Goal: Information Seeking & Learning: Learn about a topic

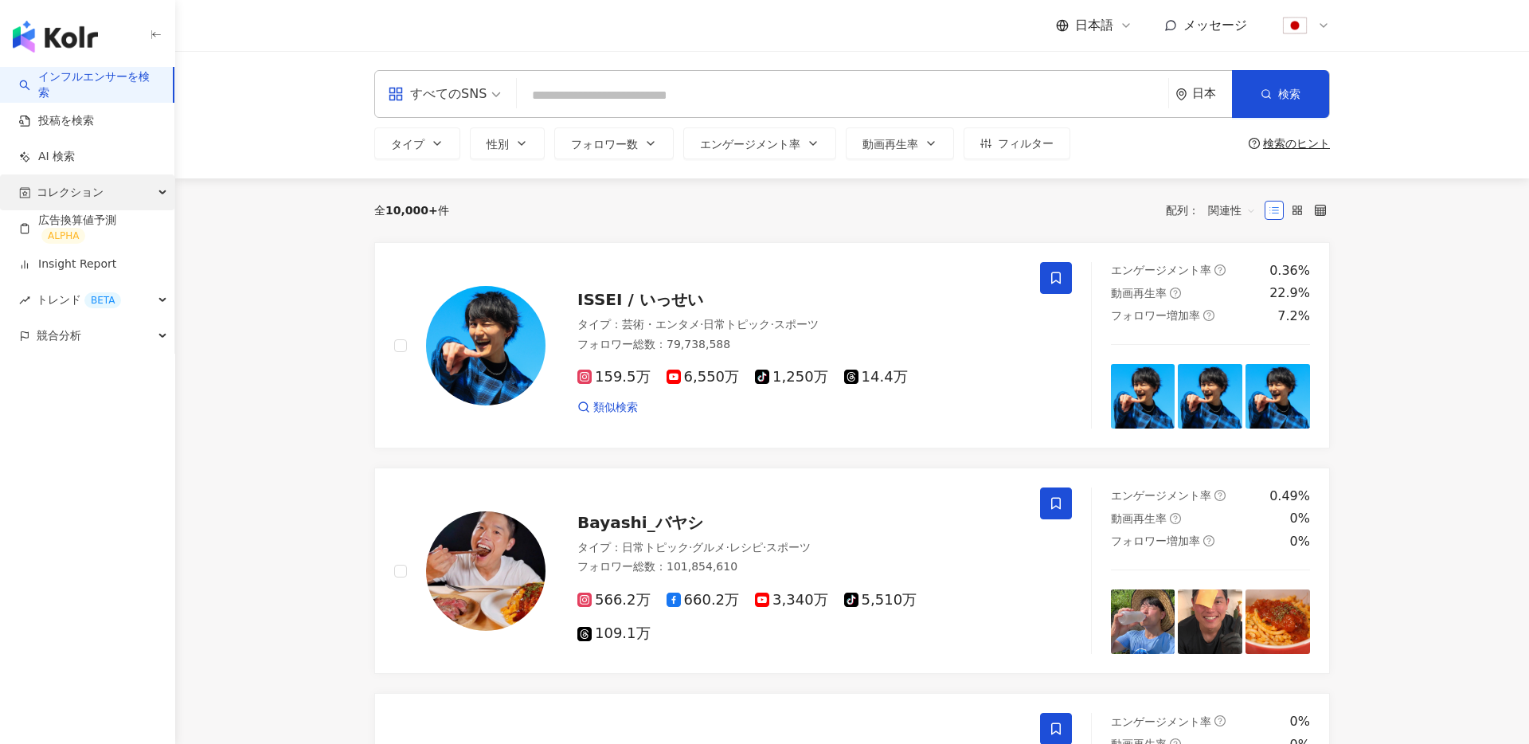
click at [109, 206] on div "コレクション" at bounding box center [87, 192] width 174 height 36
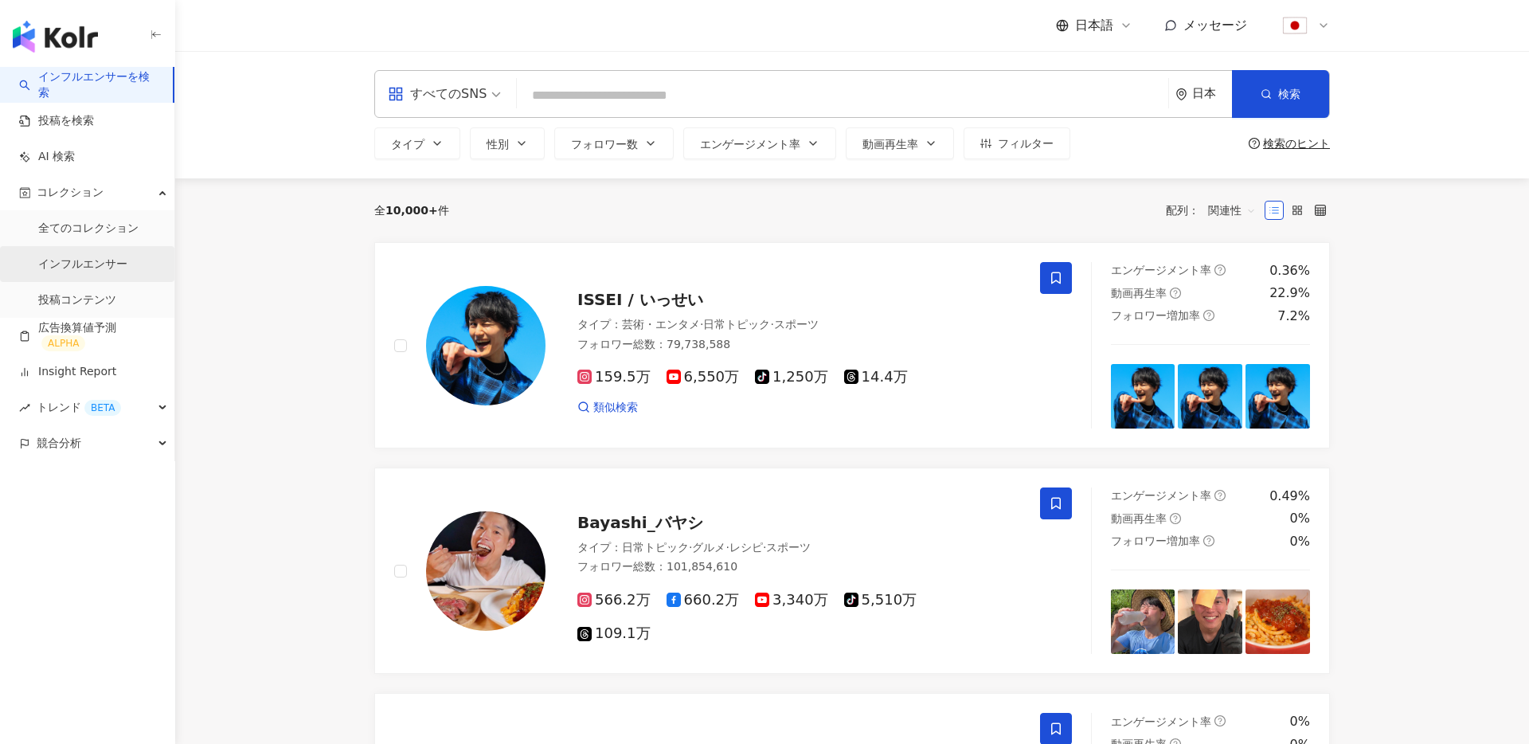
click at [109, 268] on link "インフルエンサー" at bounding box center [82, 264] width 89 height 16
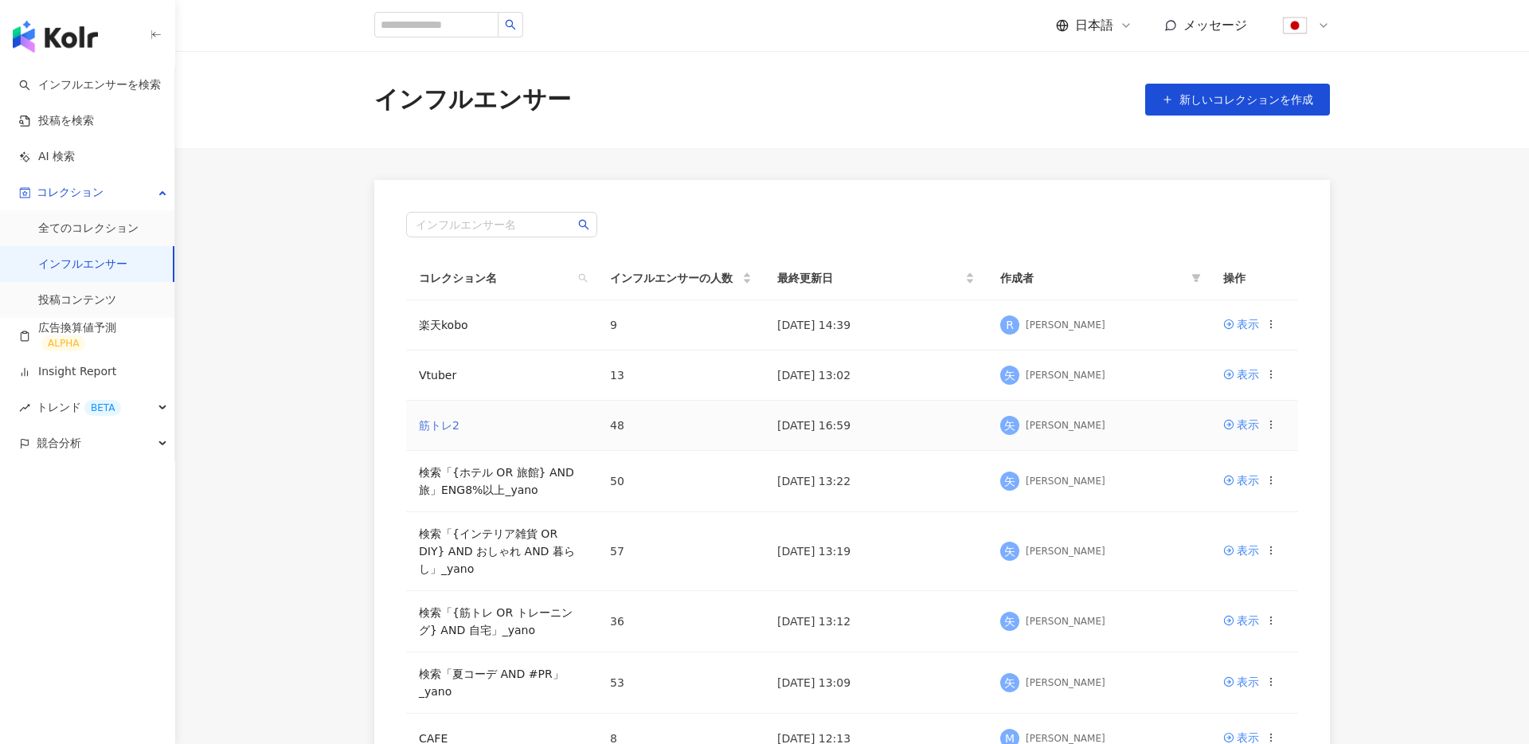
click at [452, 424] on link "筋トレ2" at bounding box center [439, 425] width 41 height 13
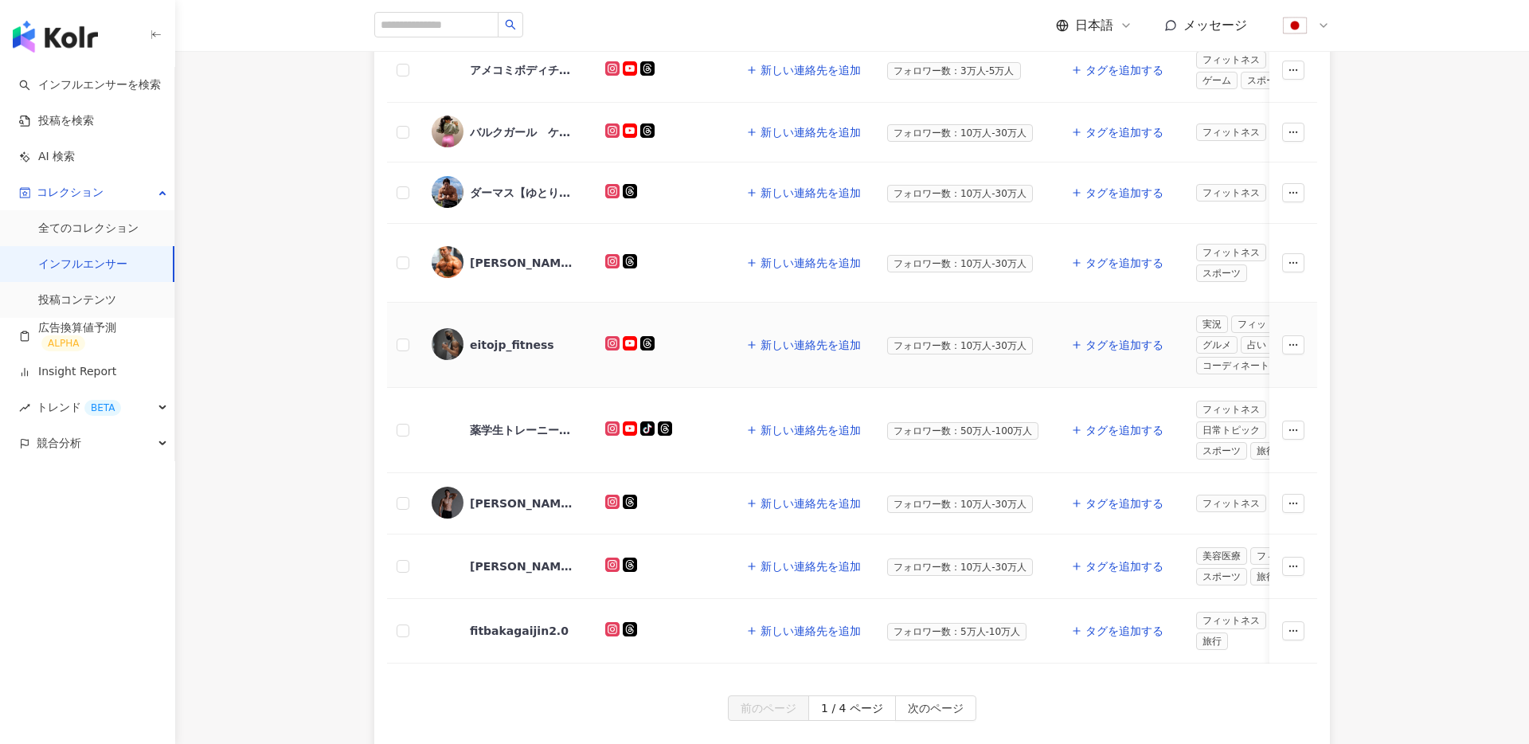
scroll to position [634, 0]
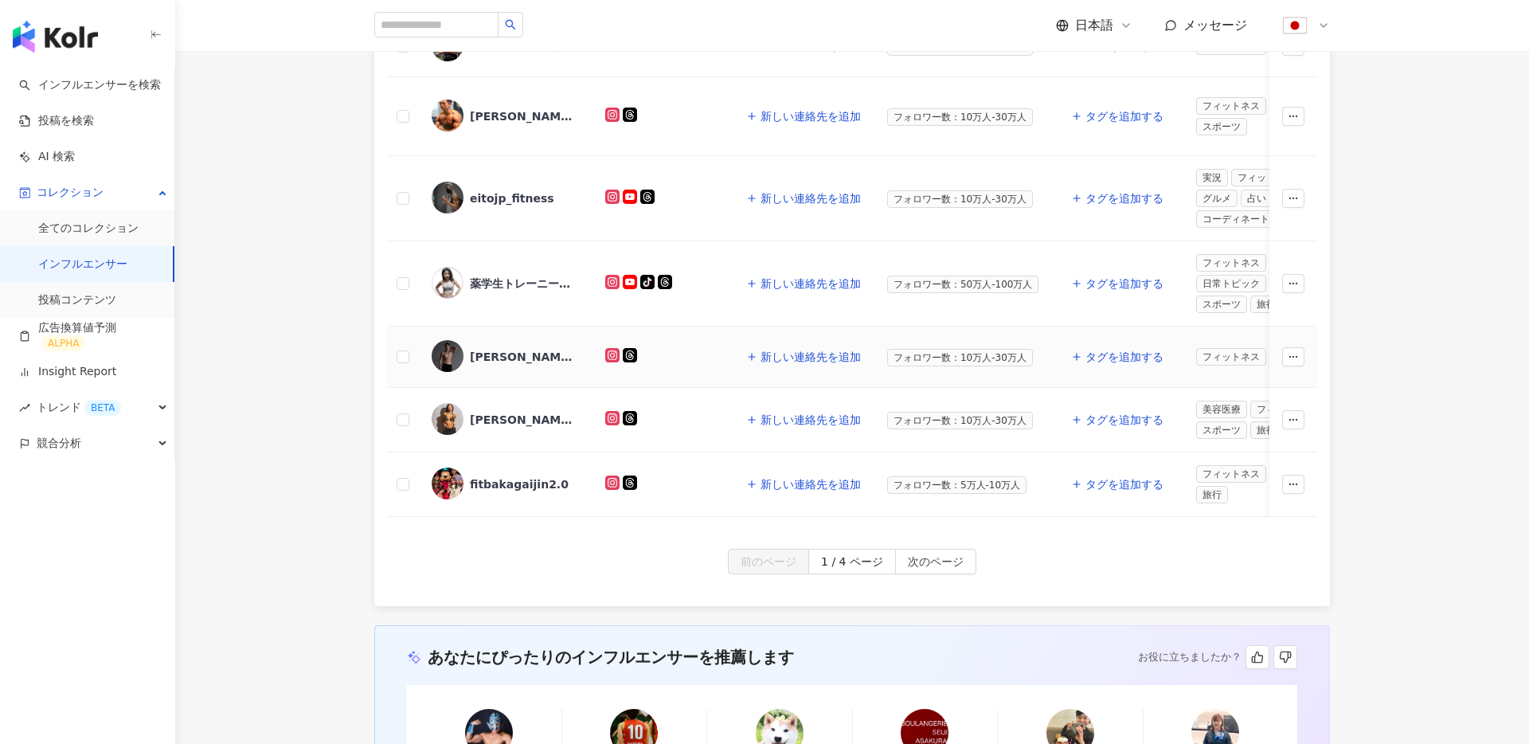
click at [529, 349] on div "Shin Onoda,219476116" at bounding box center [522, 357] width 104 height 16
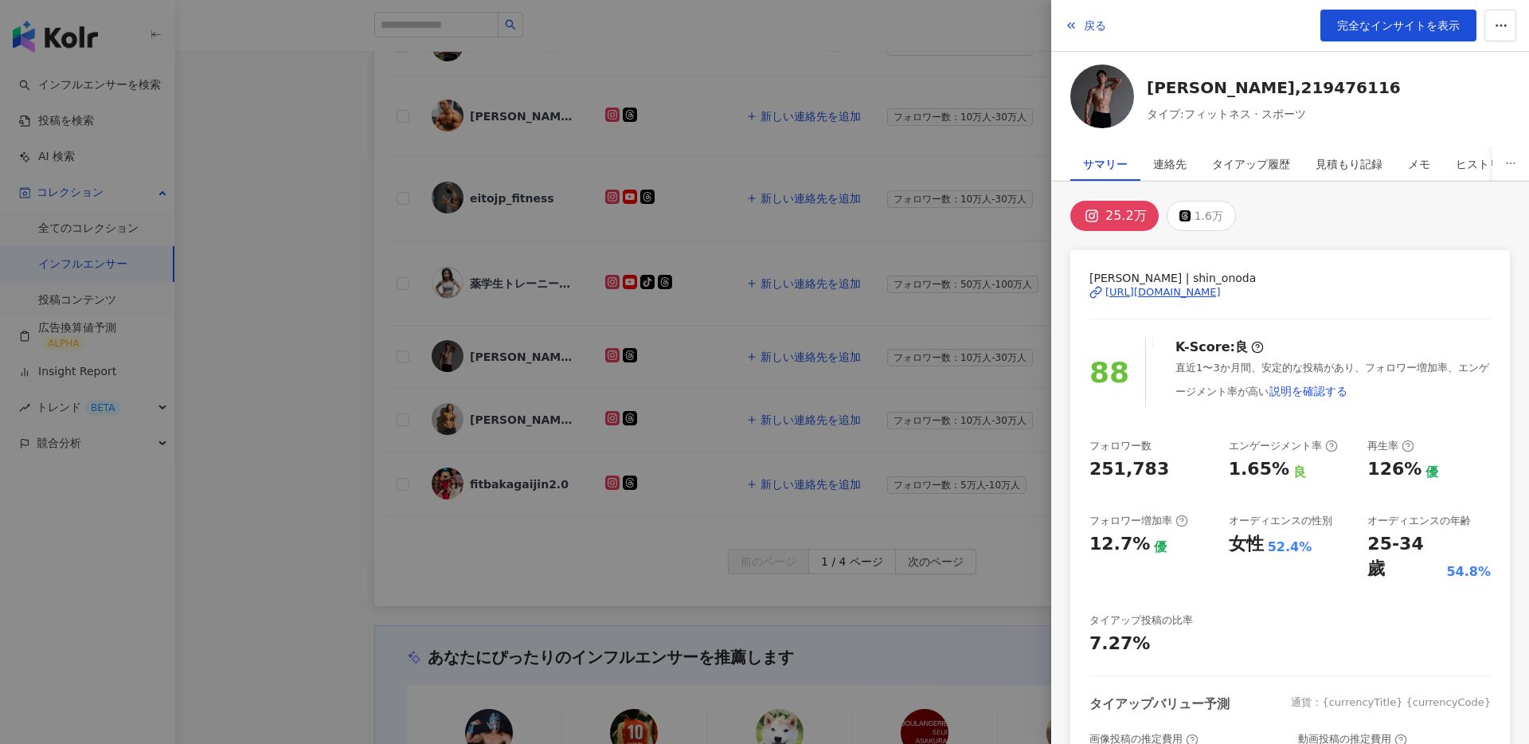
click at [475, 283] on div at bounding box center [764, 372] width 1529 height 744
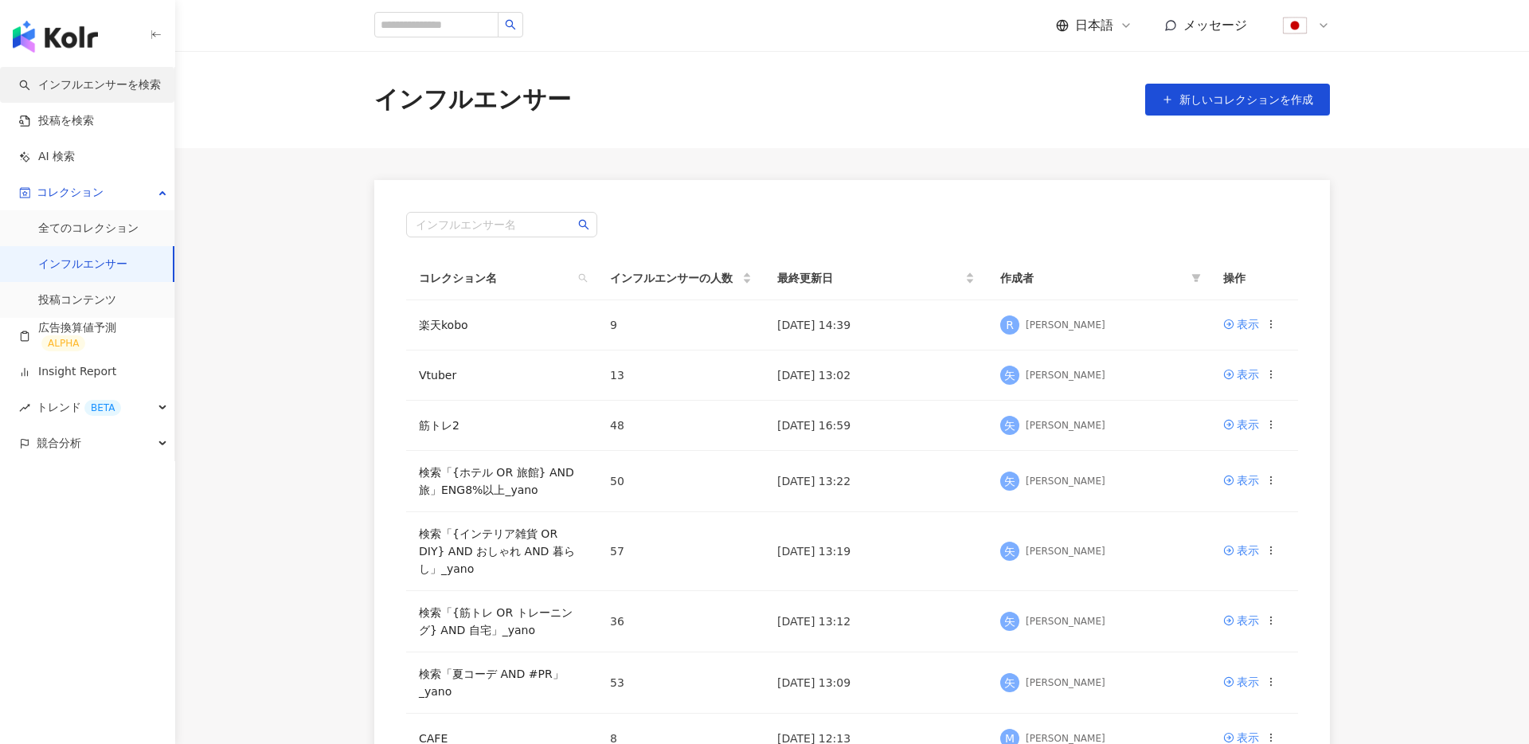
click at [109, 77] on link "インフルエンサーを検索" at bounding box center [90, 85] width 142 height 16
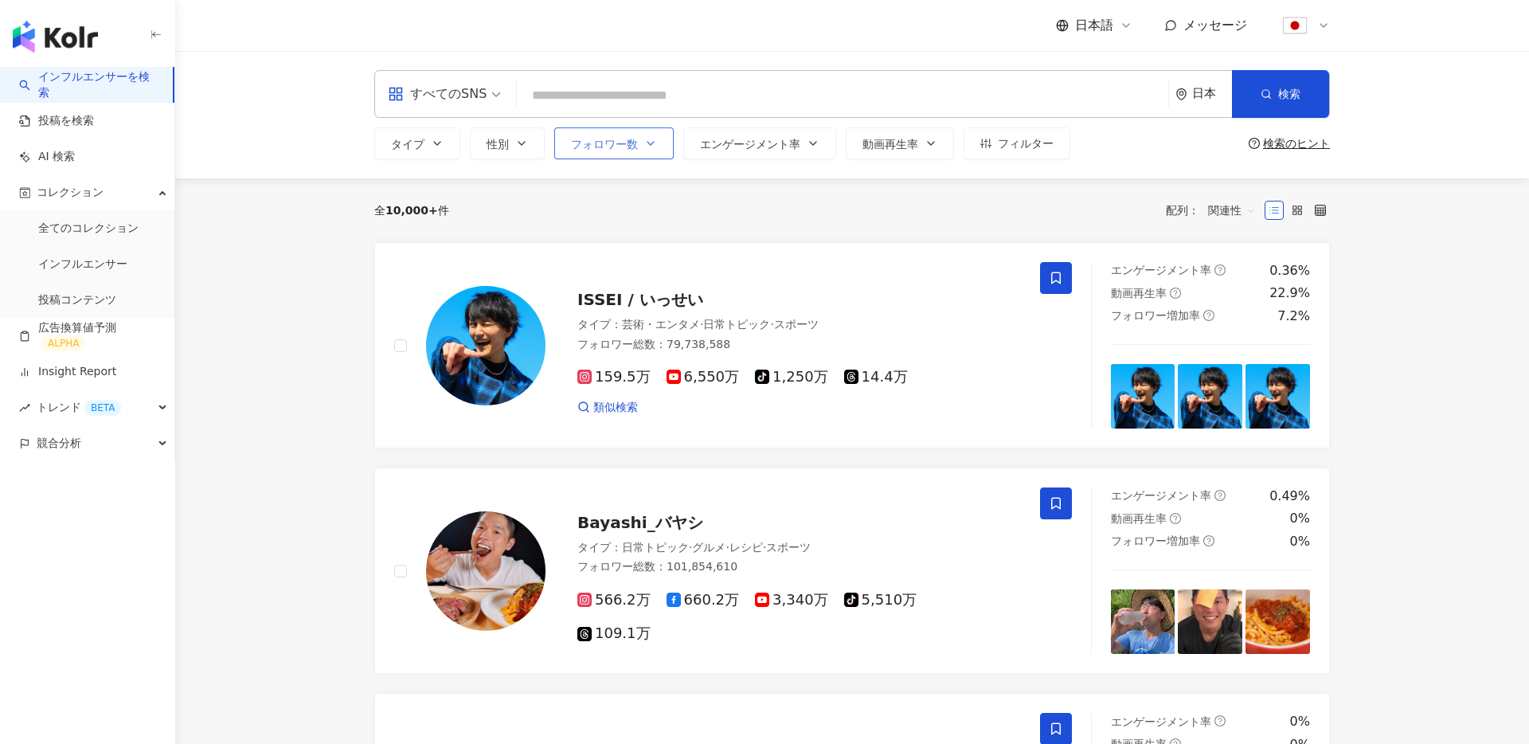
click at [638, 155] on button "フォロワー数" at bounding box center [613, 143] width 119 height 32
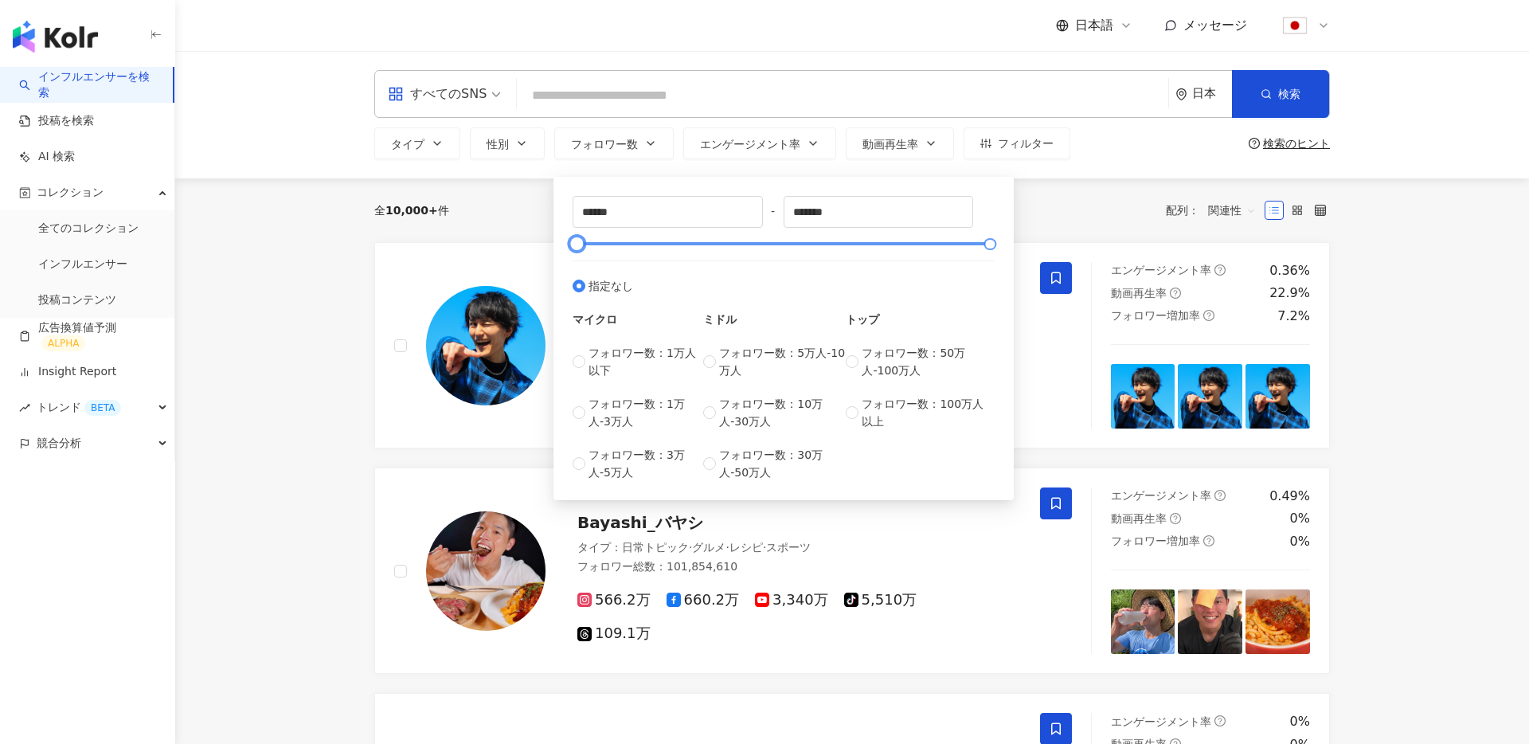
click at [696, 241] on div at bounding box center [783, 244] width 413 height 10
drag, startPoint x: 681, startPoint y: 246, endPoint x: 604, endPoint y: 245, distance: 77.3
click at [624, 245] on div at bounding box center [628, 244] width 9 height 9
type input "*****"
type input "******"
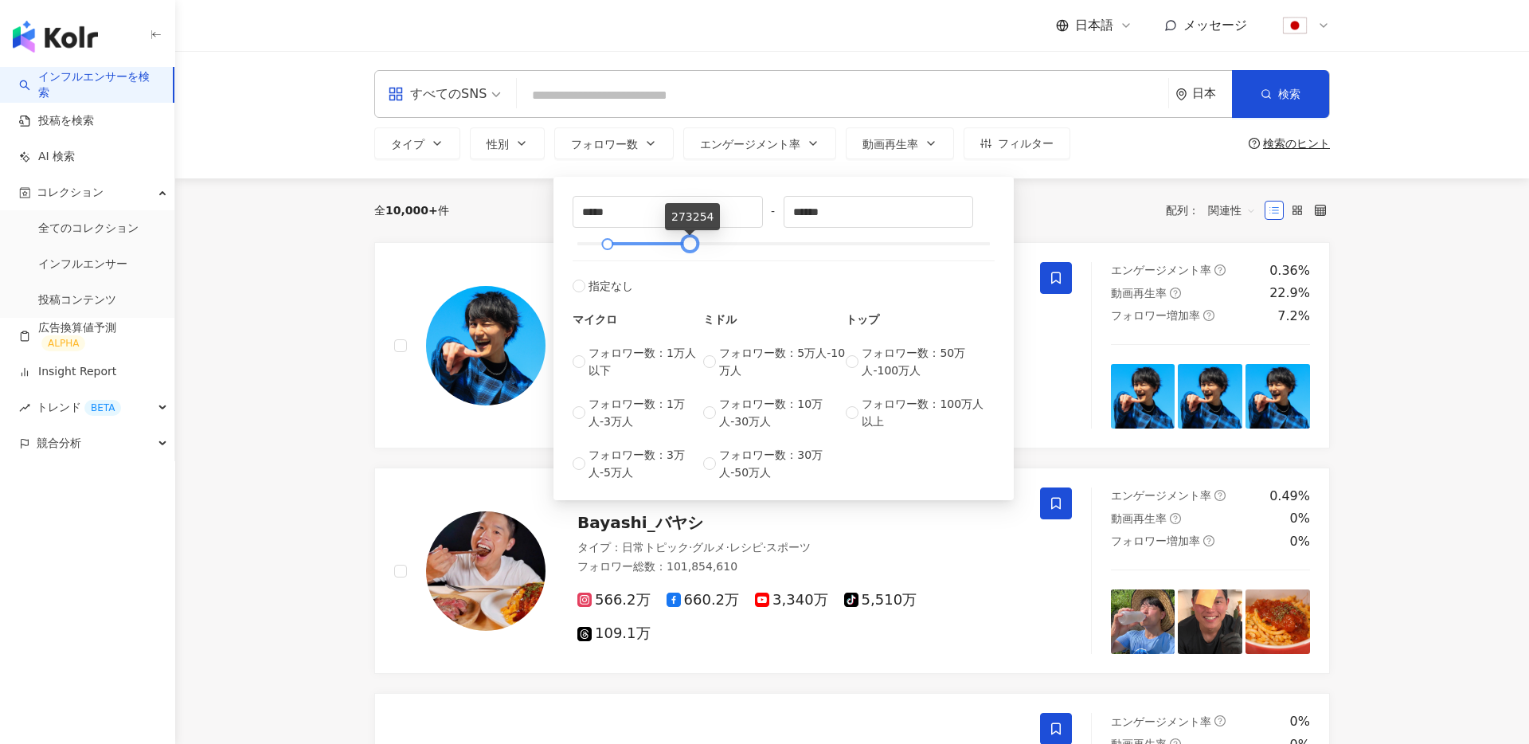
drag, startPoint x: 985, startPoint y: 241, endPoint x: 684, endPoint y: 242, distance: 301.1
click at [686, 242] on div at bounding box center [690, 244] width 9 height 9
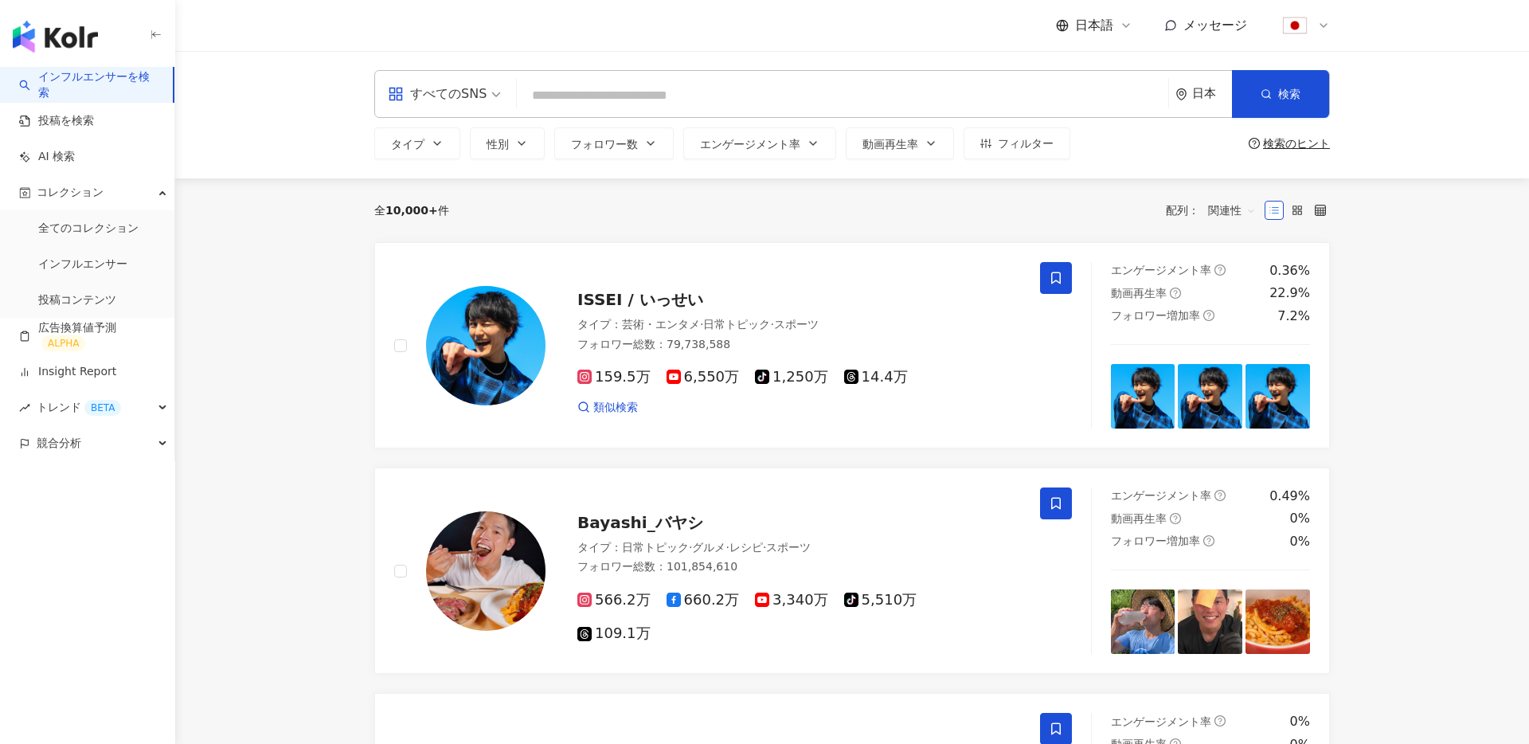
click at [503, 233] on div "全 10,000+ 件 配列： 関連性" at bounding box center [852, 210] width 956 height 64
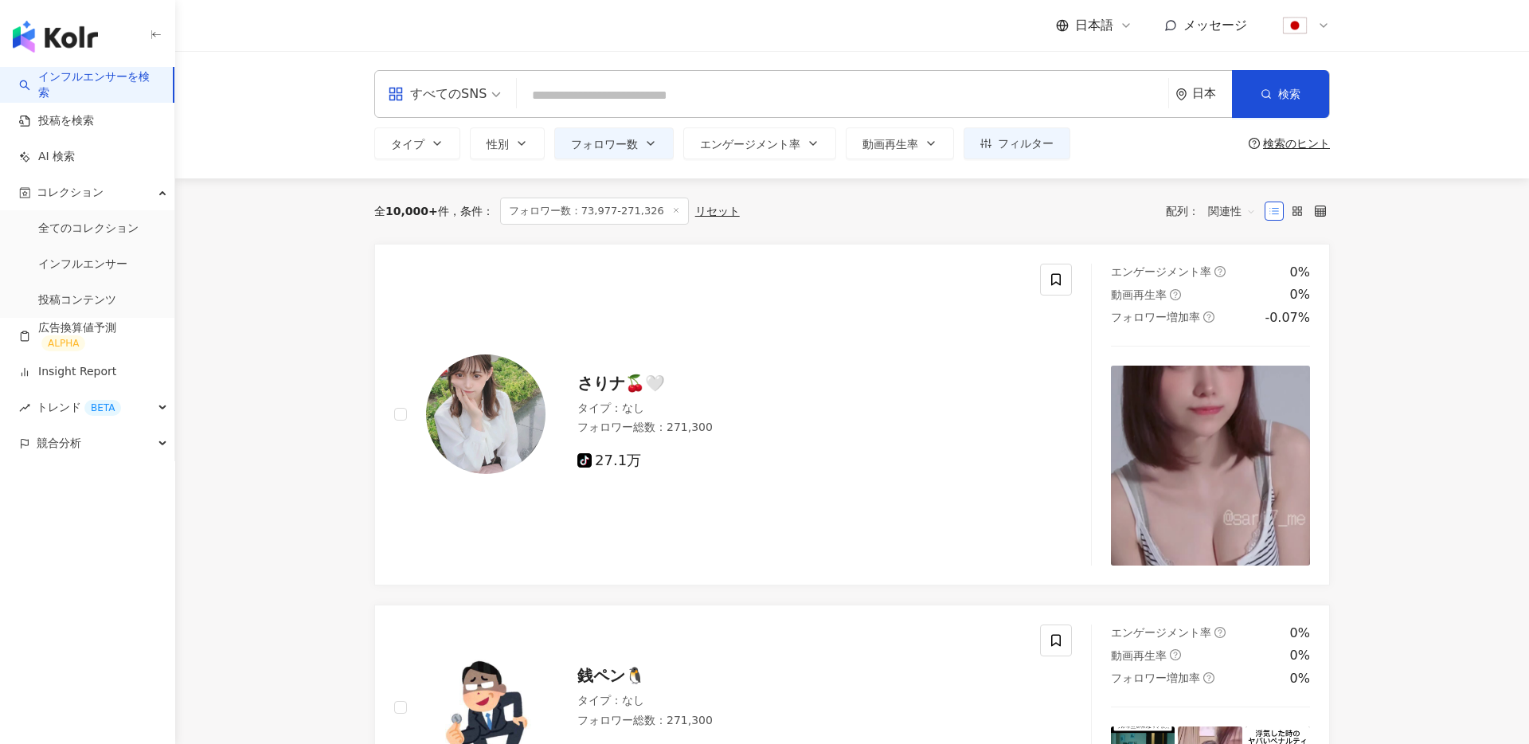
click at [466, 85] on div "すべてのSNS" at bounding box center [437, 93] width 99 height 25
click at [473, 100] on div "すべてのSNS" at bounding box center [437, 93] width 99 height 25
click at [467, 170] on div "Instagram" at bounding box center [444, 168] width 105 height 20
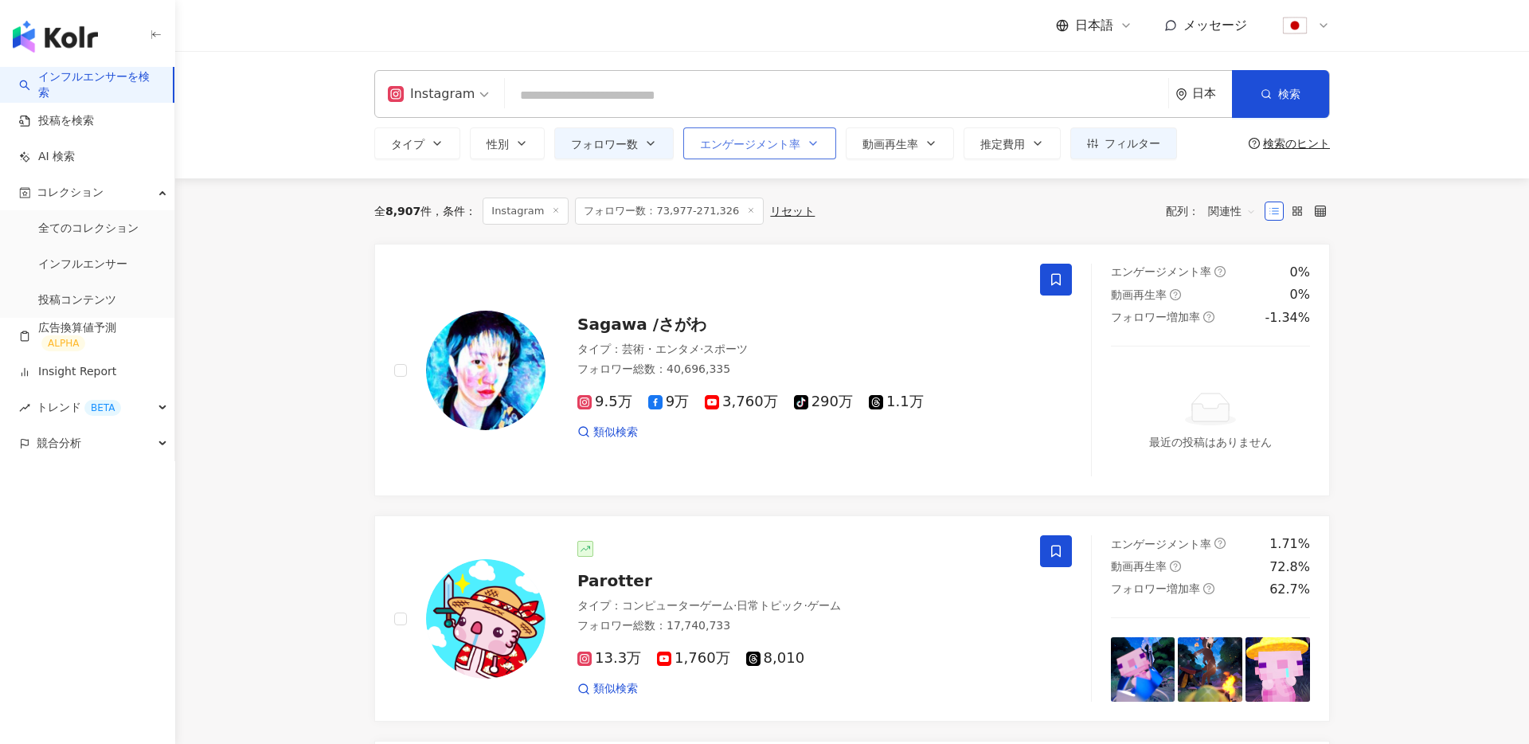
click at [788, 155] on button "エンゲージメント率" at bounding box center [759, 143] width 153 height 32
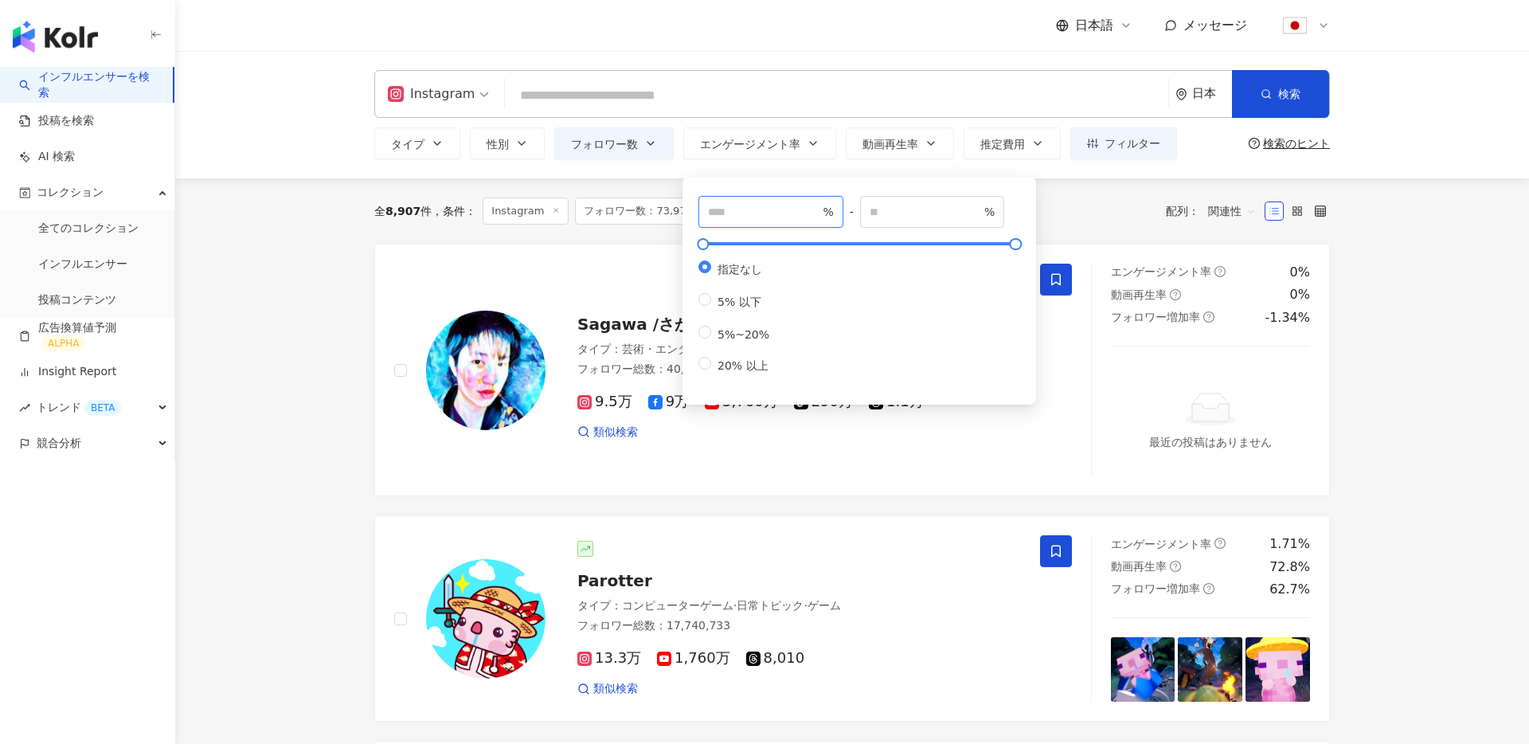
click at [757, 216] on input "number" at bounding box center [763, 212] width 111 height 18
type input "*"
click at [655, 236] on div "全 8,907 件 条件 ： Instagram フォロワー数：73,977-271,326 リセット 配列： 関連性" at bounding box center [852, 210] width 956 height 65
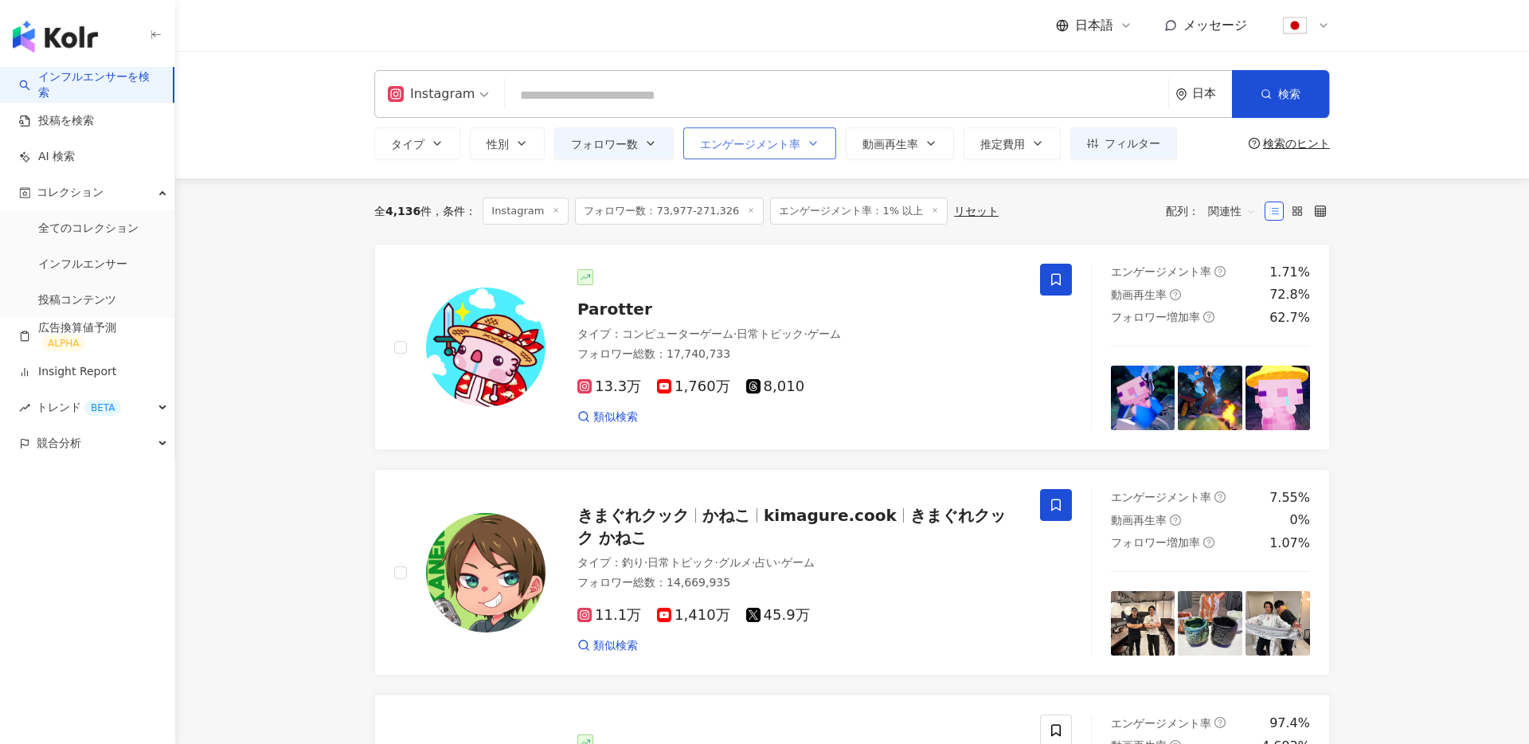
click at [786, 145] on span "エンゲージメント率" at bounding box center [750, 144] width 100 height 13
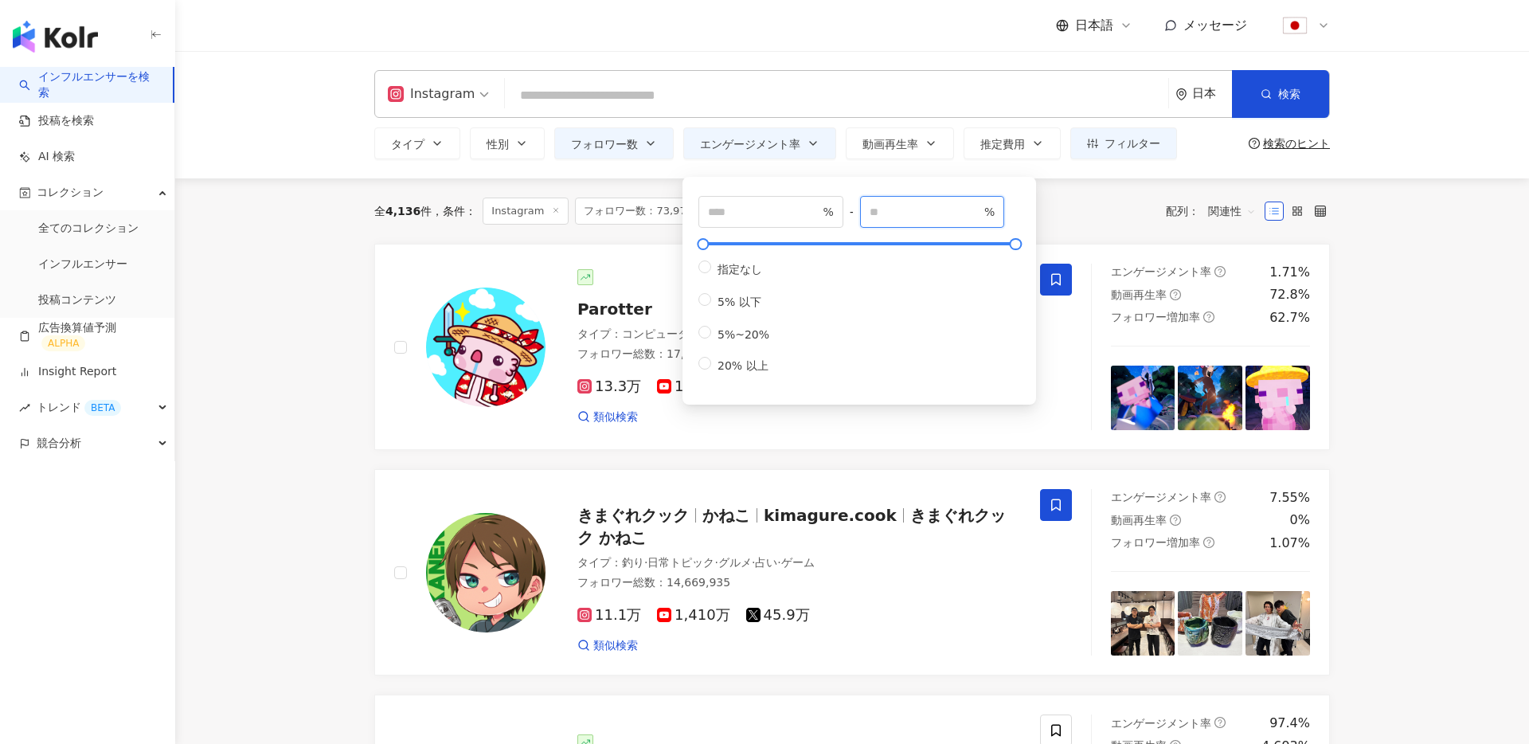
click at [889, 207] on input "number" at bounding box center [925, 212] width 111 height 18
type input "*"
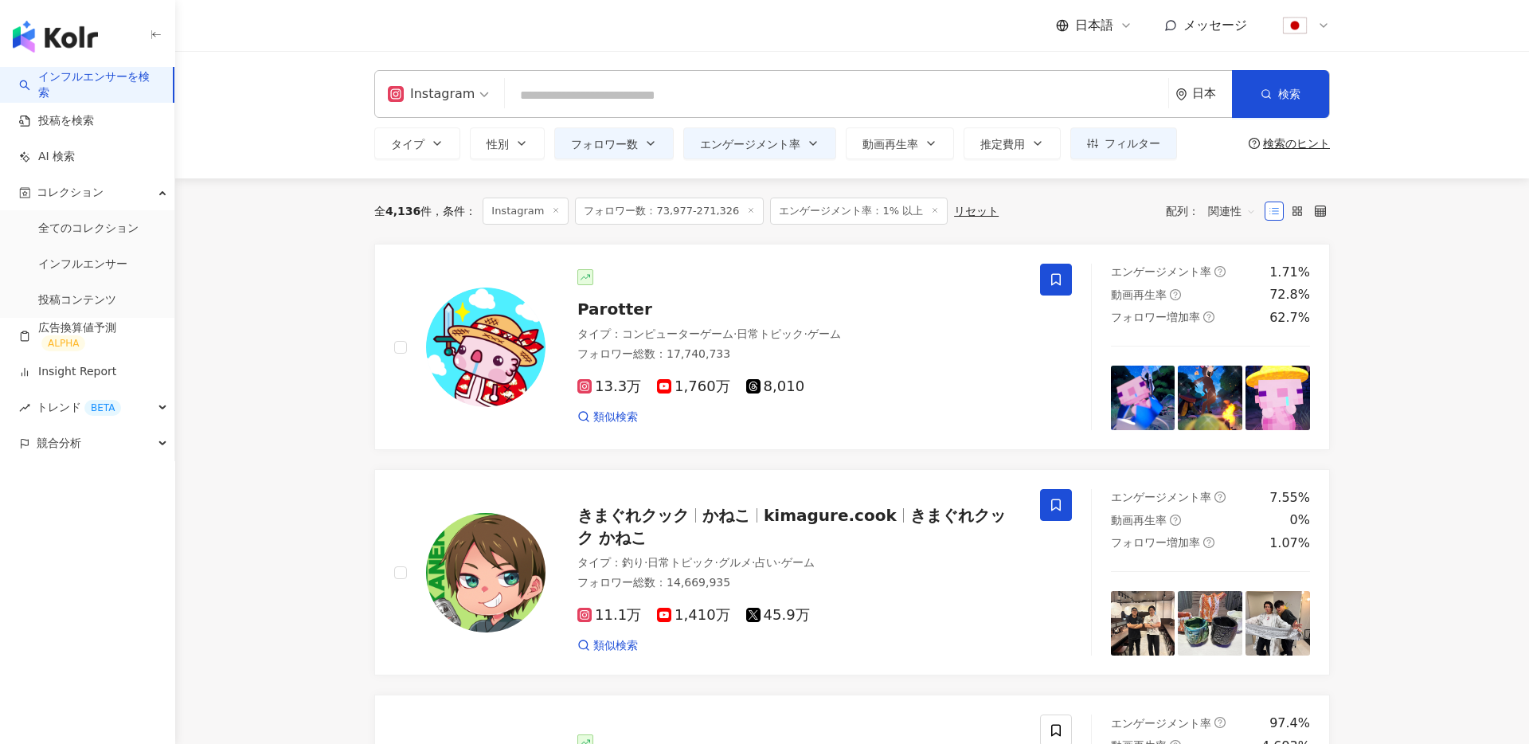
click at [651, 229] on div "全 4,136 件 条件 ： Instagram フォロワー数：73,977-271,326 エンゲージメント率：1% 以上 リセット 配列： 関連性" at bounding box center [852, 210] width 956 height 65
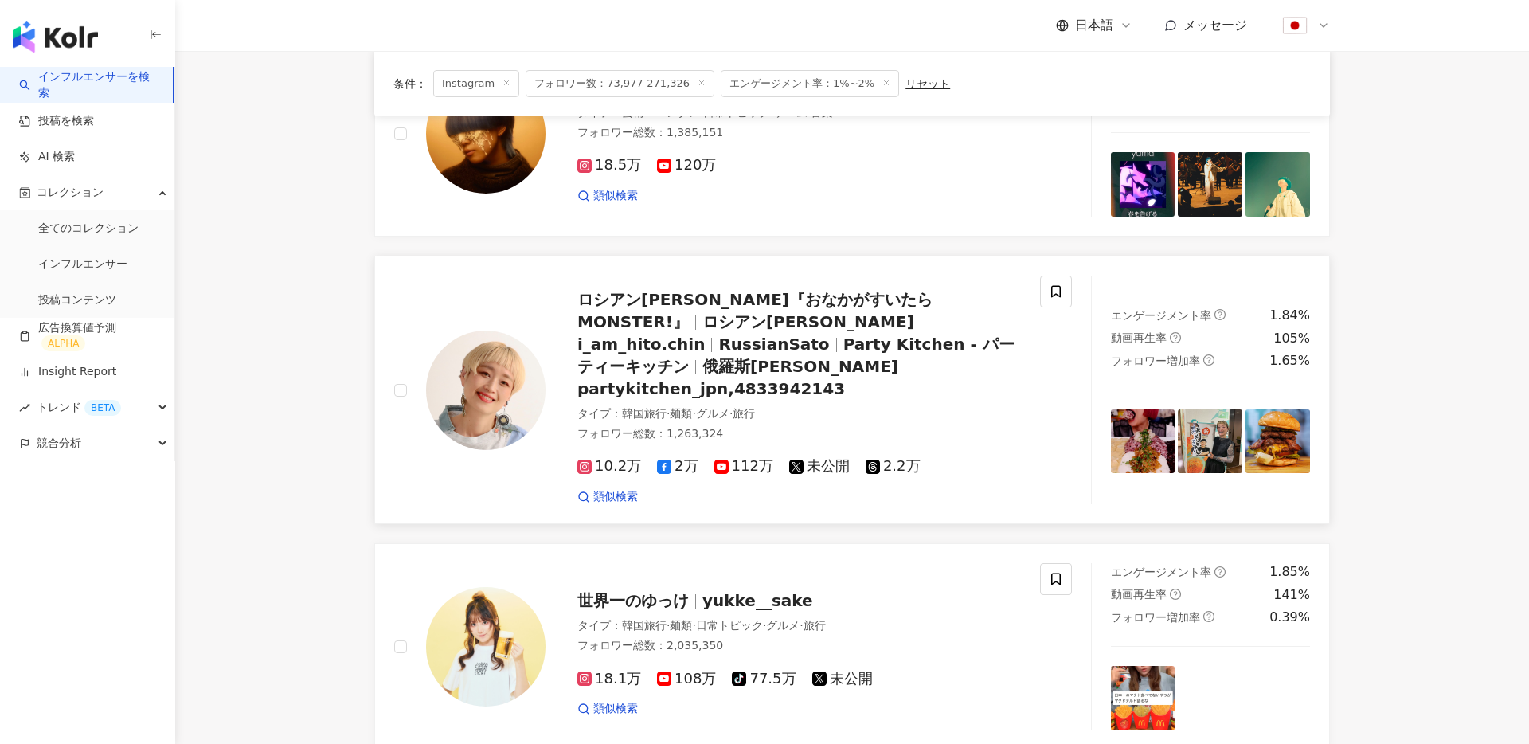
scroll to position [2567, 0]
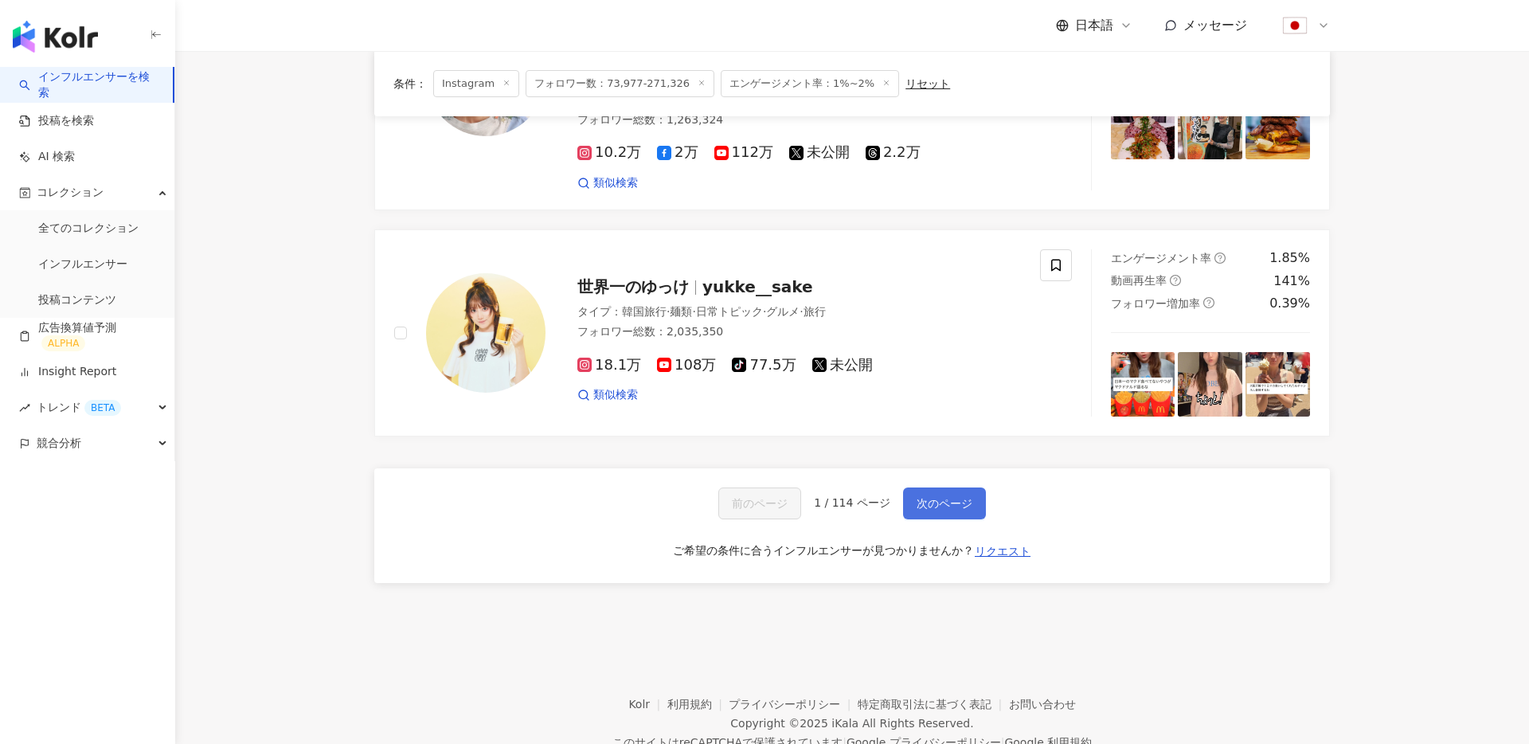
click at [943, 497] on span "次のページ" at bounding box center [945, 503] width 56 height 13
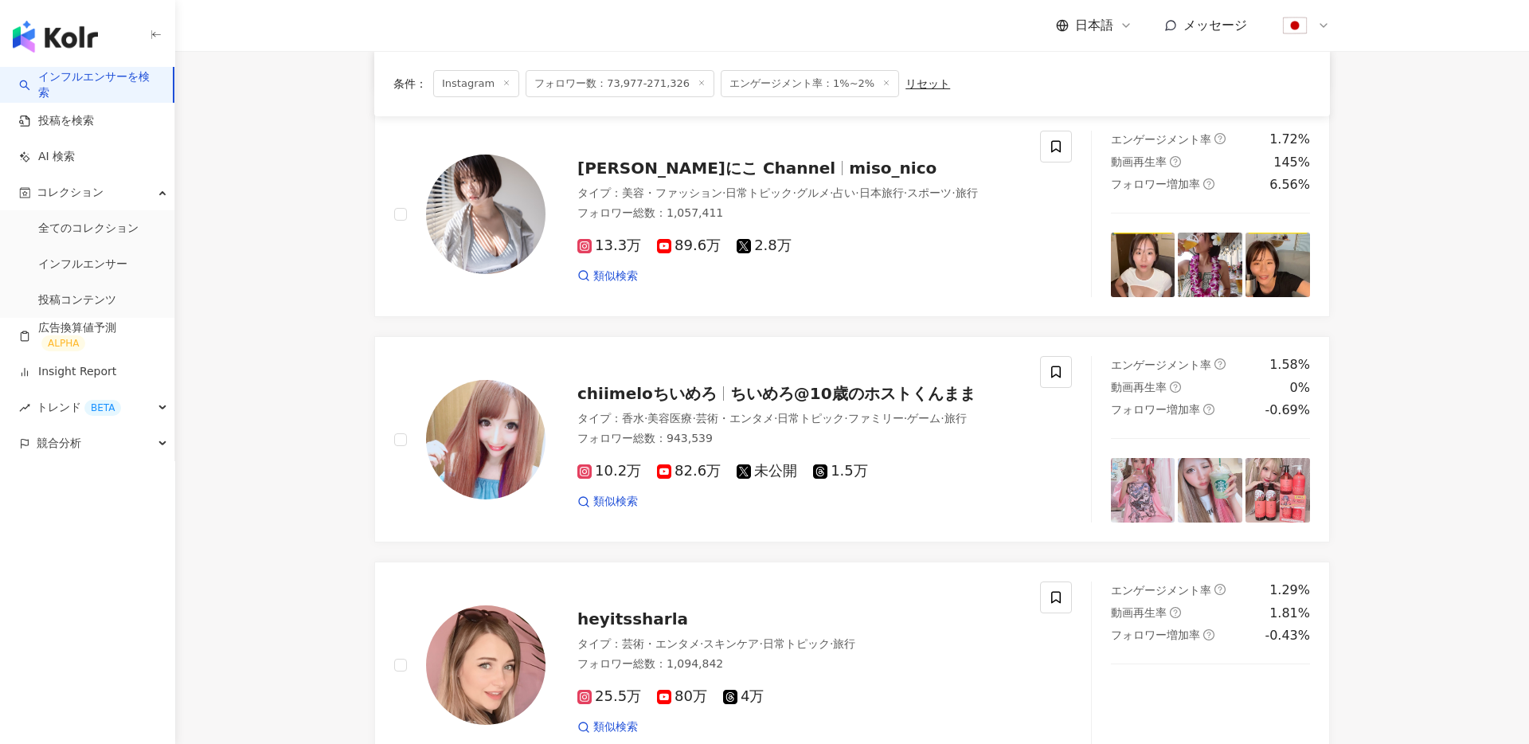
scroll to position [2589, 0]
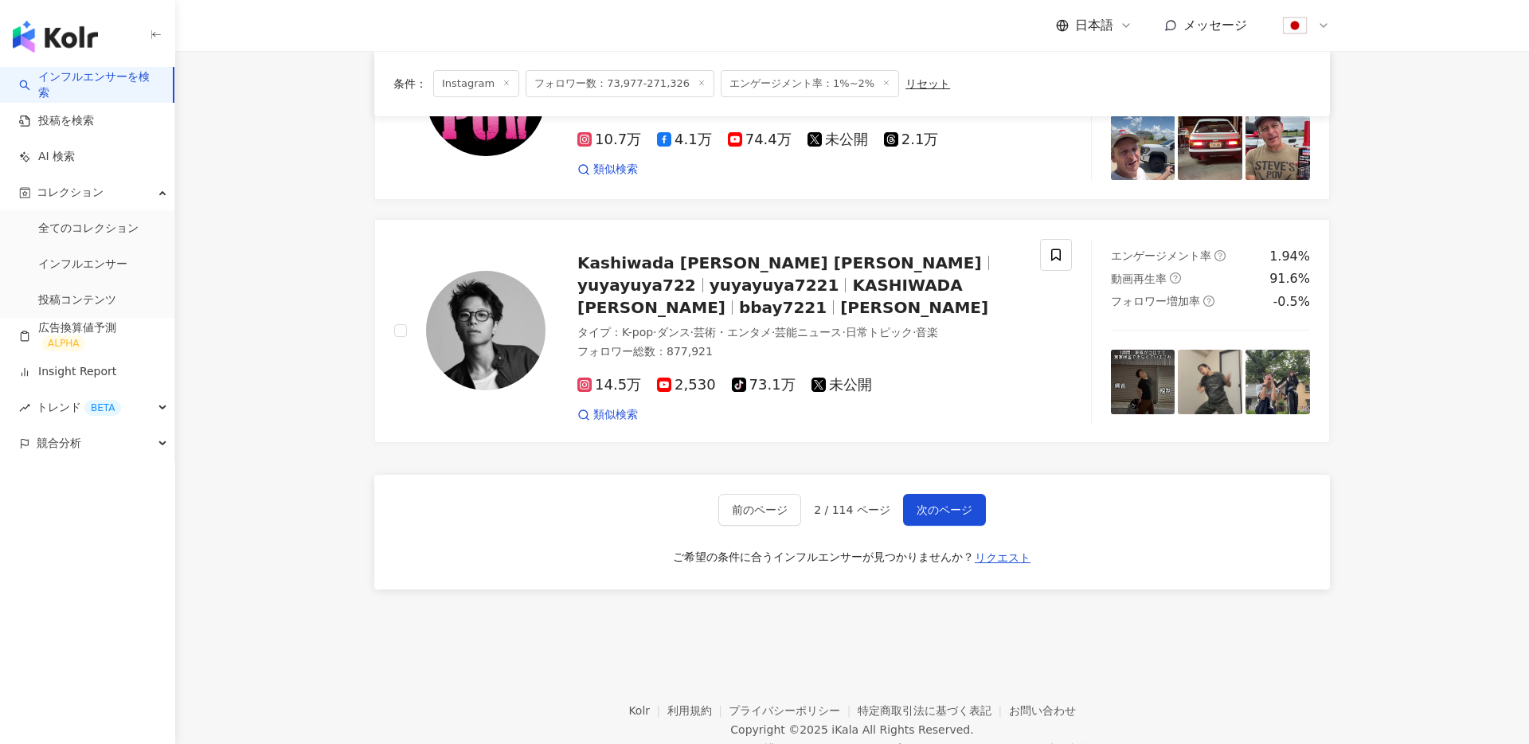
click at [924, 494] on button "次のページ" at bounding box center [944, 510] width 83 height 32
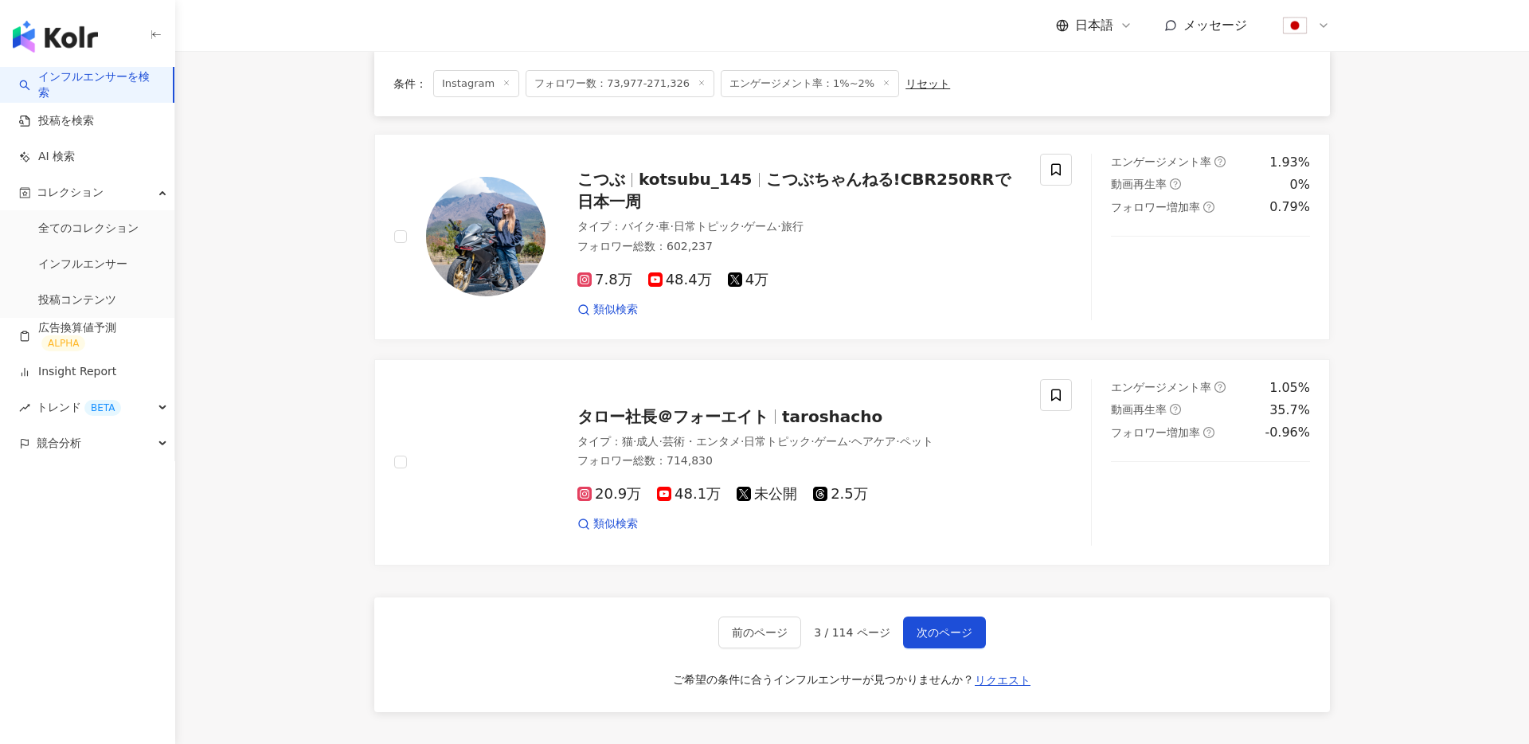
scroll to position [2454, 0]
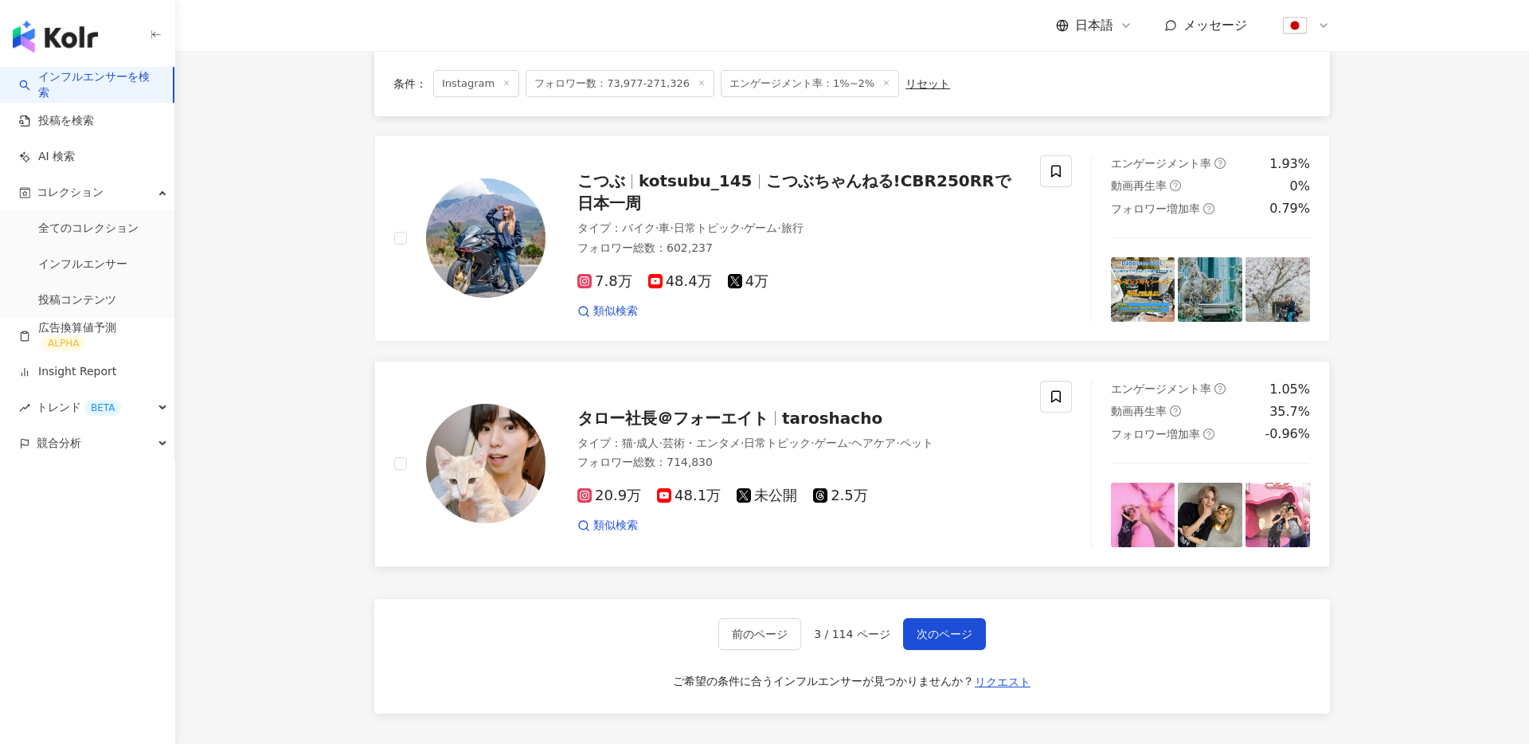
click at [449, 404] on img at bounding box center [485, 463] width 119 height 119
drag, startPoint x: 245, startPoint y: 119, endPoint x: 182, endPoint y: 105, distance: 64.4
click at [87, 88] on link "インフルエンサーを検索" at bounding box center [89, 84] width 141 height 31
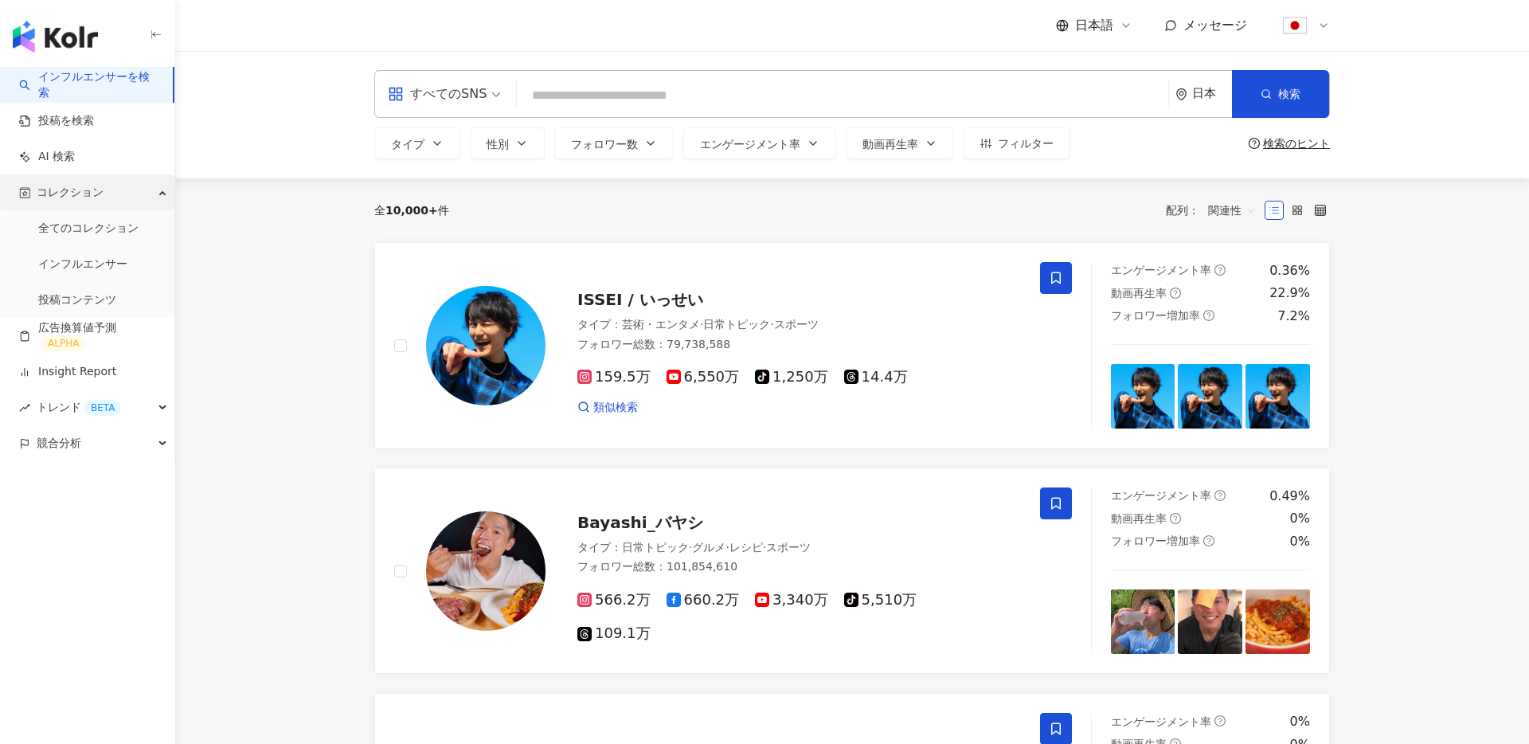
scroll to position [18, 0]
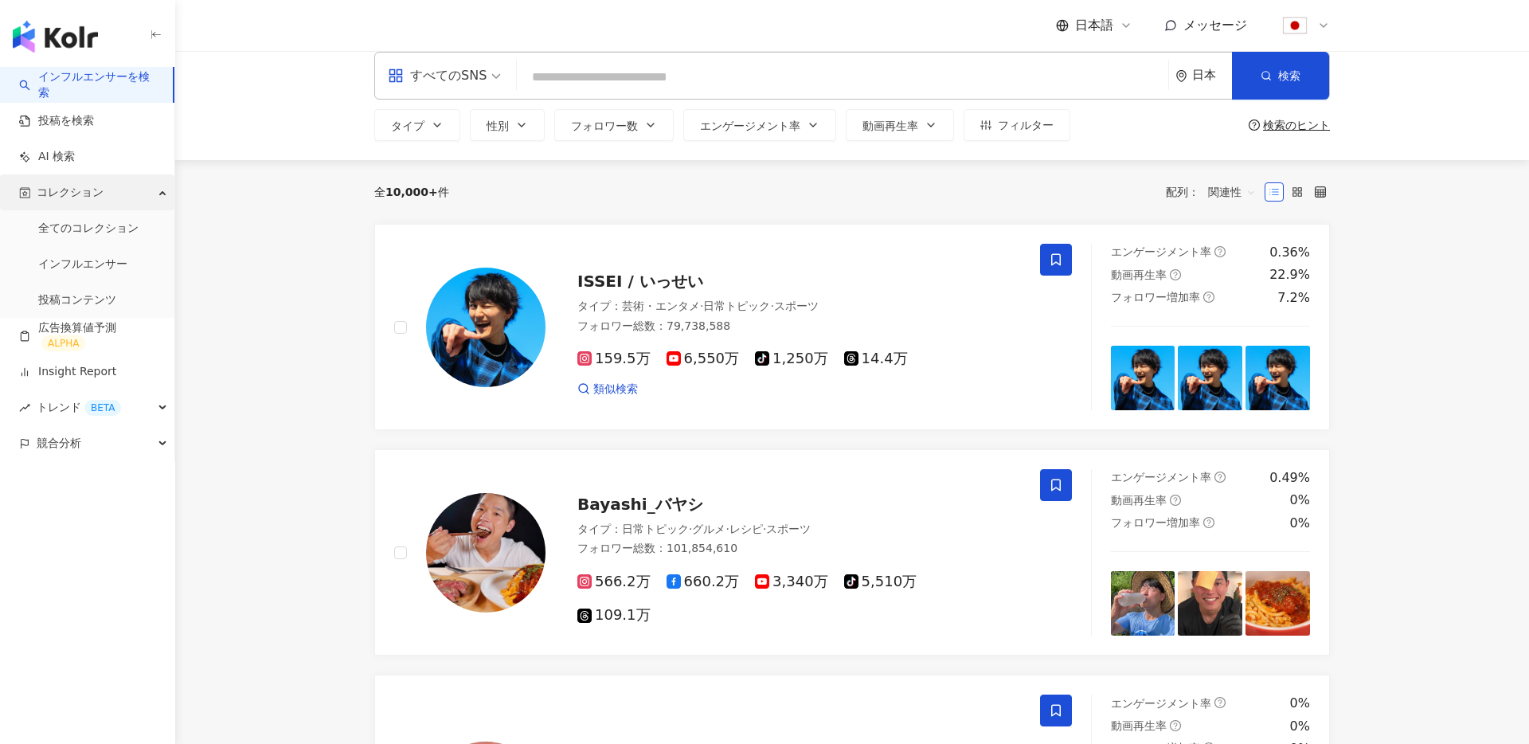
click at [134, 201] on div "コレクション" at bounding box center [87, 192] width 174 height 36
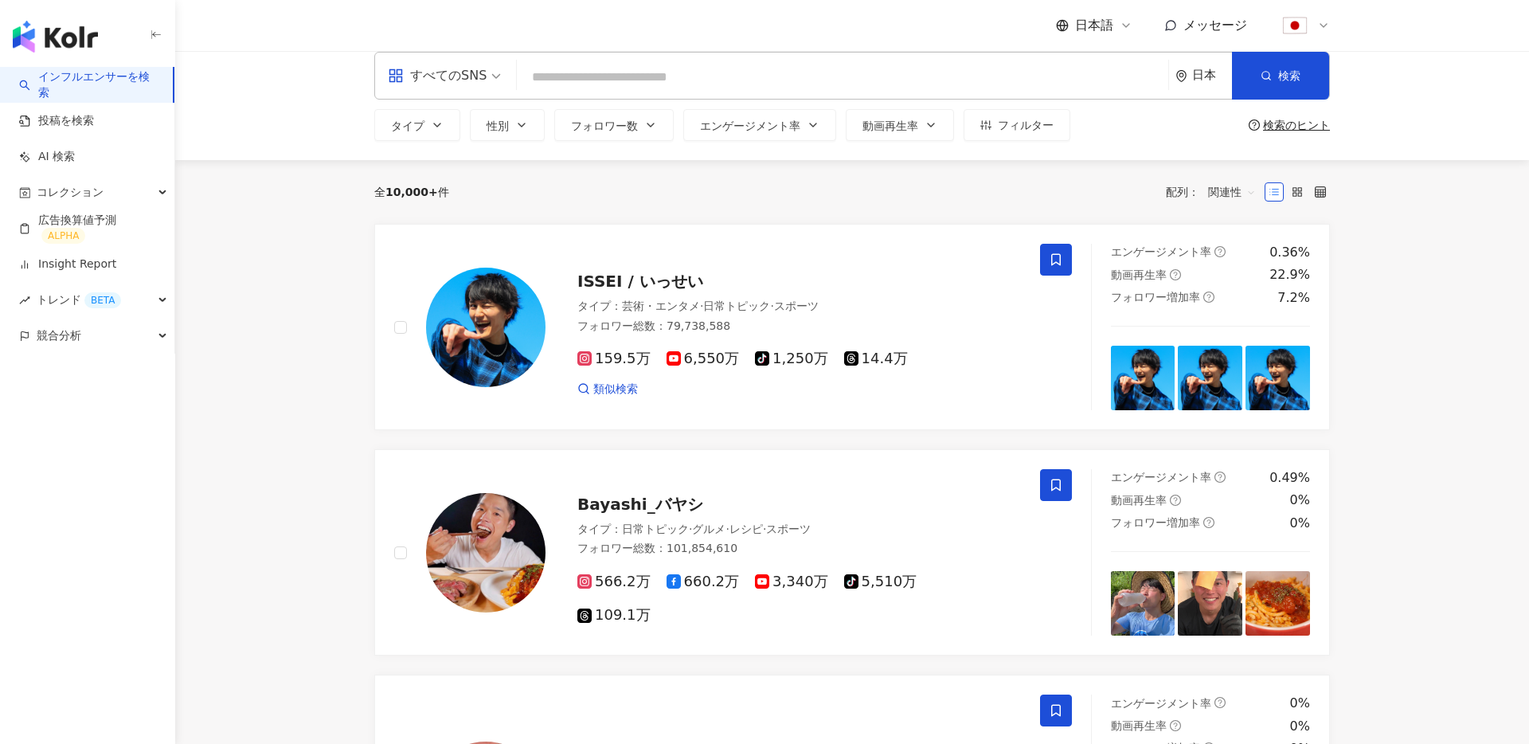
scroll to position [0, 0]
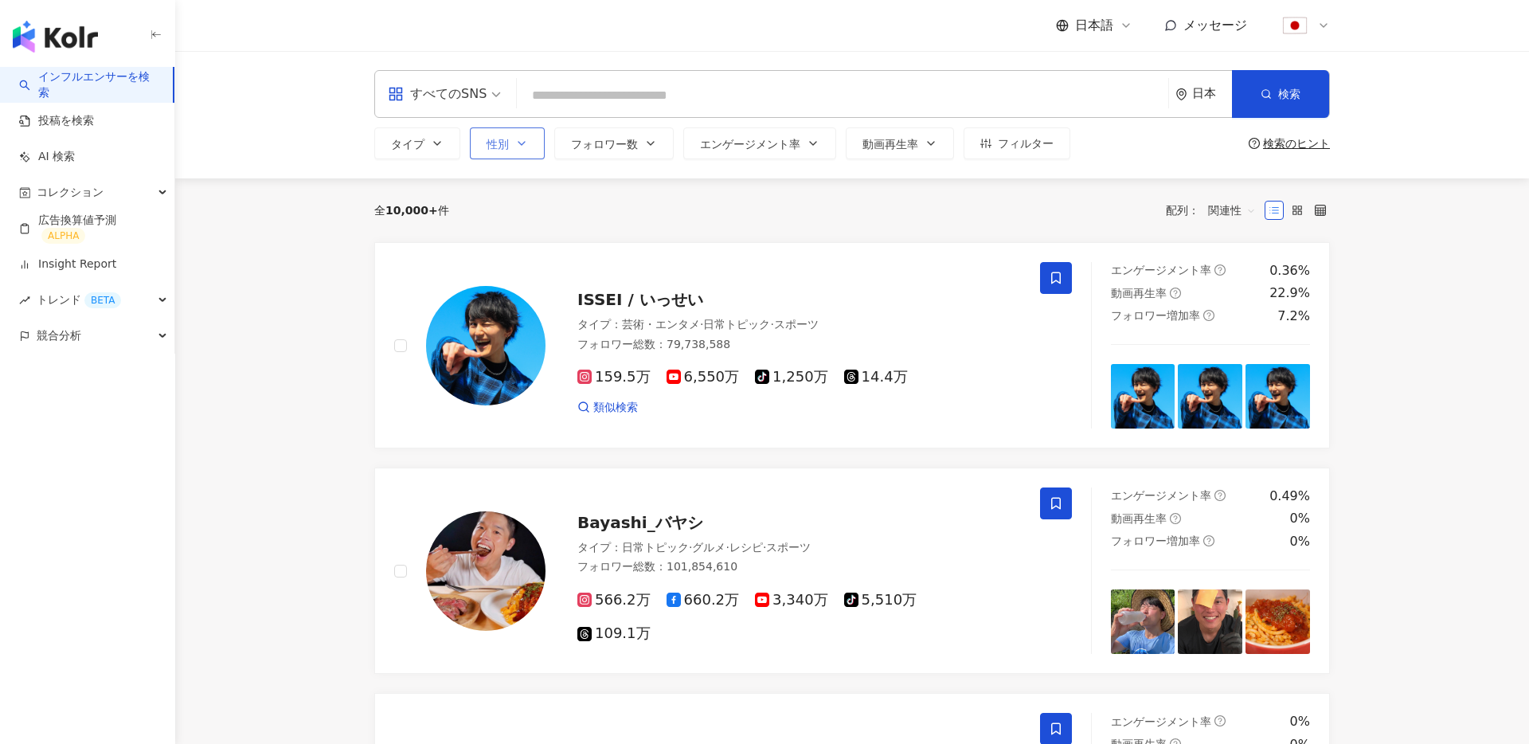
click at [506, 146] on span "性別" at bounding box center [498, 144] width 22 height 13
click at [576, 147] on span "フォロワー数" at bounding box center [604, 144] width 67 height 13
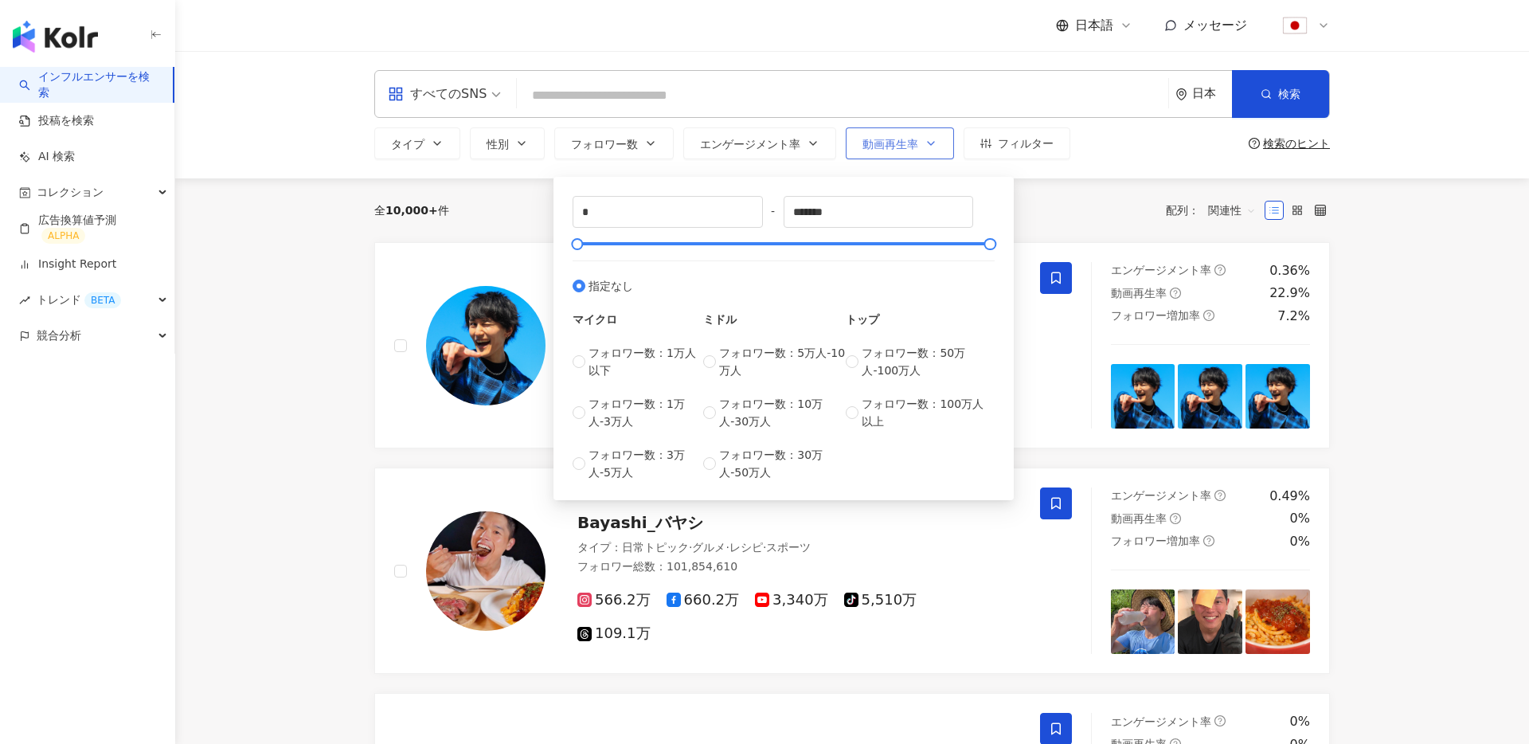
click at [888, 144] on span "動画再生率" at bounding box center [891, 144] width 56 height 13
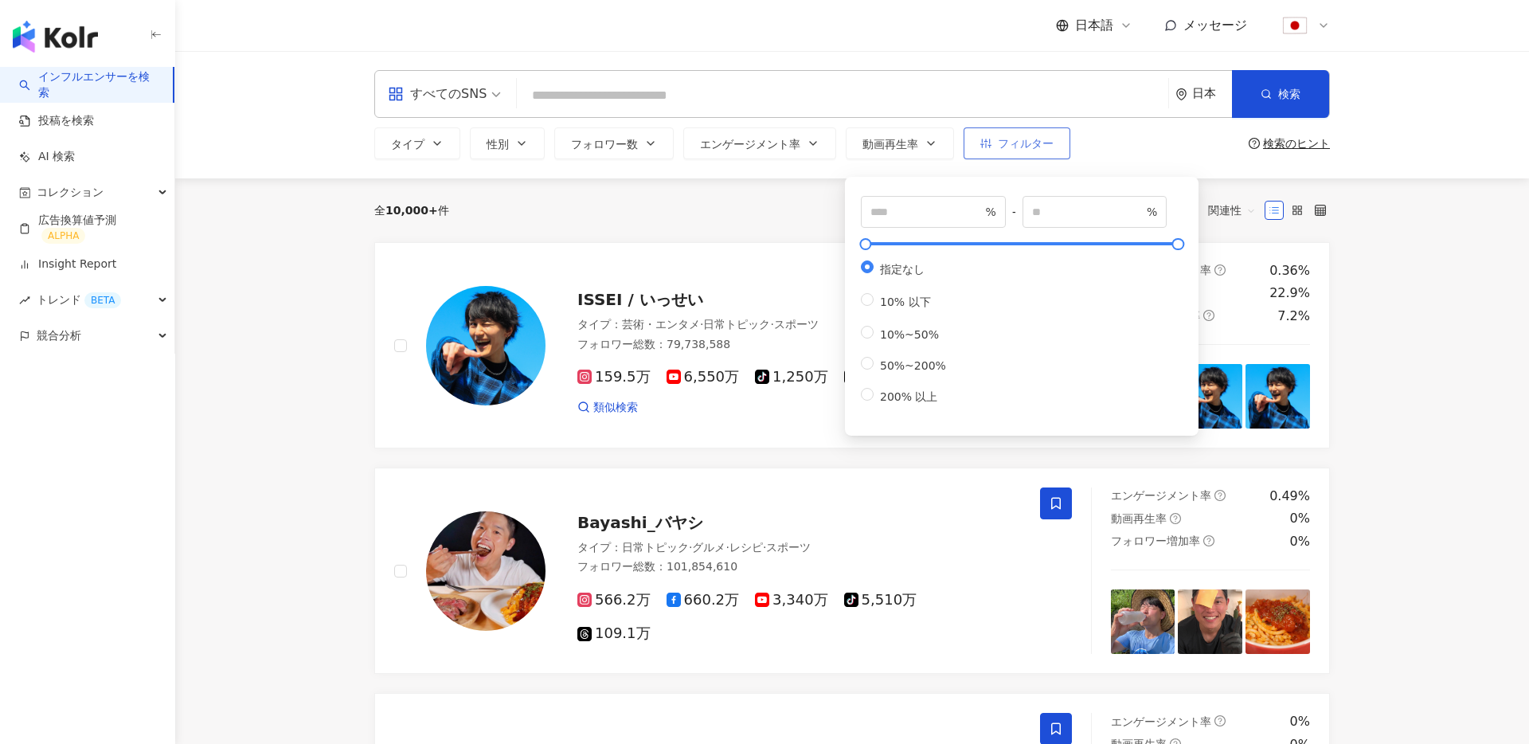
click at [980, 143] on icon "button" at bounding box center [985, 143] width 11 height 11
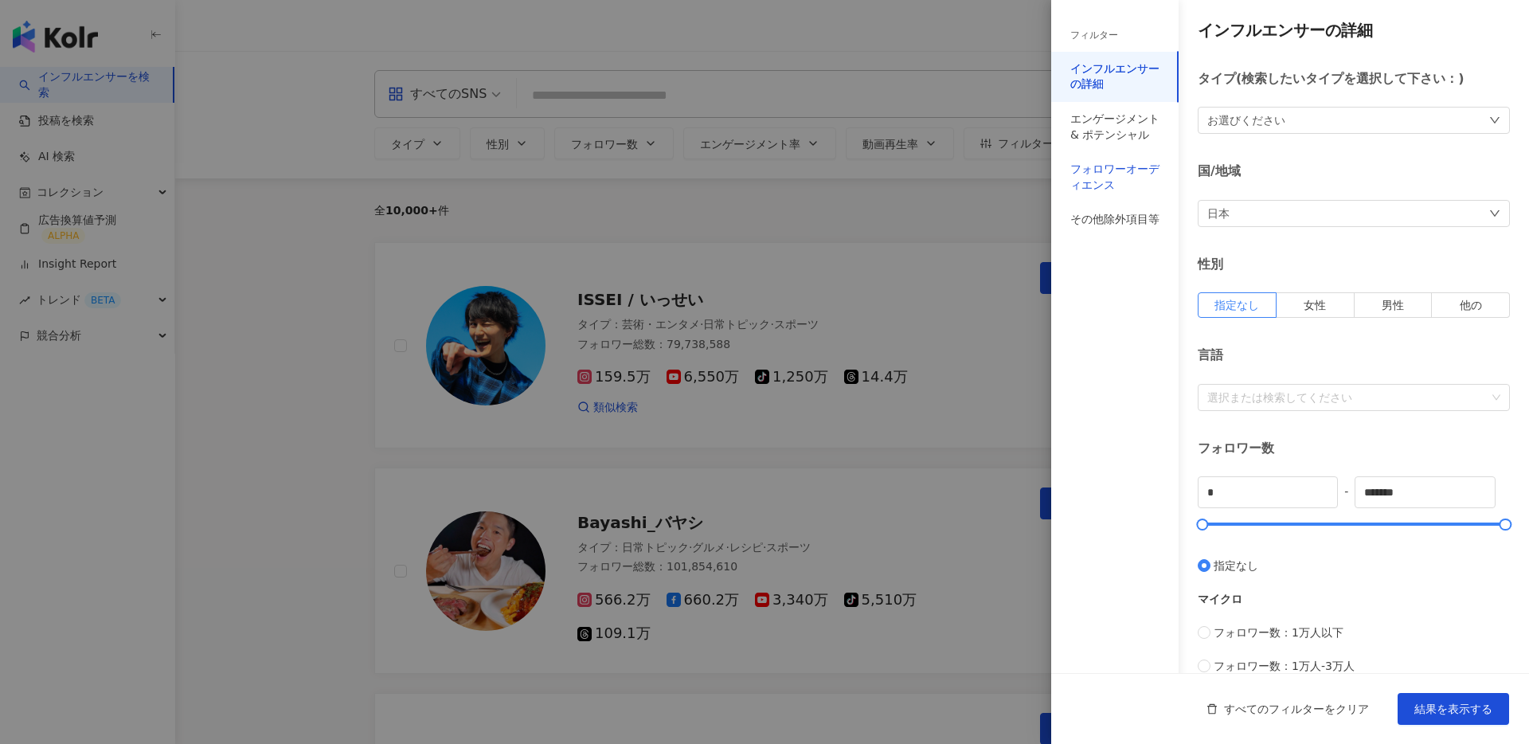
click at [1114, 171] on div "フォロワーオーディエンス" at bounding box center [1114, 177] width 89 height 31
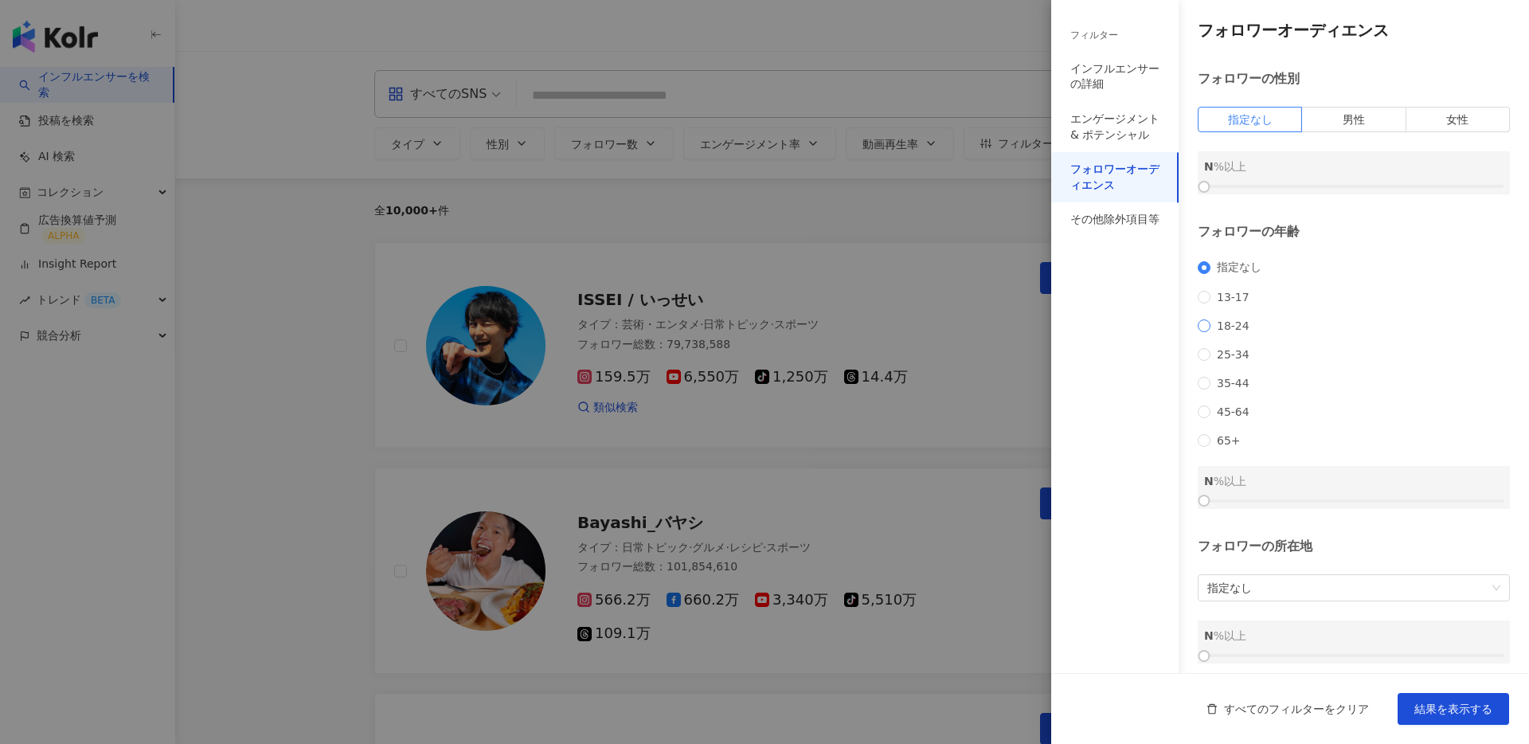
click at [1250, 332] on span "18-24" at bounding box center [1233, 325] width 45 height 13
drag, startPoint x: 1211, startPoint y: 528, endPoint x: 1201, endPoint y: 524, distance: 11.1
click at [1204, 506] on div at bounding box center [1353, 501] width 299 height 10
click at [1000, 279] on div at bounding box center [764, 372] width 1529 height 744
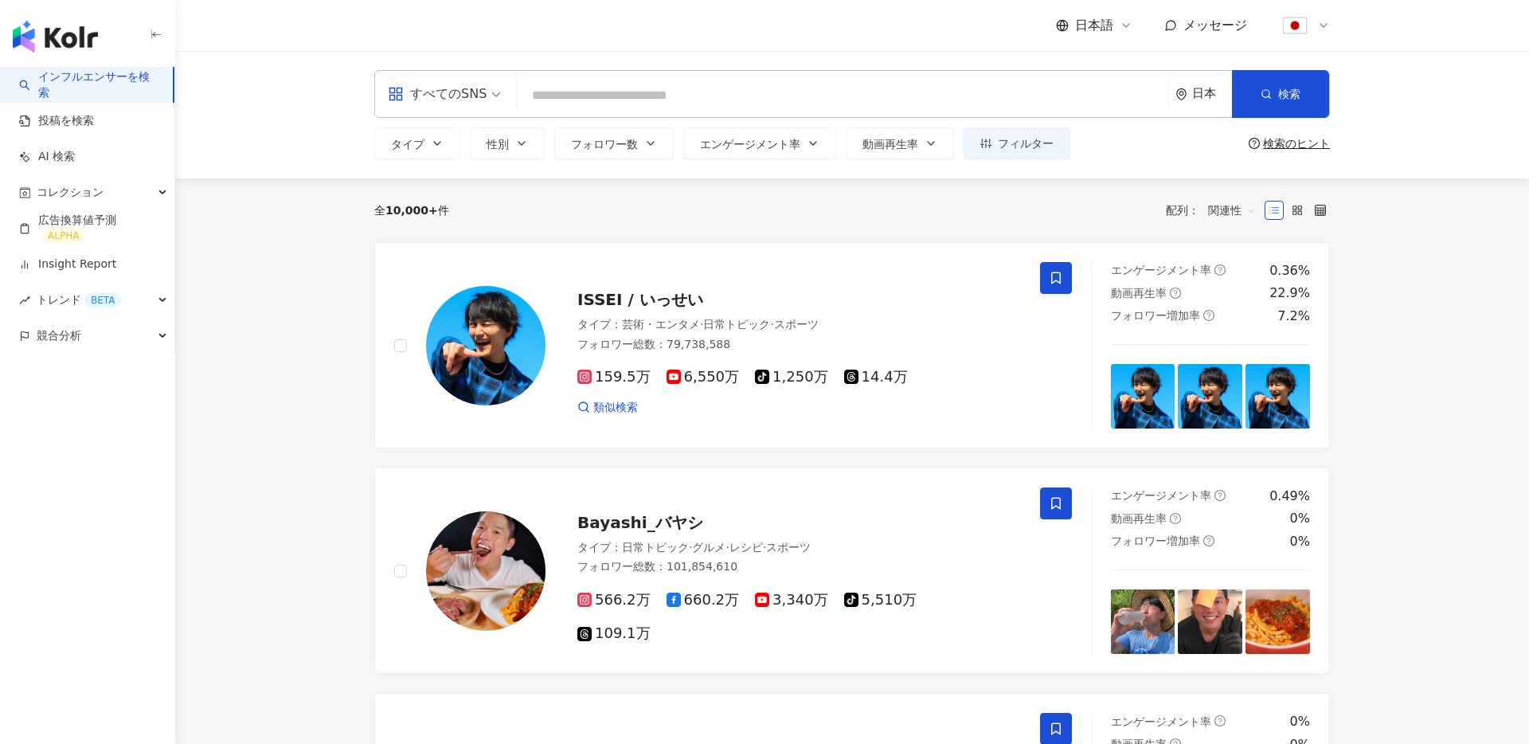
click at [1281, 150] on div "タイプ 性別 フォロワー数 エンゲージメント率 動画再生率 フィルター フィルター インフルエンサーの詳細 エンゲージメント & ポテンシャル フォロワーオー…" at bounding box center [852, 143] width 956 height 32
click at [1294, 145] on div "検索のヒント" at bounding box center [1296, 143] width 67 height 13
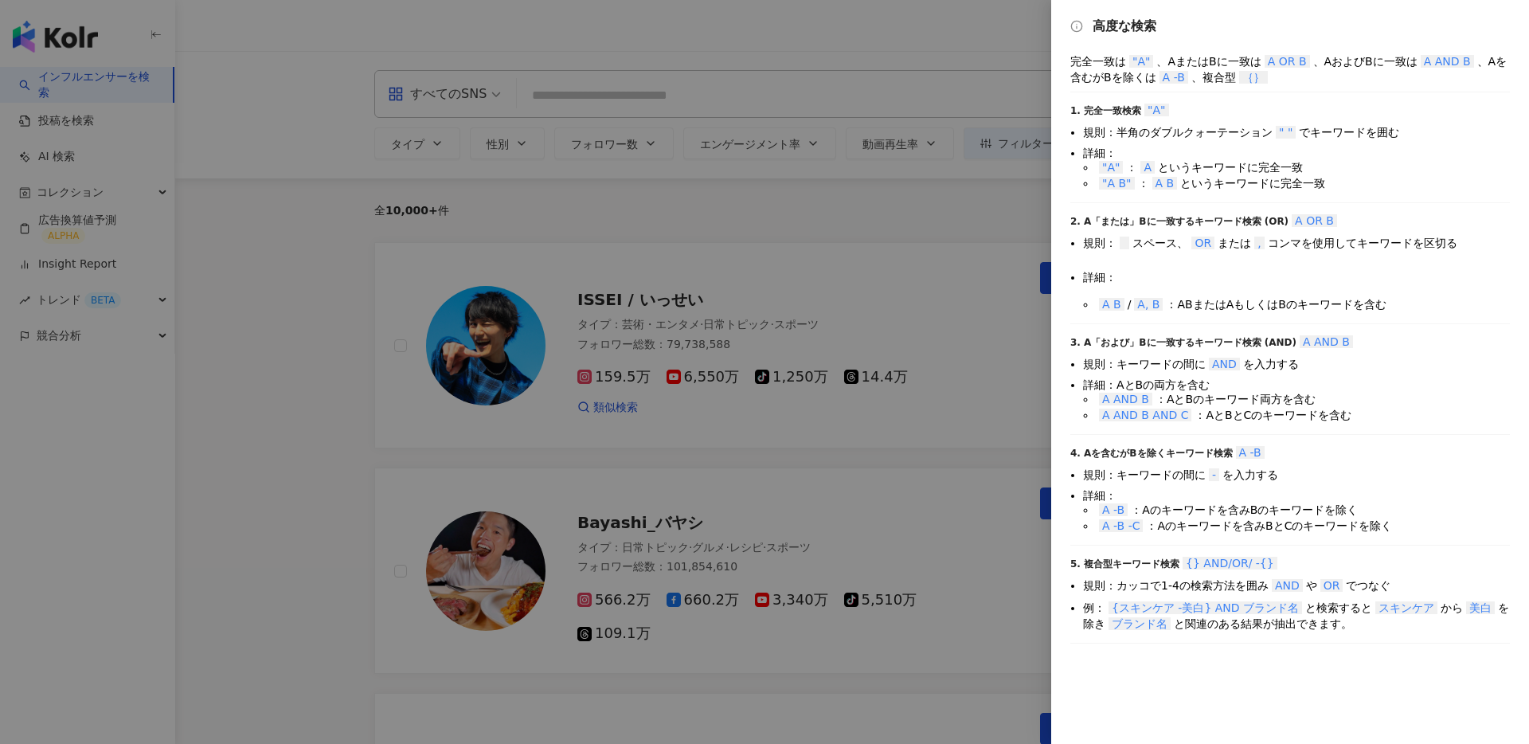
click at [828, 207] on div at bounding box center [764, 372] width 1529 height 744
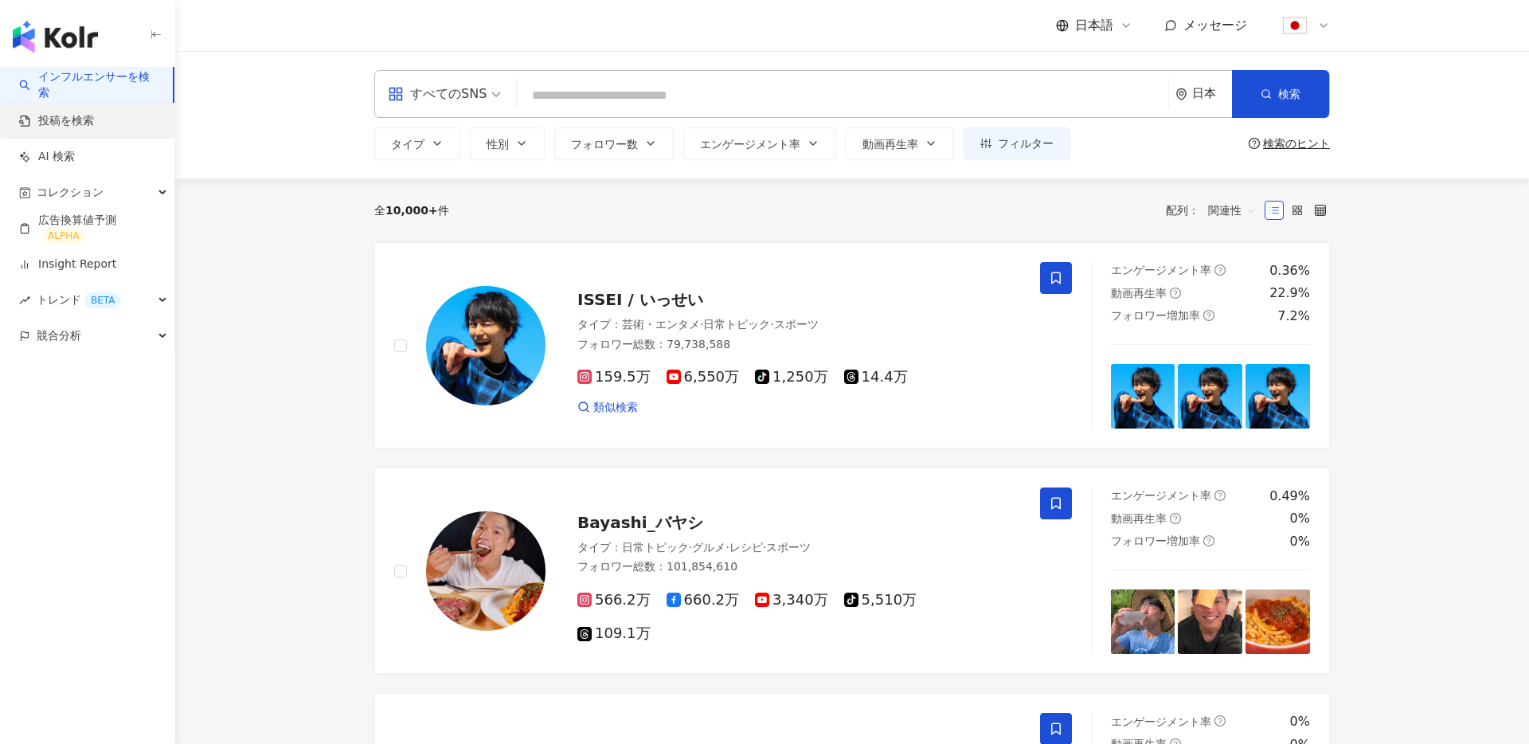
click at [87, 117] on link "投稿を検索" at bounding box center [56, 121] width 75 height 16
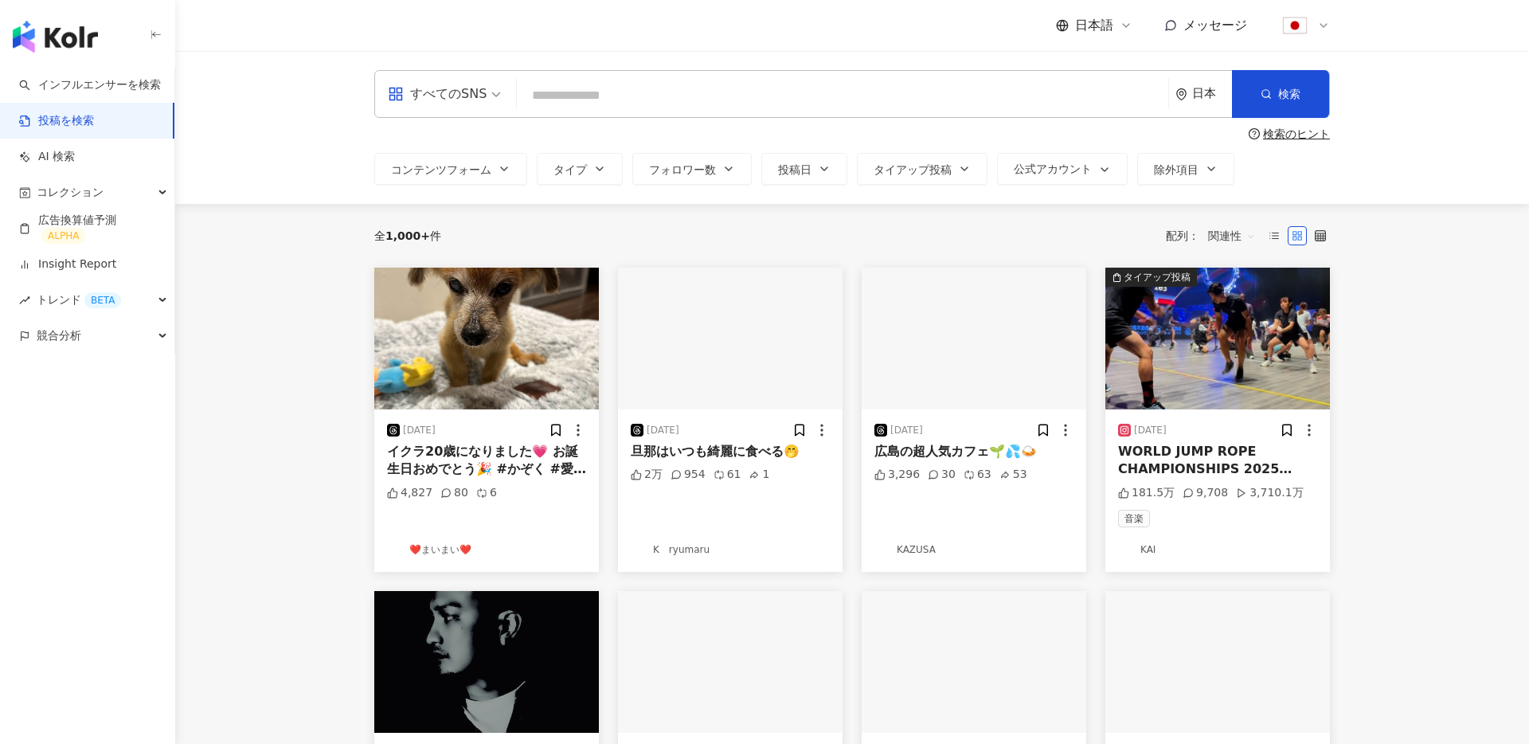
scroll to position [19, 0]
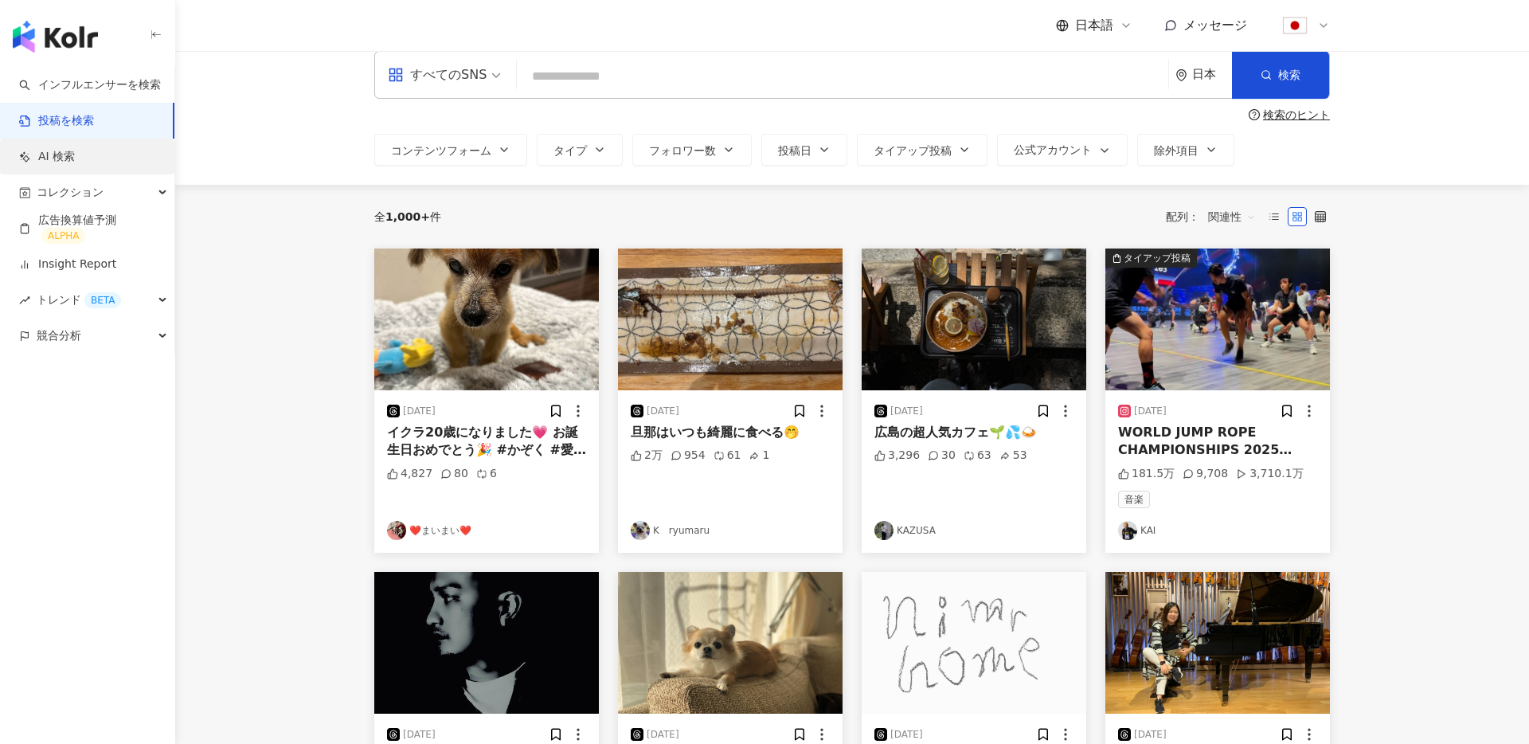
click at [56, 155] on link "AI 検索" at bounding box center [47, 157] width 56 height 16
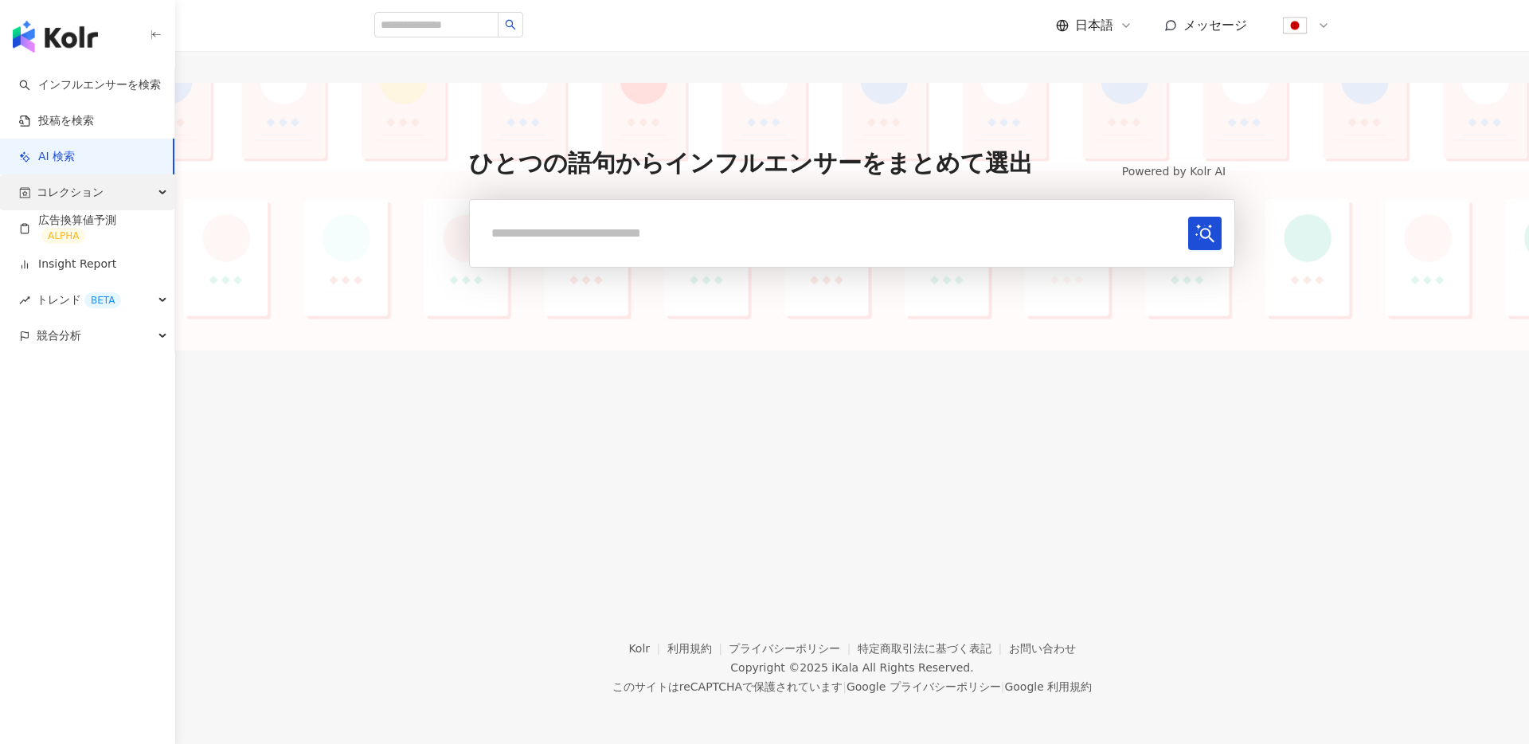
click at [99, 193] on span "コレクション" at bounding box center [70, 192] width 67 height 36
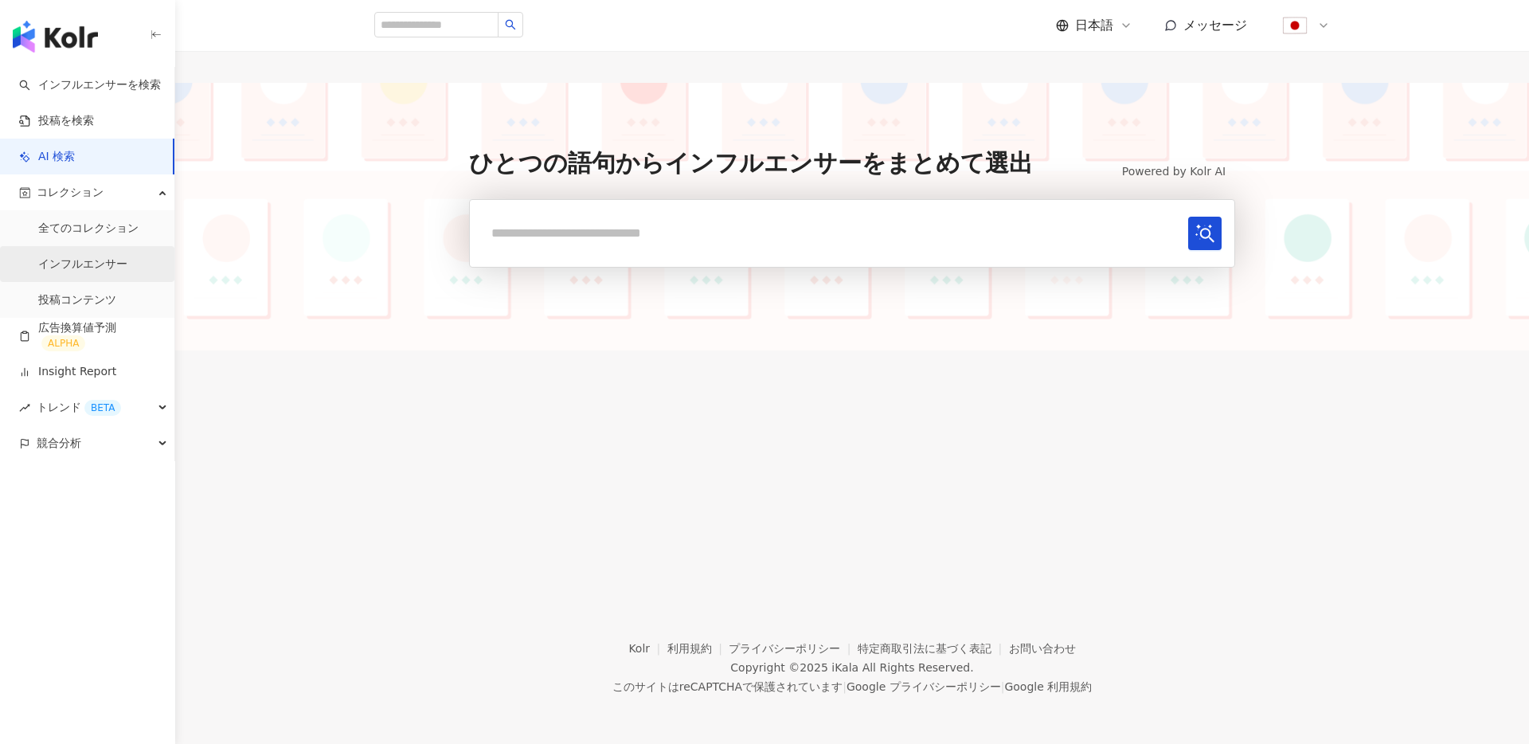
click at [84, 264] on link "インフルエンサー" at bounding box center [82, 264] width 89 height 16
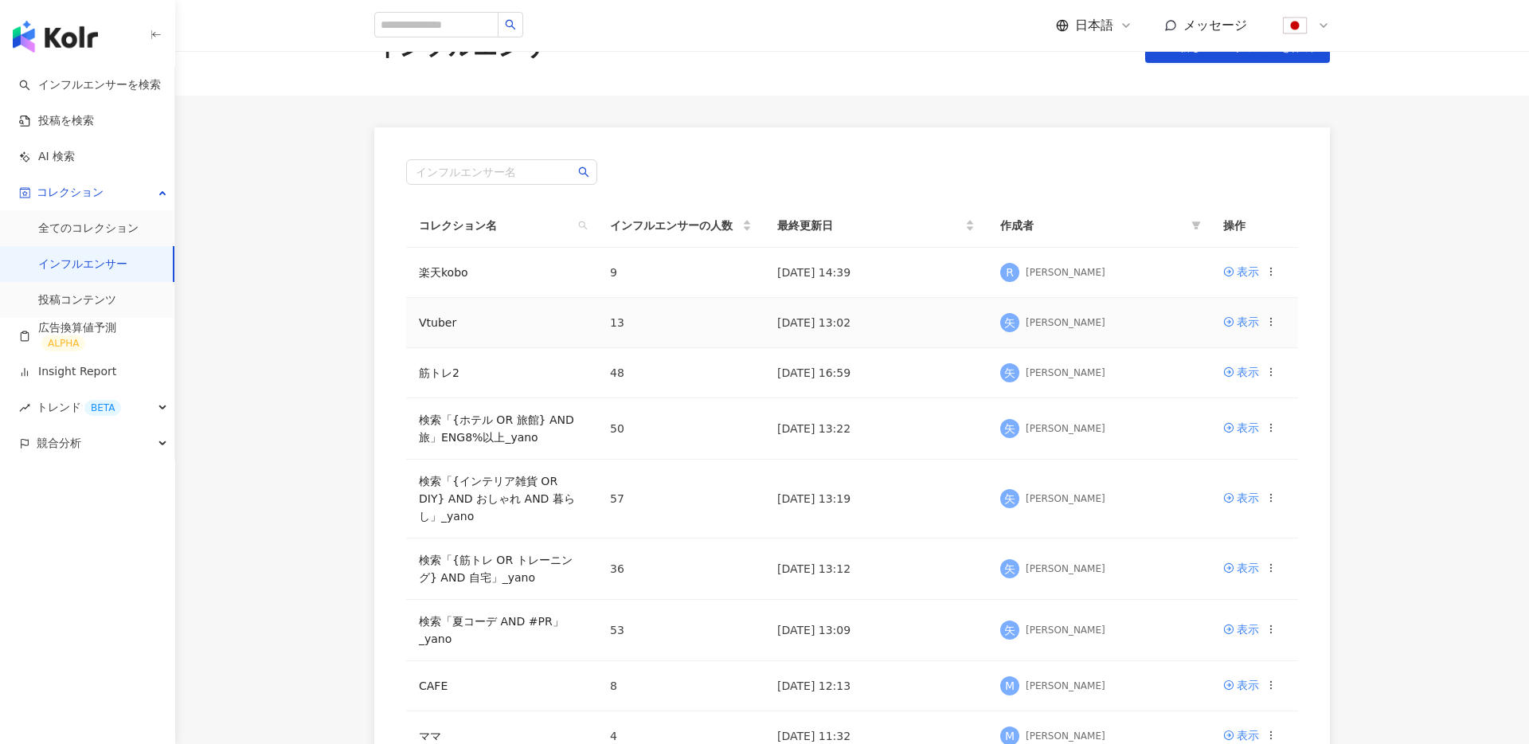
scroll to position [53, 0]
click at [92, 369] on link "Insight Report" at bounding box center [67, 372] width 97 height 16
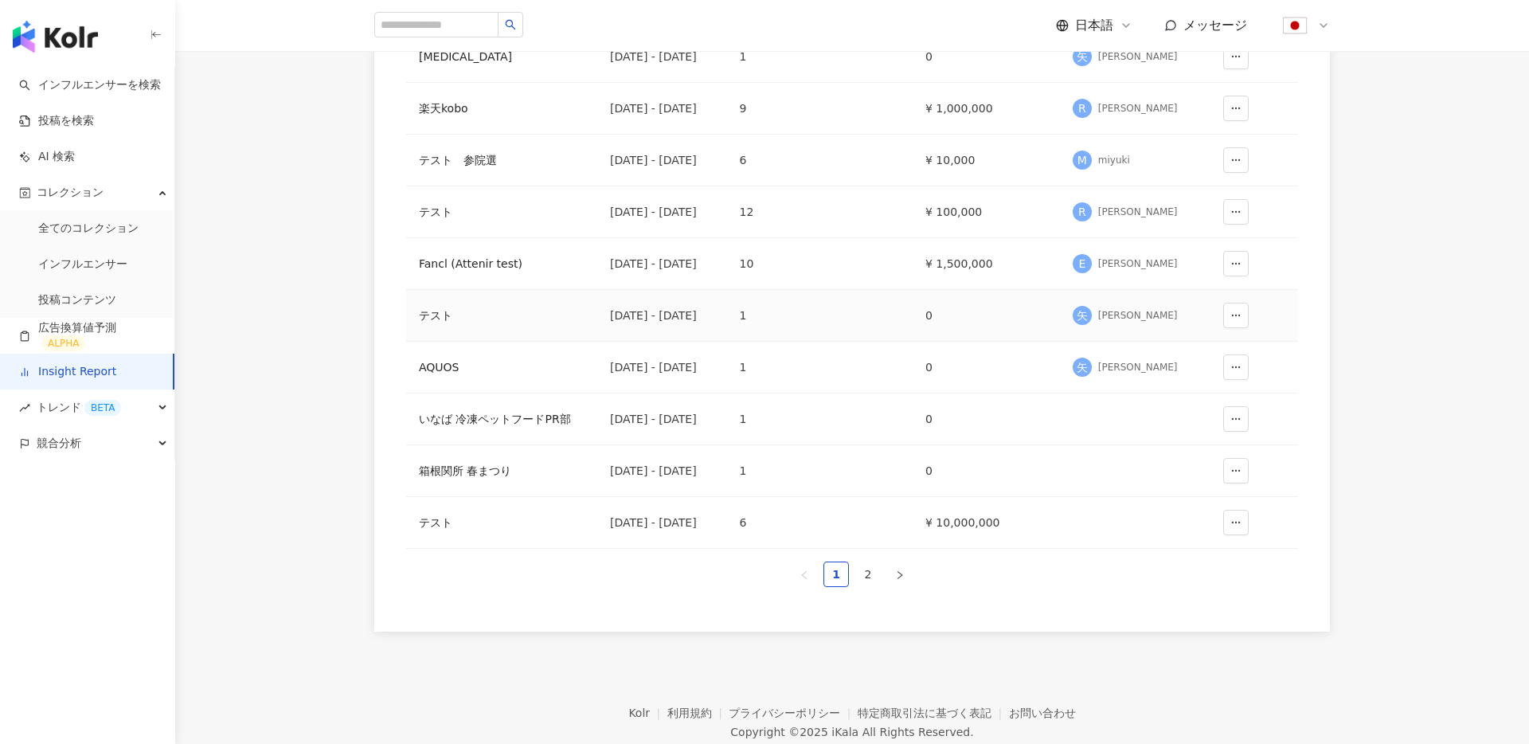
scroll to position [340, 0]
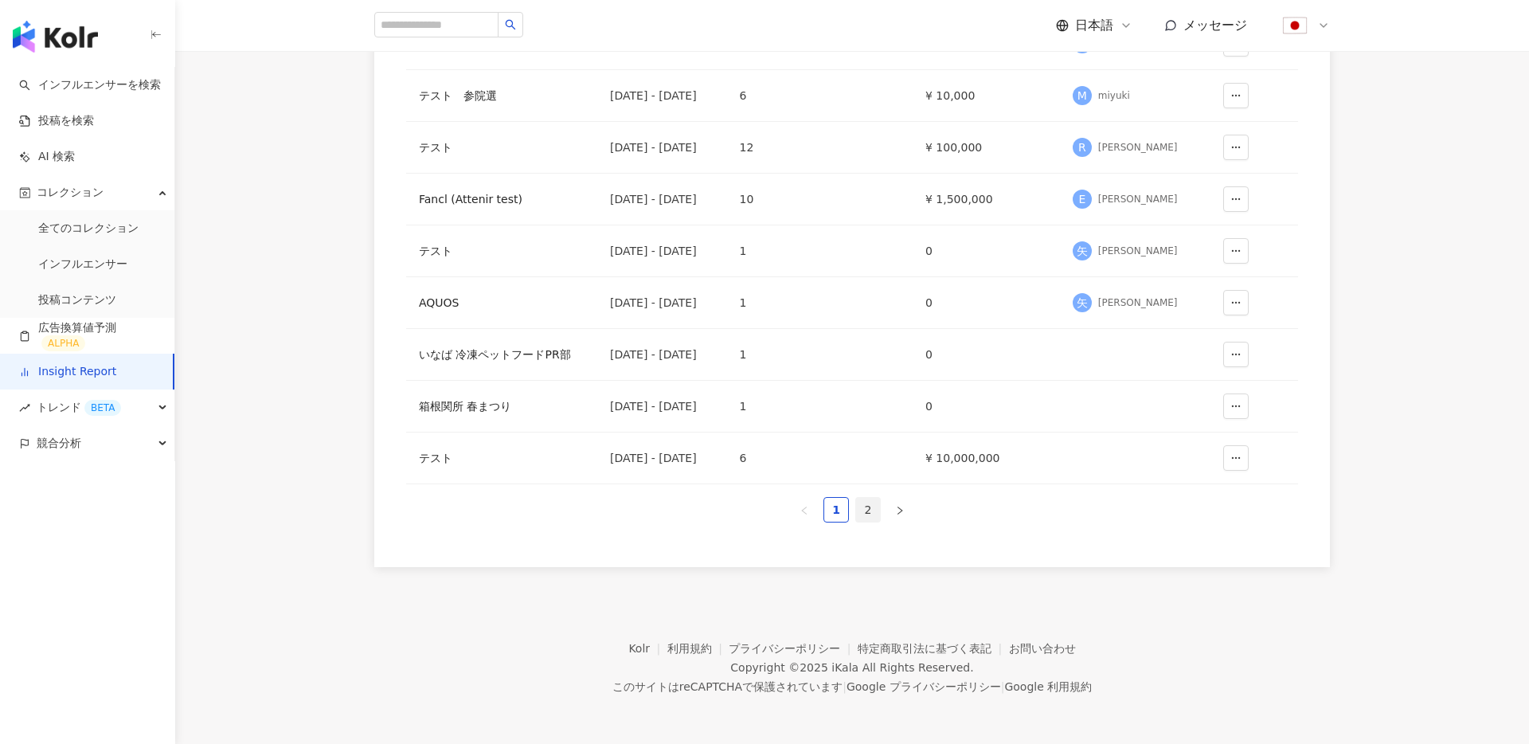
click at [861, 518] on link "2" at bounding box center [868, 510] width 24 height 24
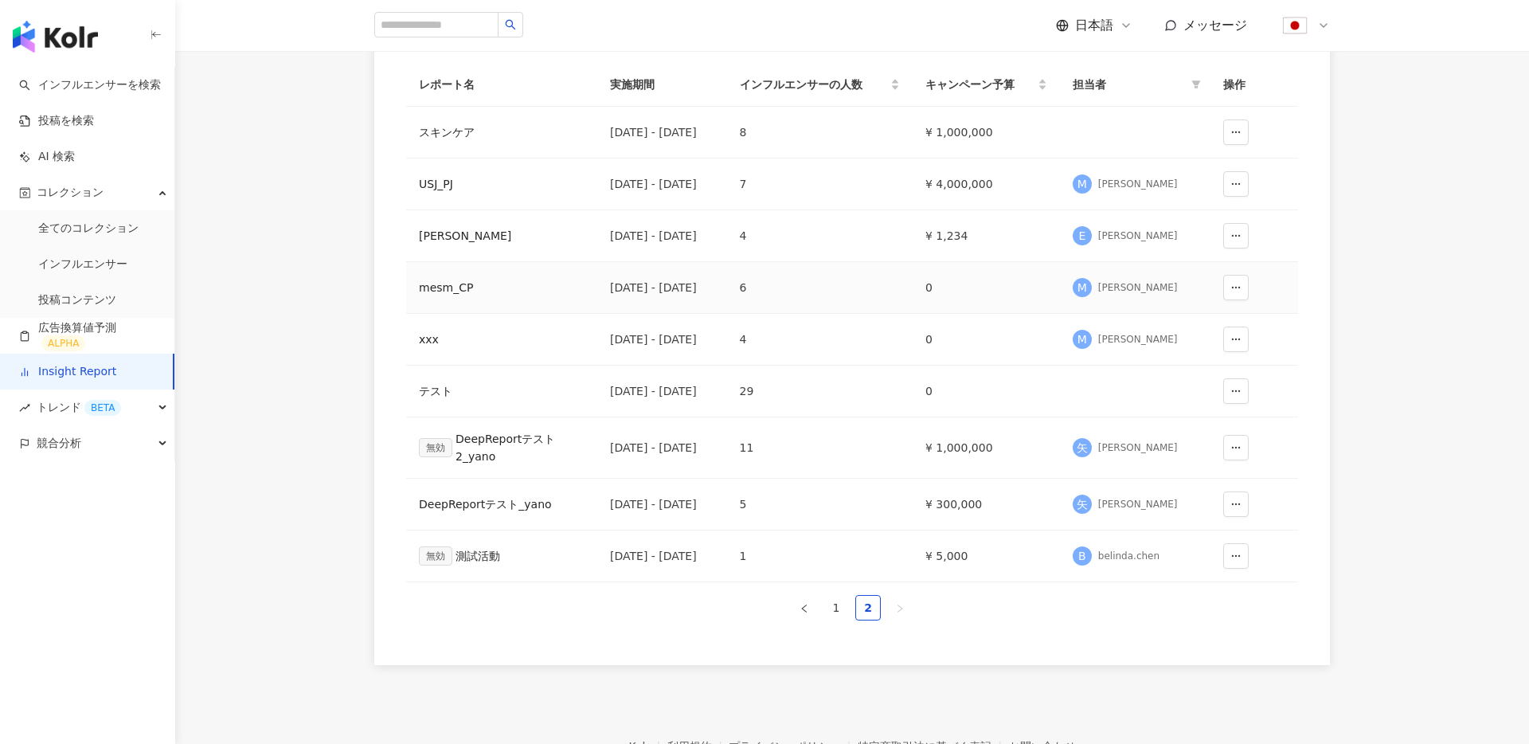
scroll to position [111, 0]
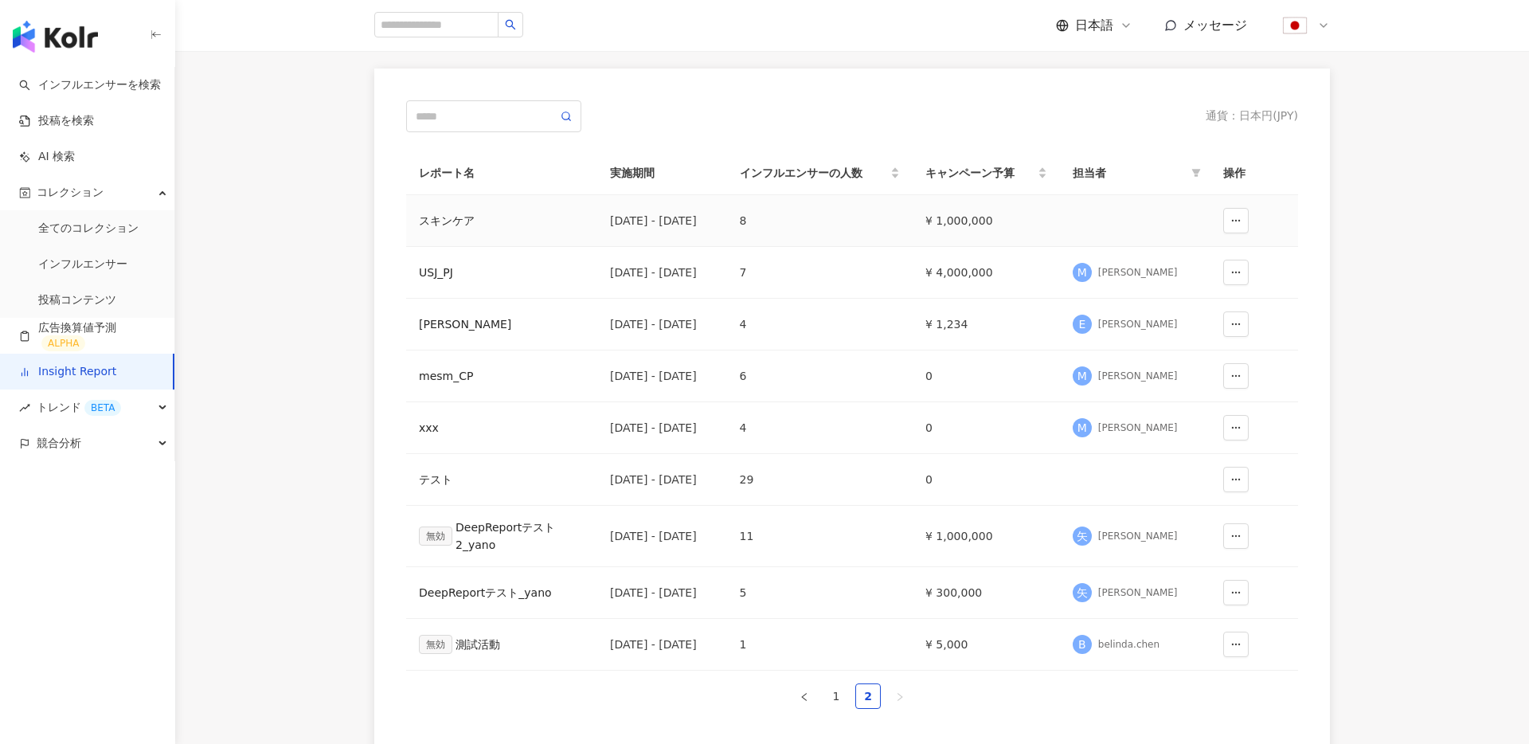
click at [459, 222] on div "スキンケア" at bounding box center [502, 221] width 166 height 18
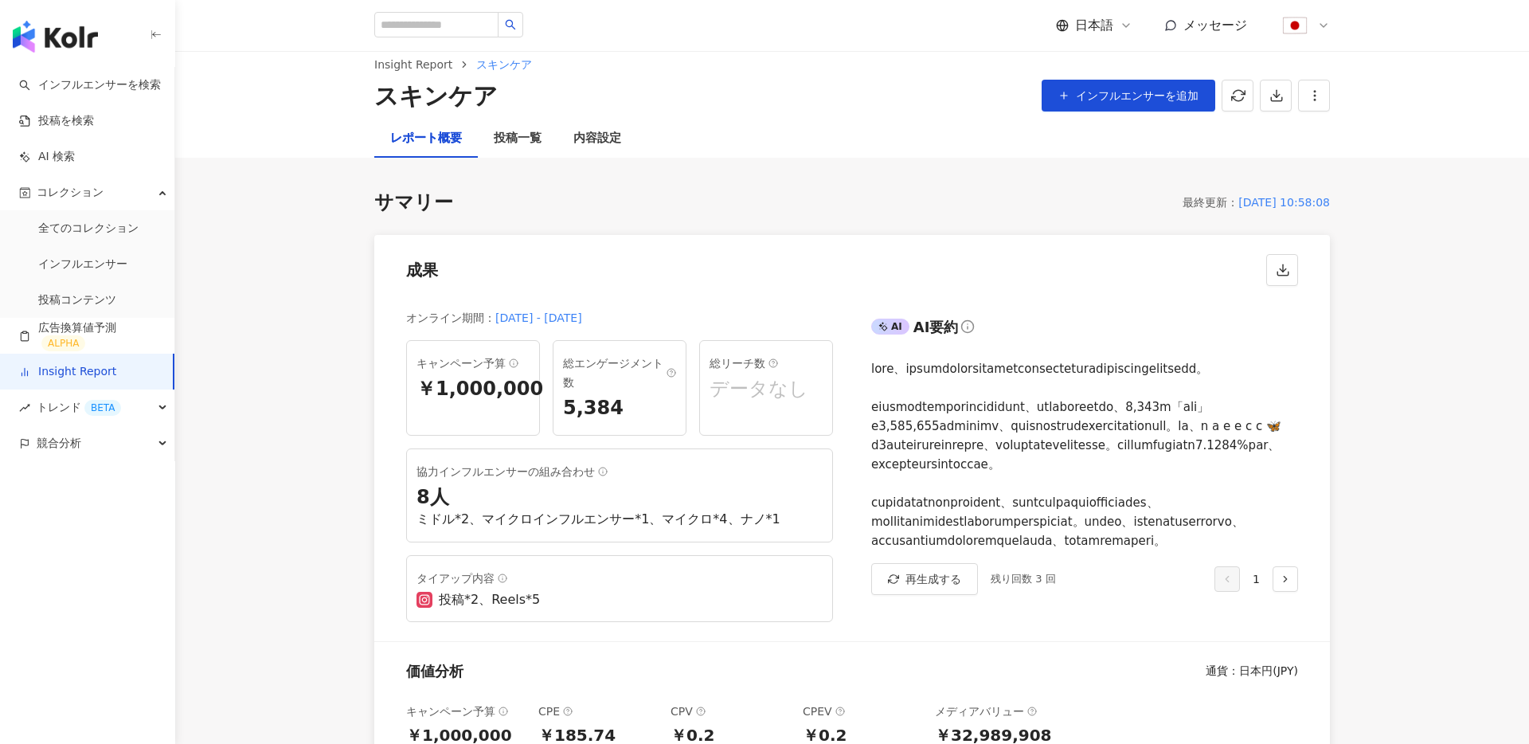
scroll to position [15, 0]
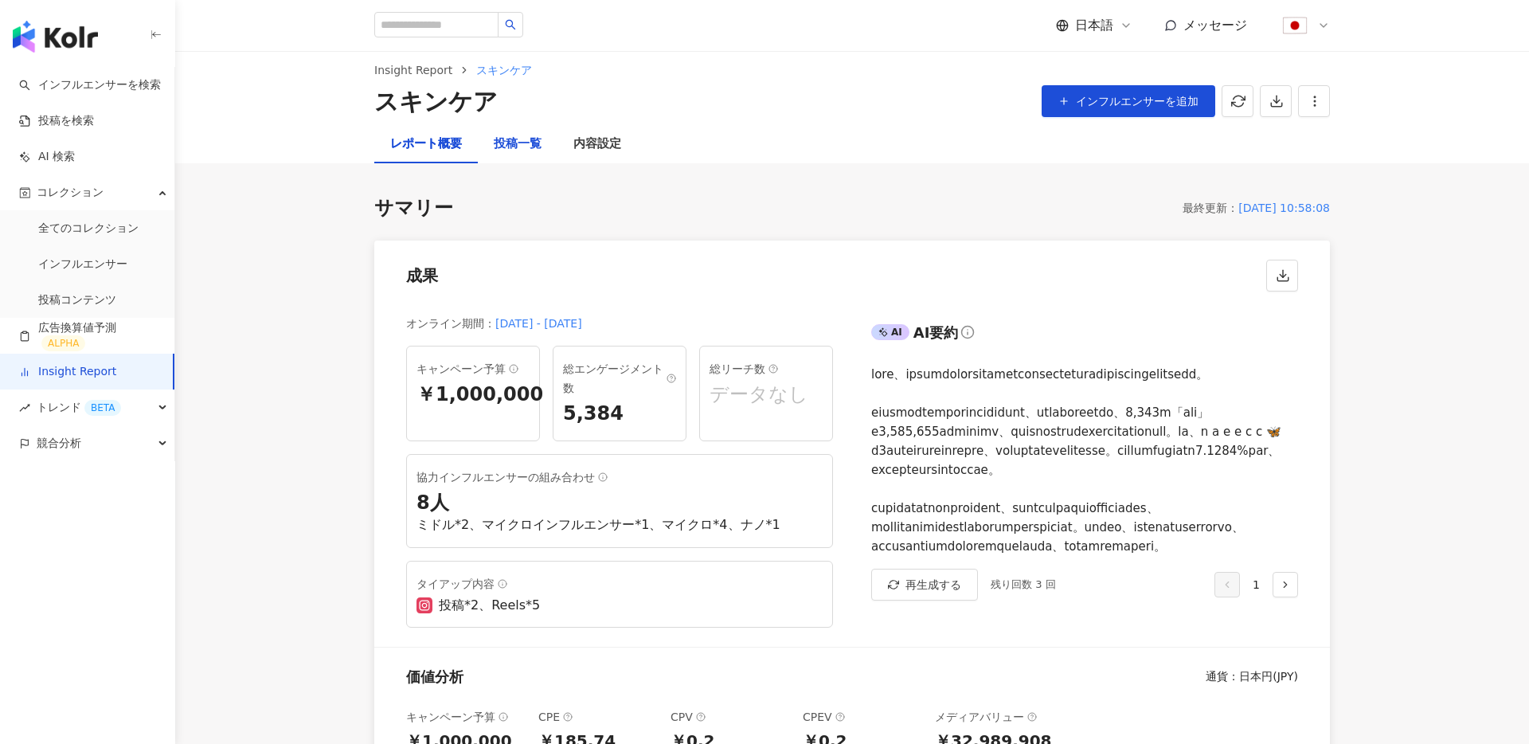
click at [517, 143] on div "投稿一覧" at bounding box center [518, 144] width 48 height 19
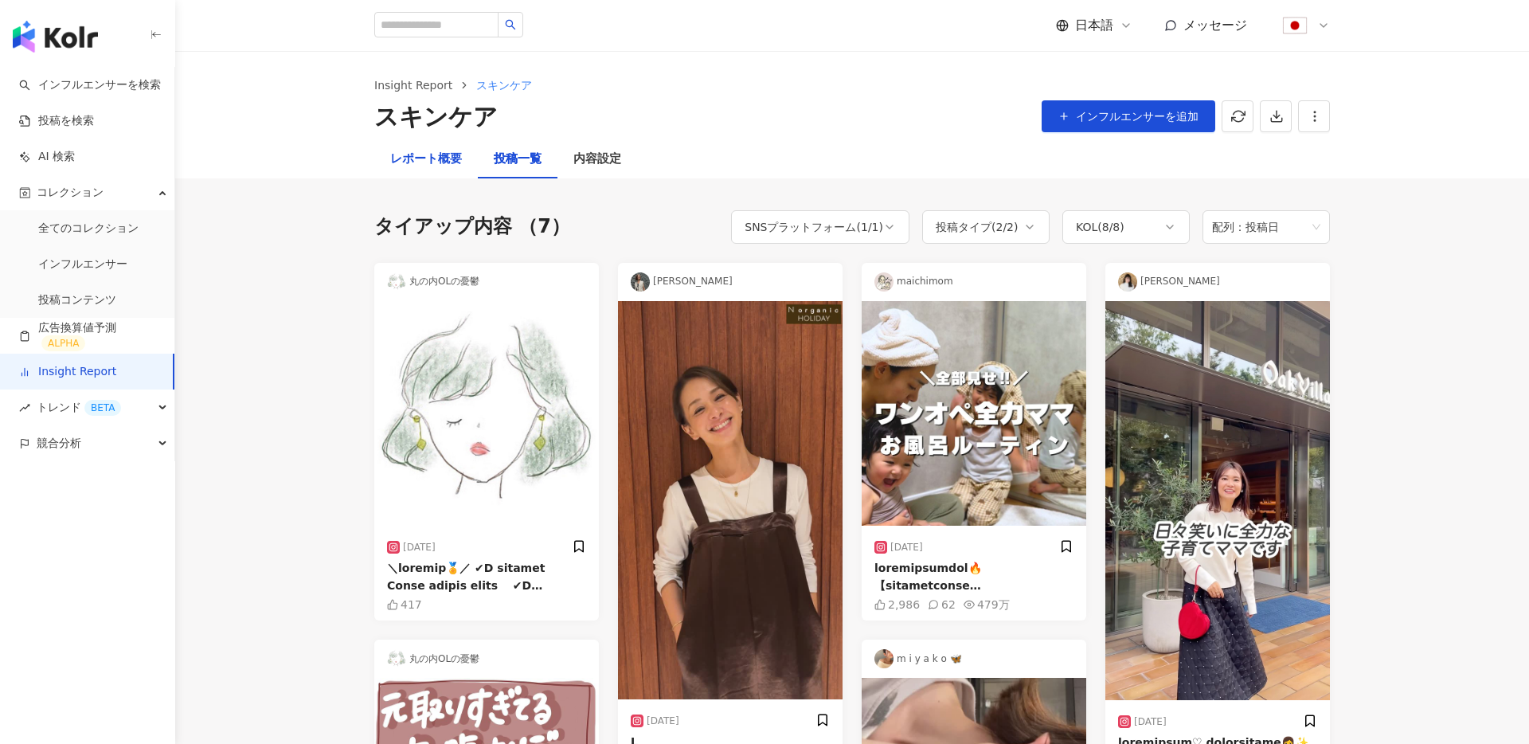
click at [429, 158] on div "レポート概要" at bounding box center [426, 159] width 72 height 19
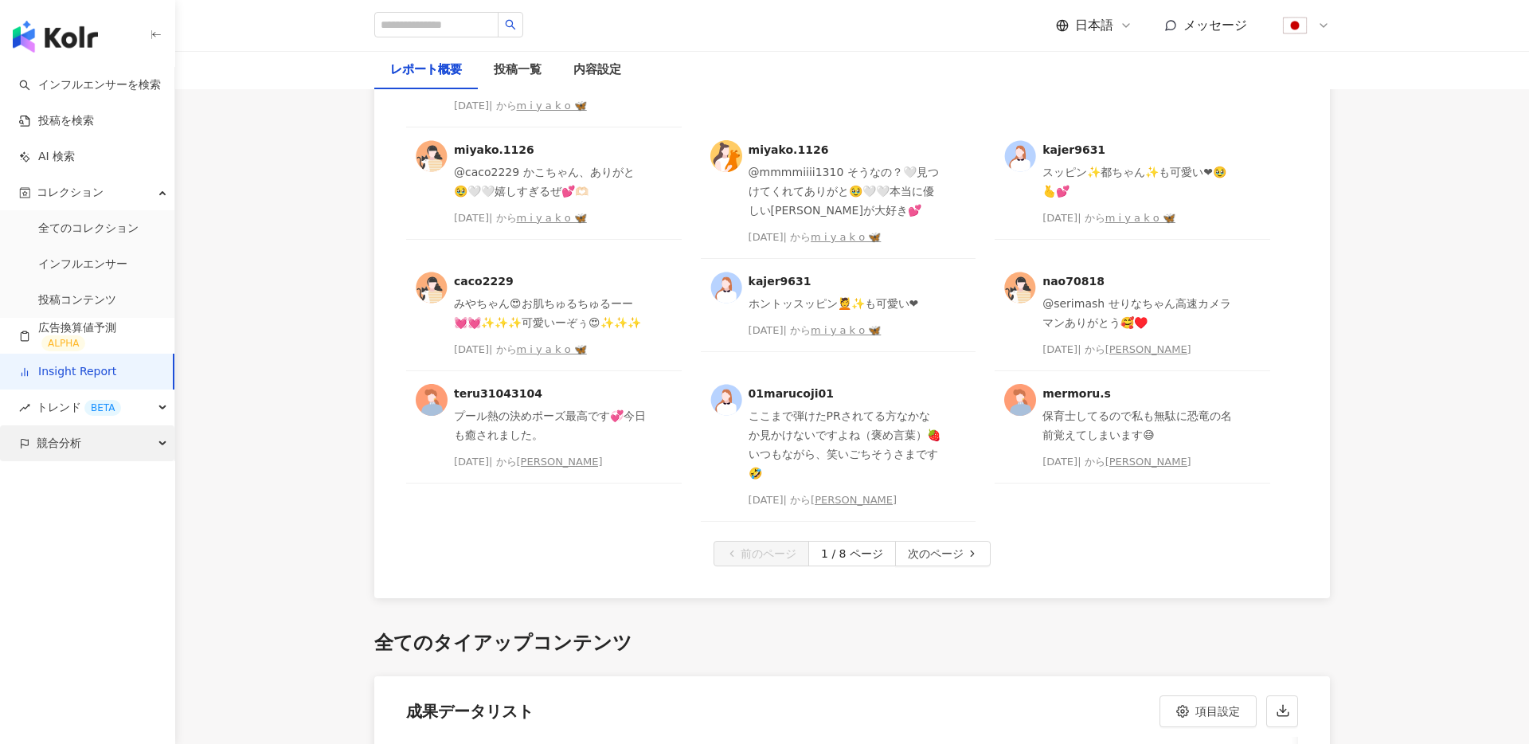
scroll to position [4337, 0]
click at [127, 447] on div "競合分析" at bounding box center [87, 443] width 174 height 36
click at [90, 476] on link "アカウント分析" at bounding box center [77, 479] width 78 height 16
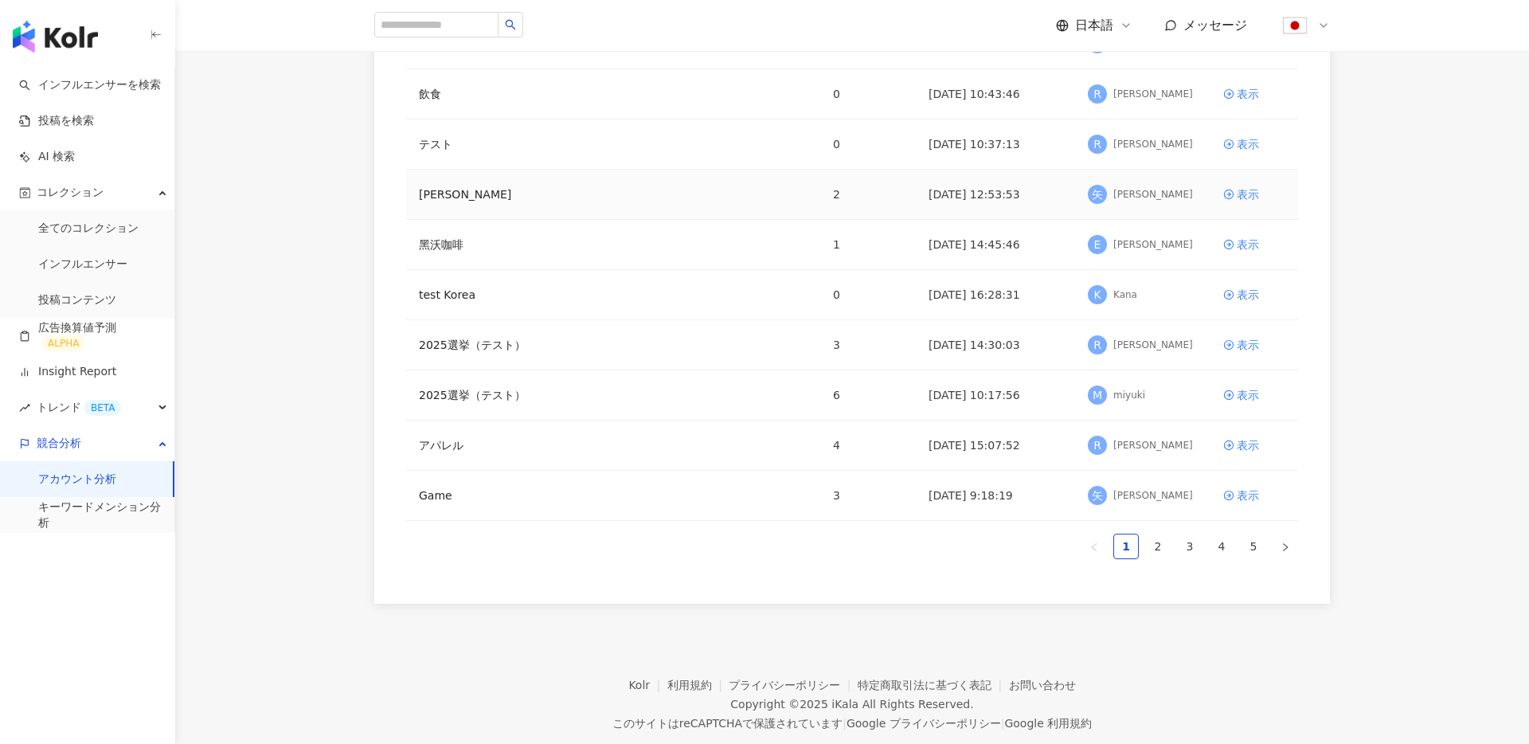
scroll to position [260, 0]
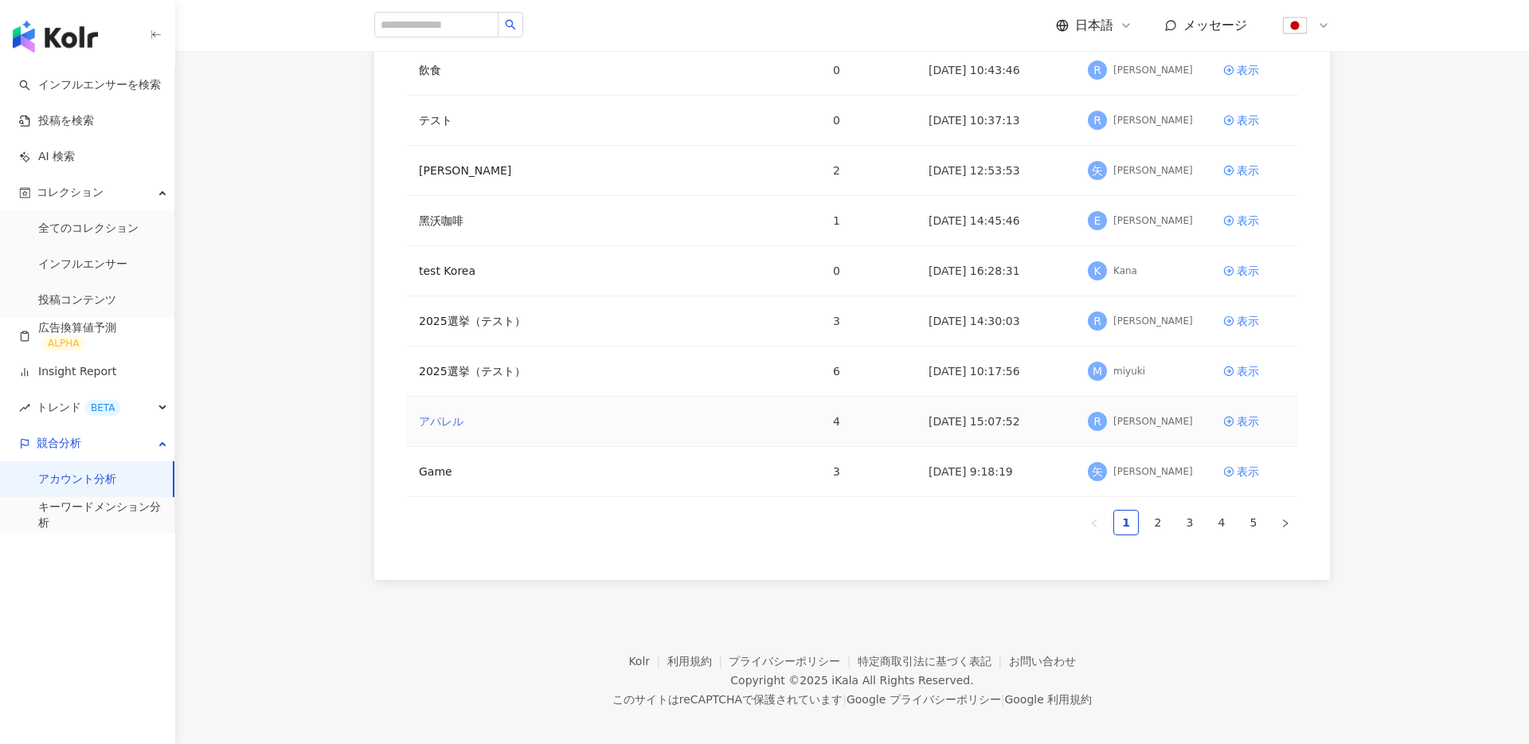
click at [444, 413] on link "アパレル" at bounding box center [441, 422] width 45 height 18
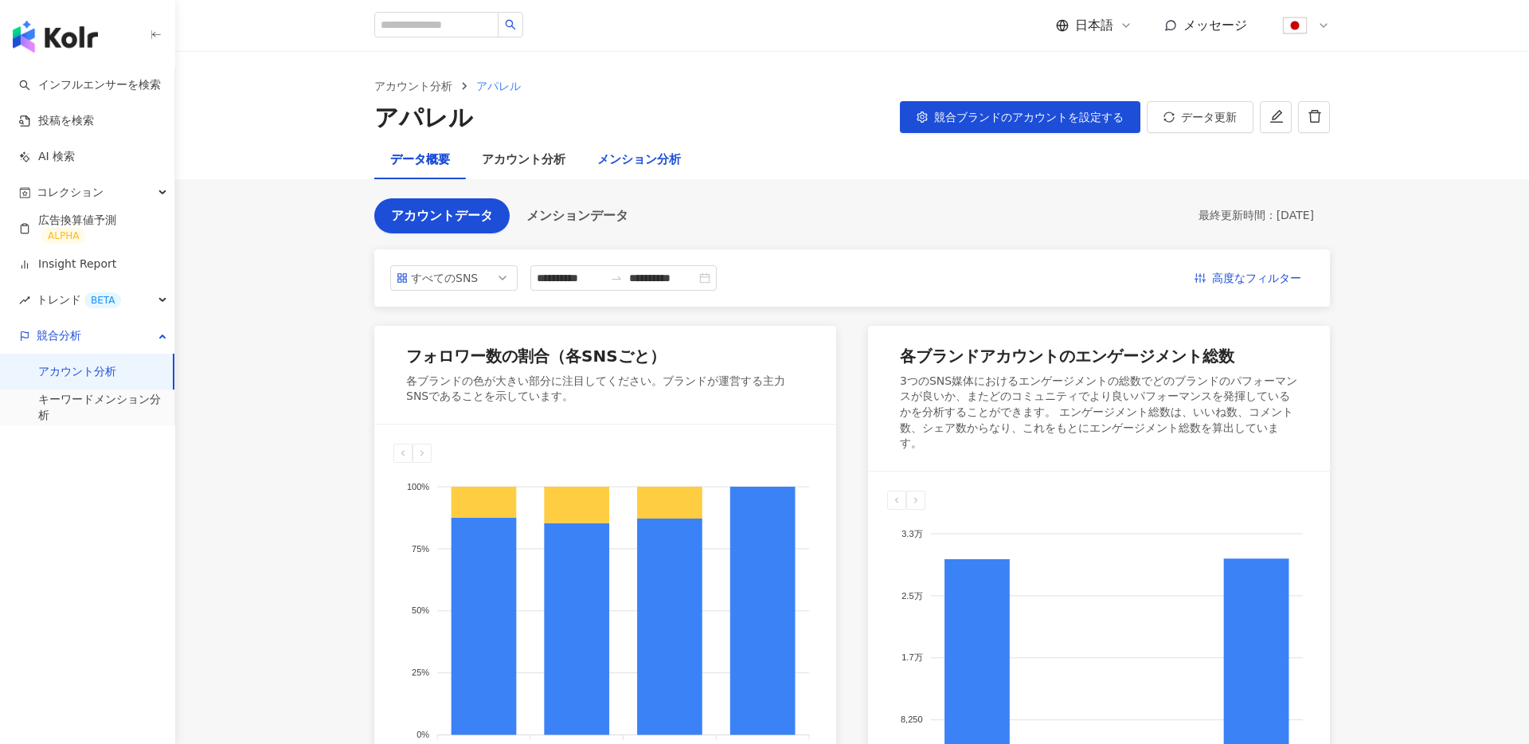
click at [645, 160] on div "メンション分析" at bounding box center [639, 160] width 84 height 19
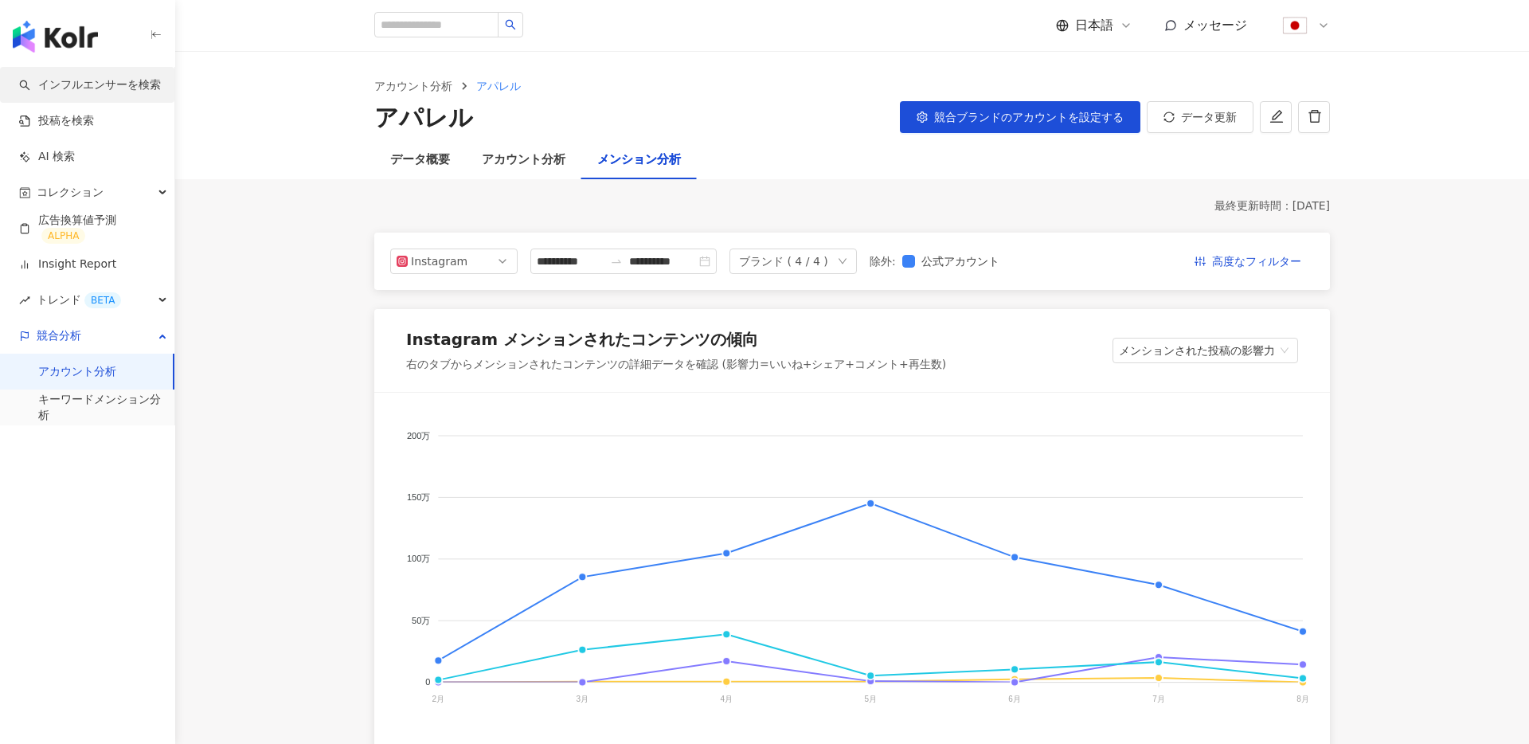
click at [95, 84] on link "インフルエンサーを検索" at bounding box center [90, 85] width 142 height 16
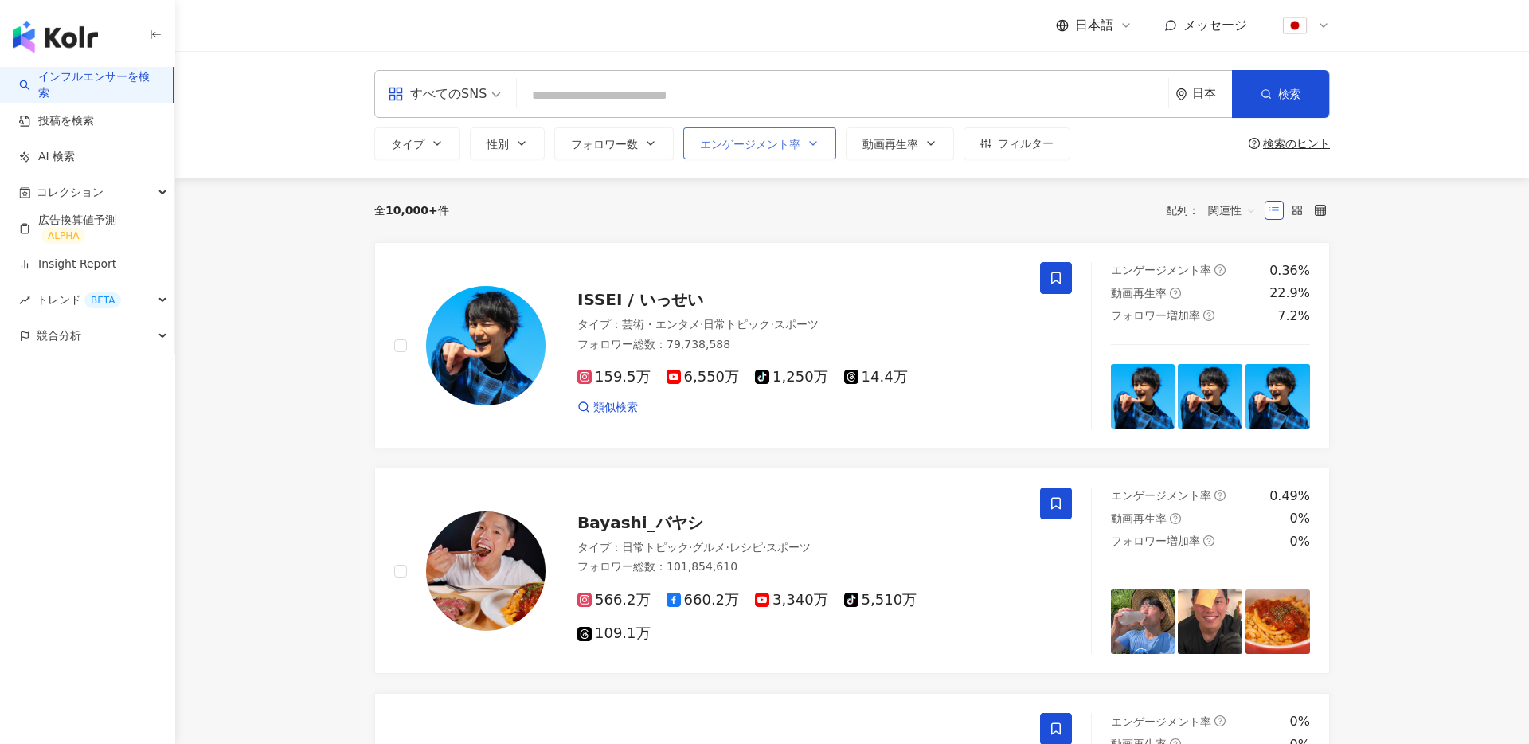
click at [754, 138] on span "エンゲージメント率" at bounding box center [750, 144] width 100 height 13
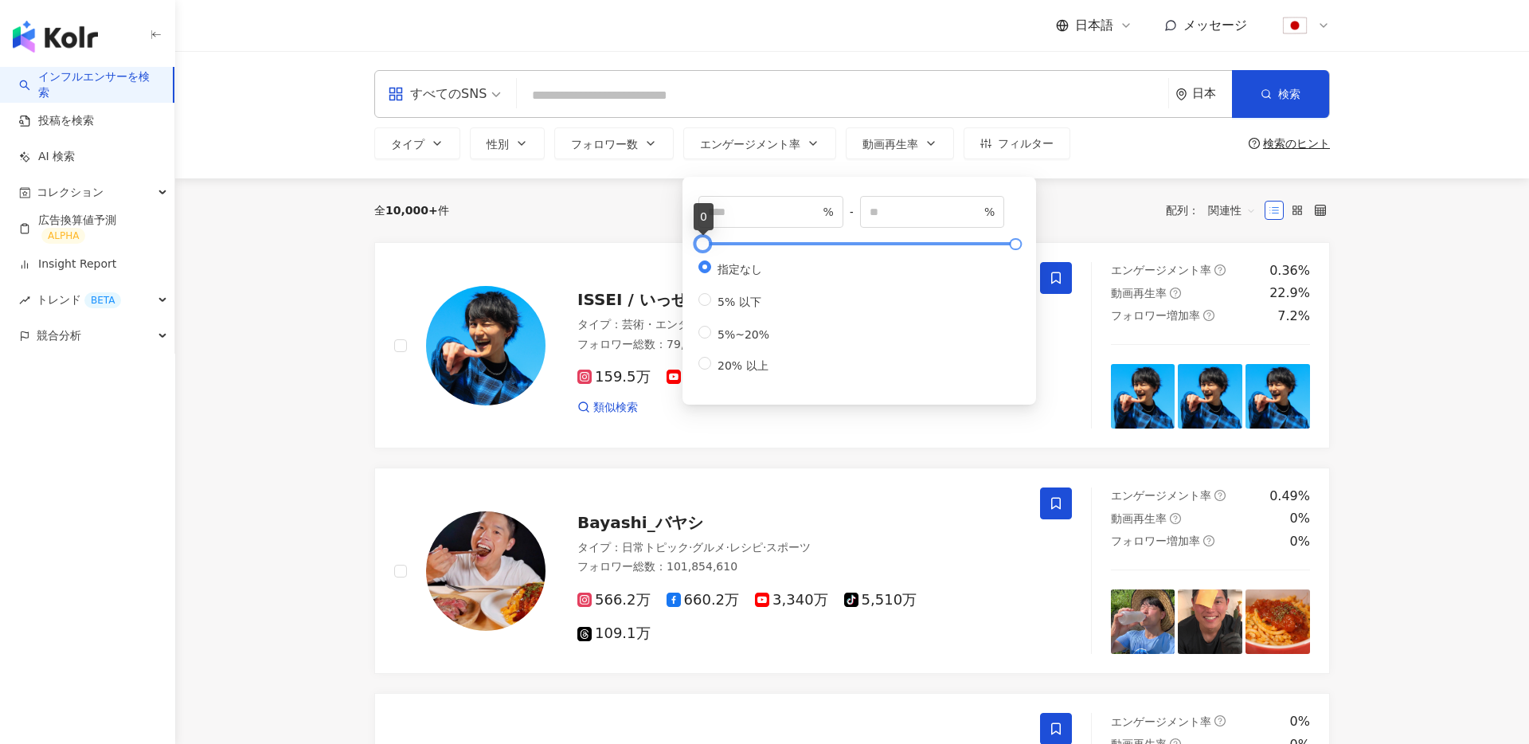
type input "**"
type input "*****"
type input "*"
drag, startPoint x: 702, startPoint y: 241, endPoint x: 681, endPoint y: 243, distance: 20.8
click at [692, 244] on div "* % - ***** % 指定なし 5% 以下 5%~20% 20% 以上" at bounding box center [859, 290] width 334 height 209
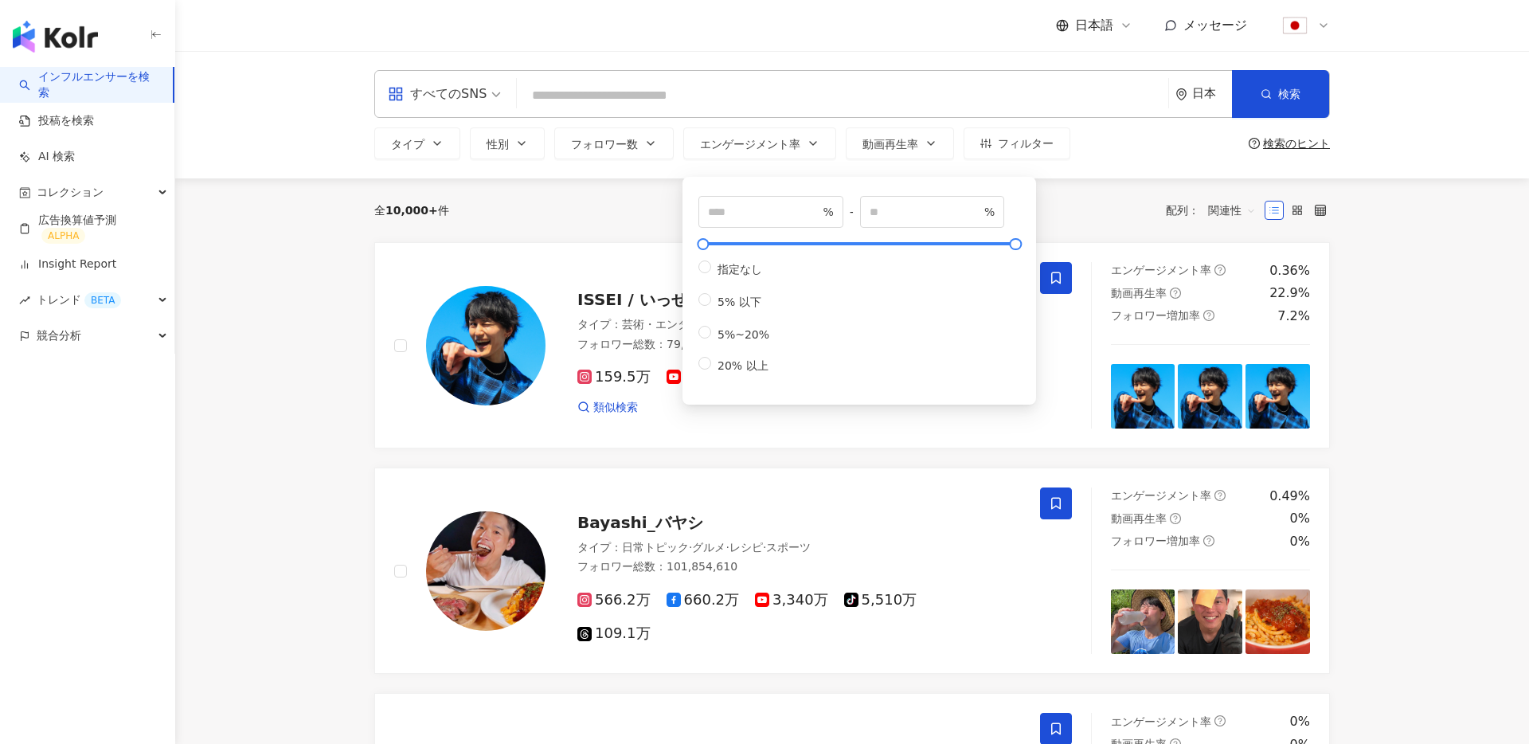
click at [573, 208] on div "全 10,000+ 件 配列： 関連性" at bounding box center [852, 210] width 956 height 25
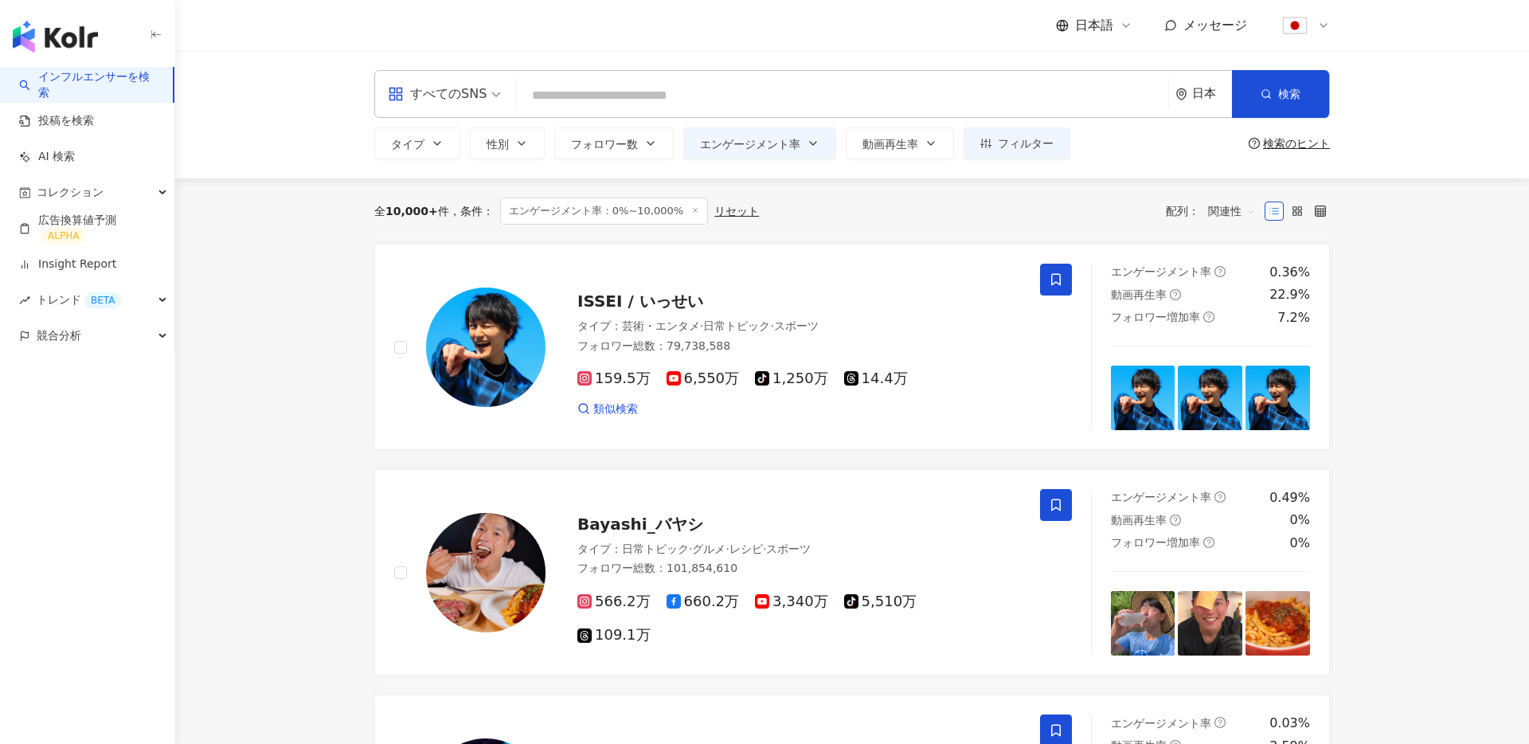
click at [729, 213] on div "リセット" at bounding box center [736, 211] width 45 height 13
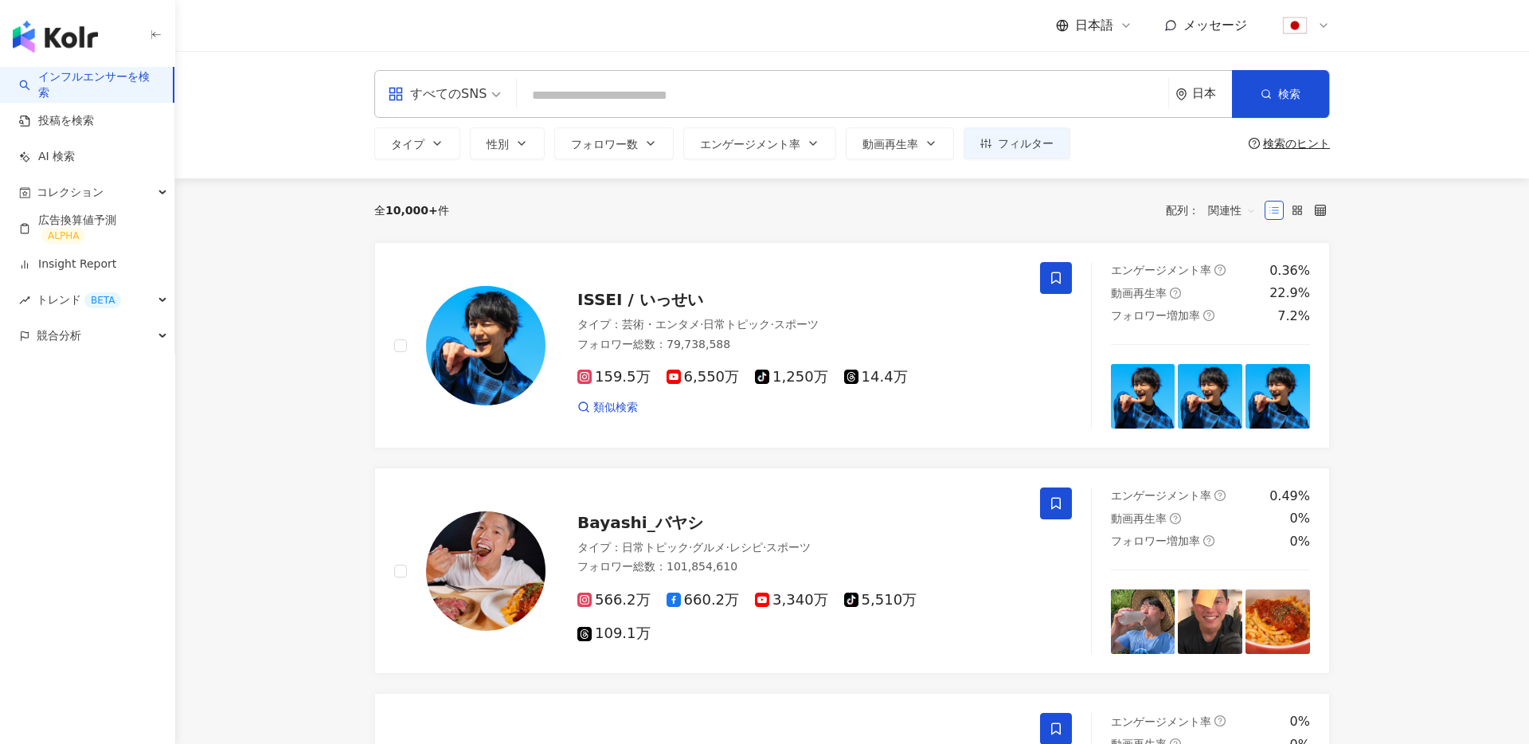
click at [734, 205] on div "全 10,000+ 件 配列： 関連性" at bounding box center [852, 210] width 956 height 25
click at [638, 94] on input "search" at bounding box center [842, 95] width 639 height 30
click at [644, 103] on input "search" at bounding box center [842, 95] width 639 height 30
click at [659, 94] on input "search" at bounding box center [842, 95] width 639 height 30
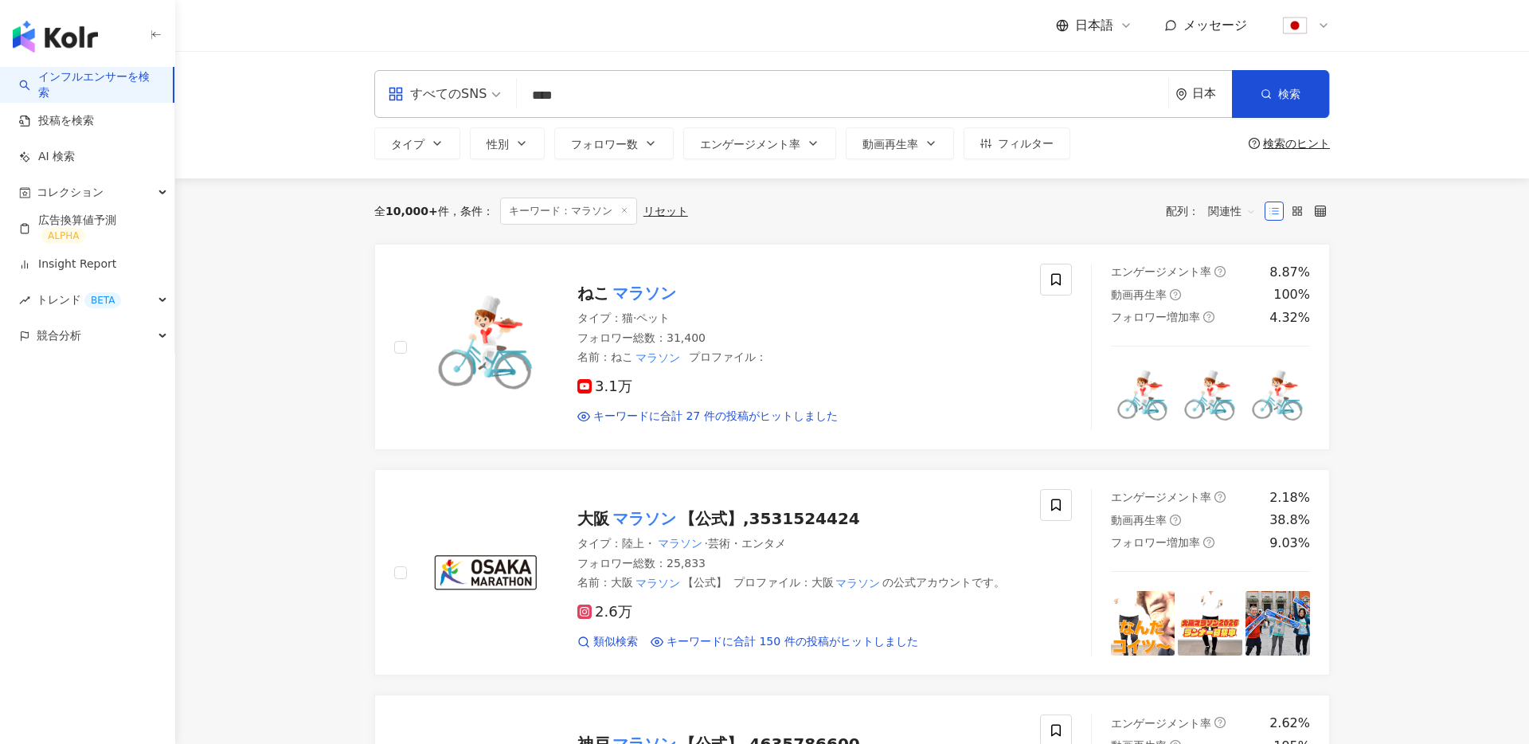
click at [708, 93] on input "****" at bounding box center [842, 95] width 639 height 30
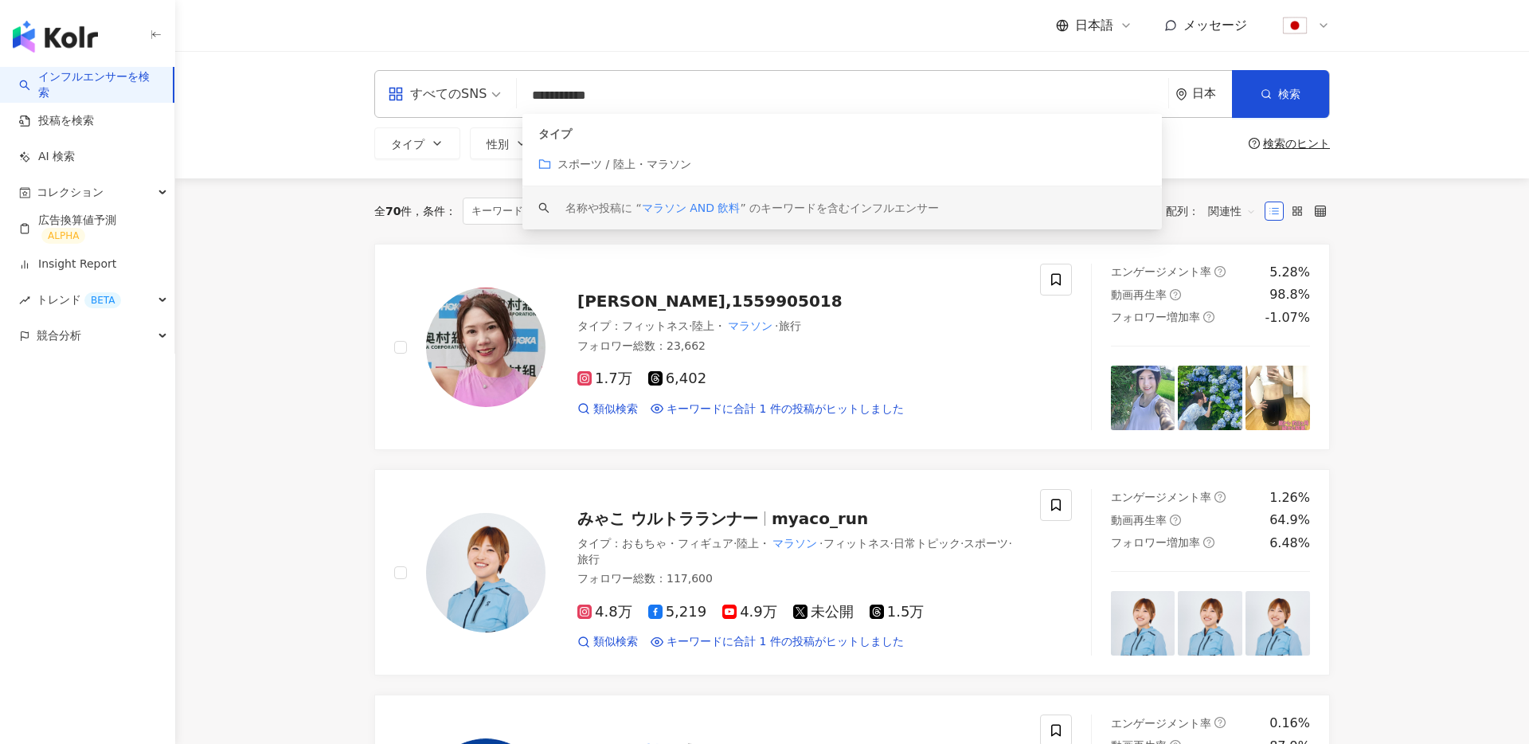
type input "**********"
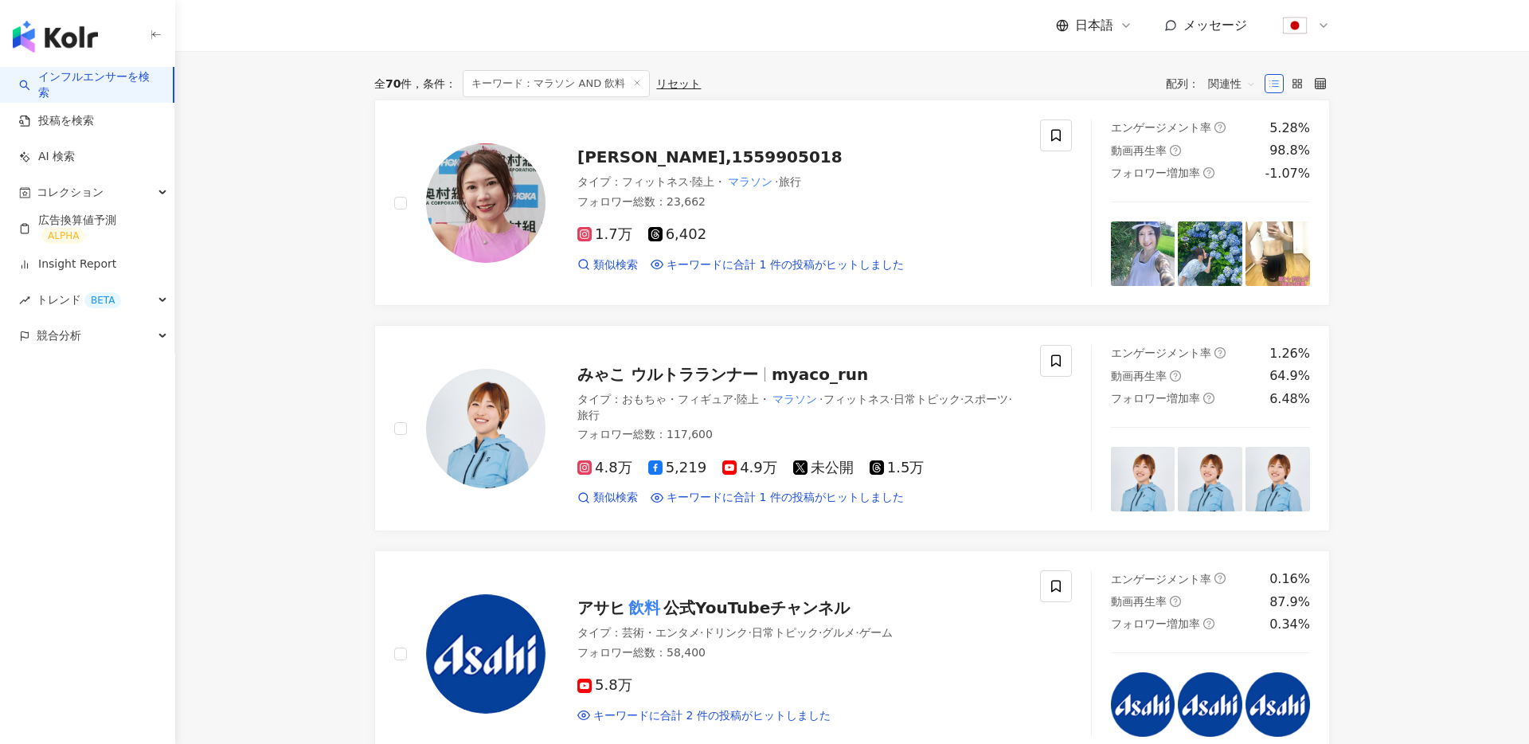
scroll to position [147, 0]
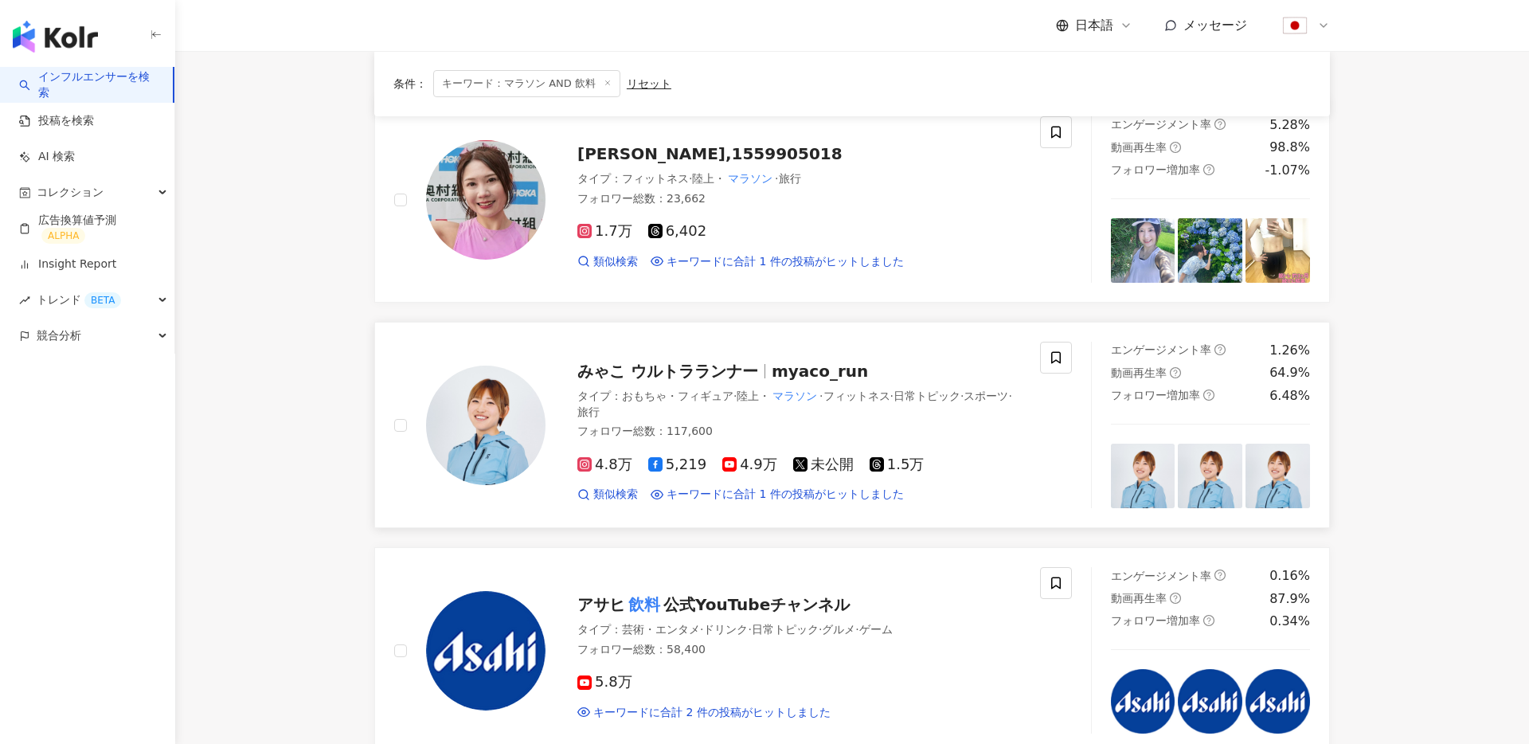
click at [488, 421] on img at bounding box center [485, 425] width 119 height 119
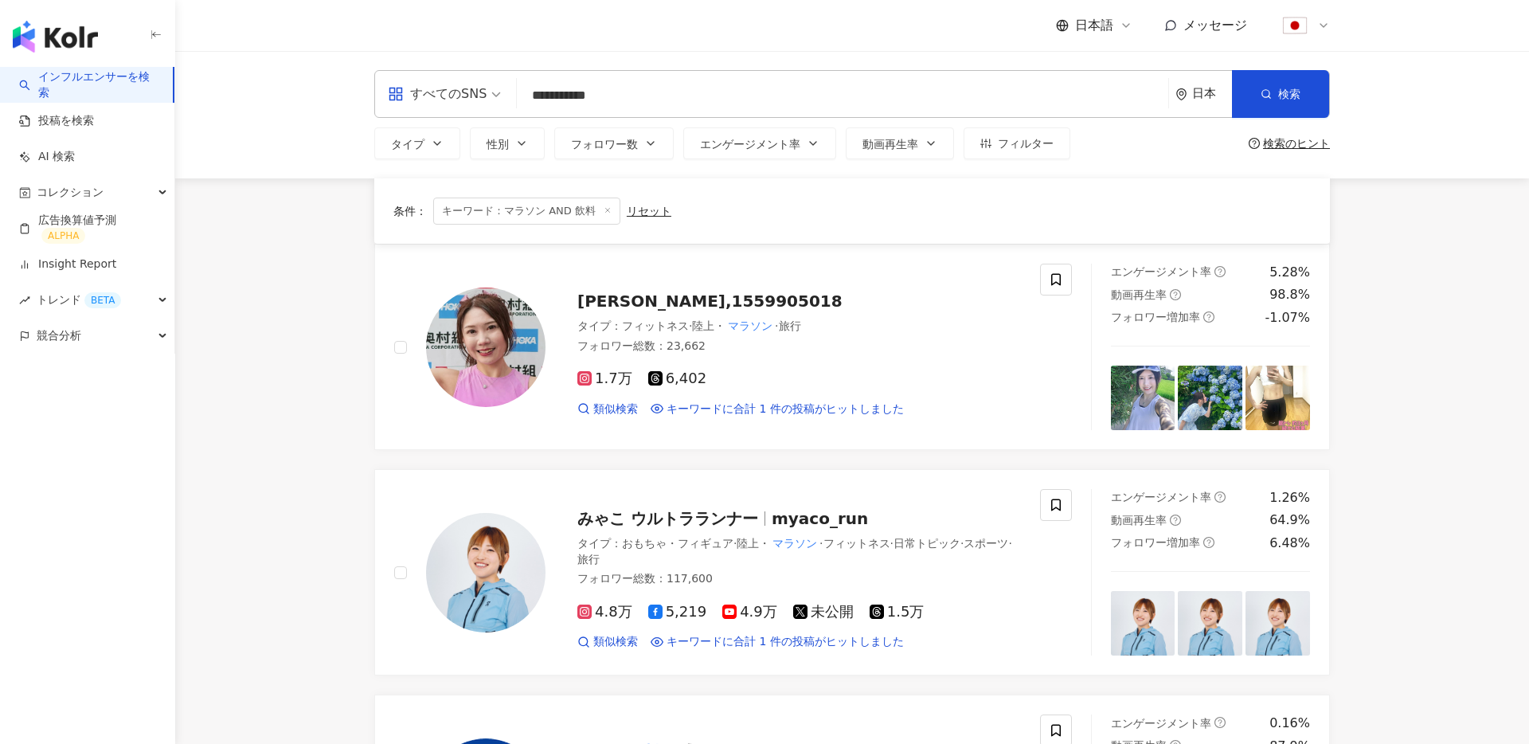
click at [471, 91] on div "すべてのSNS" at bounding box center [437, 93] width 99 height 25
click at [474, 93] on div "すべてのSNS" at bounding box center [437, 93] width 99 height 25
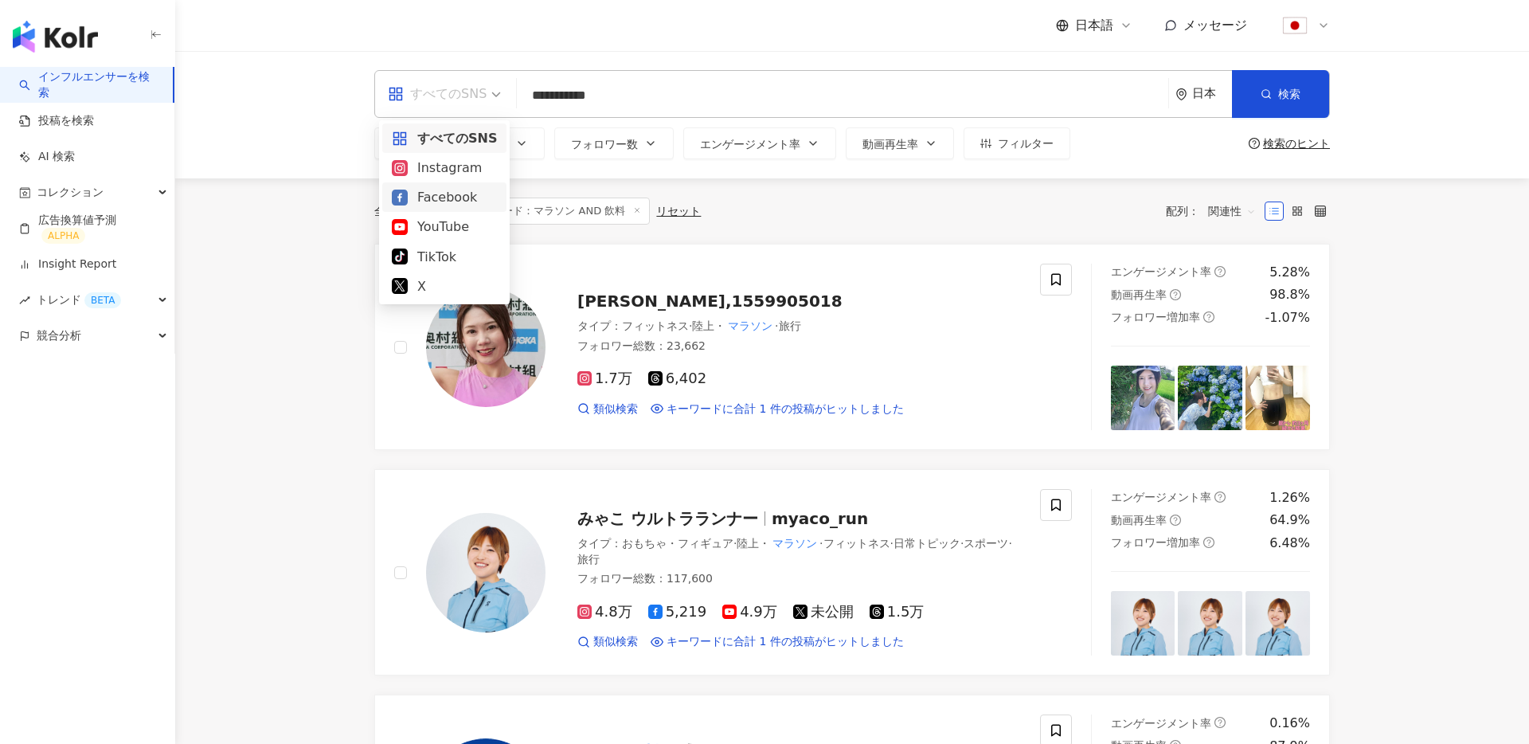
click at [855, 202] on div "全 70 件 条件 ： キーワード：マラソン AND 飲料 リセット 配列： 関連性" at bounding box center [852, 211] width 956 height 27
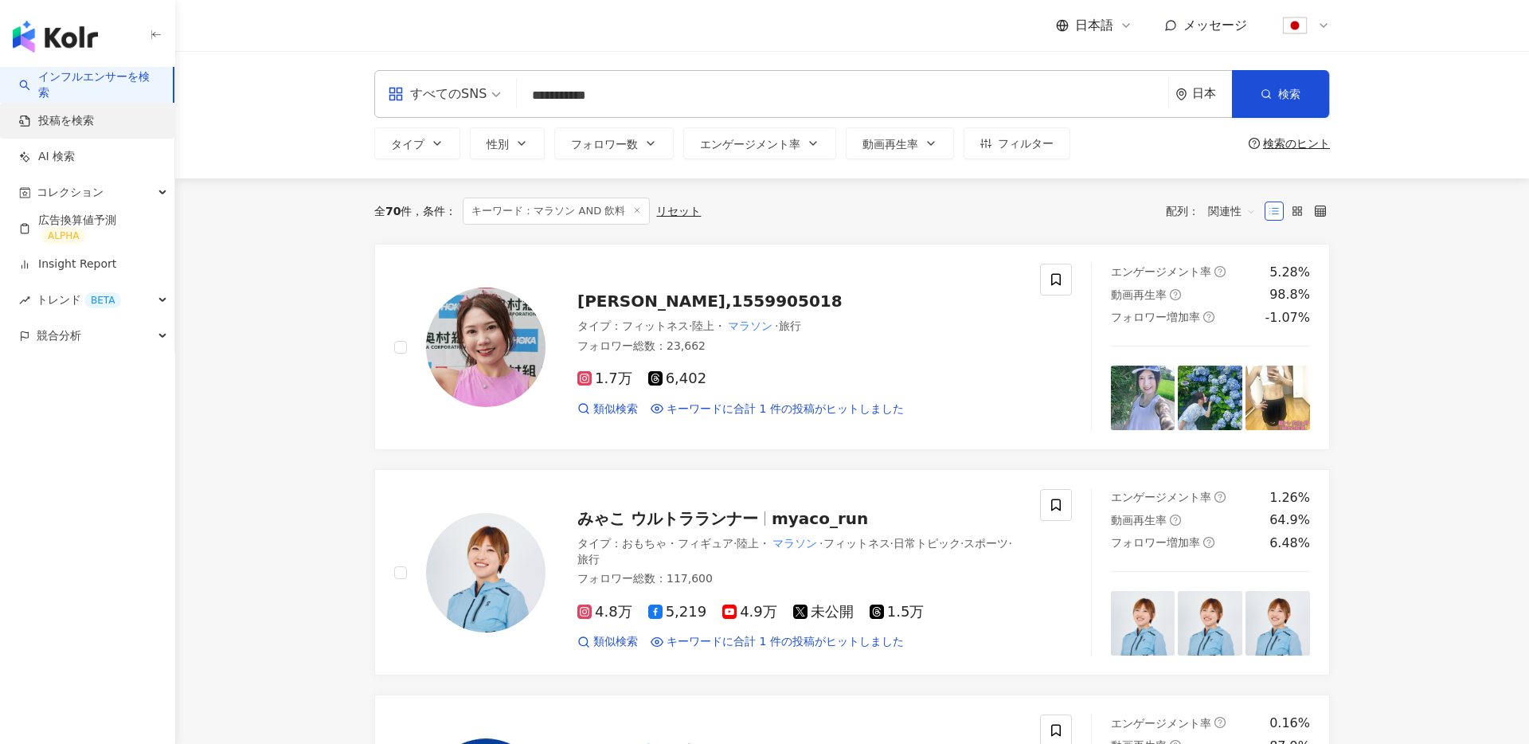
click at [38, 115] on link "投稿を検索" at bounding box center [56, 121] width 75 height 16
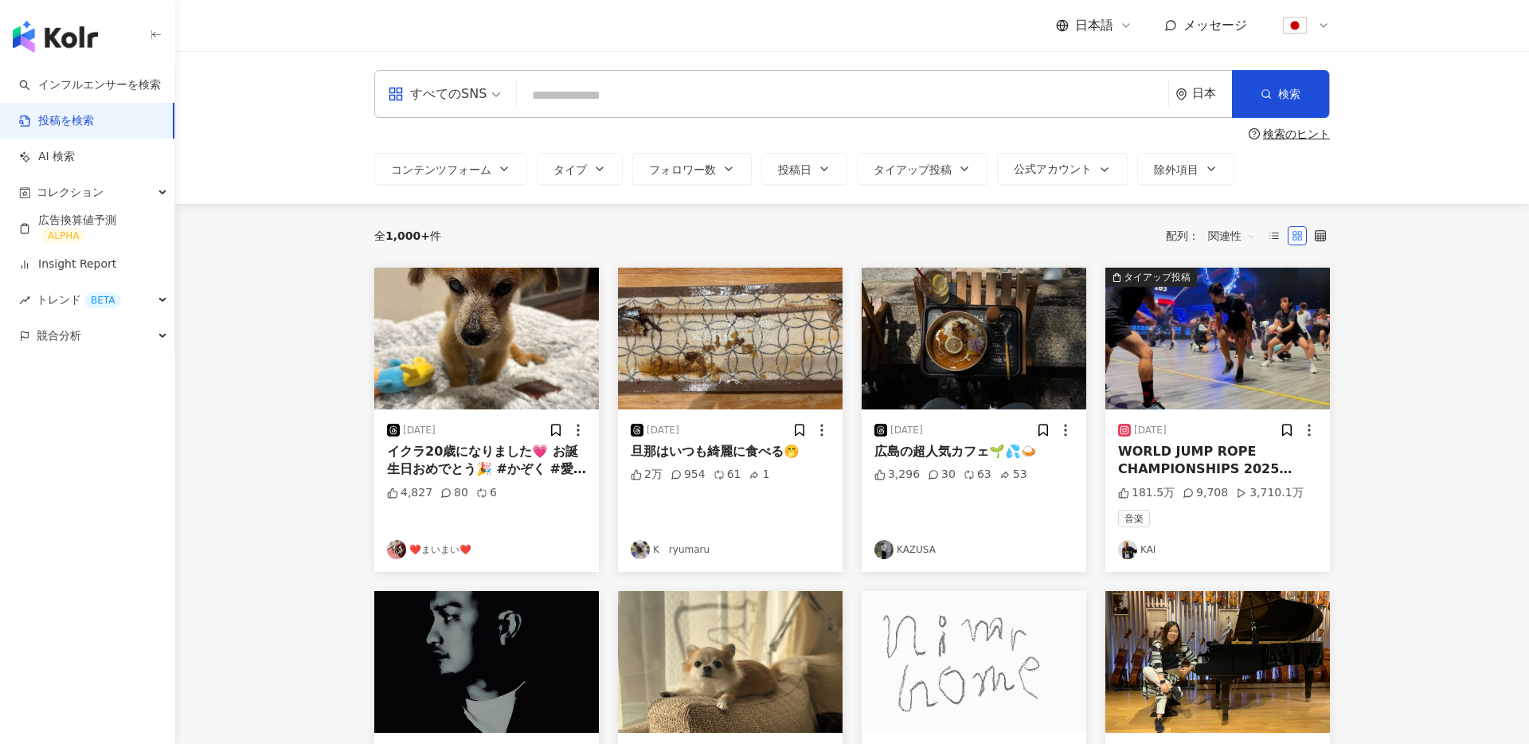
click at [667, 104] on input "search" at bounding box center [842, 95] width 639 height 34
type input "****"
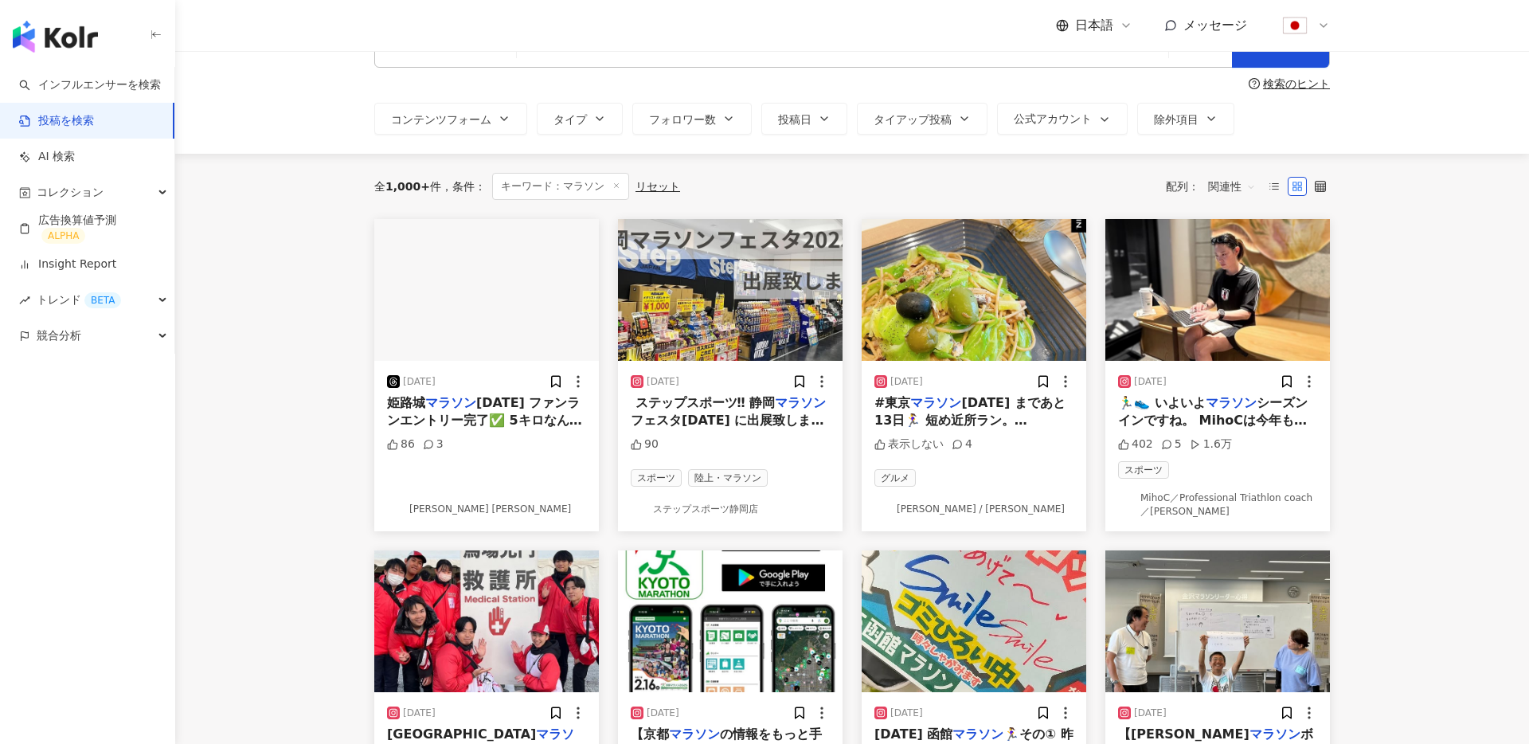
scroll to position [79, 0]
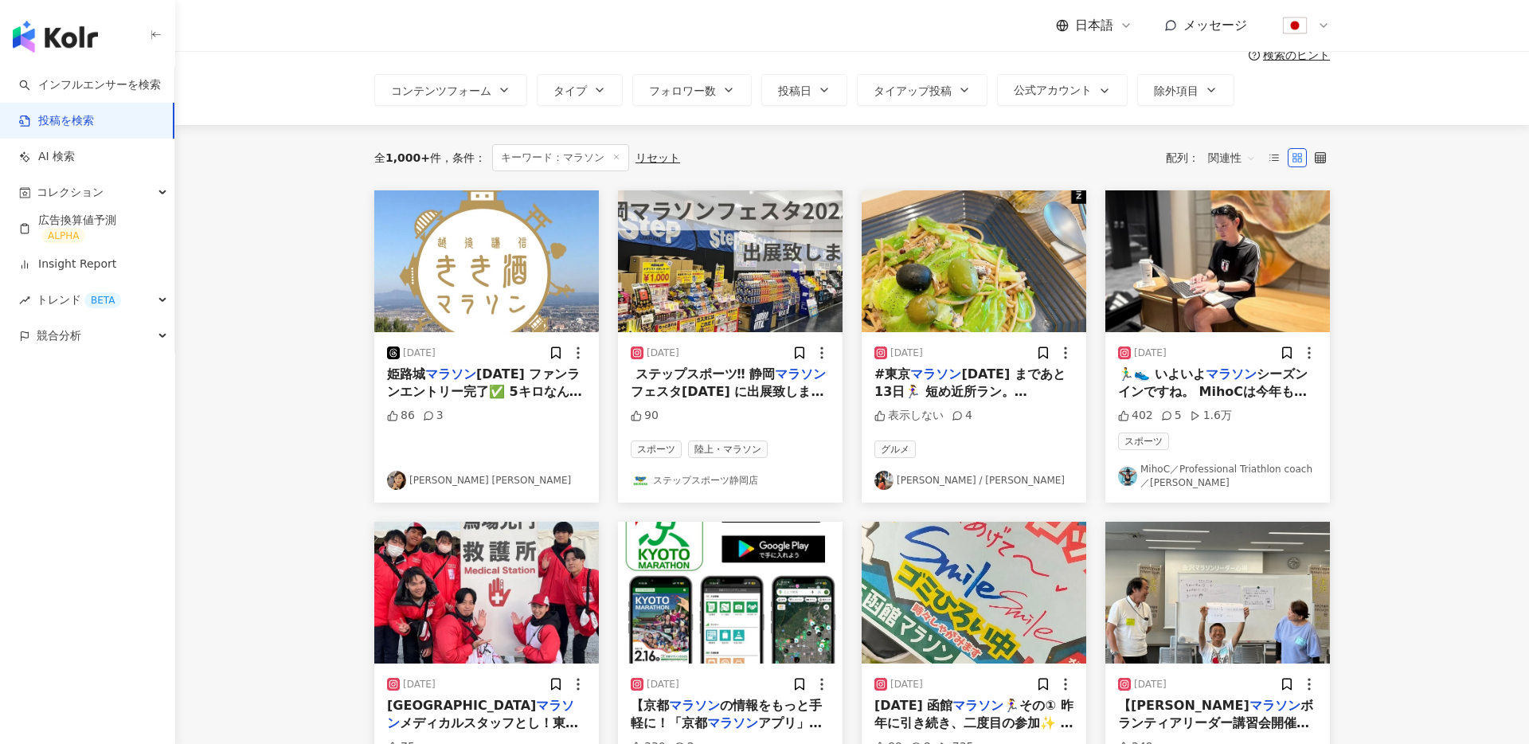
click at [1216, 160] on span "関連性" at bounding box center [1232, 157] width 48 height 25
click at [767, 158] on div "全 1,000+ 件 条件 ： キーワード：マラソン リセット 配列： 関連性" at bounding box center [852, 157] width 956 height 27
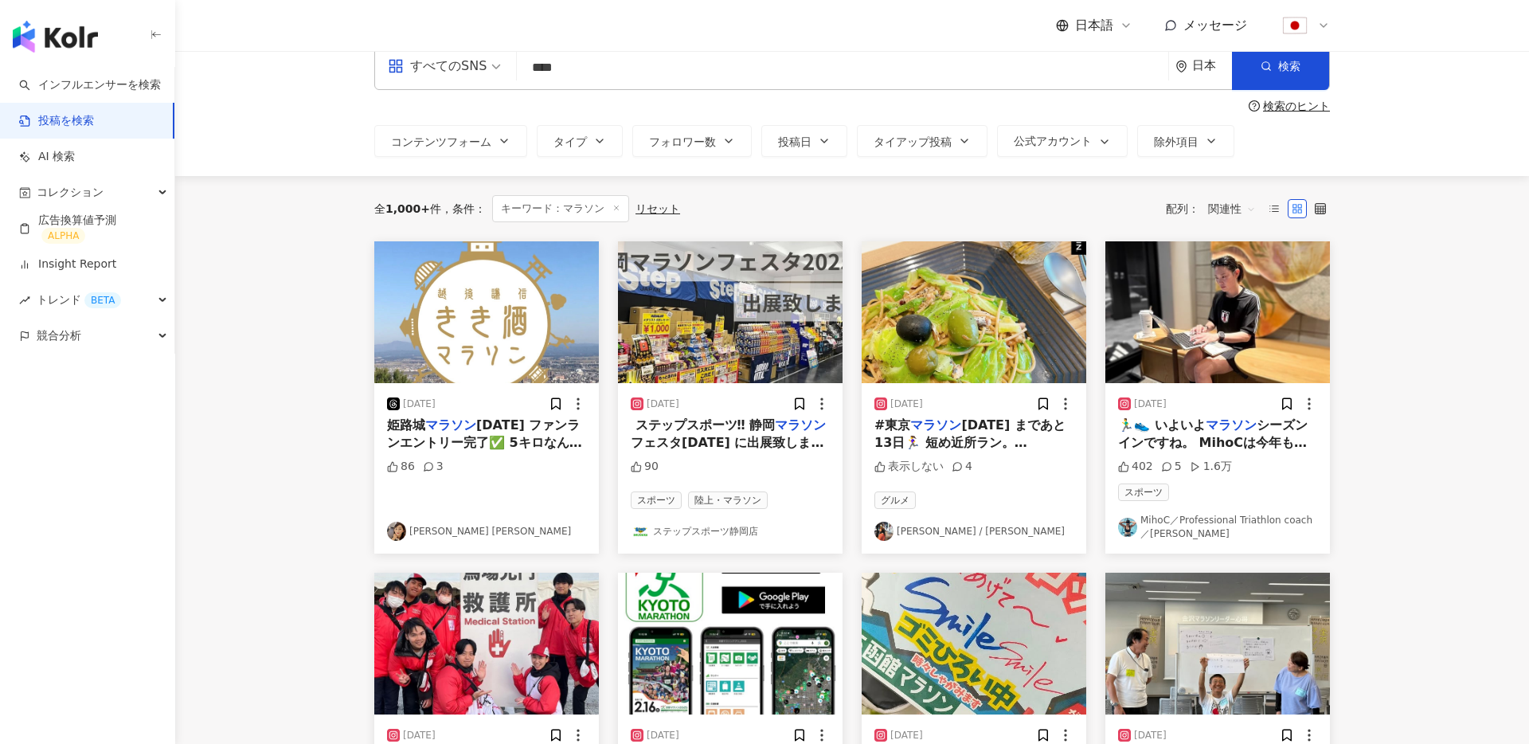
scroll to position [34, 0]
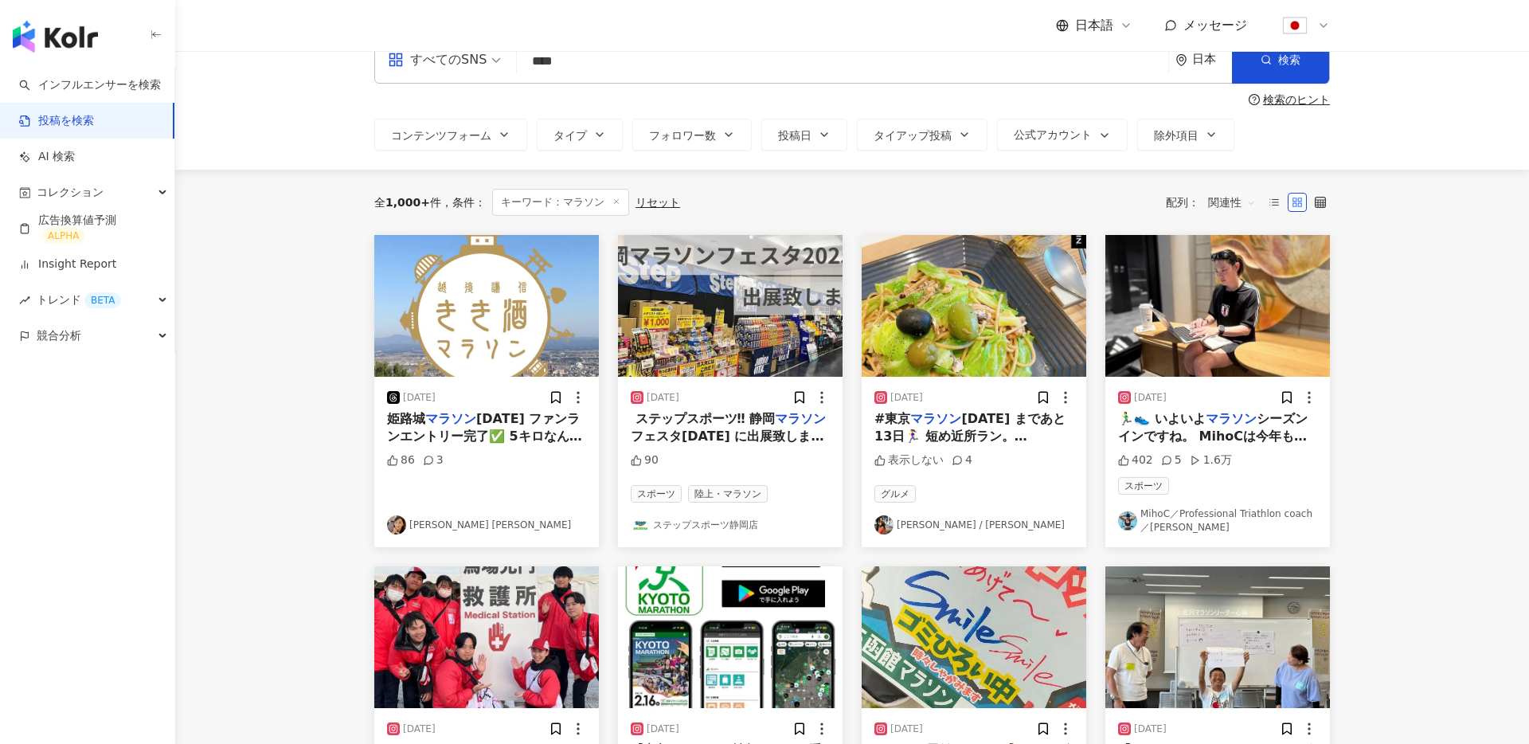
click at [1236, 204] on span "関連性" at bounding box center [1232, 202] width 48 height 25
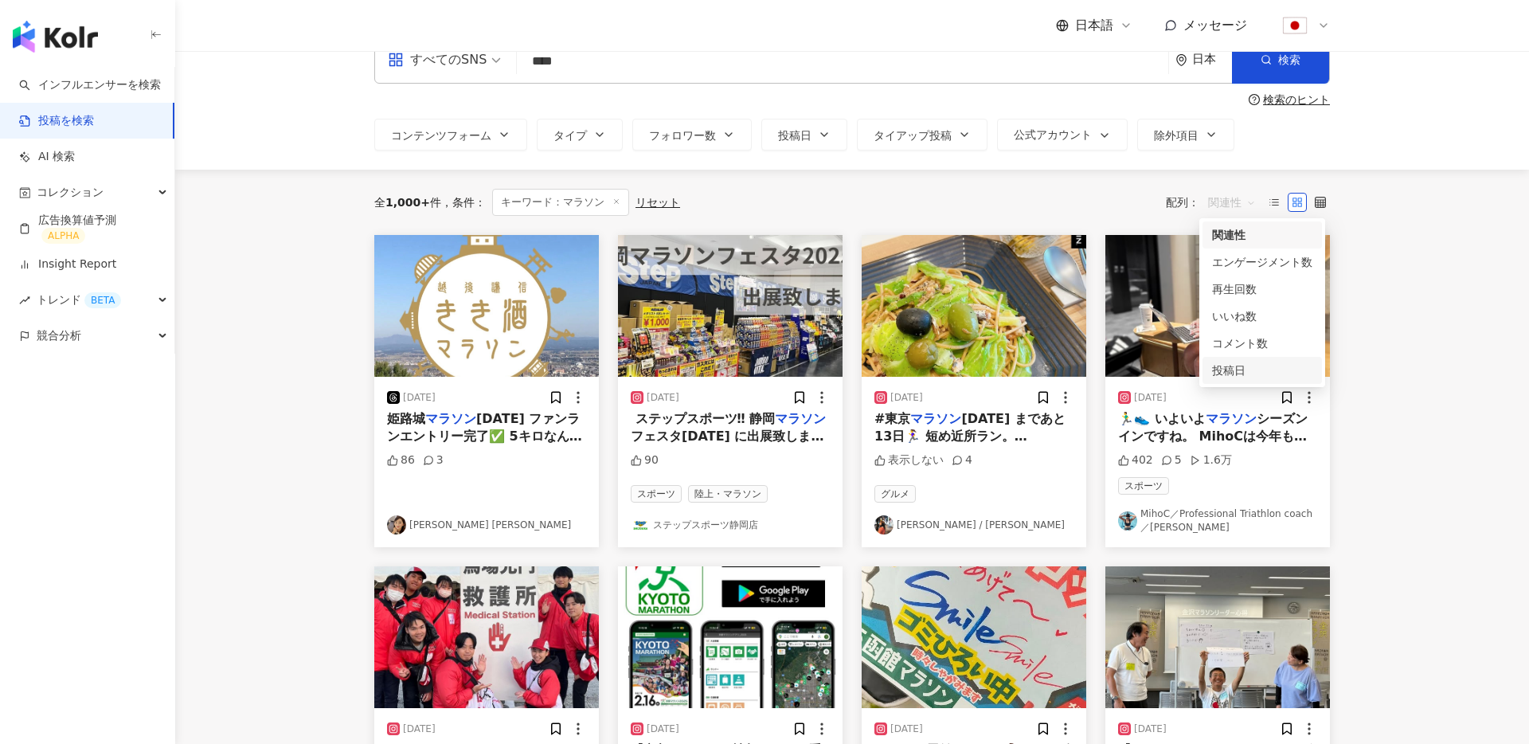
click at [1243, 369] on div "投稿日" at bounding box center [1262, 371] width 100 height 18
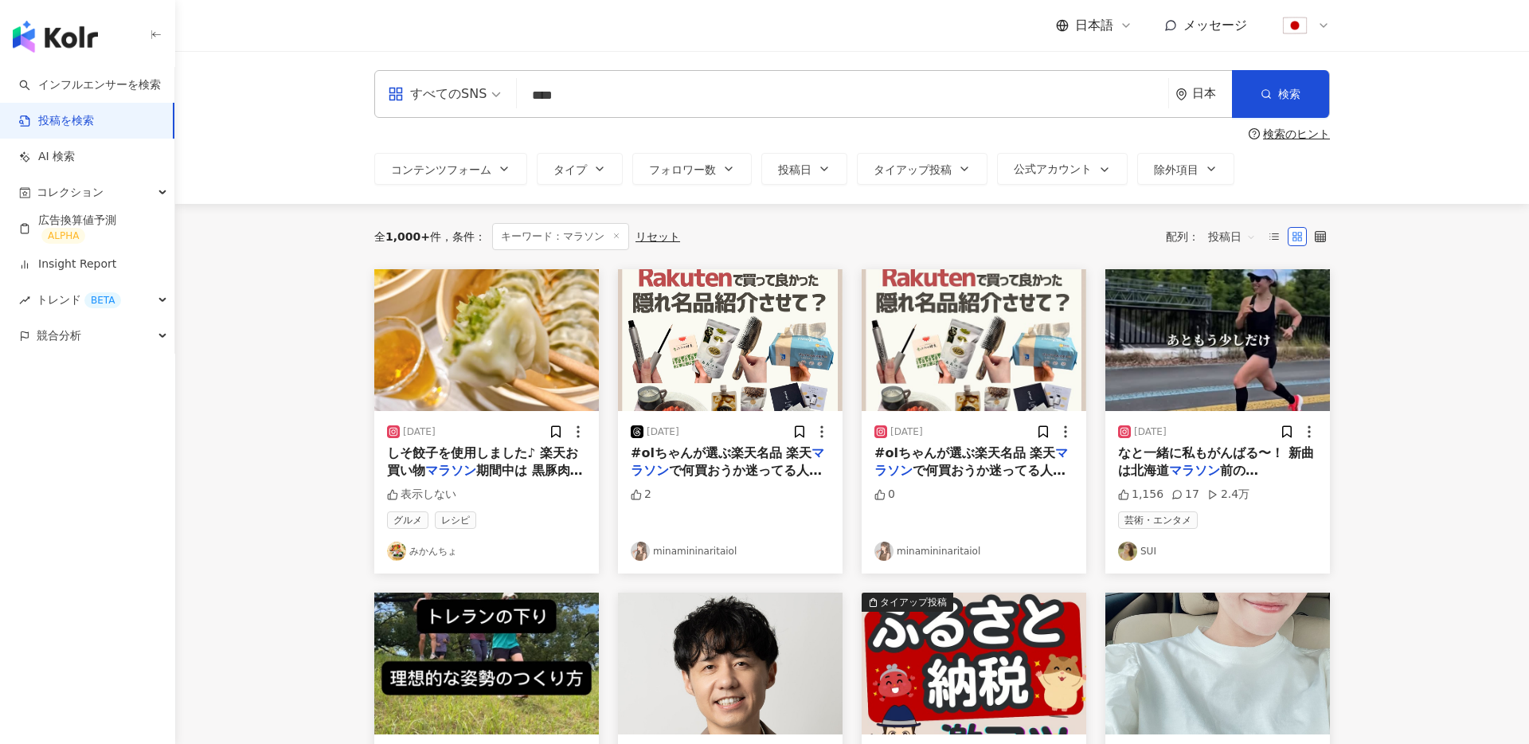
click at [472, 459] on span "しそ餃子を使用しました♪ 楽天お買い物" at bounding box center [482, 461] width 191 height 33
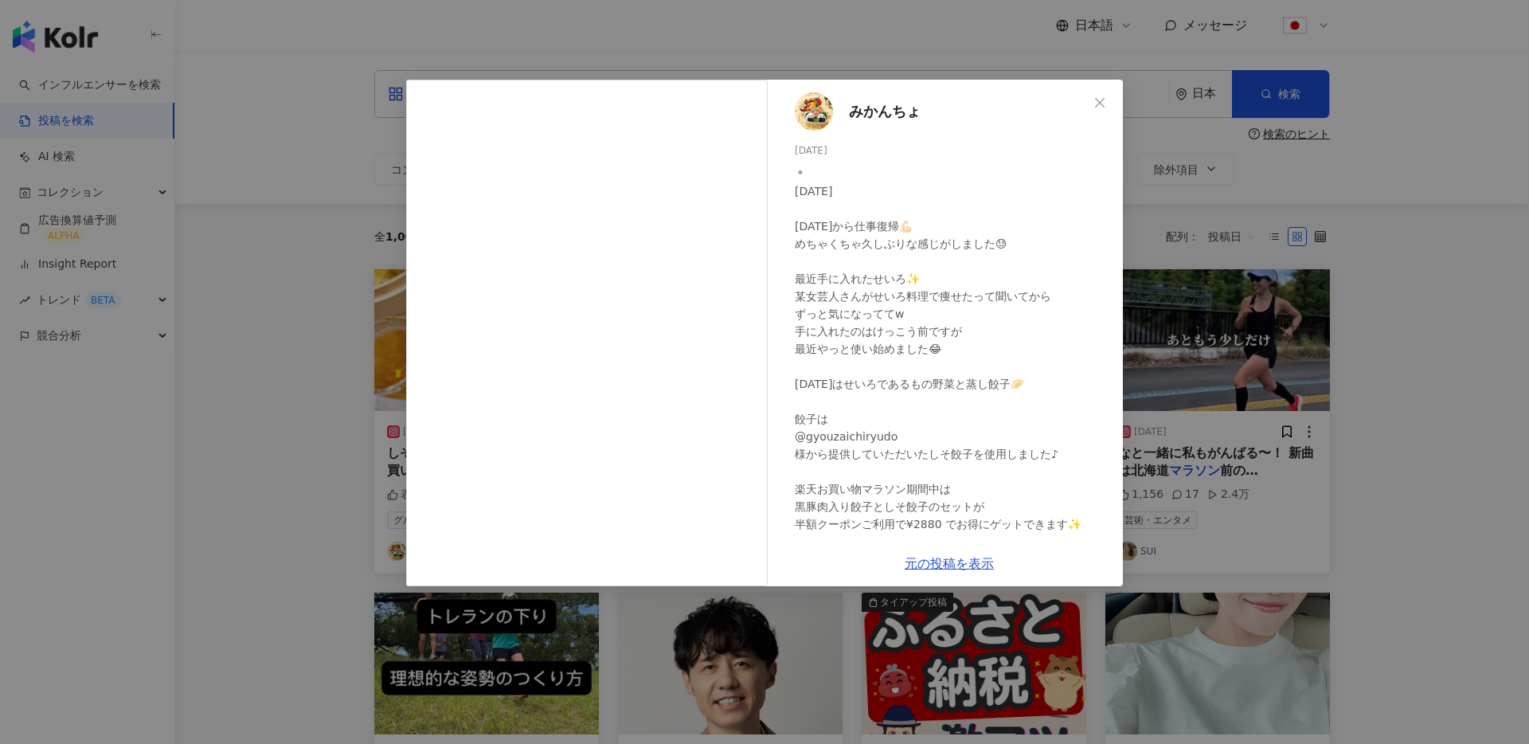
click at [1242, 354] on div "みかんちょ 2025/08/25 ＊ 8月25日(月) 今日から仕事復帰💪🏻 めちゃくちゃ久しぶりな感じがしました😓 最近手に入れたせいろ✨ 某女芸人さんがせ…" at bounding box center [764, 372] width 1529 height 744
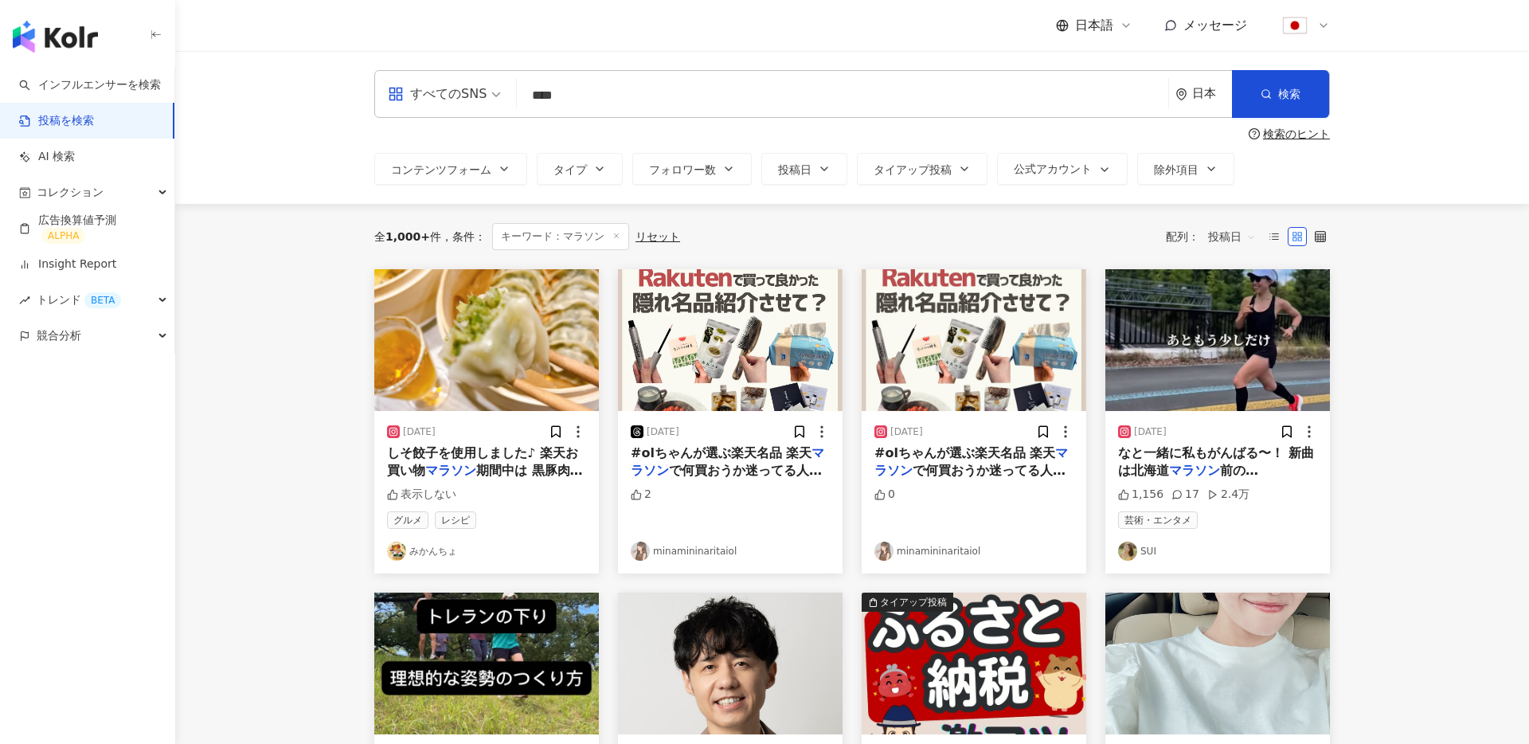
click at [1234, 237] on span "投稿日" at bounding box center [1232, 236] width 48 height 25
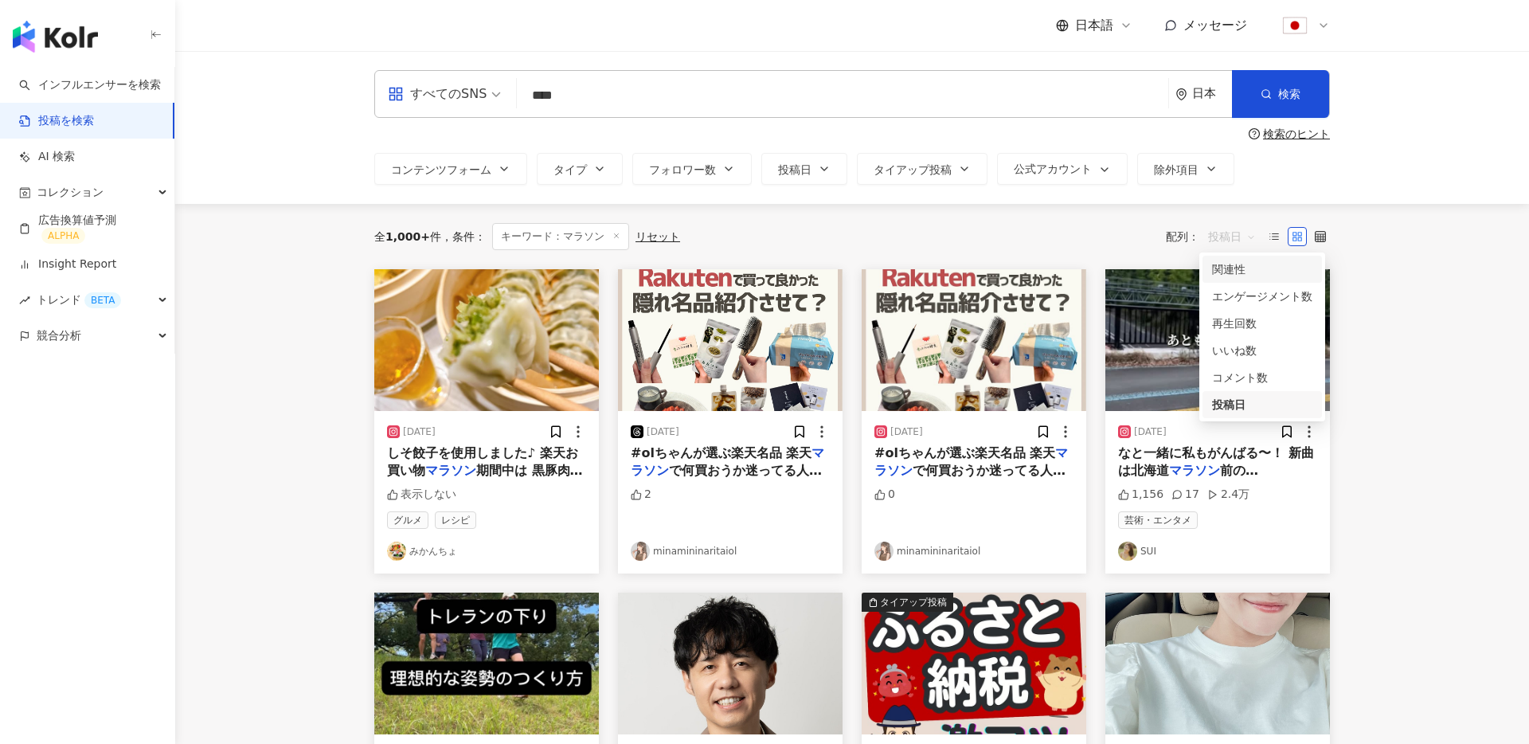
click at [1254, 266] on div "関連性" at bounding box center [1262, 269] width 100 height 18
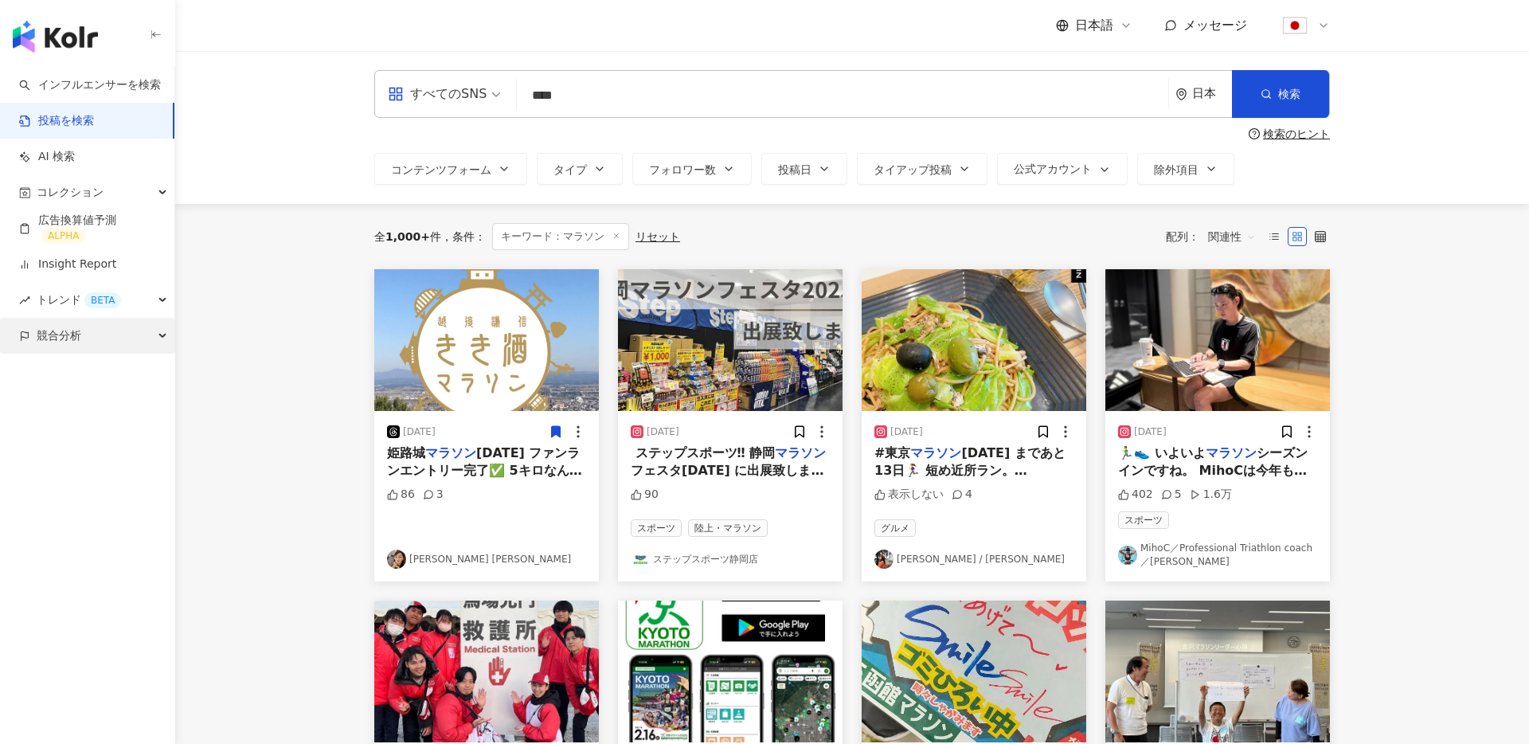
click at [128, 346] on div "競合分析" at bounding box center [87, 336] width 174 height 36
click at [88, 377] on link "アカウント分析" at bounding box center [77, 372] width 78 height 16
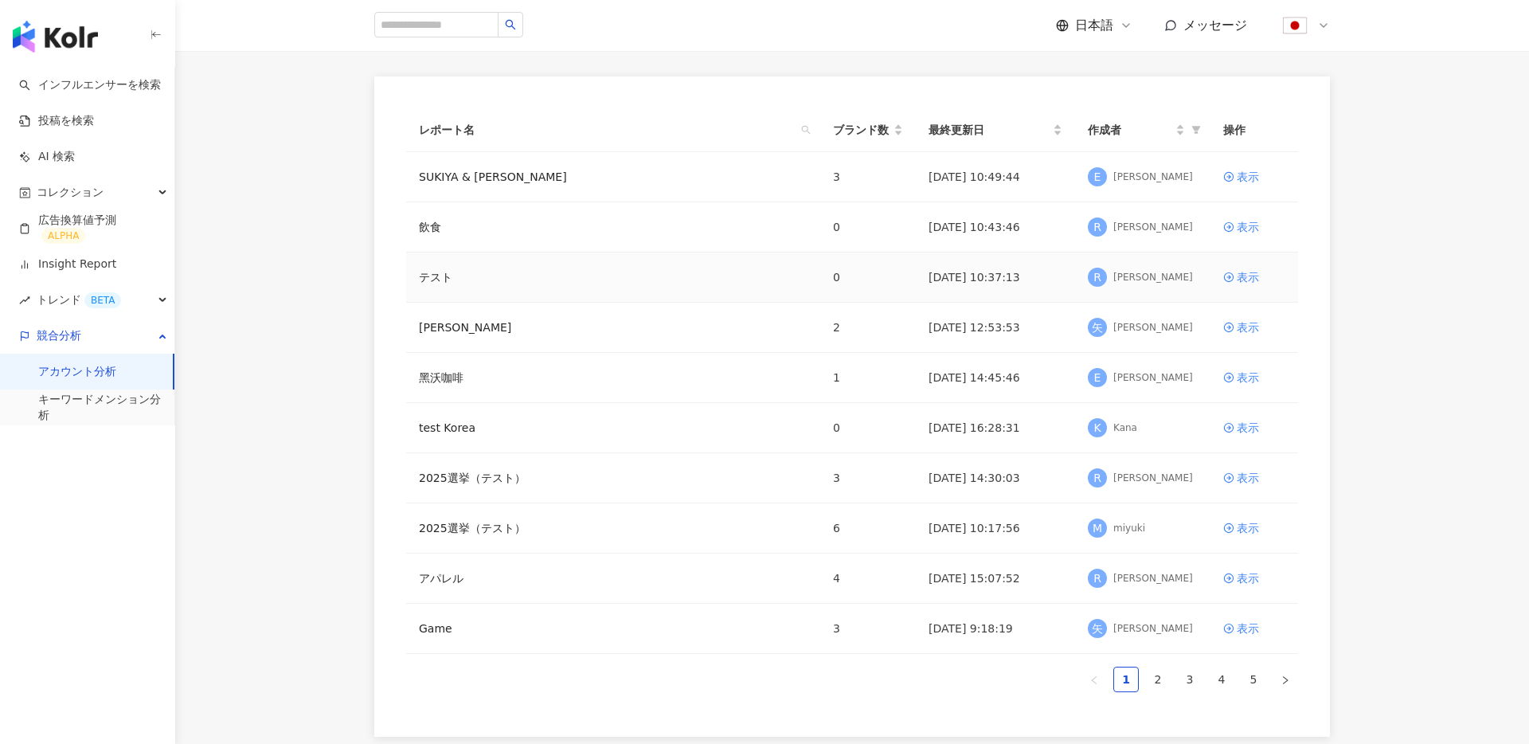
scroll to position [273, 0]
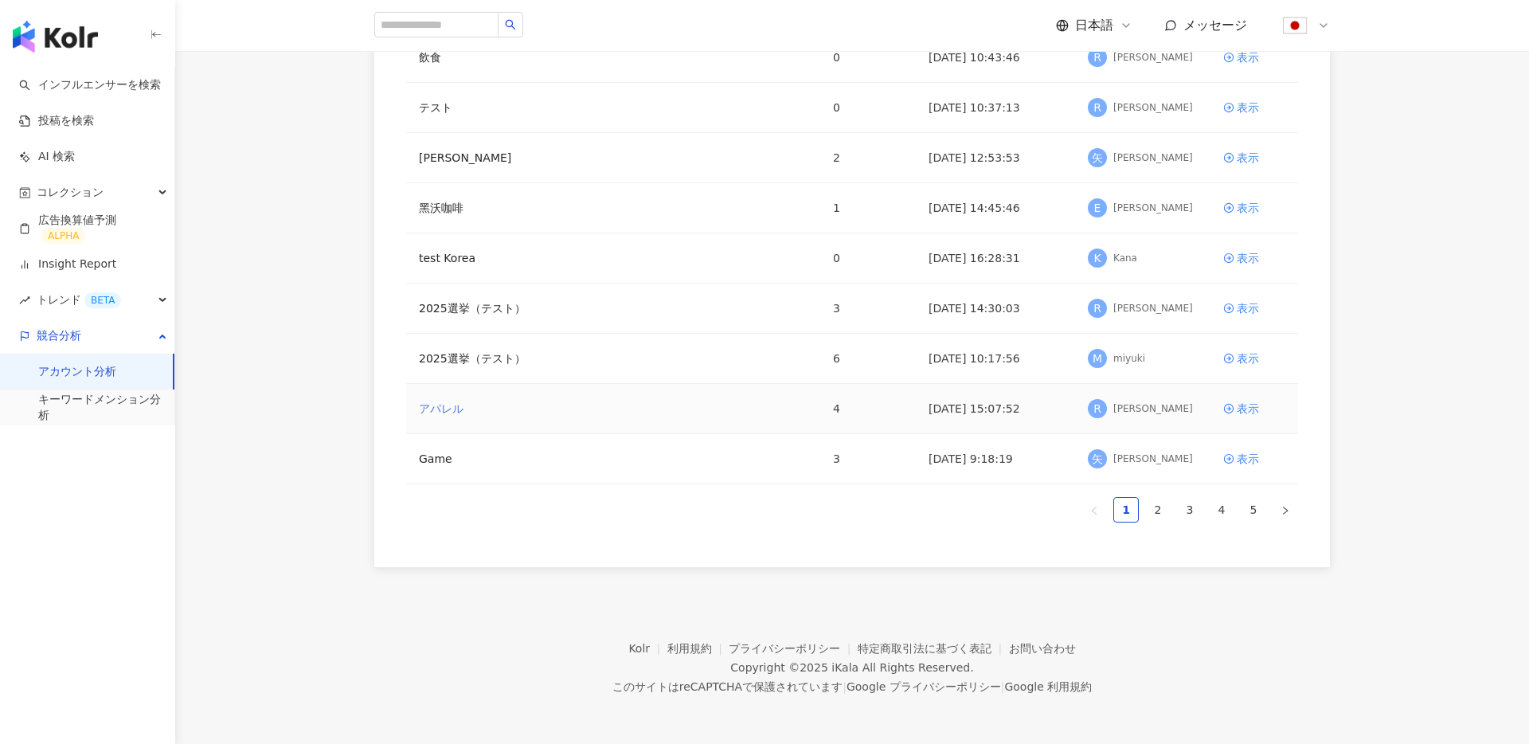
click at [438, 411] on link "アパレル" at bounding box center [441, 409] width 45 height 18
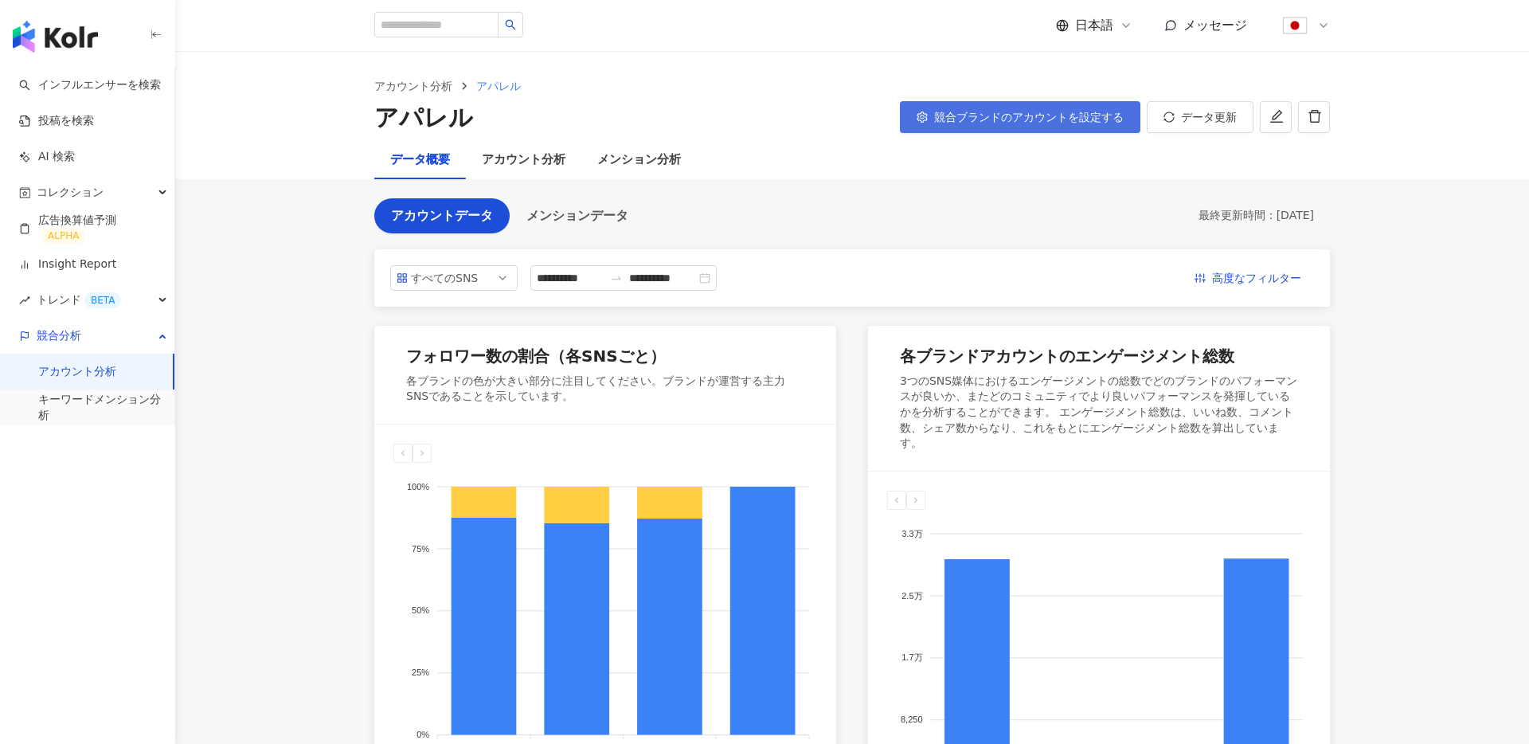
click at [1079, 118] on span "競合ブランドのアカウントを設定する" at bounding box center [1029, 117] width 190 height 13
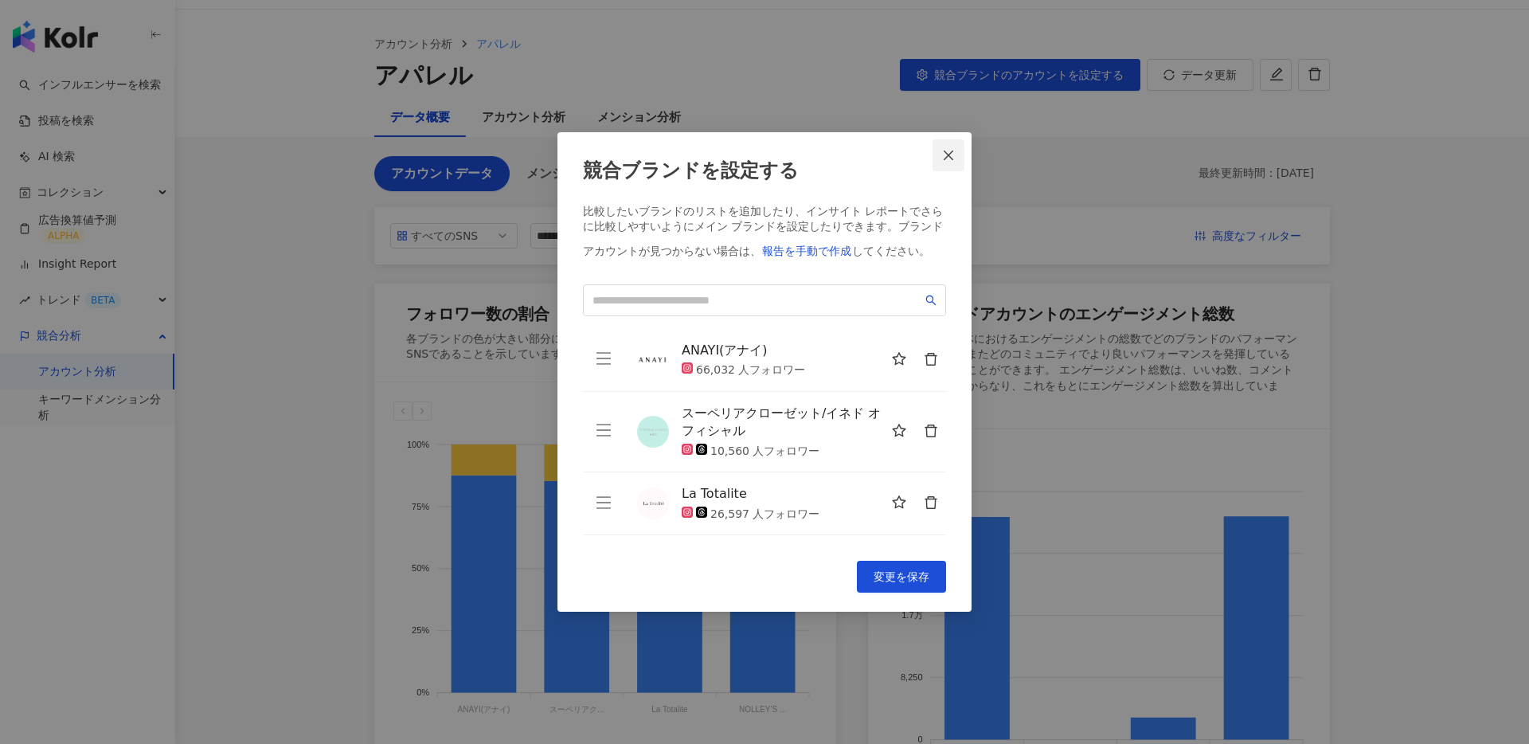
click at [954, 162] on button "Close" at bounding box center [949, 155] width 32 height 32
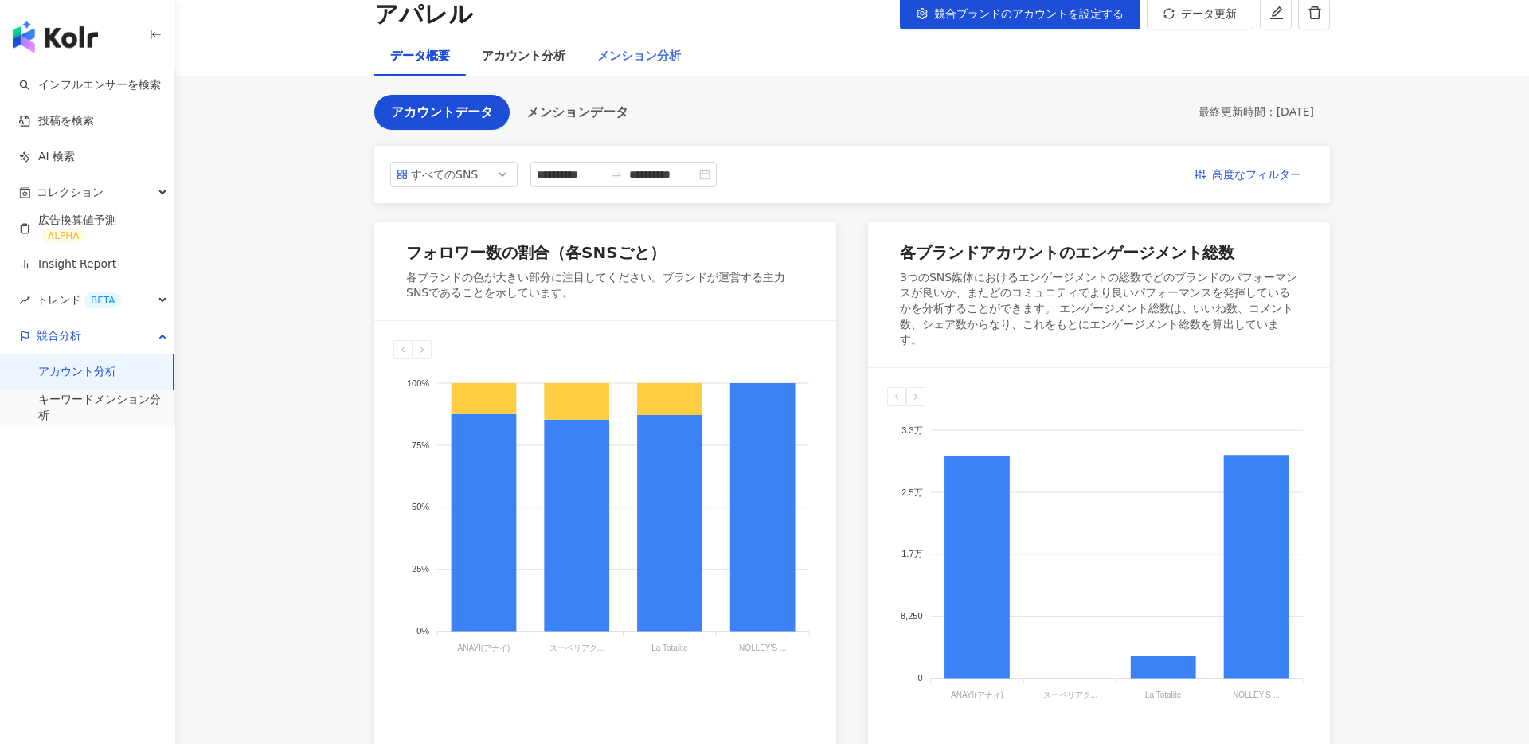
scroll to position [57, 0]
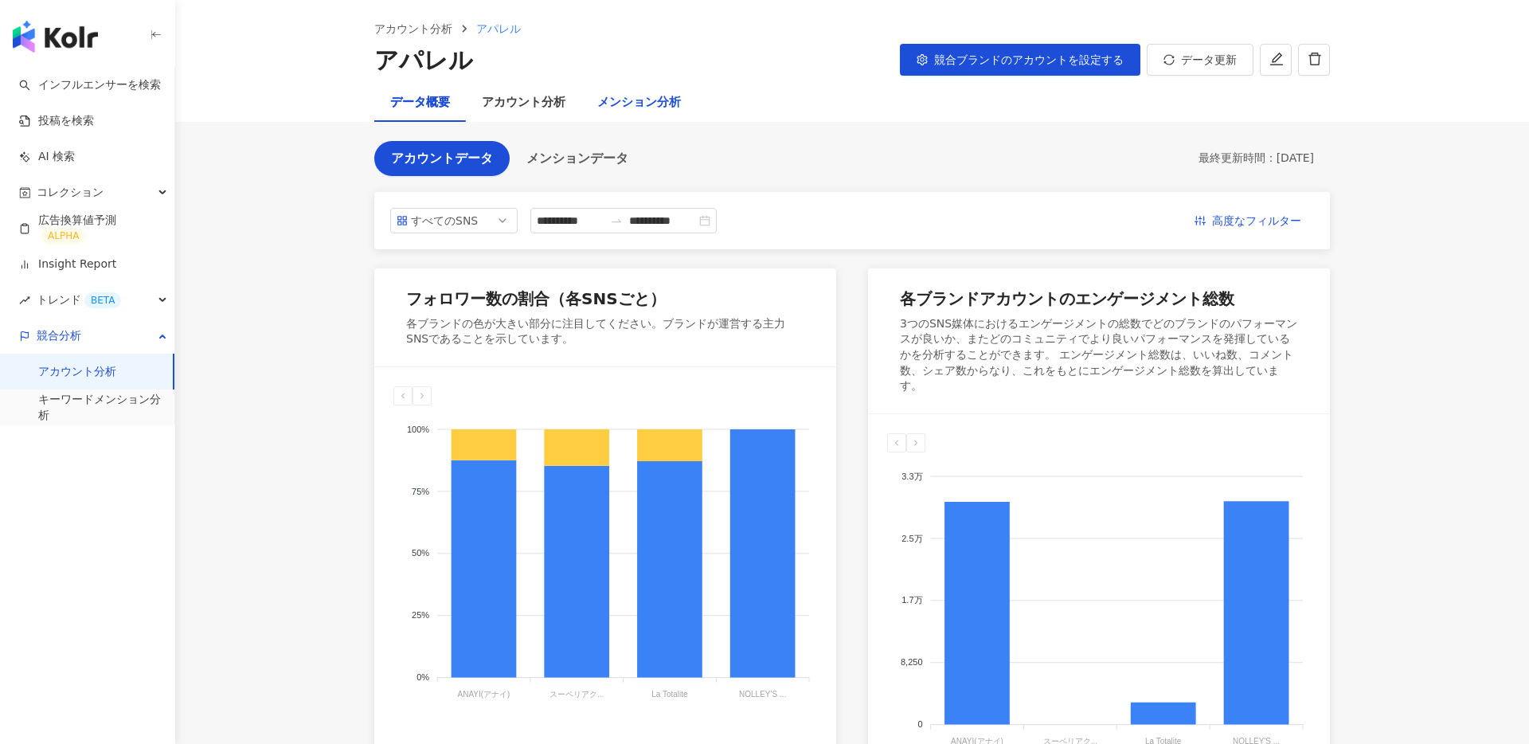
click at [643, 106] on div "メンション分析" at bounding box center [639, 102] width 84 height 19
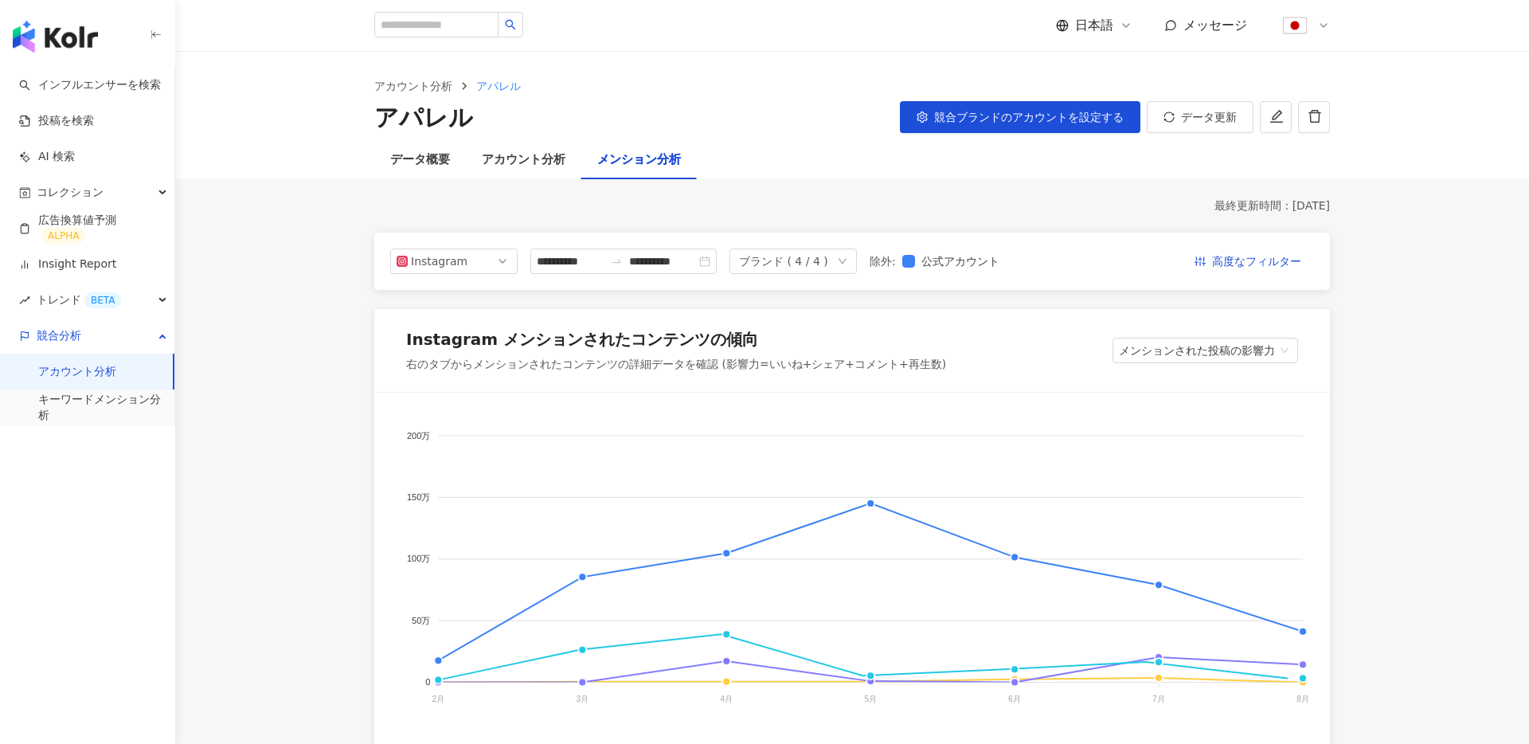
scroll to position [51, 0]
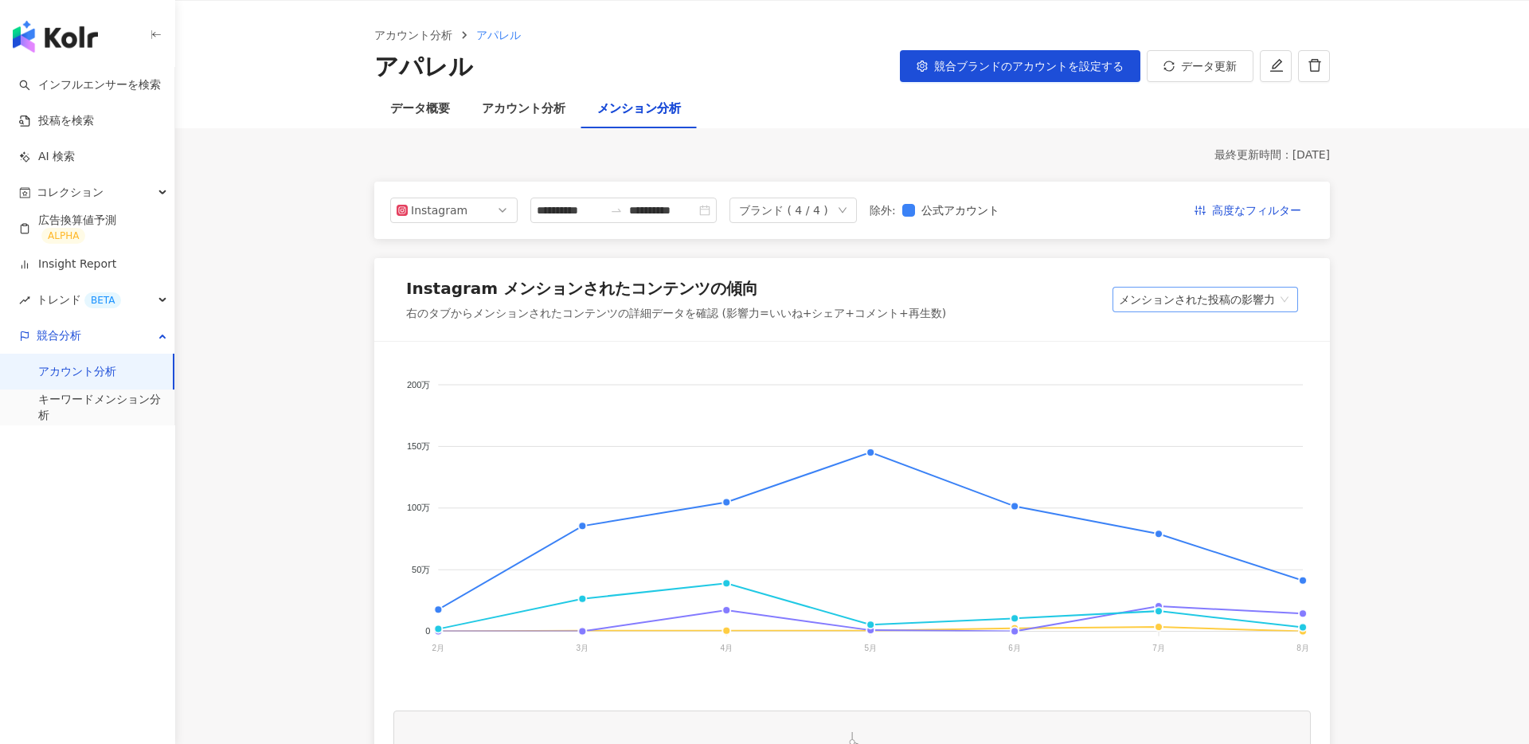
click at [1267, 288] on span "メンションされた投稿の影響力" at bounding box center [1205, 300] width 173 height 24
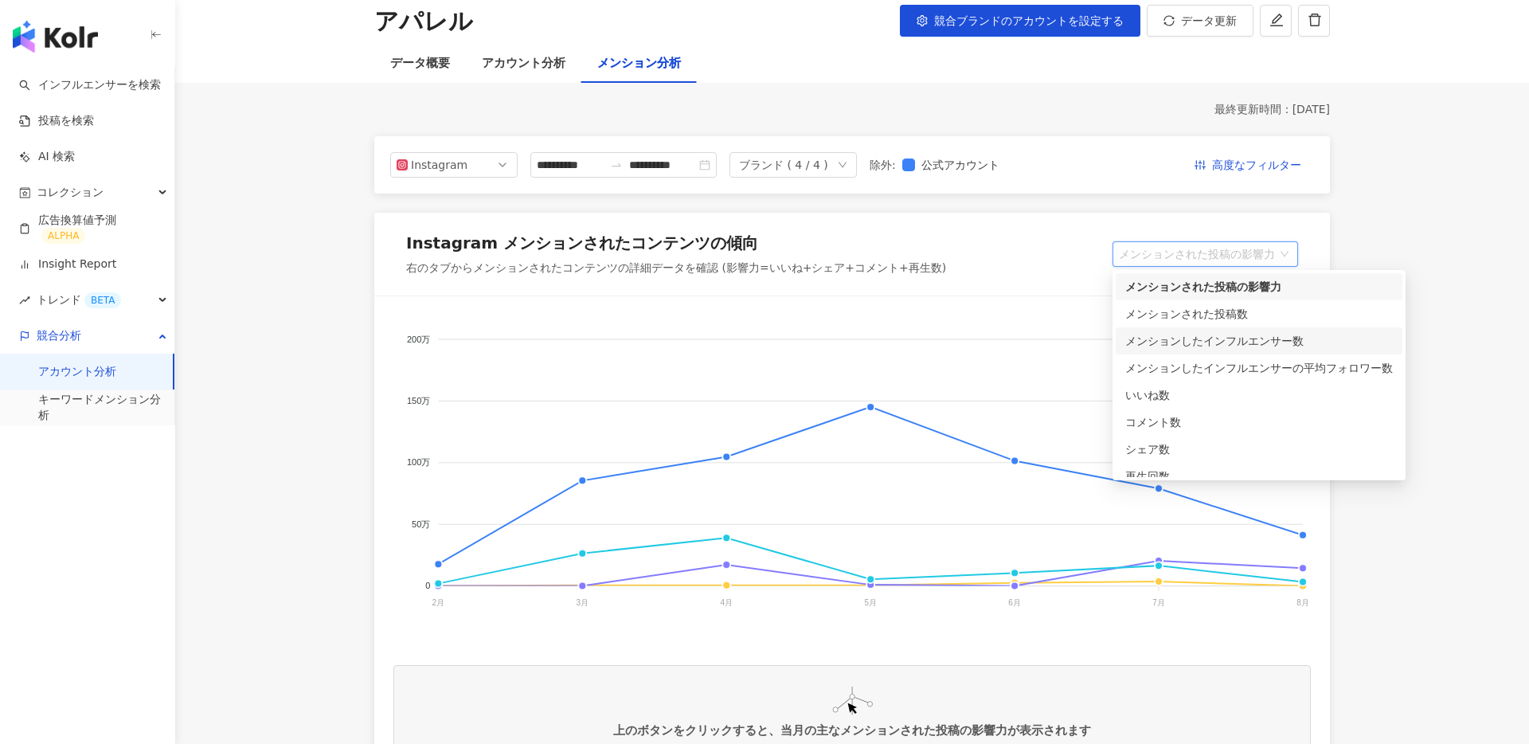
click at [1220, 341] on div "メンションしたインフルエンサー数" at bounding box center [1259, 341] width 268 height 18
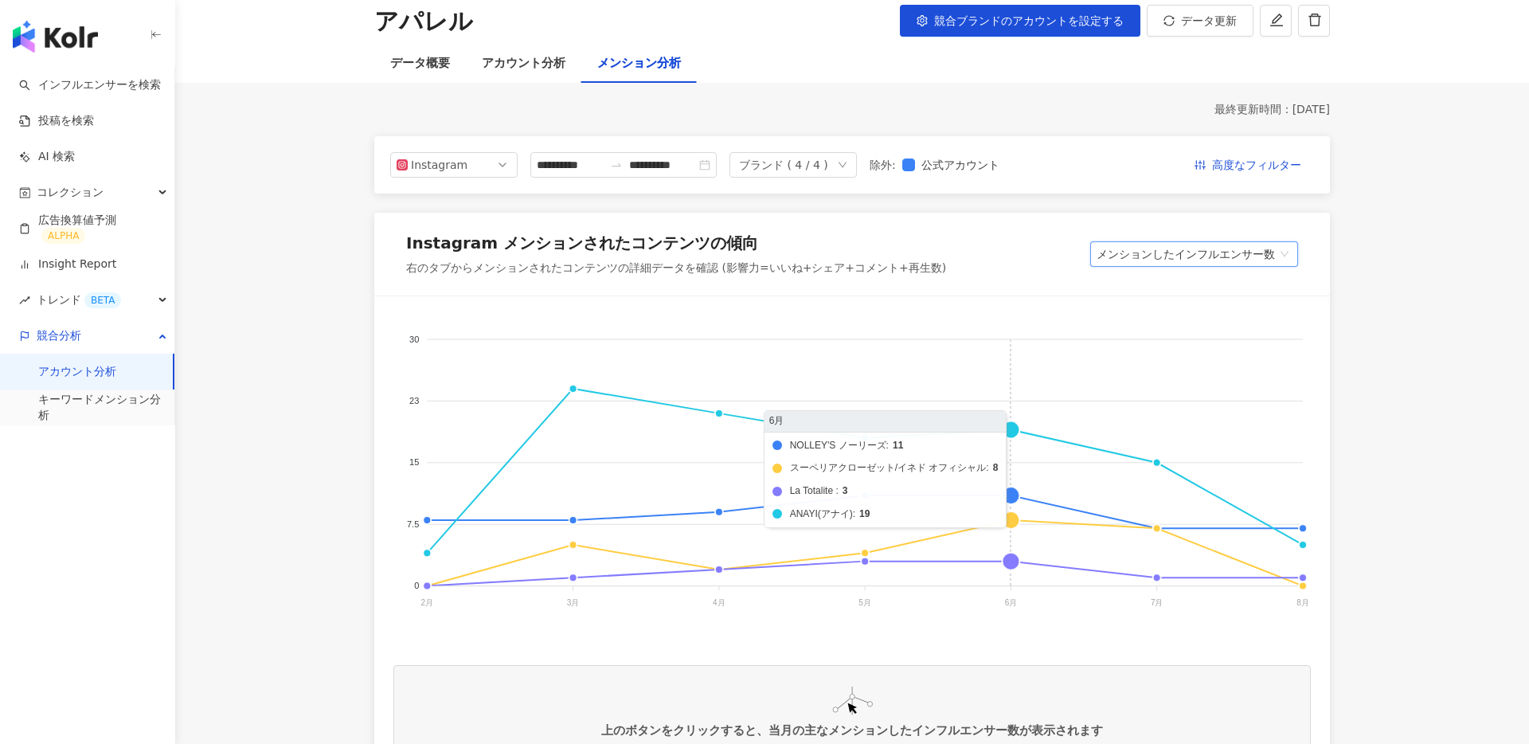
click at [1011, 430] on foreignobject "NOLLEY'S ノーリーズ スーペリアクローゼット/イネド オフィシャル La Totalite ANAYI(アナイ)" at bounding box center [851, 474] width 917 height 319
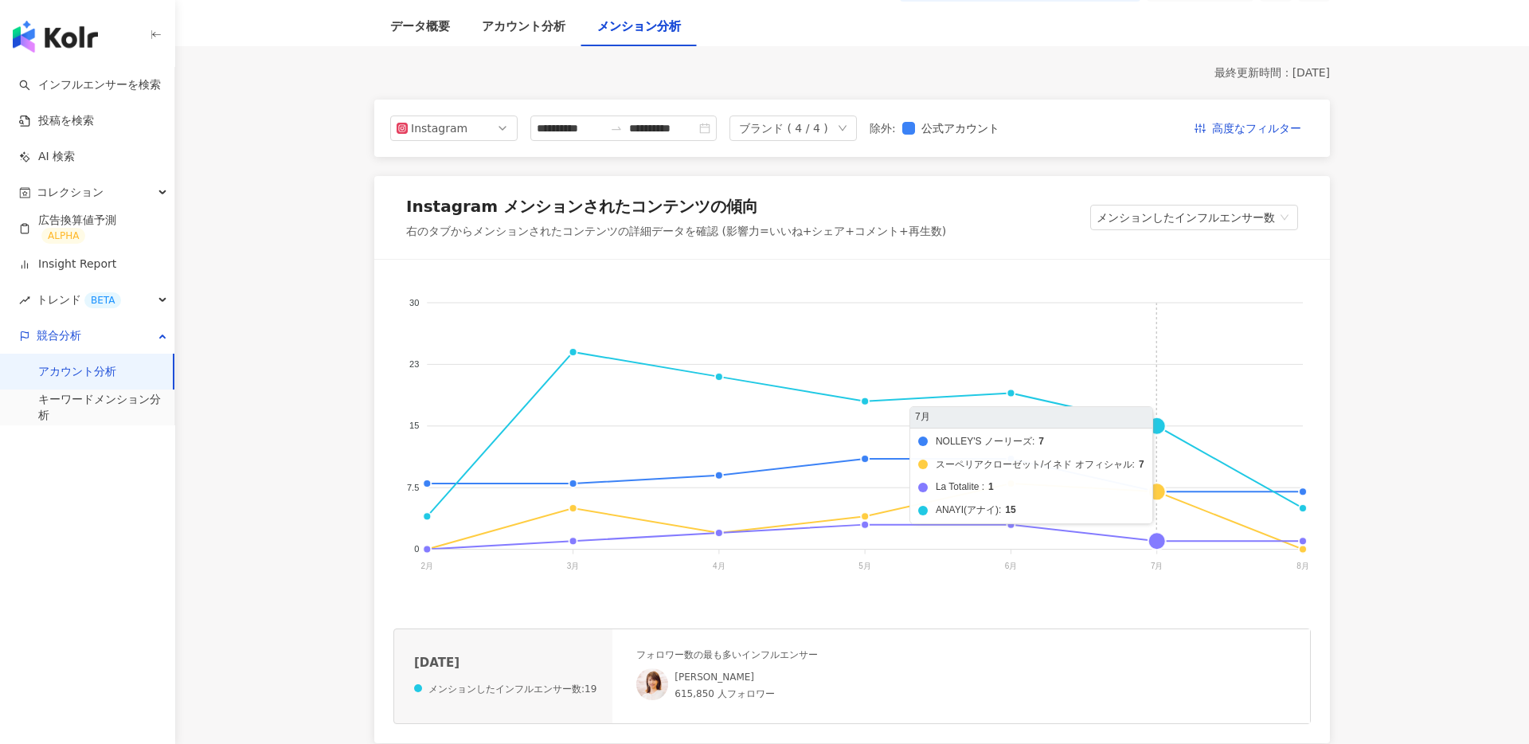
scroll to position [108, 0]
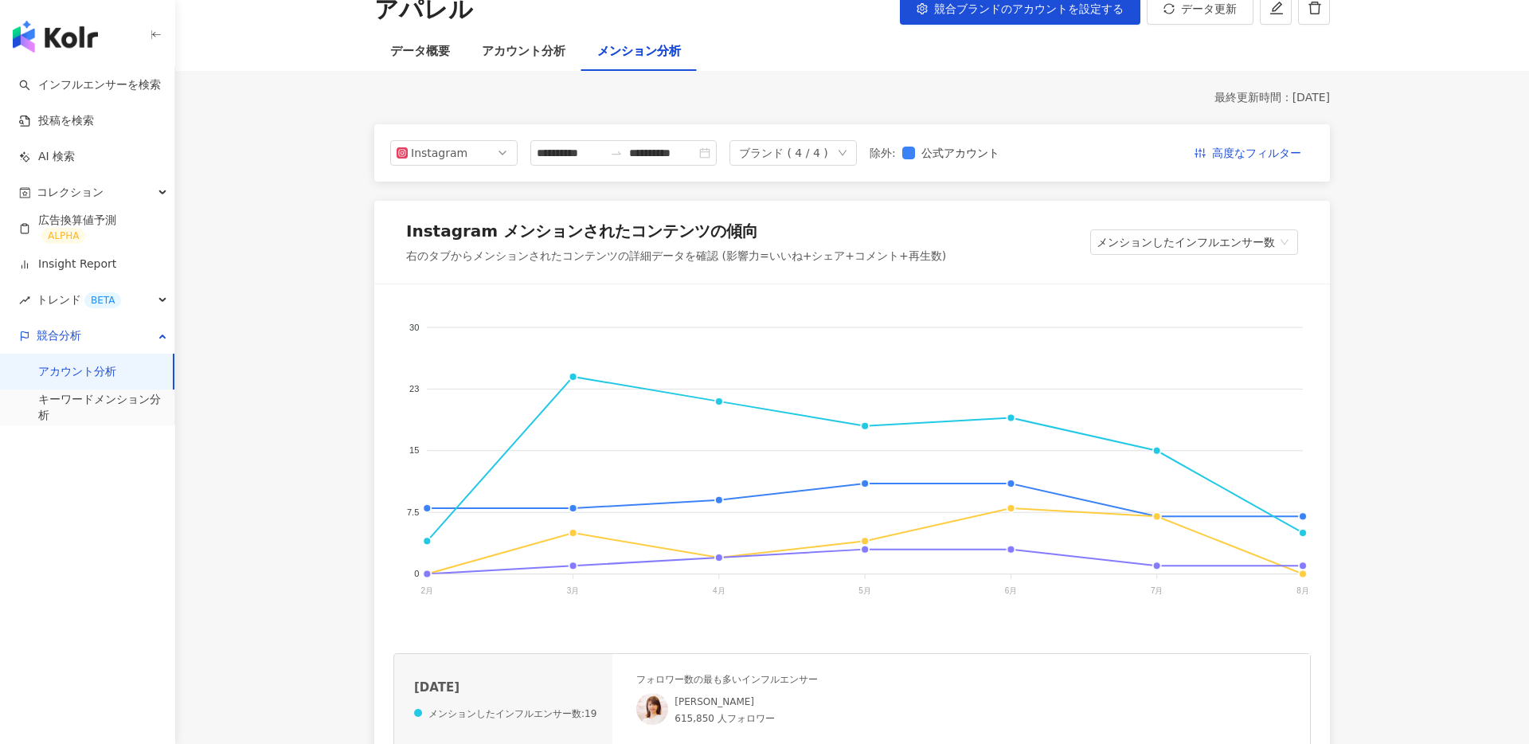
click at [1229, 226] on div "Instagram メンションされたコンテンツの傾向 右のタブからメンションされたコンテンツの詳細データを確認 (影響力=いいね+シェア+コメント+再生数) …" at bounding box center [852, 242] width 956 height 83
click at [1224, 245] on span "メンションしたインフルエンサー数" at bounding box center [1194, 242] width 195 height 24
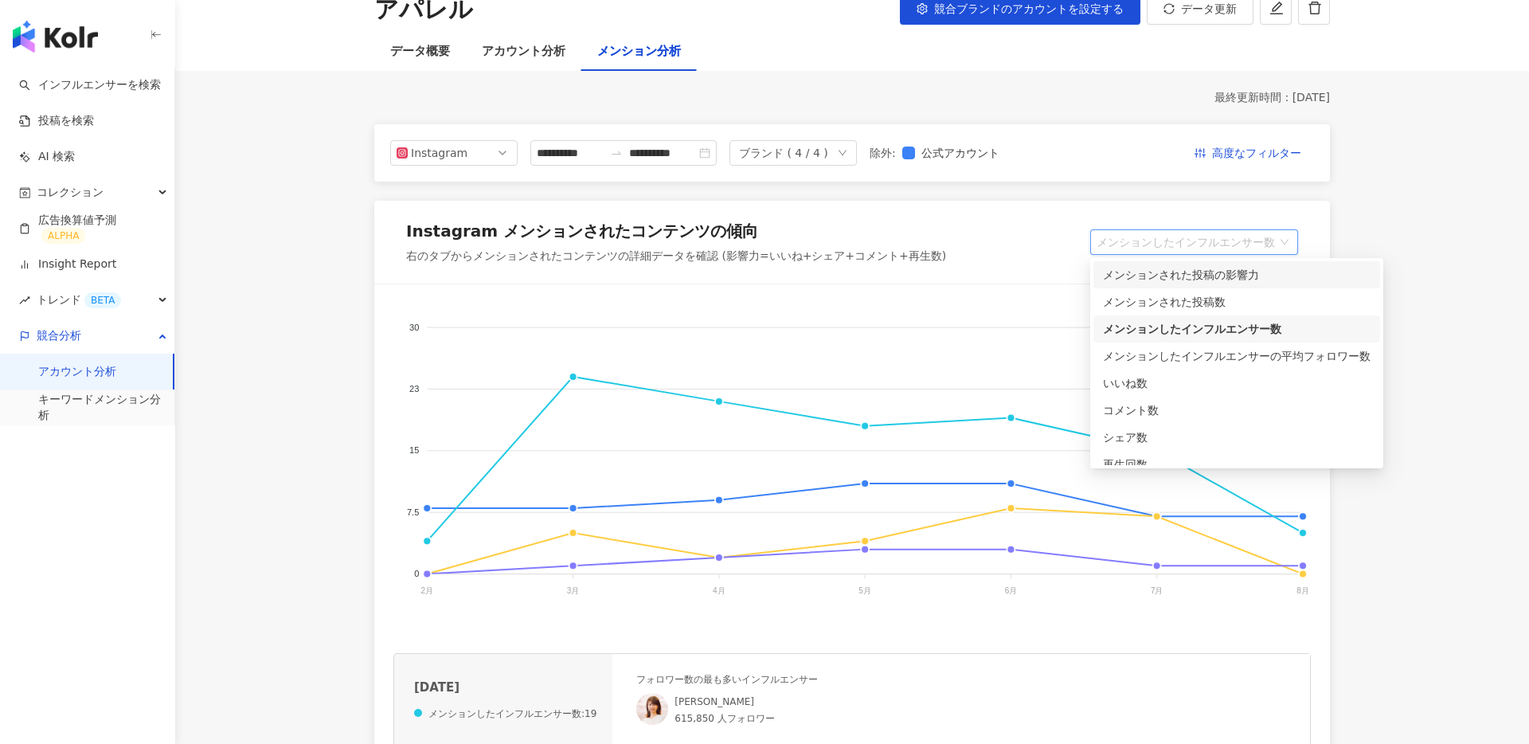
click at [1199, 272] on div "メンションされた投稿の影響力" at bounding box center [1237, 275] width 268 height 18
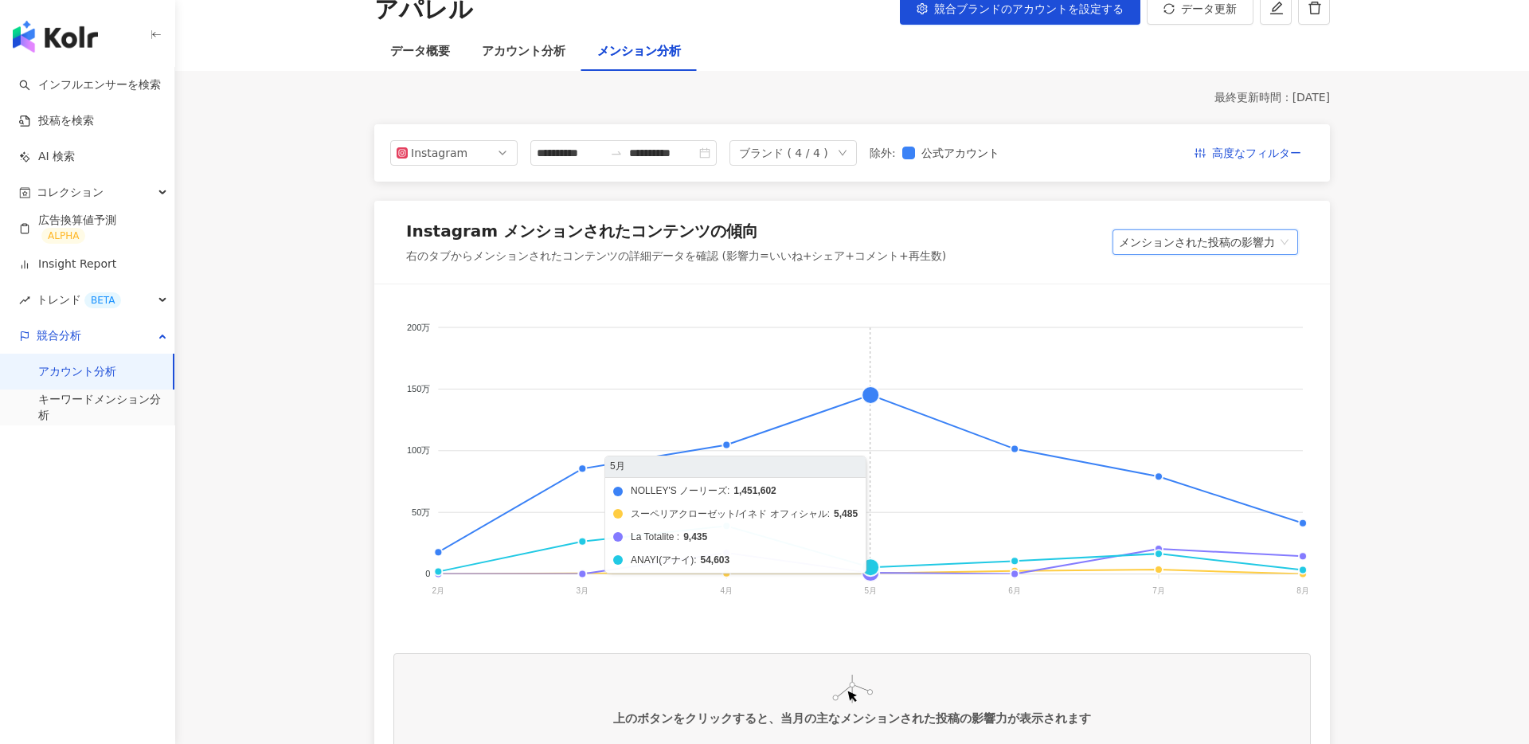
click at [871, 397] on foreignobject "NOLLEY'S ノーリーズ スーペリアクローゼット/イネド オフィシャル La Totalite ANAYI(アナイ)" at bounding box center [851, 462] width 917 height 319
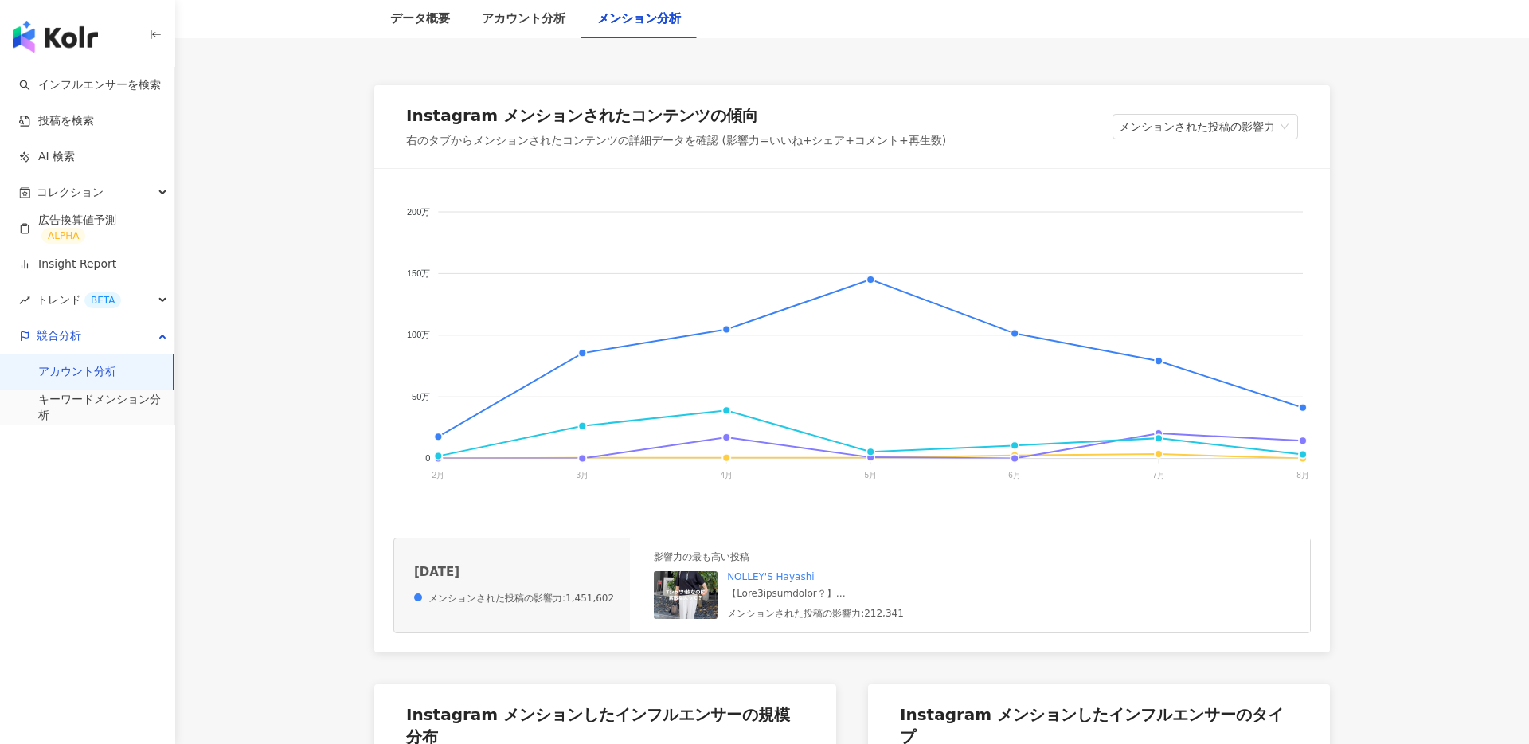
scroll to position [228, 0]
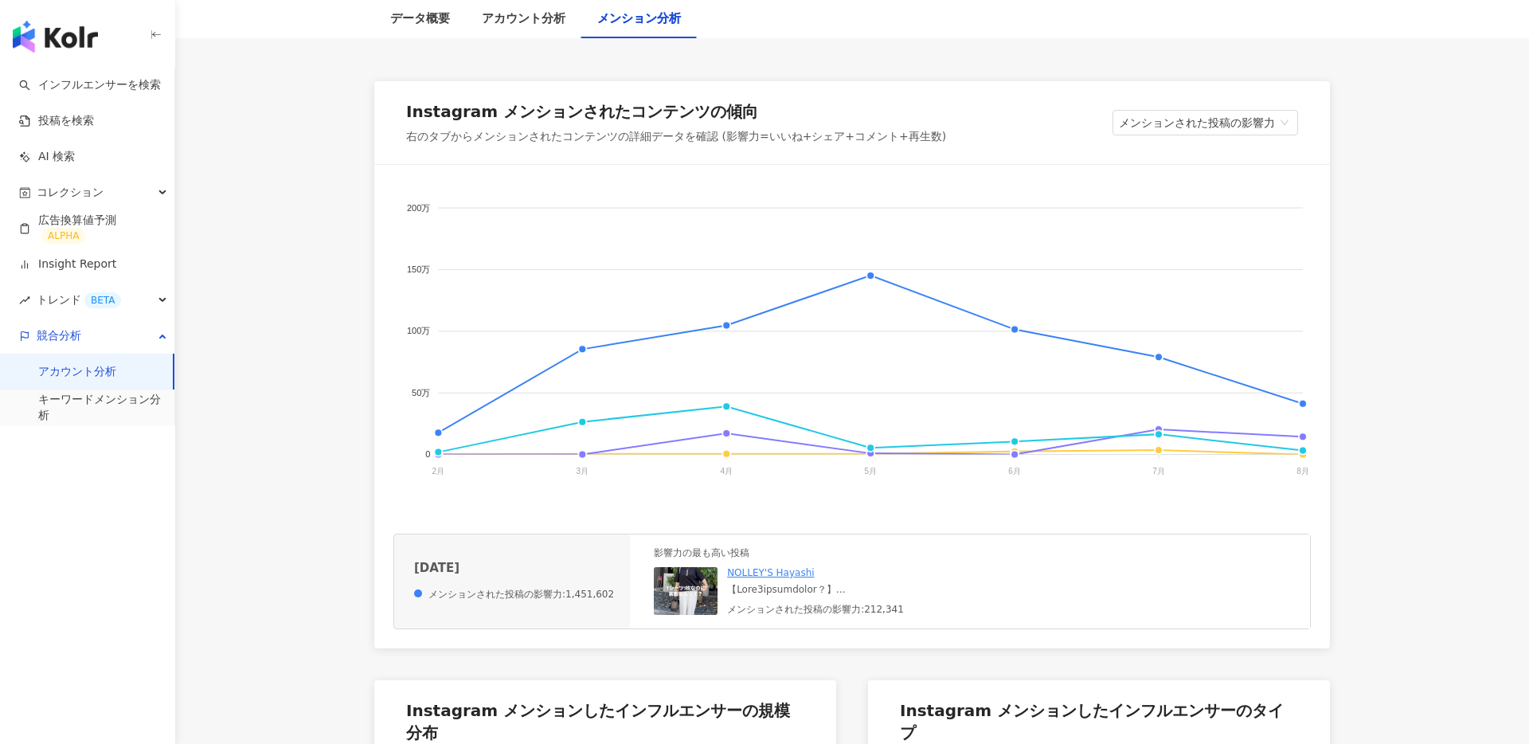
click at [687, 593] on img at bounding box center [686, 591] width 64 height 48
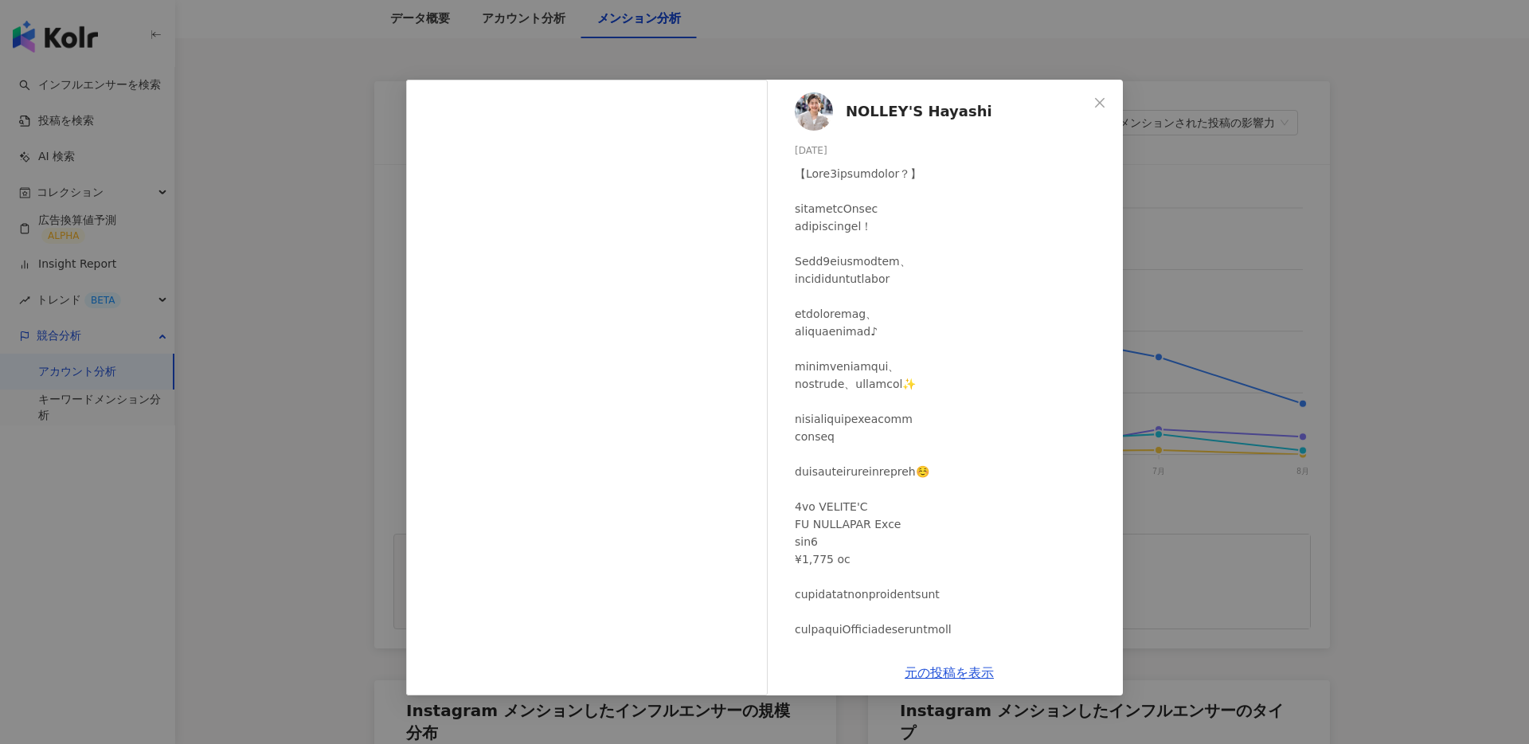
click at [861, 110] on span "NOLLEY'S Hayashi" at bounding box center [919, 111] width 147 height 22
click at [1096, 106] on icon "close" at bounding box center [1100, 102] width 10 height 10
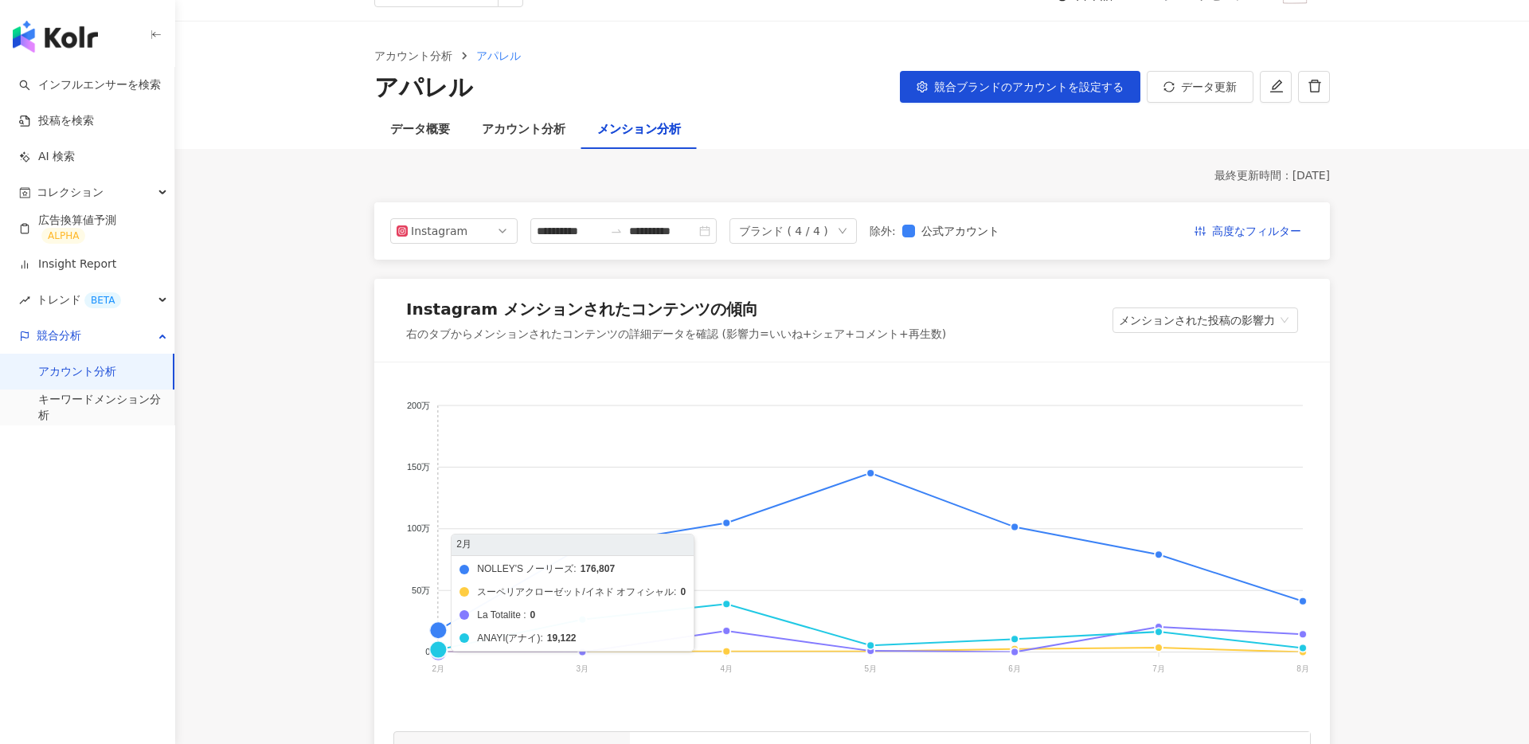
scroll to position [0, 0]
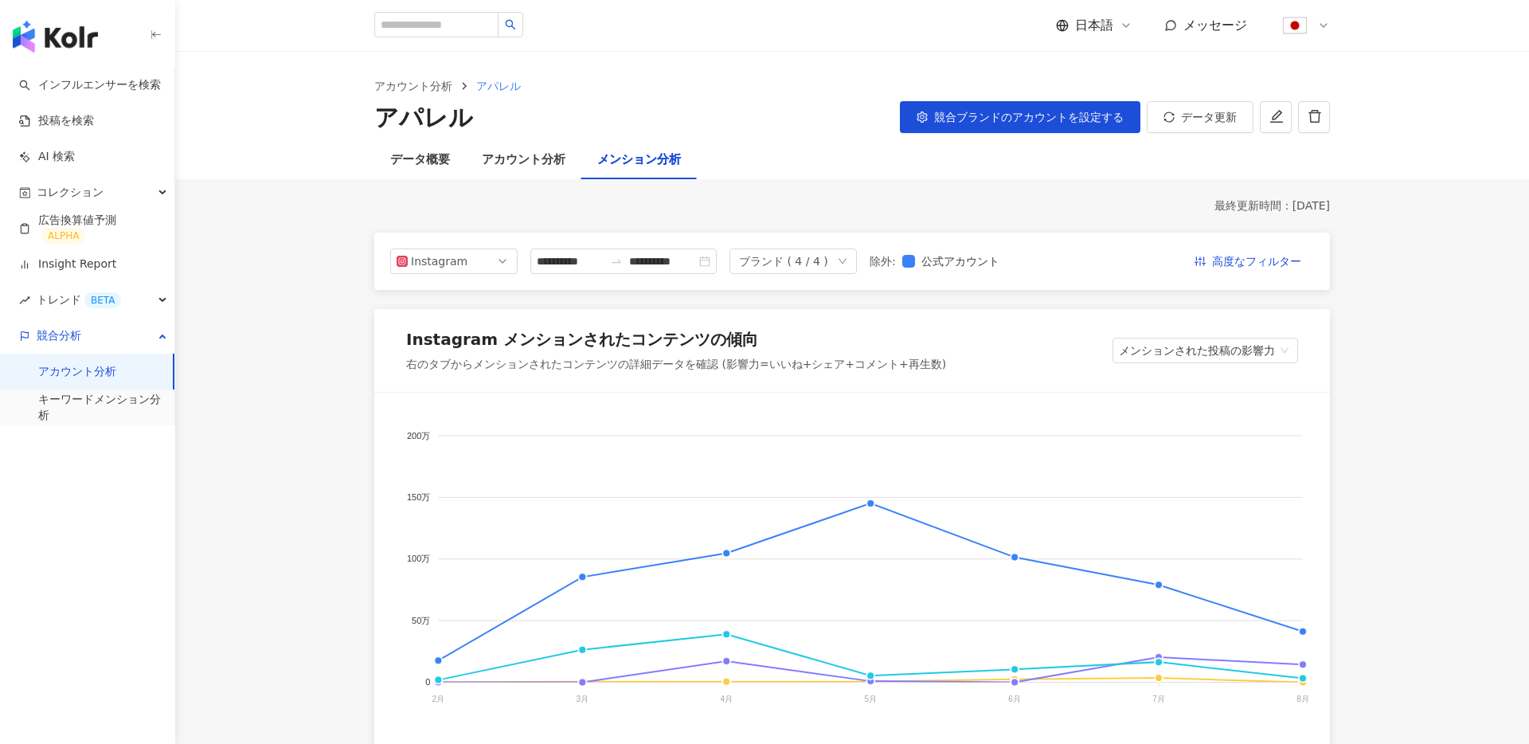
click at [61, 372] on link "アカウント分析" at bounding box center [77, 372] width 78 height 16
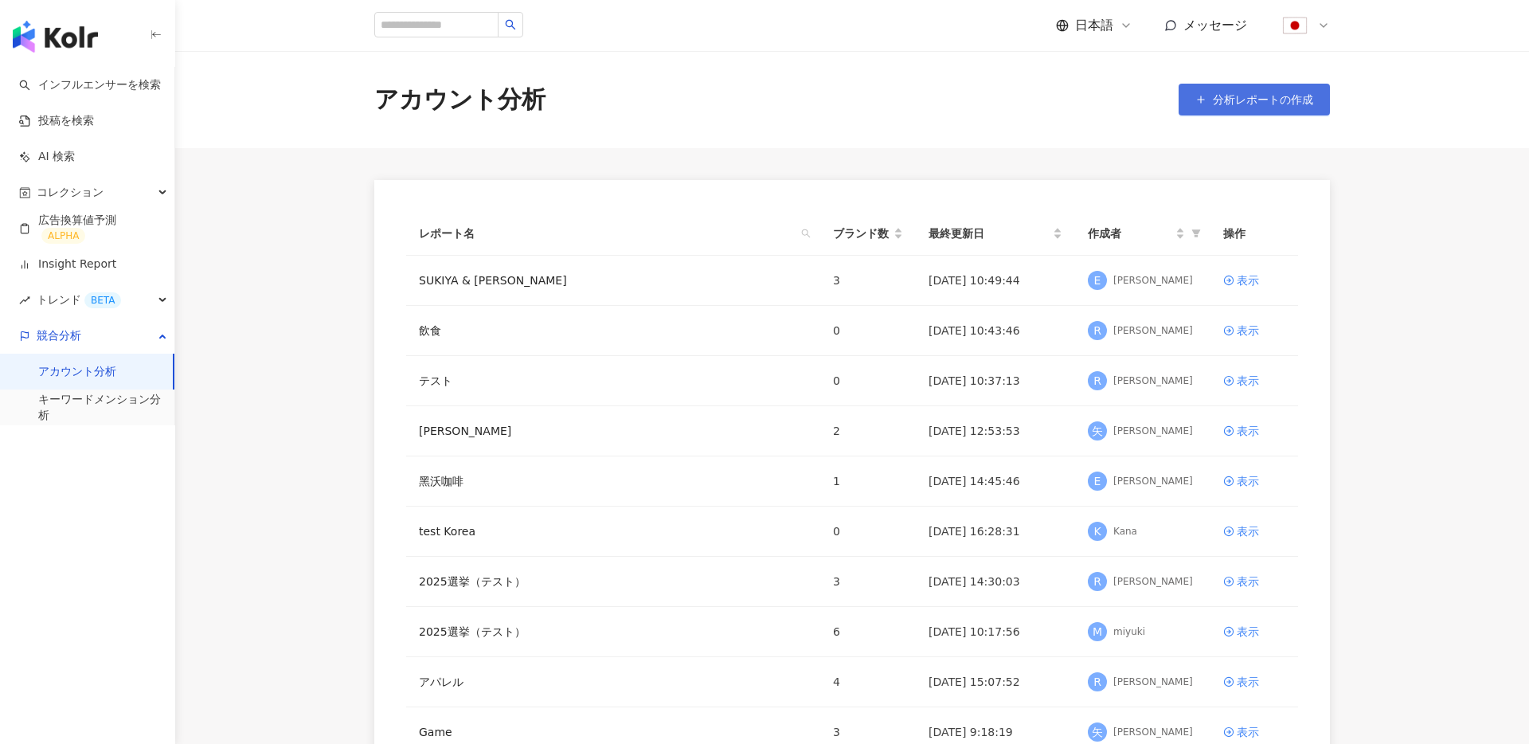
click at [1245, 110] on button "分析レポートの作成" at bounding box center [1254, 100] width 151 height 32
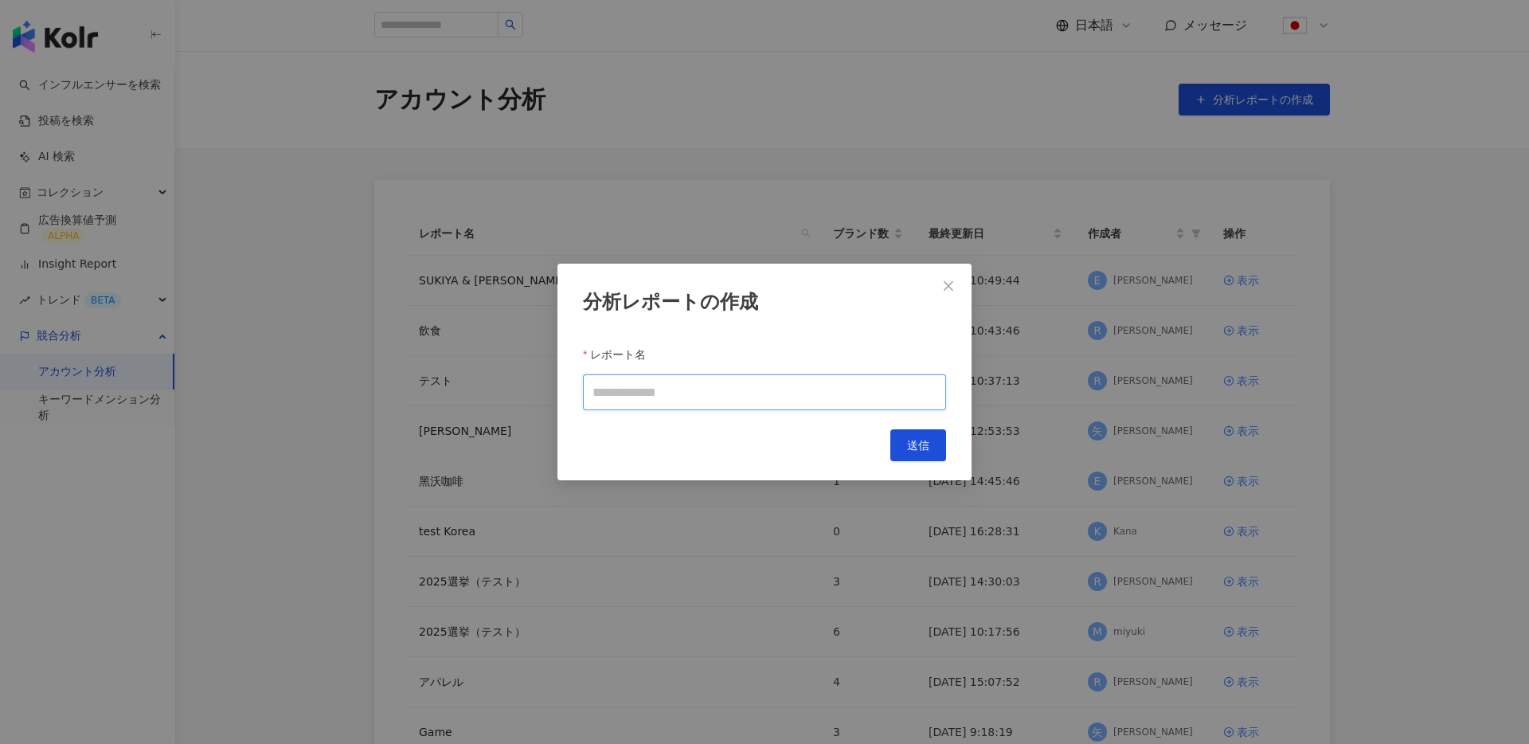
click at [656, 385] on input "レポート名" at bounding box center [764, 392] width 363 height 36
type input "***"
click at [921, 452] on button "送信" at bounding box center [918, 445] width 56 height 32
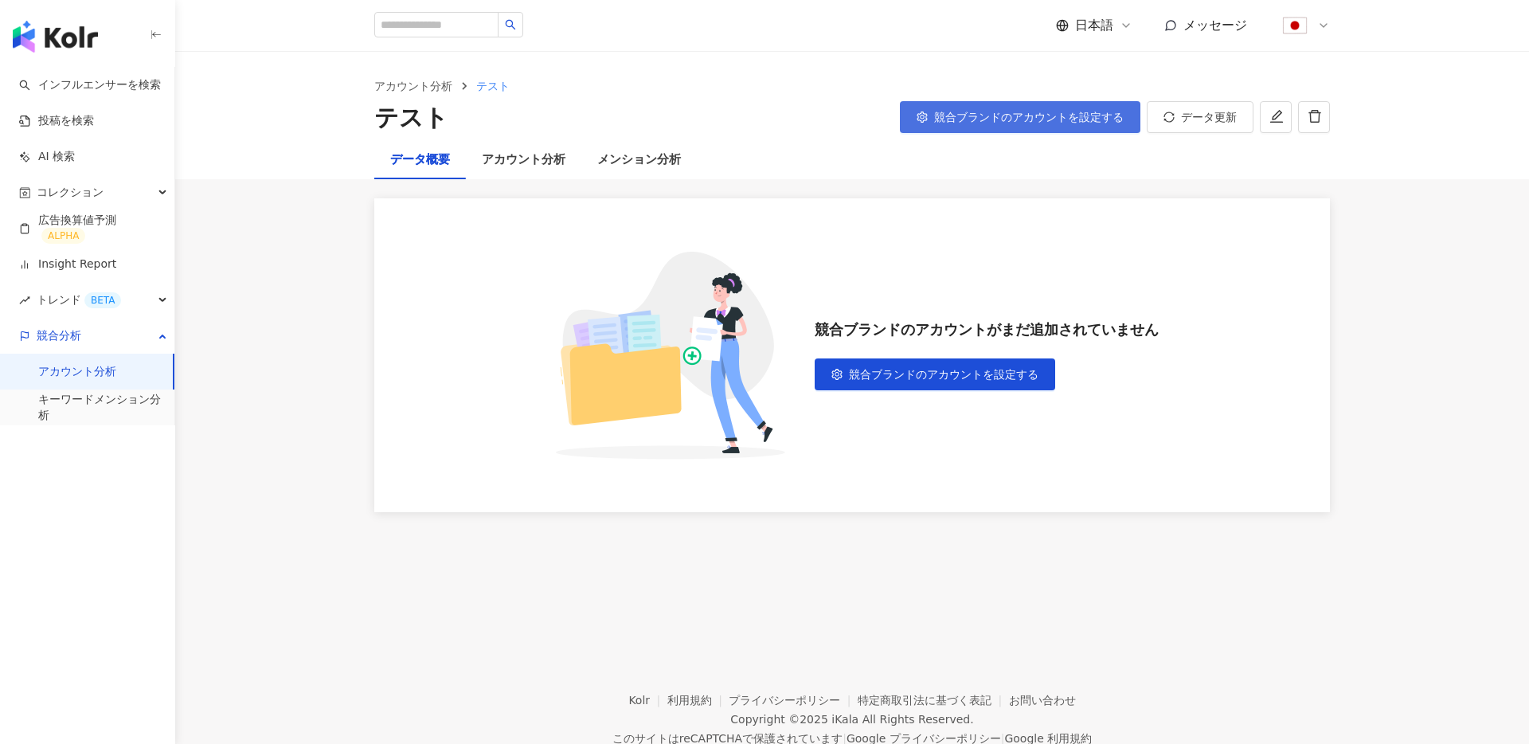
click at [1032, 122] on span "競合ブランドのアカウントを設定する" at bounding box center [1029, 117] width 190 height 13
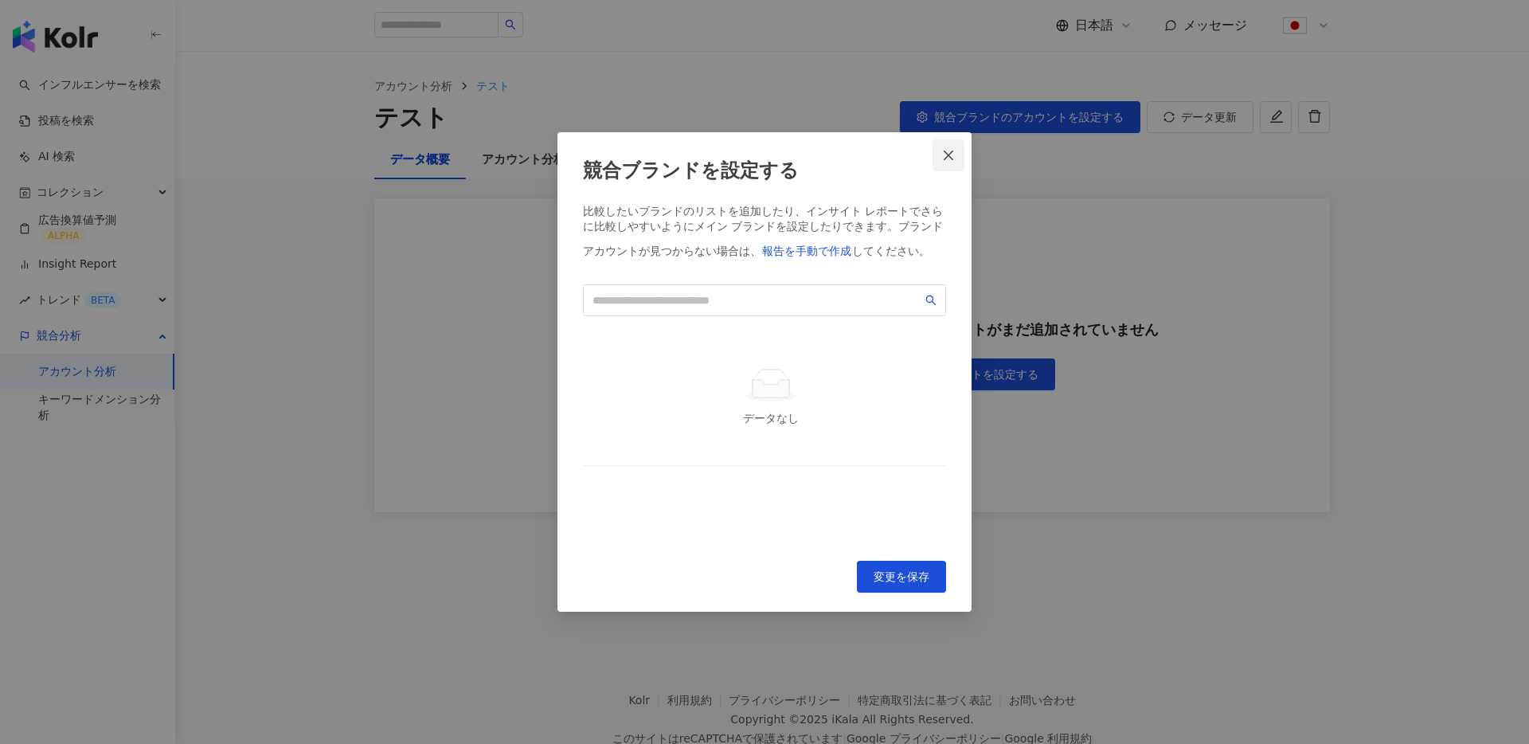
click at [951, 158] on icon "close" at bounding box center [948, 155] width 13 height 13
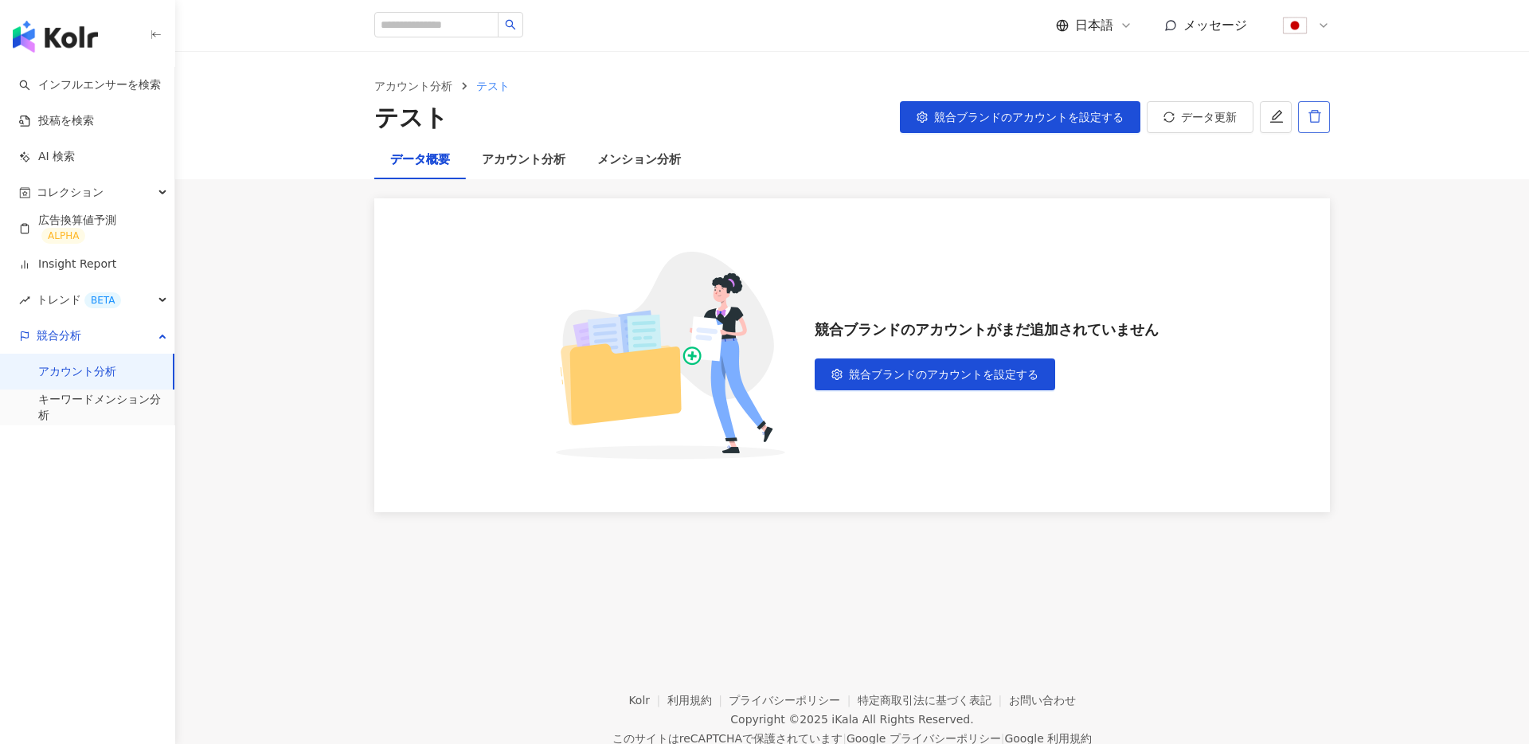
click at [1316, 107] on button "button" at bounding box center [1314, 117] width 32 height 32
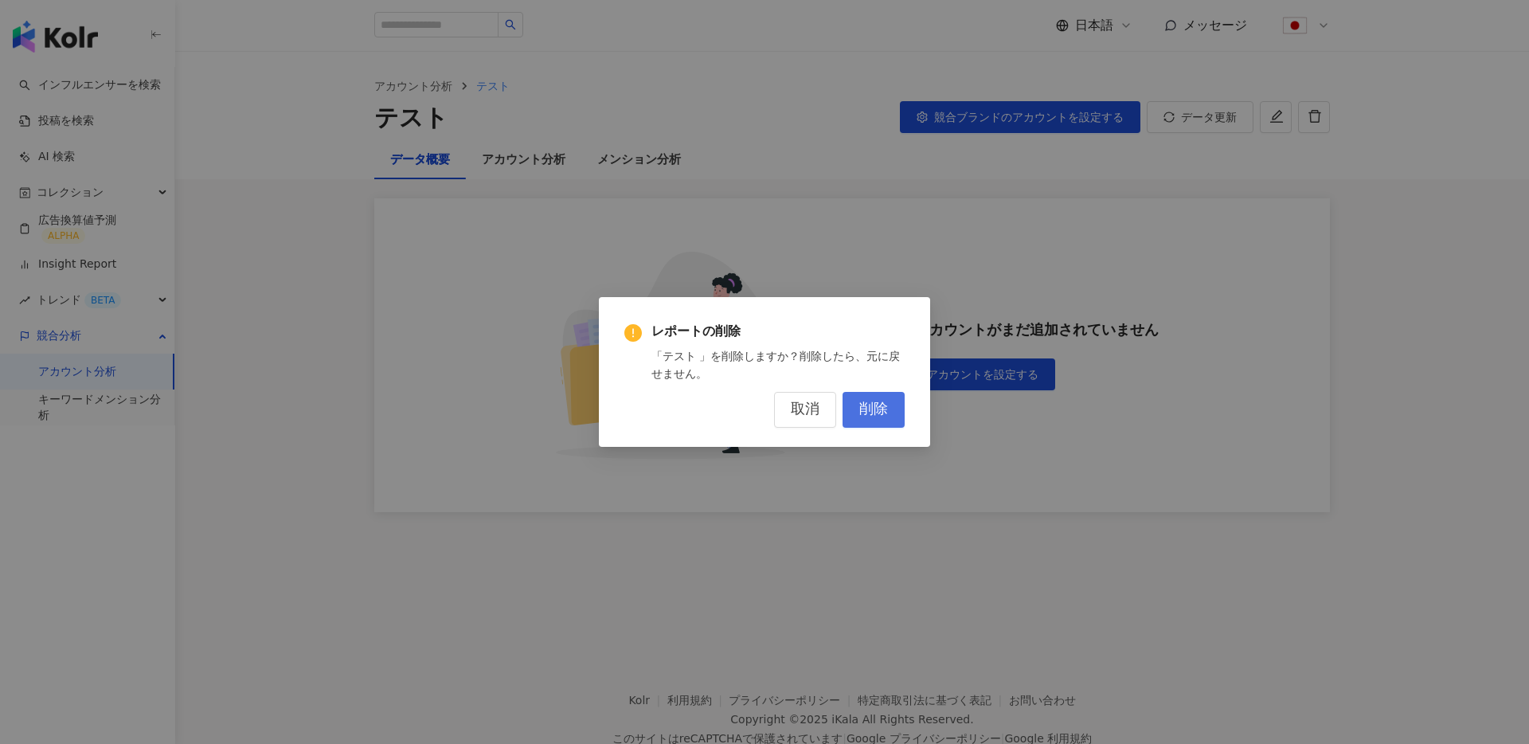
click at [874, 422] on button "削除" at bounding box center [874, 410] width 62 height 36
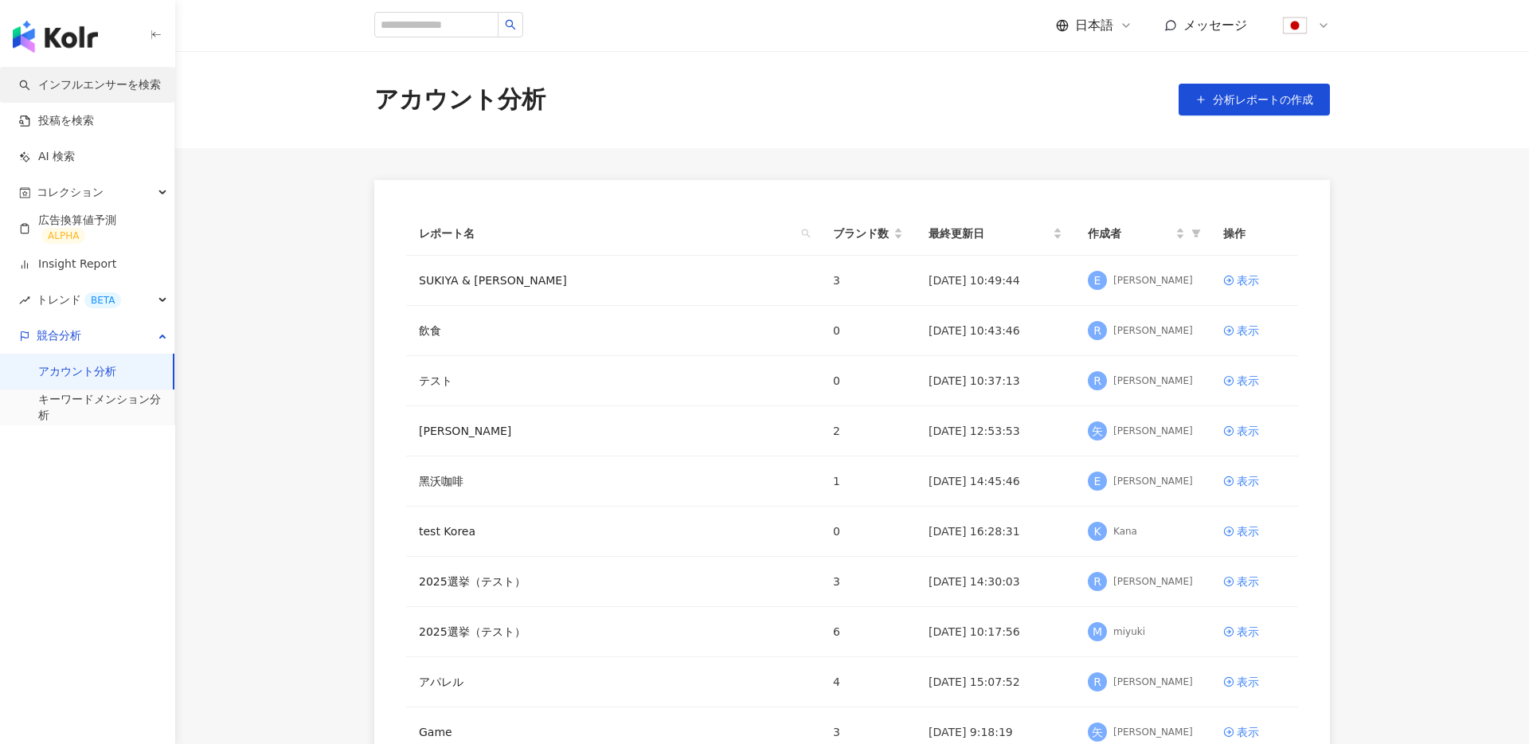
click at [111, 79] on link "インフルエンサーを検索" at bounding box center [90, 85] width 142 height 16
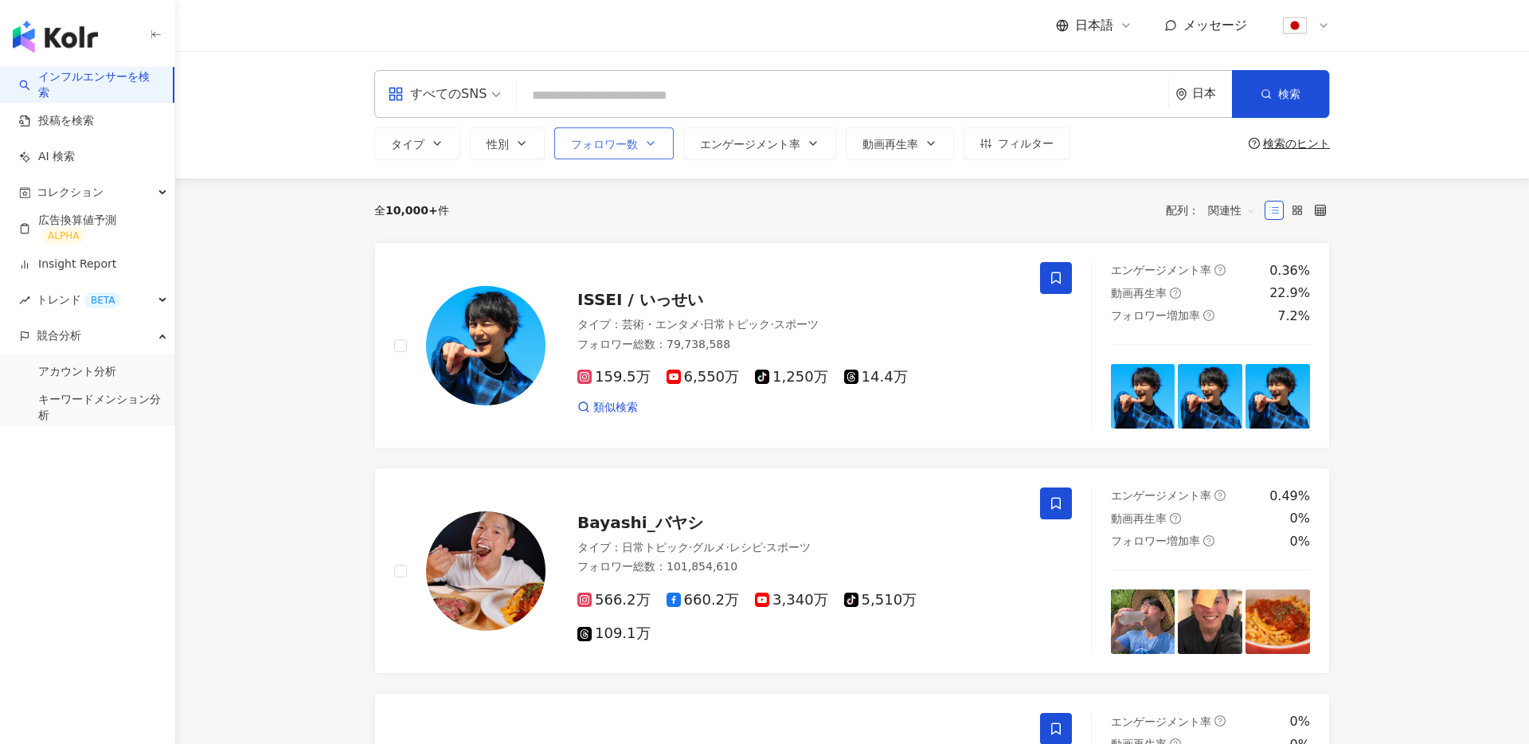
click at [612, 155] on button "フォロワー数" at bounding box center [613, 143] width 119 height 32
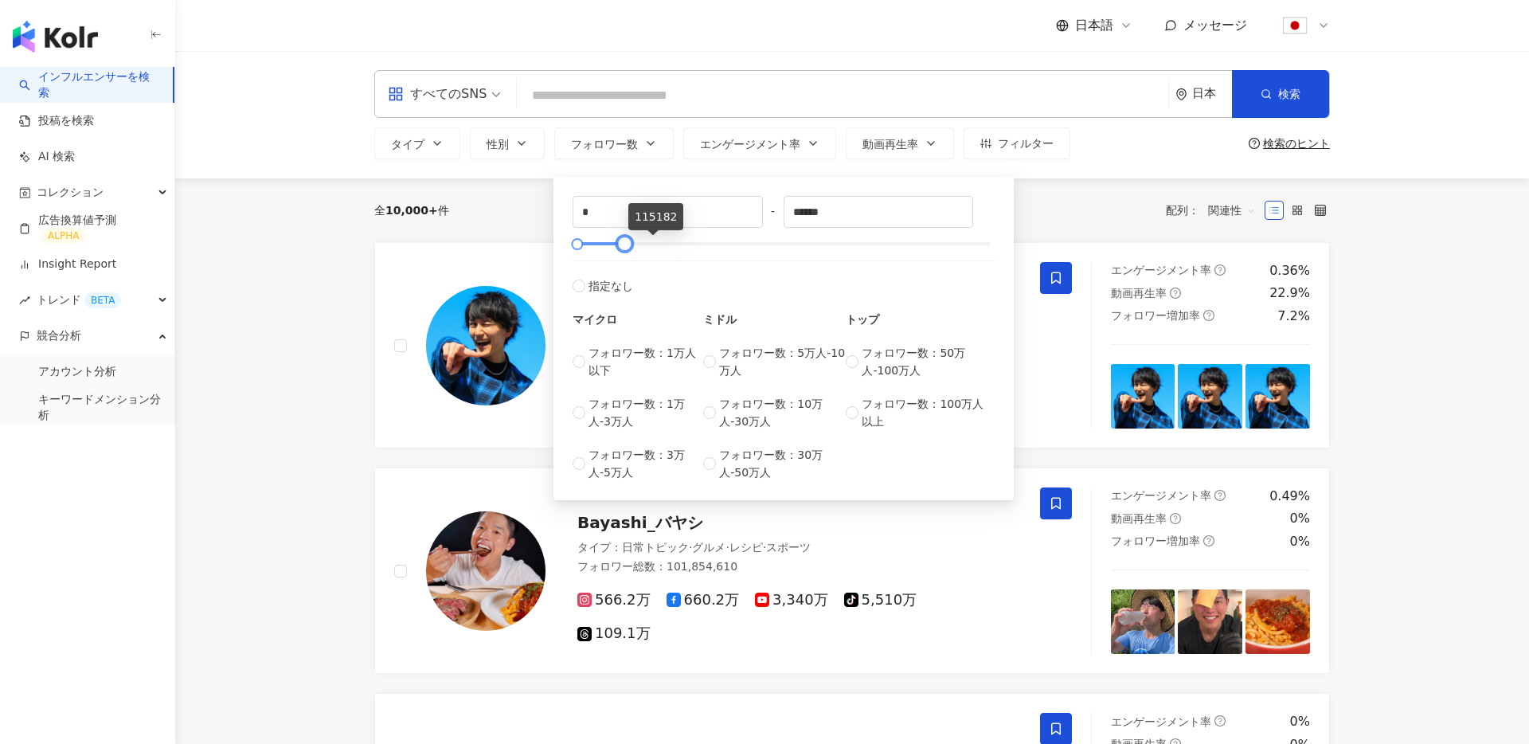
type input "******"
drag, startPoint x: 992, startPoint y: 243, endPoint x: 627, endPoint y: 248, distance: 365.6
click at [627, 248] on div at bounding box center [624, 244] width 9 height 9
type input "*****"
drag, startPoint x: 578, startPoint y: 243, endPoint x: 599, endPoint y: 244, distance: 20.7
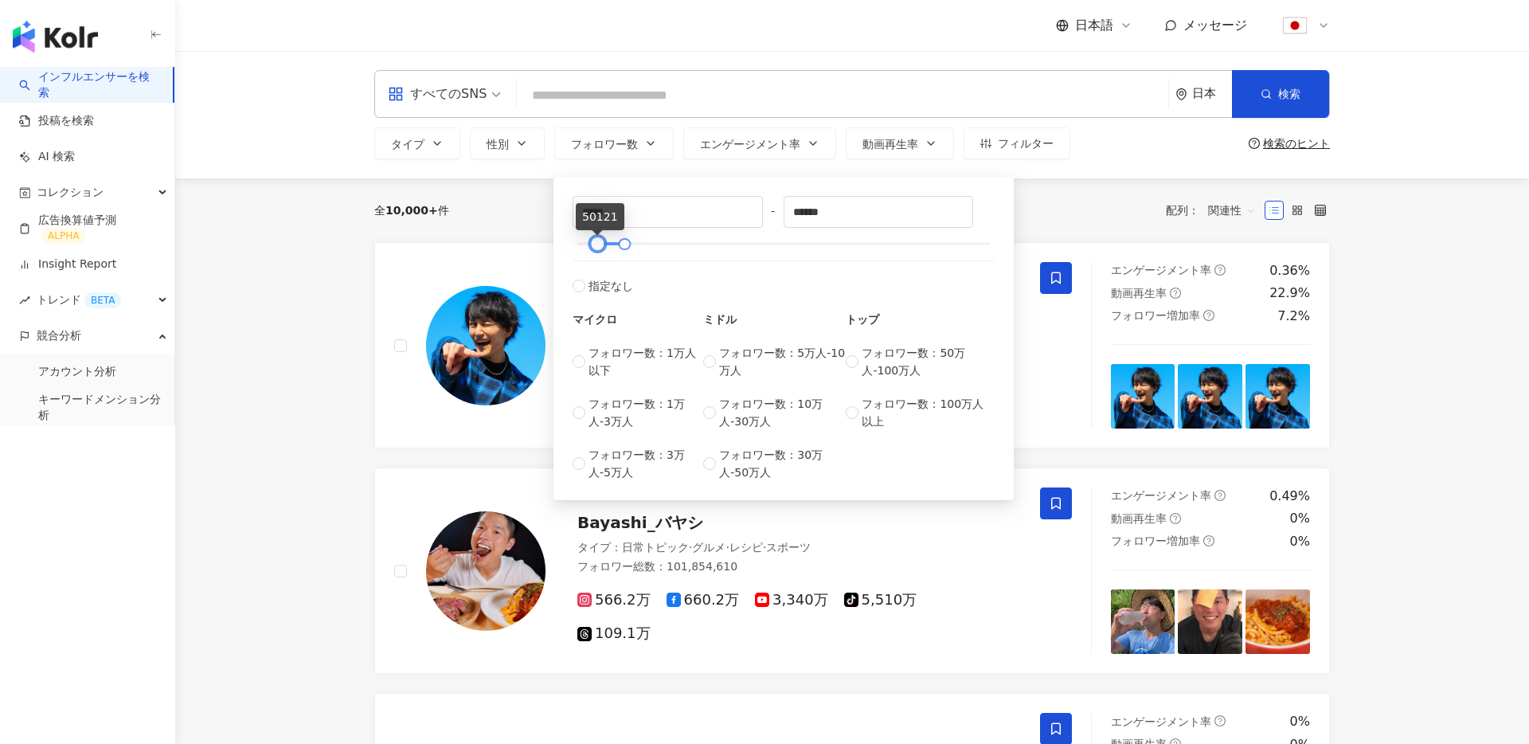
click at [599, 244] on div at bounding box center [597, 244] width 9 height 9
click at [465, 221] on div "全 10,000+ 件 配列： 関連性" at bounding box center [852, 210] width 956 height 25
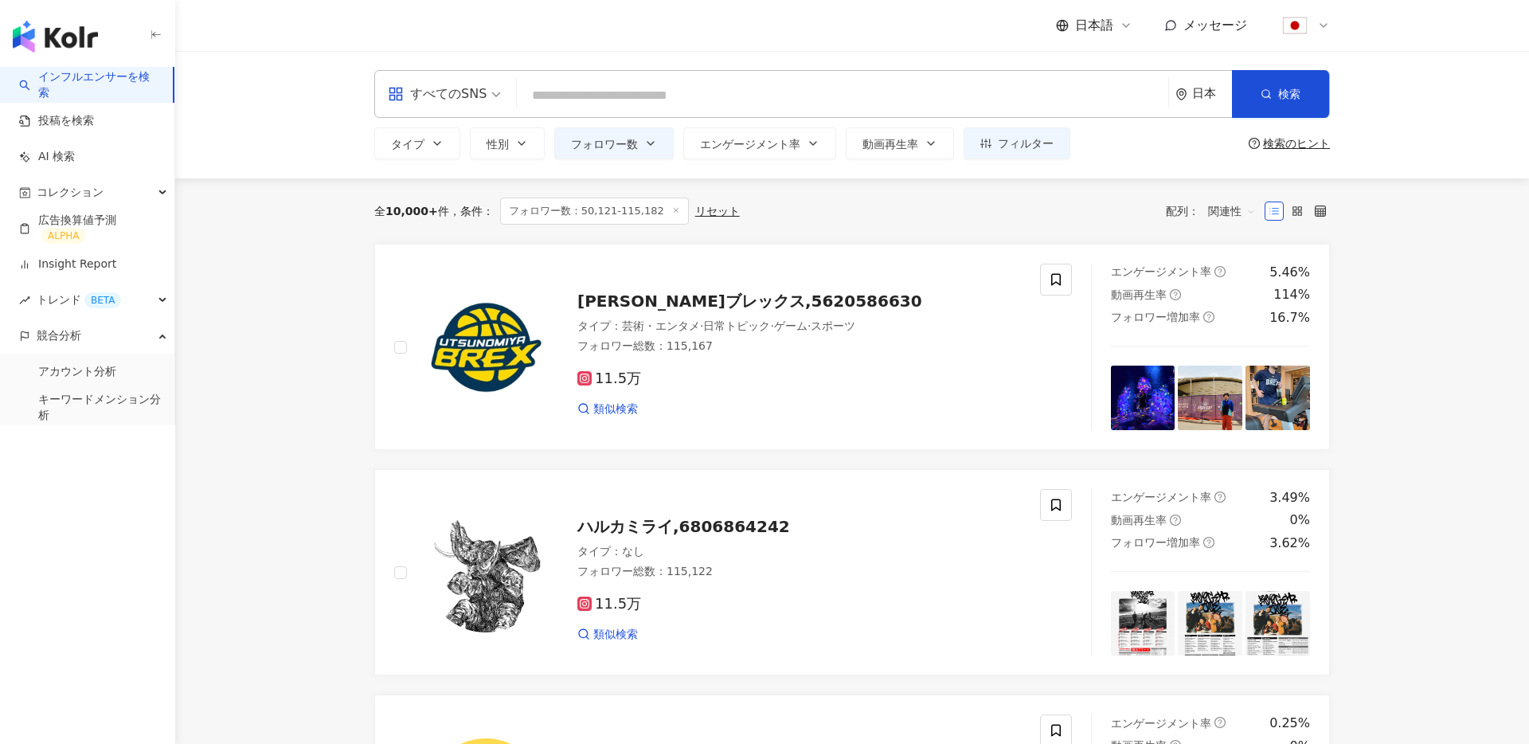
click at [725, 83] on input "search" at bounding box center [842, 95] width 639 height 30
click at [488, 338] on img at bounding box center [485, 347] width 119 height 119
click at [108, 188] on div "コレクション" at bounding box center [87, 192] width 174 height 36
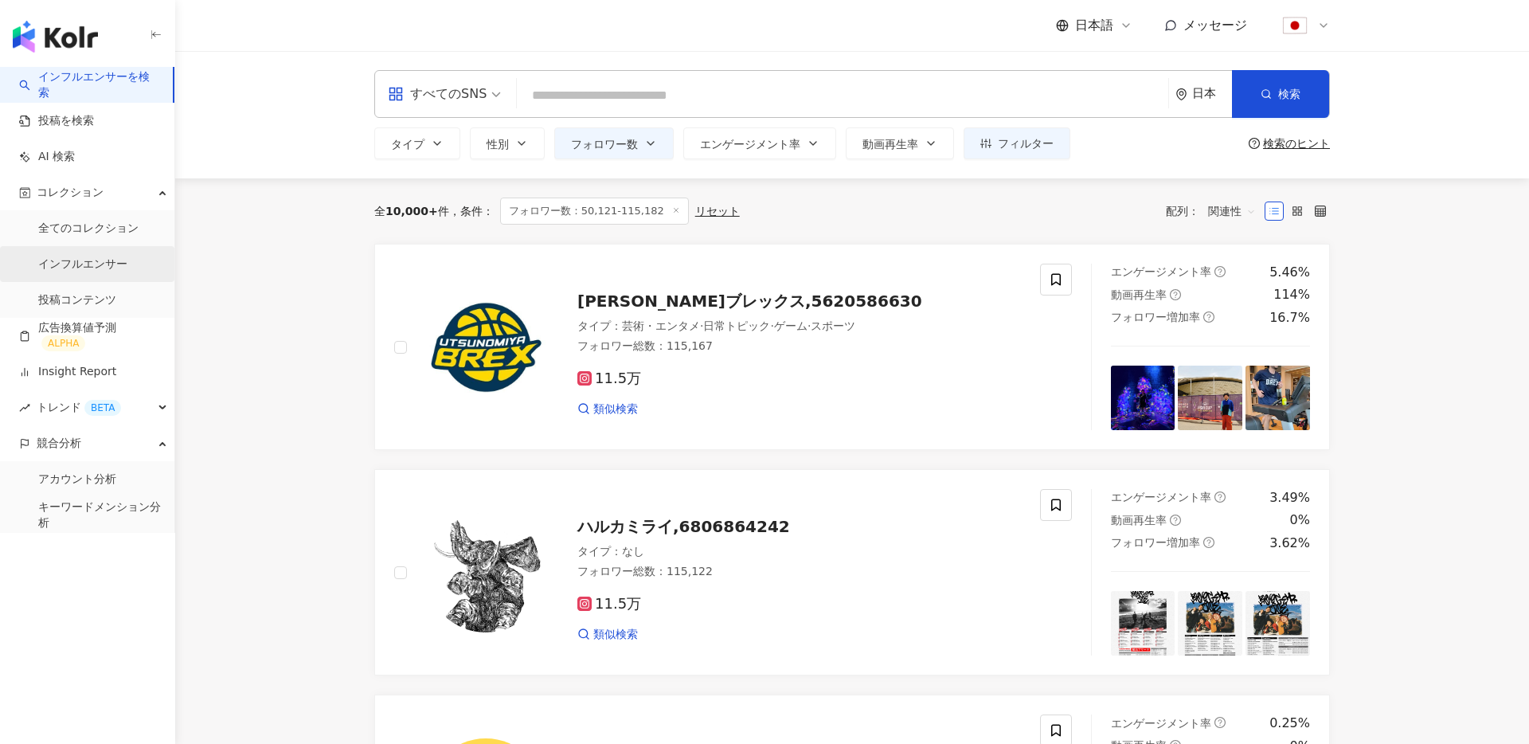
click at [83, 268] on link "インフルエンサー" at bounding box center [82, 264] width 89 height 16
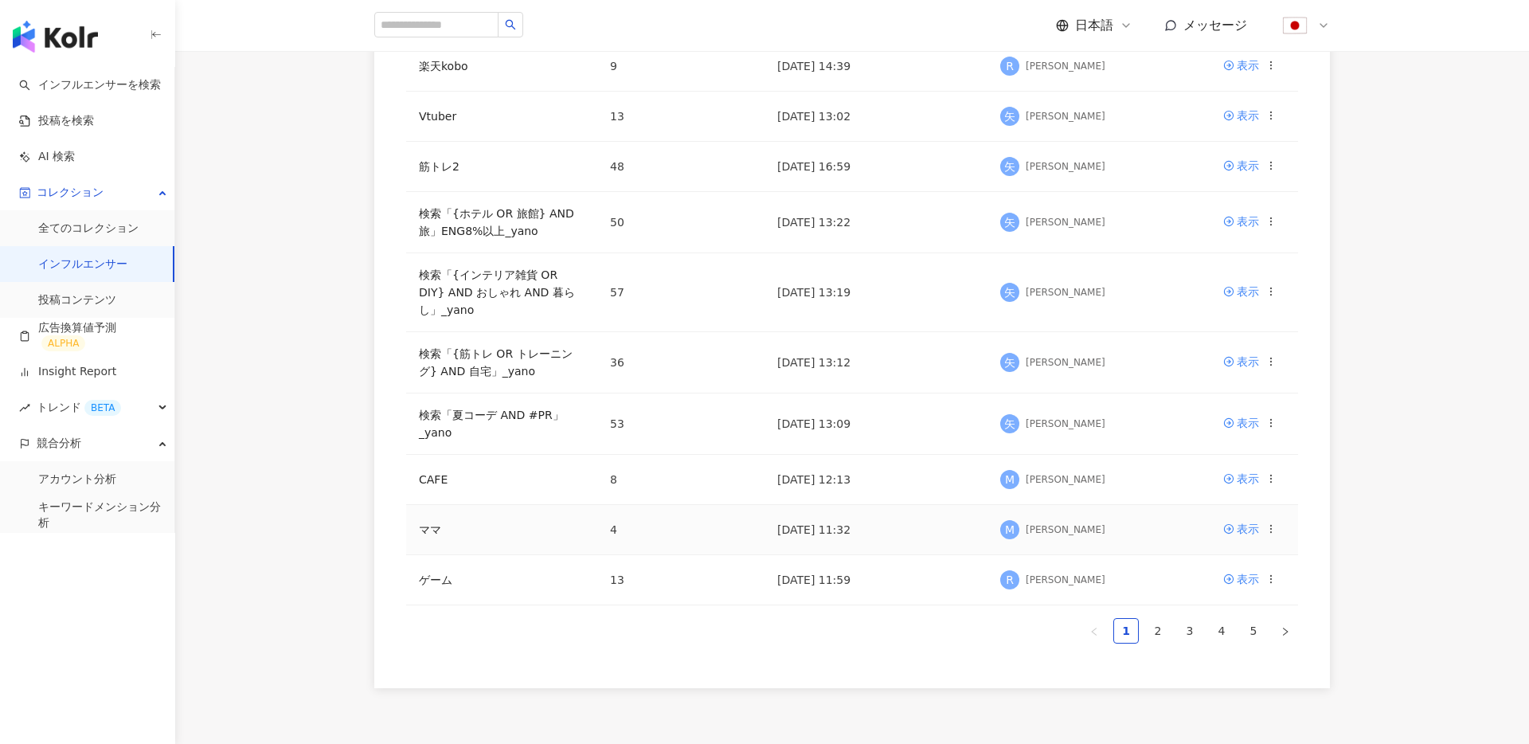
scroll to position [258, 0]
click at [81, 46] on img "button" at bounding box center [55, 37] width 85 height 32
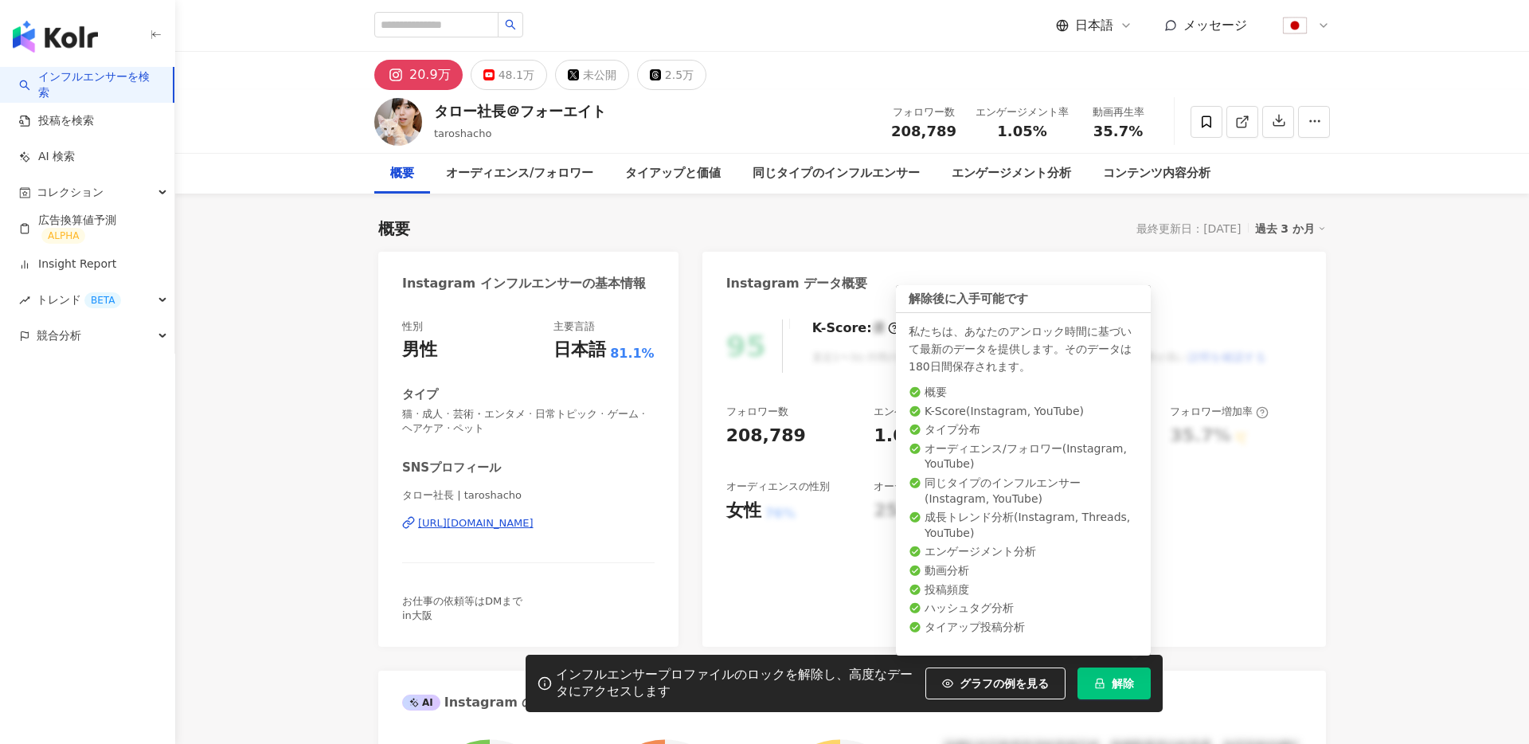
click at [1117, 680] on span "解除" at bounding box center [1123, 683] width 22 height 13
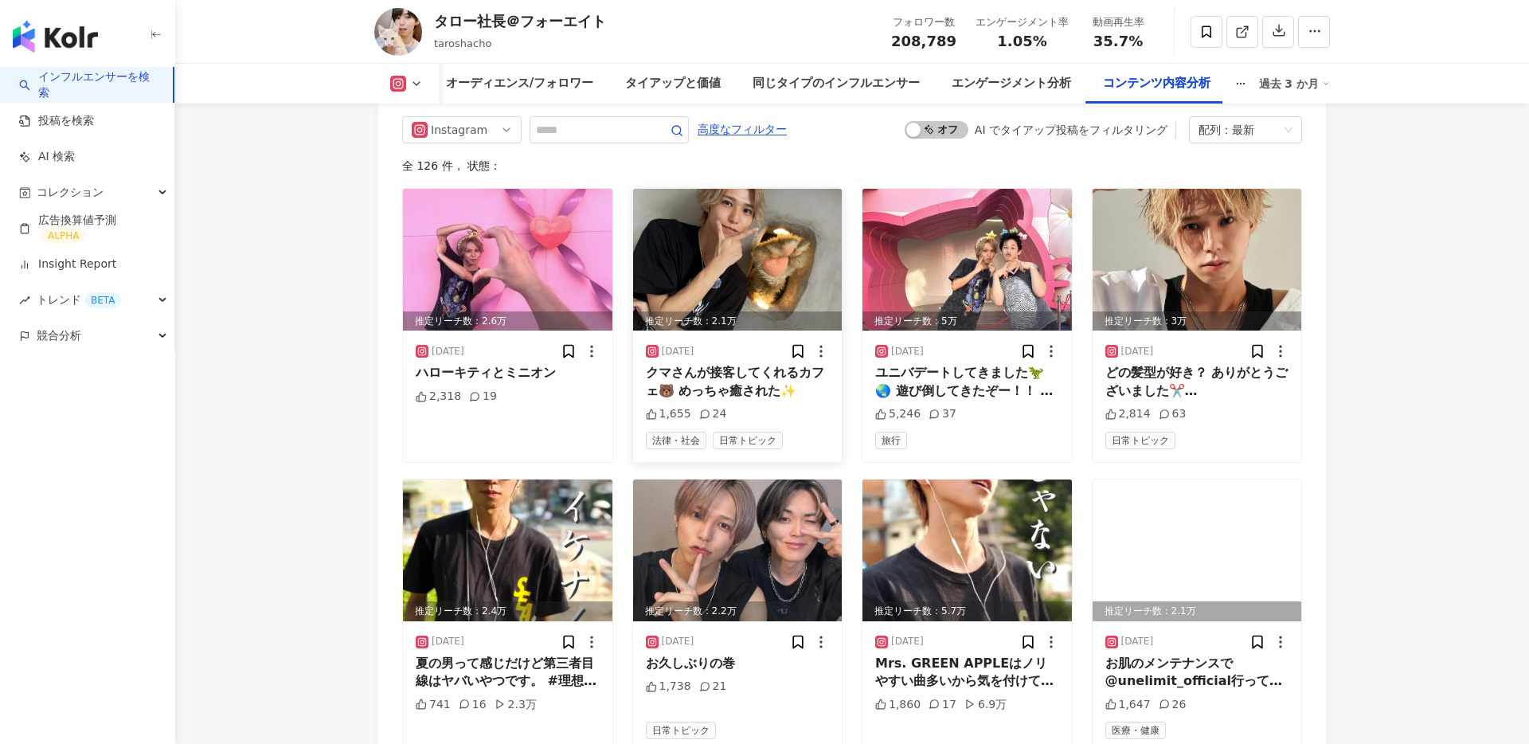
scroll to position [4945, 0]
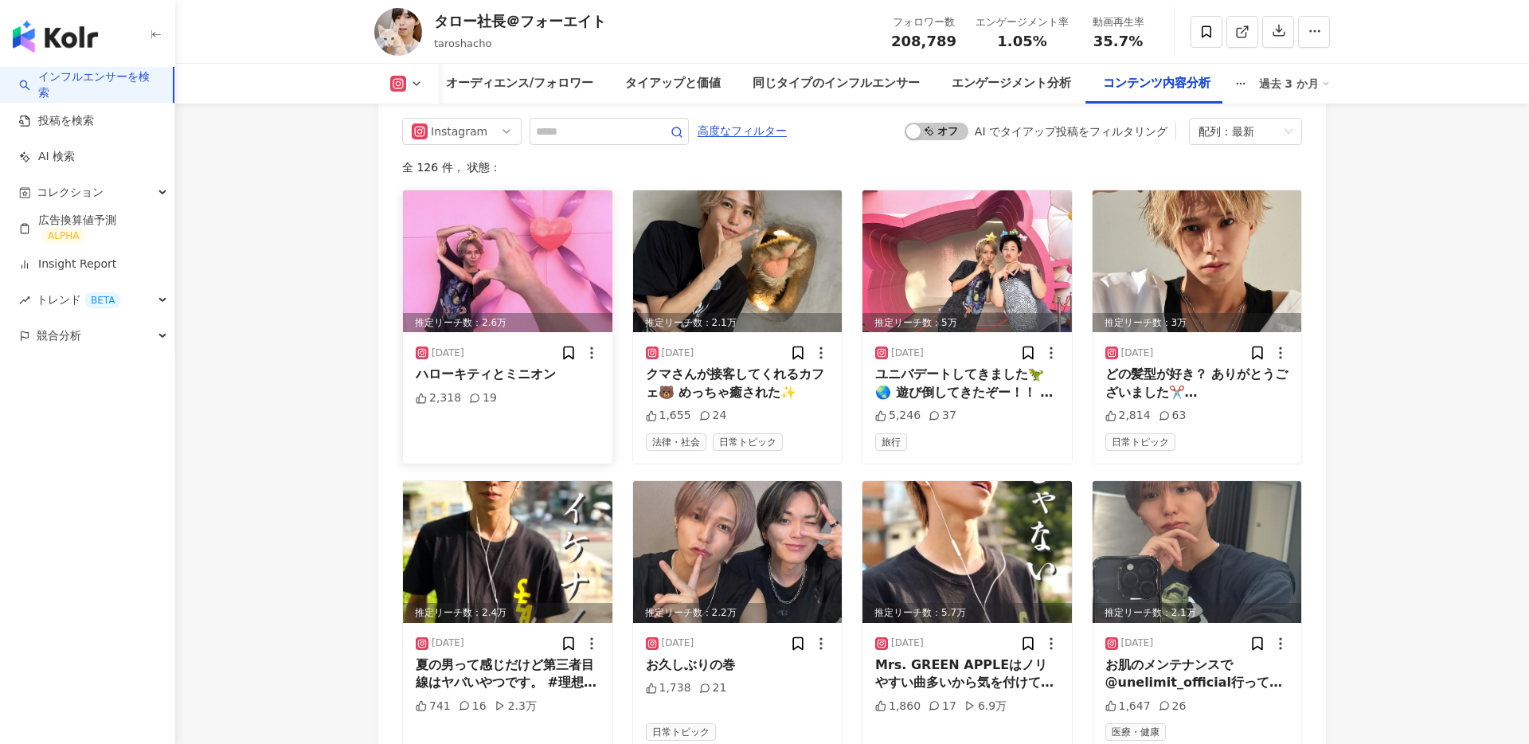
click at [506, 256] on img at bounding box center [507, 261] width 209 height 142
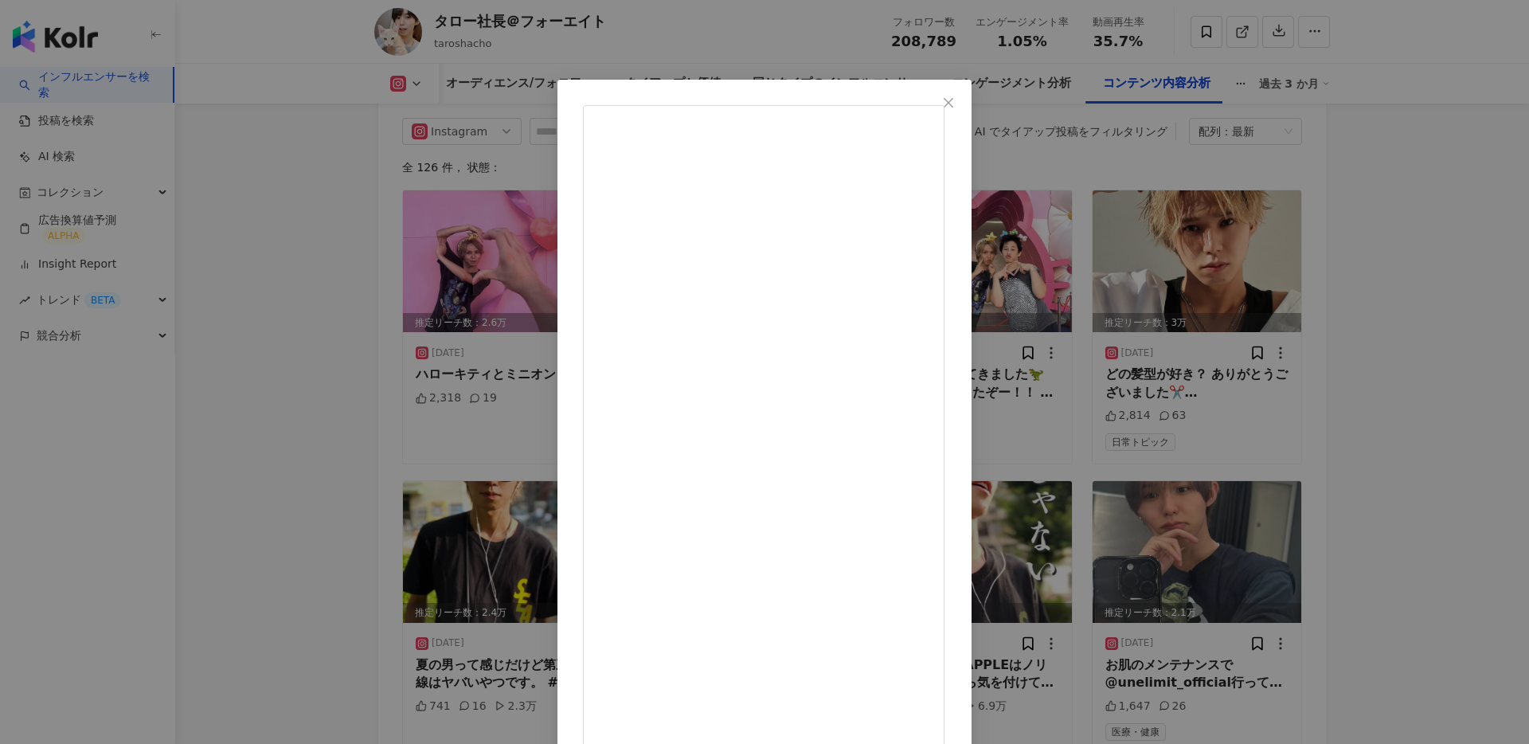
scroll to position [4951, 0]
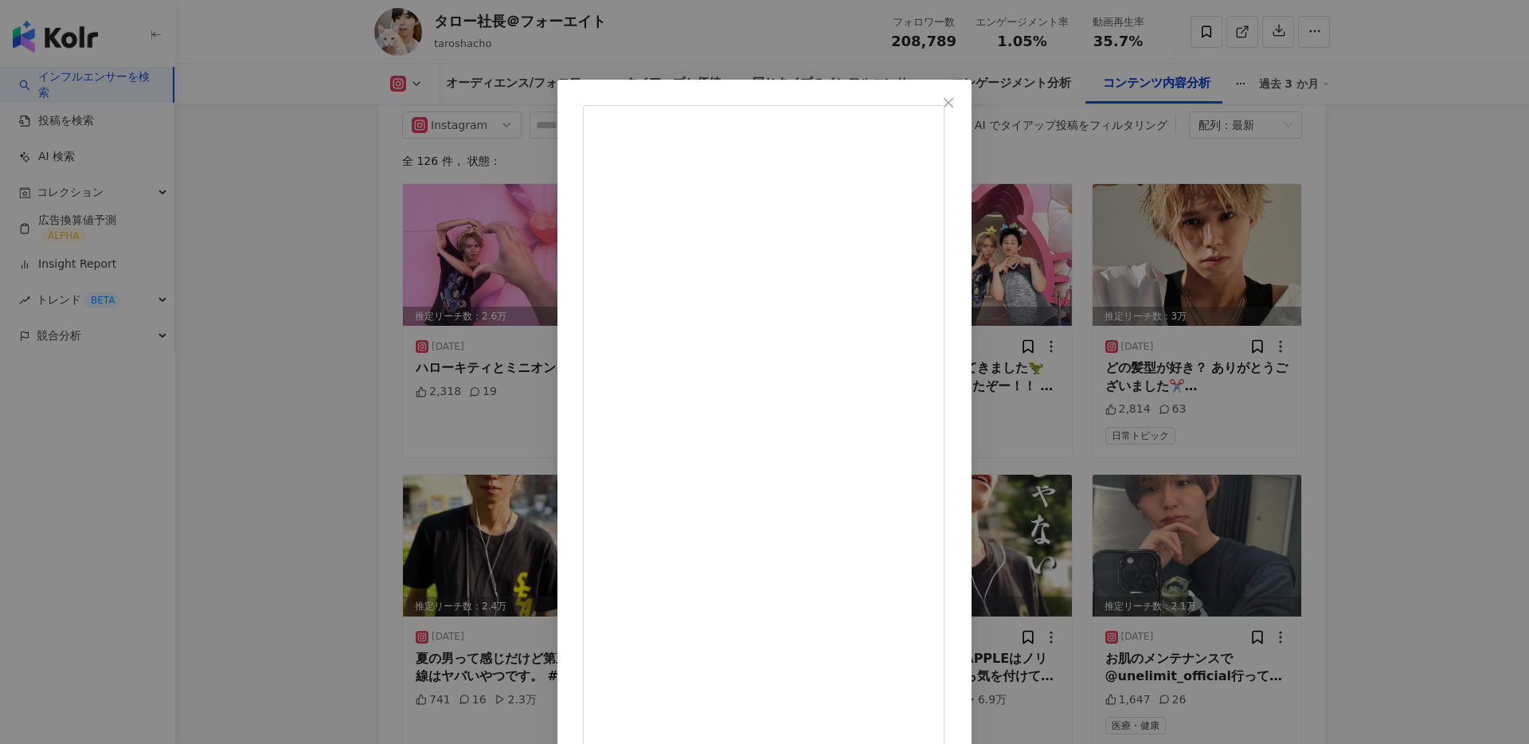
click at [296, 241] on div "タロー社長＠フォーエイト 2025/08/17 ハローキティとミニオン 2,318 19 元の投稿を表示" at bounding box center [764, 372] width 1529 height 744
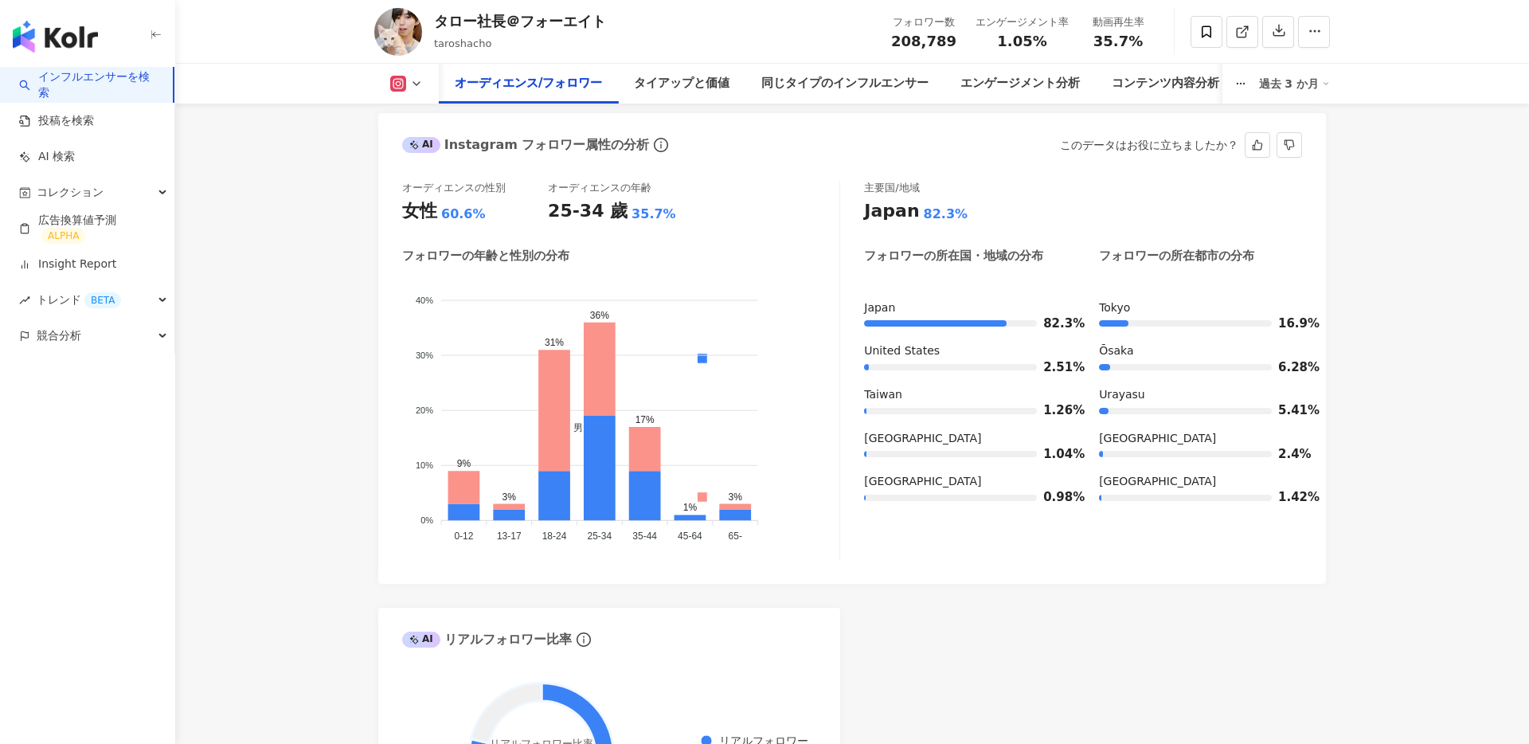
scroll to position [1391, 0]
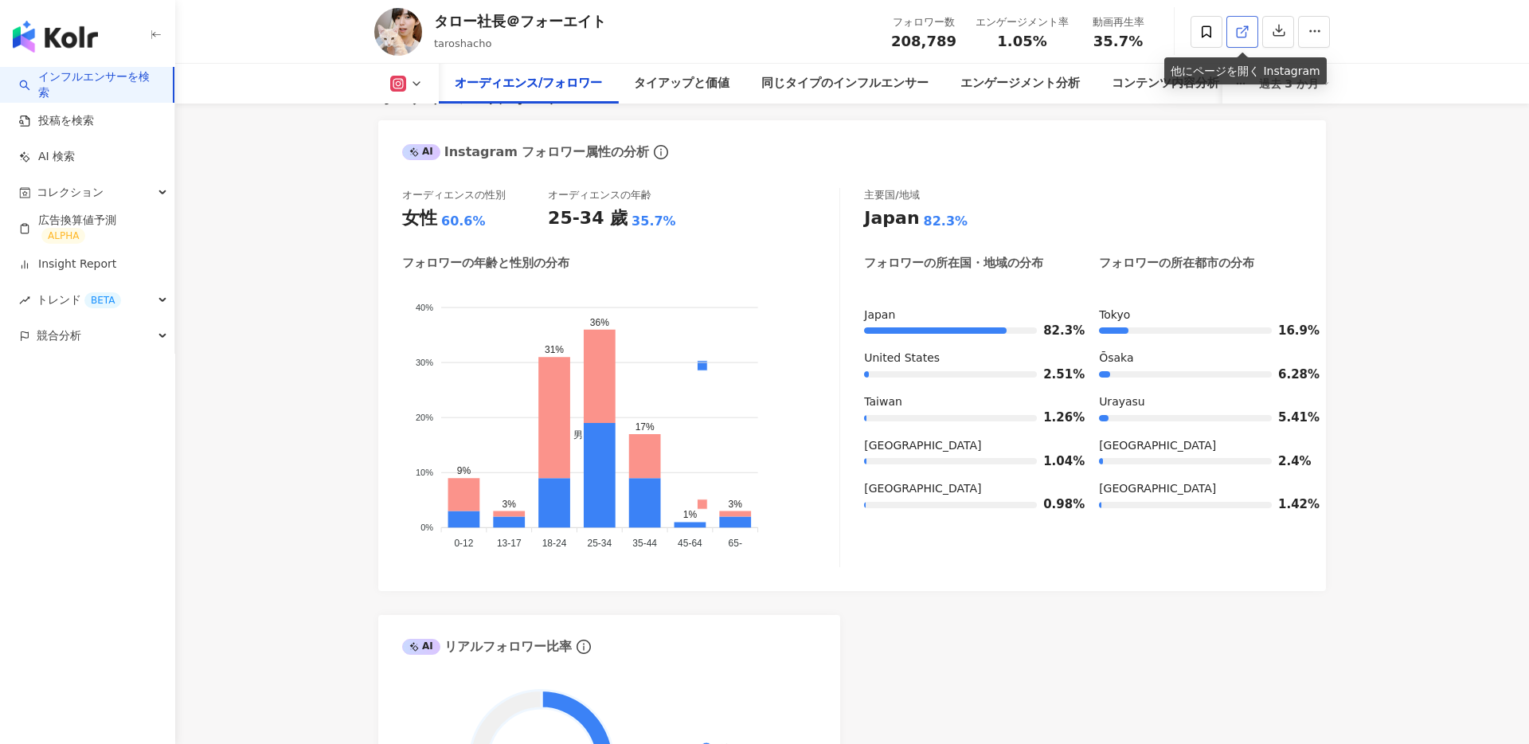
click at [1253, 32] on link at bounding box center [1242, 32] width 32 height 32
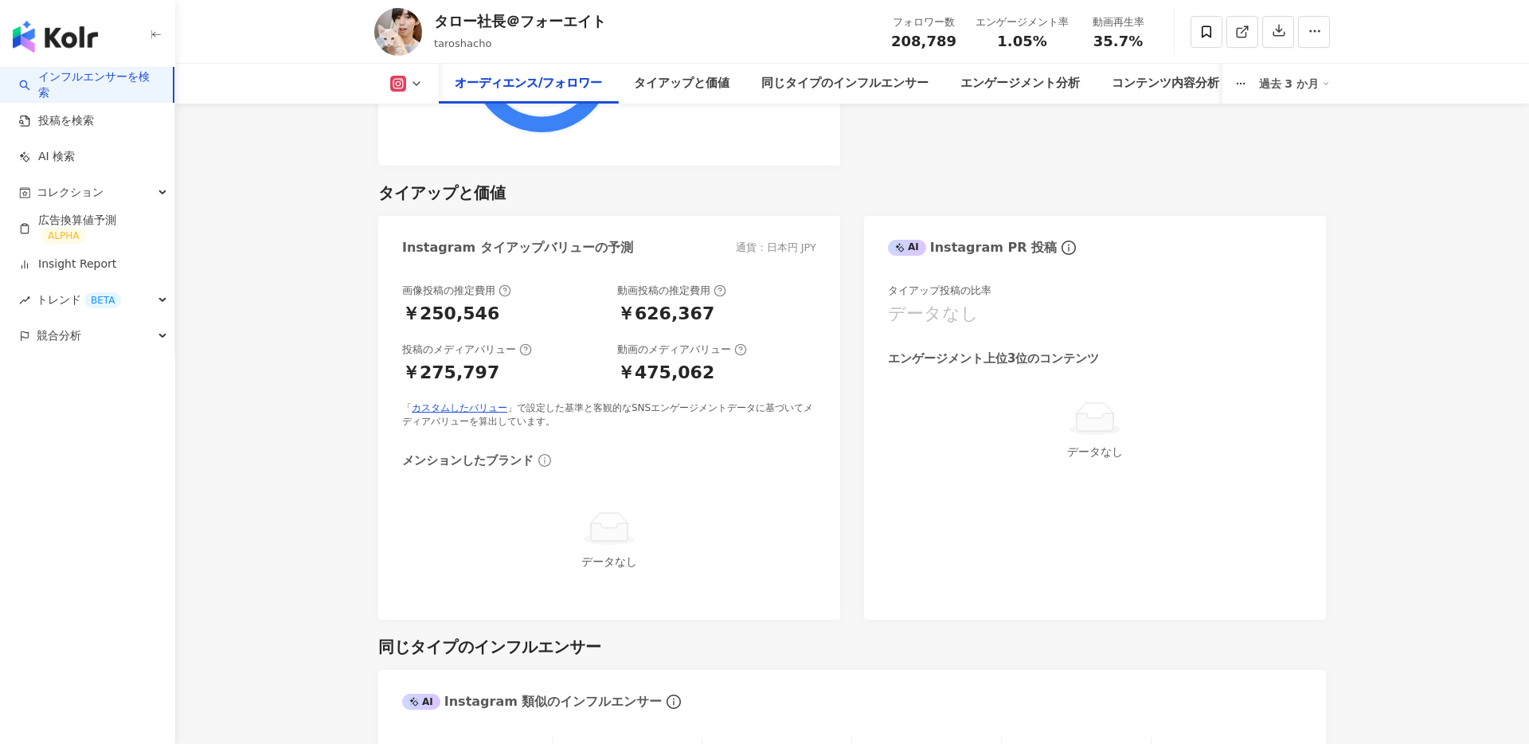
scroll to position [2087, 0]
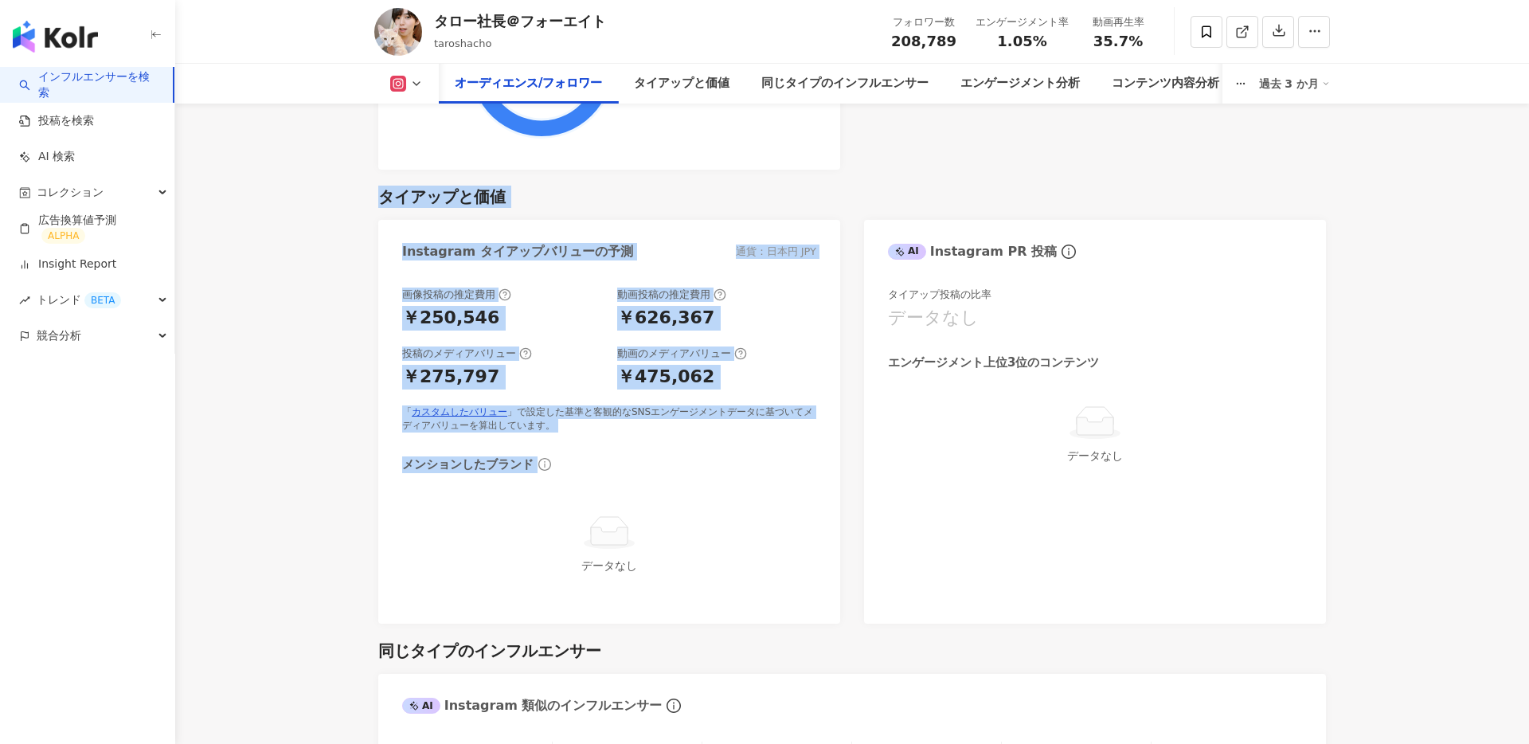
drag, startPoint x: 364, startPoint y: 198, endPoint x: 633, endPoint y: 465, distance: 379.6
click at [691, 444] on div "画像投稿の推定費用 ￥250,546 動画投稿の推定費用 ￥626,367 投稿のメディアバリュー ￥275,797 動画のメディアバリュー ￥475,062…" at bounding box center [609, 444] width 414 height 313
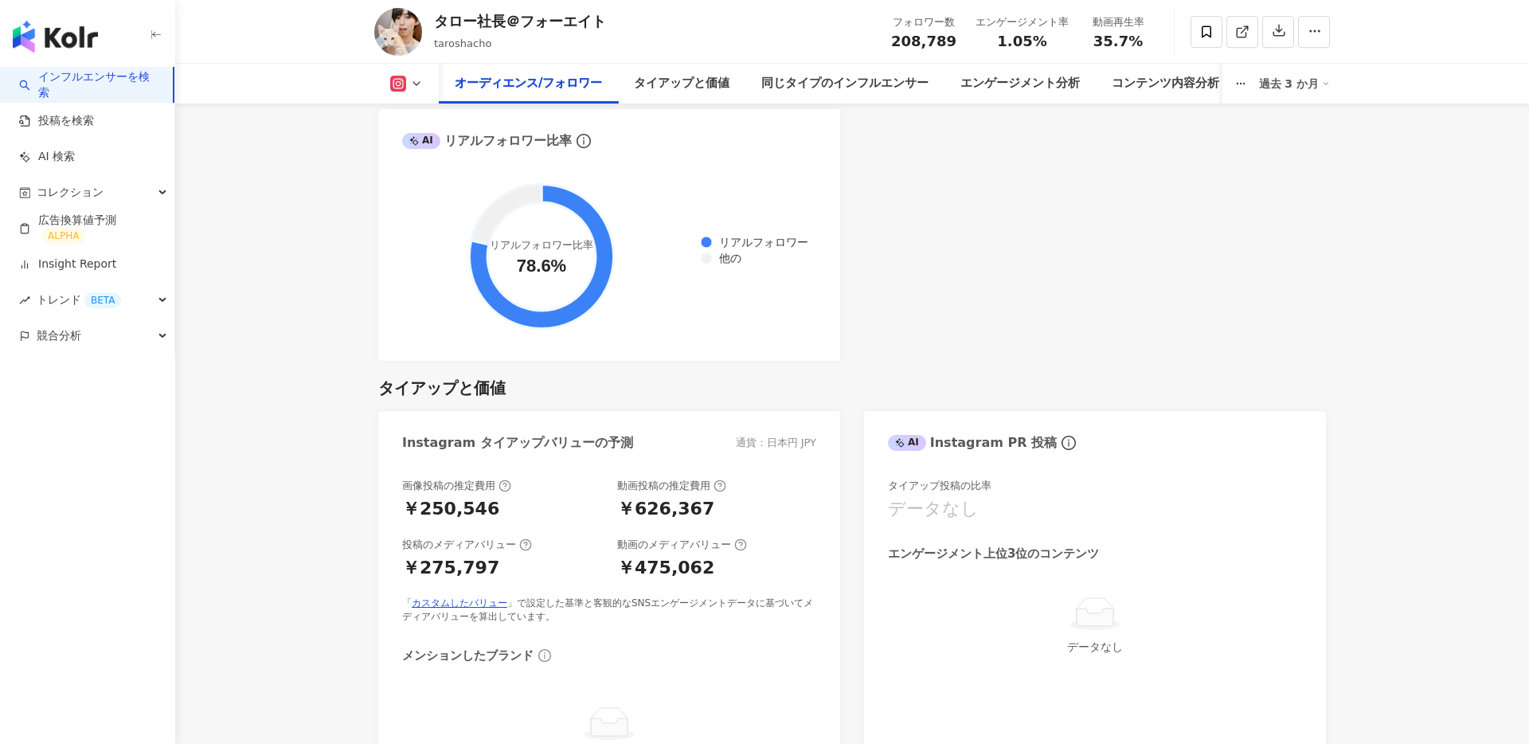
scroll to position [1895, 0]
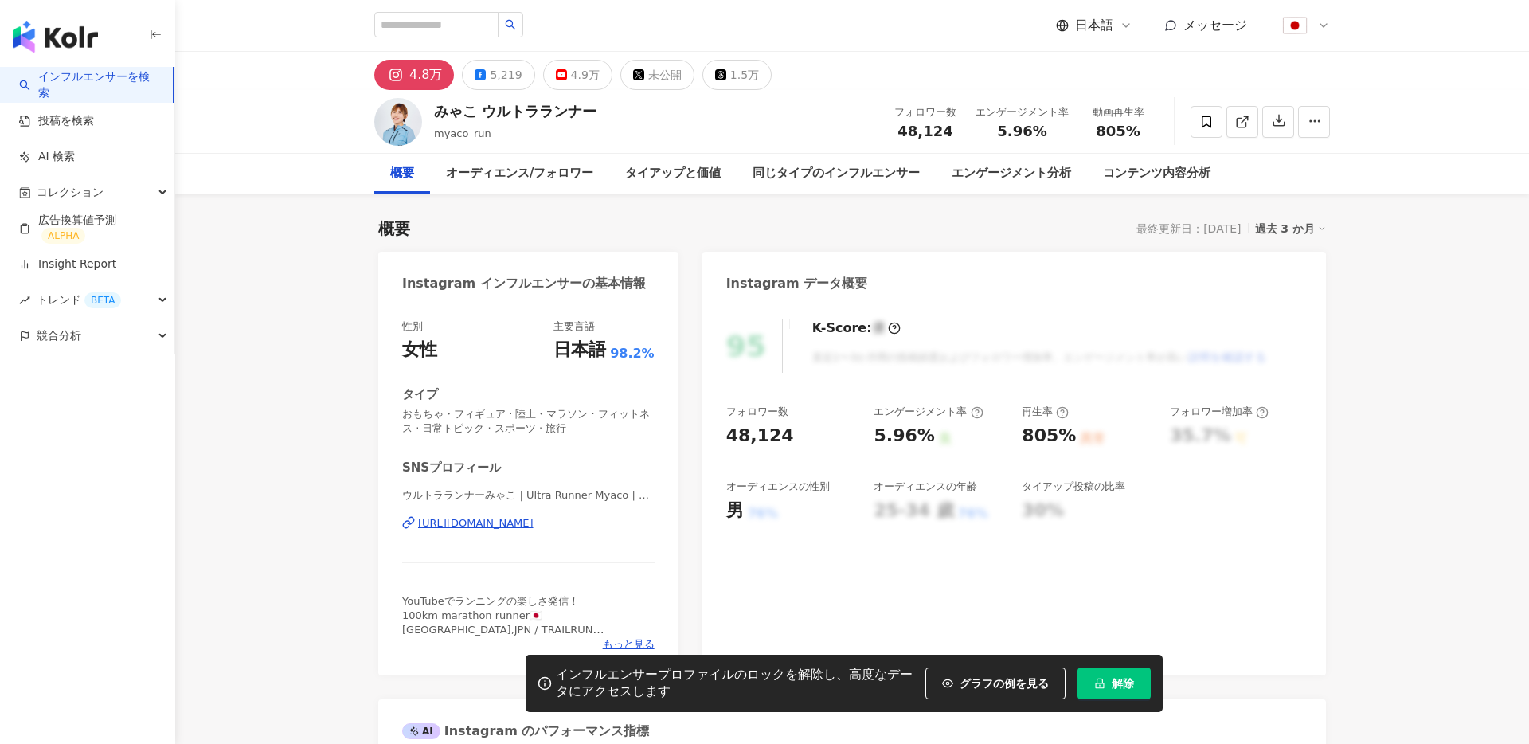
click at [1113, 685] on span "解除" at bounding box center [1123, 683] width 22 height 13
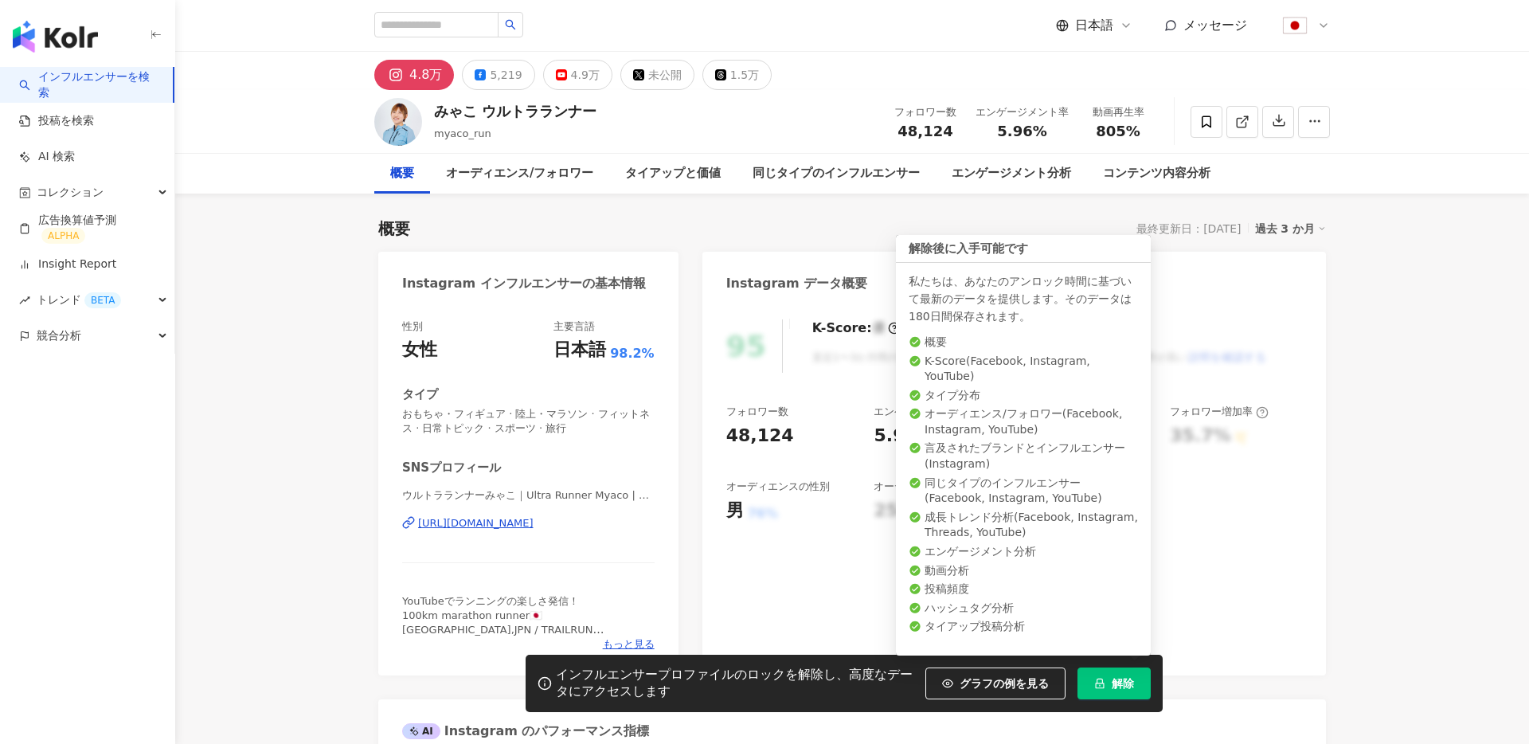
click at [1132, 667] on button "解除" at bounding box center [1114, 683] width 73 height 32
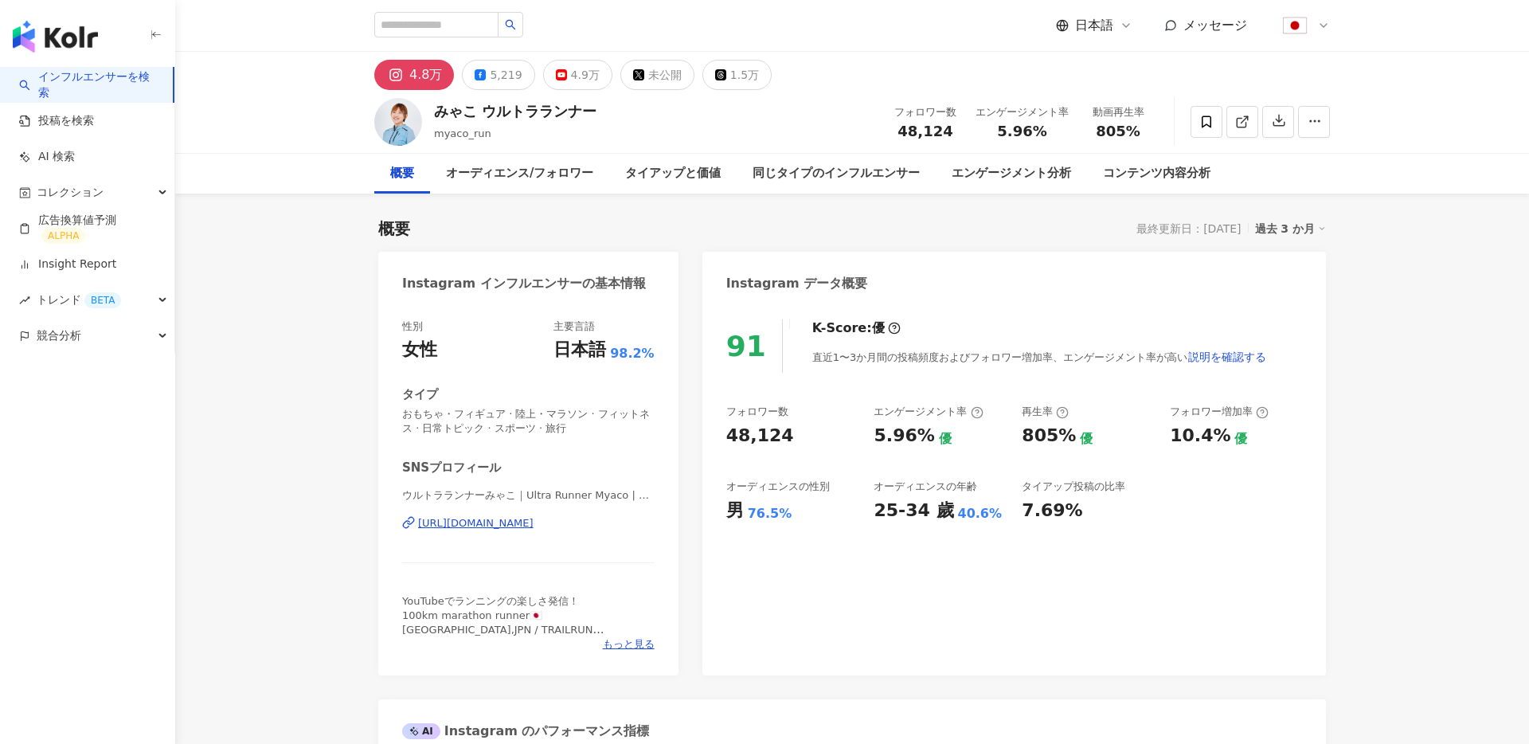
click at [874, 220] on div "概要 最終更新日：2025/08/27 過去 3 か月" at bounding box center [852, 228] width 948 height 22
click at [1280, 120] on icon "button" at bounding box center [1279, 120] width 14 height 14
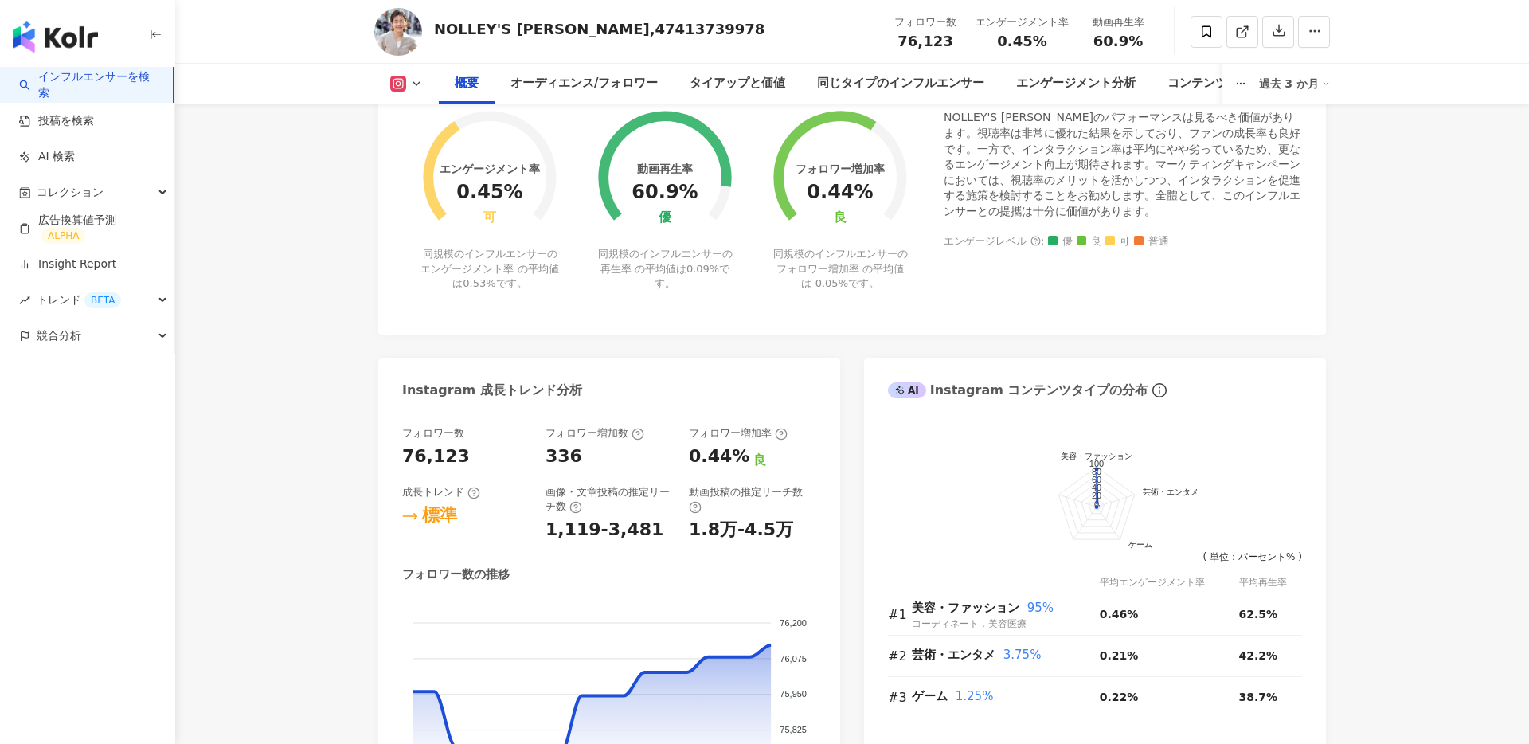
scroll to position [632, 0]
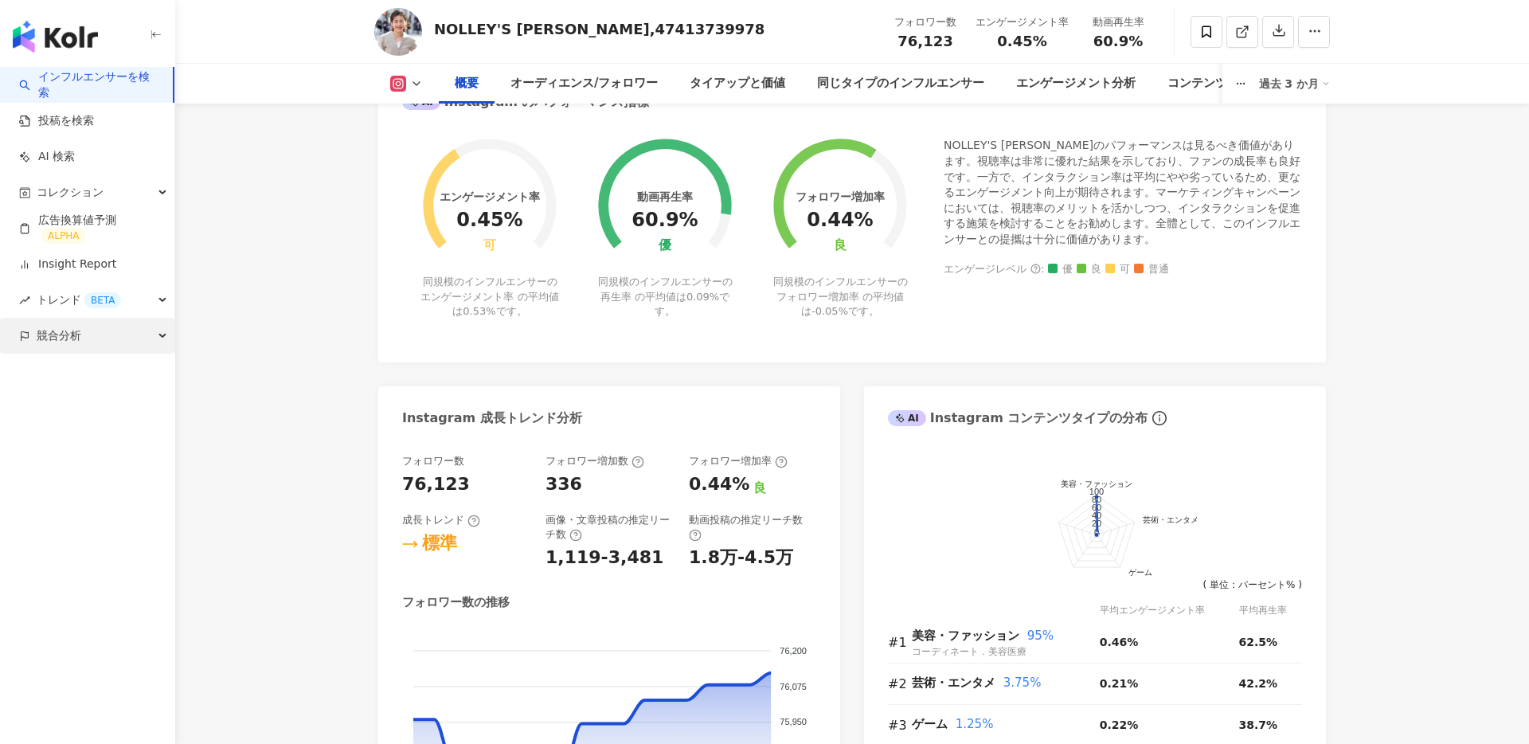
click at [104, 318] on div "競合分析" at bounding box center [87, 336] width 174 height 36
click at [71, 364] on link "アカウント分析" at bounding box center [77, 372] width 78 height 16
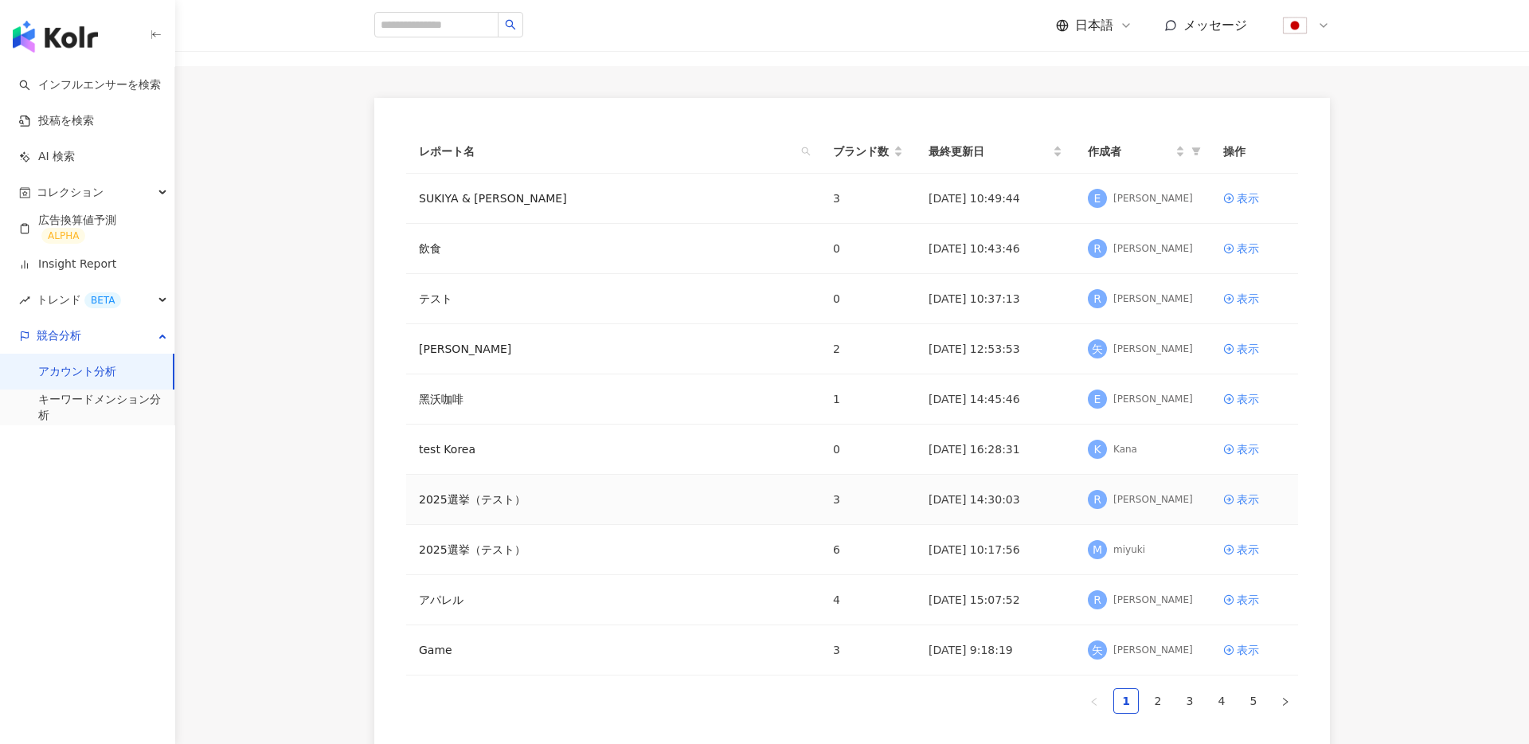
scroll to position [83, 0]
click at [439, 602] on link "アパレル" at bounding box center [441, 599] width 45 height 18
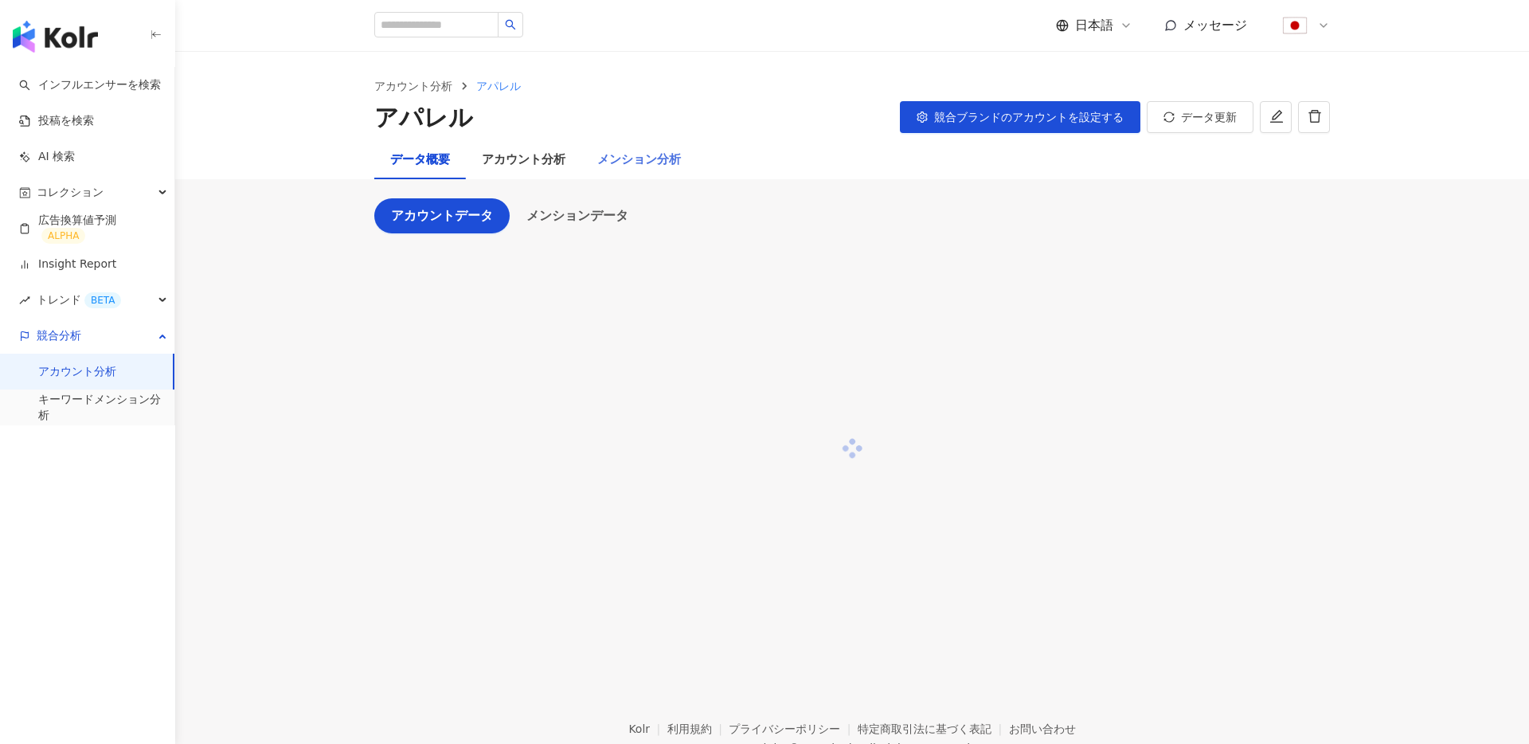
click at [616, 148] on div "メンション分析" at bounding box center [638, 160] width 115 height 38
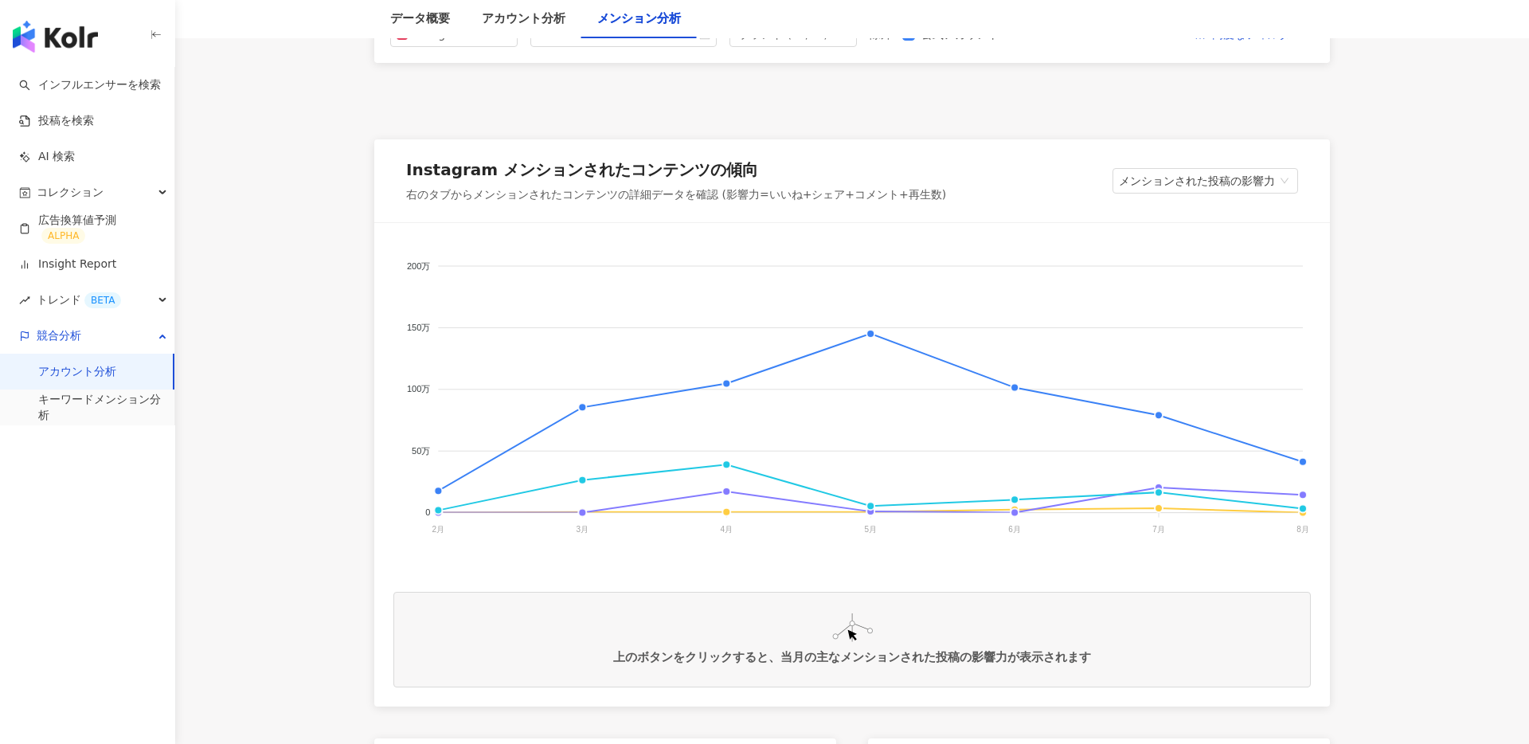
scroll to position [237, 0]
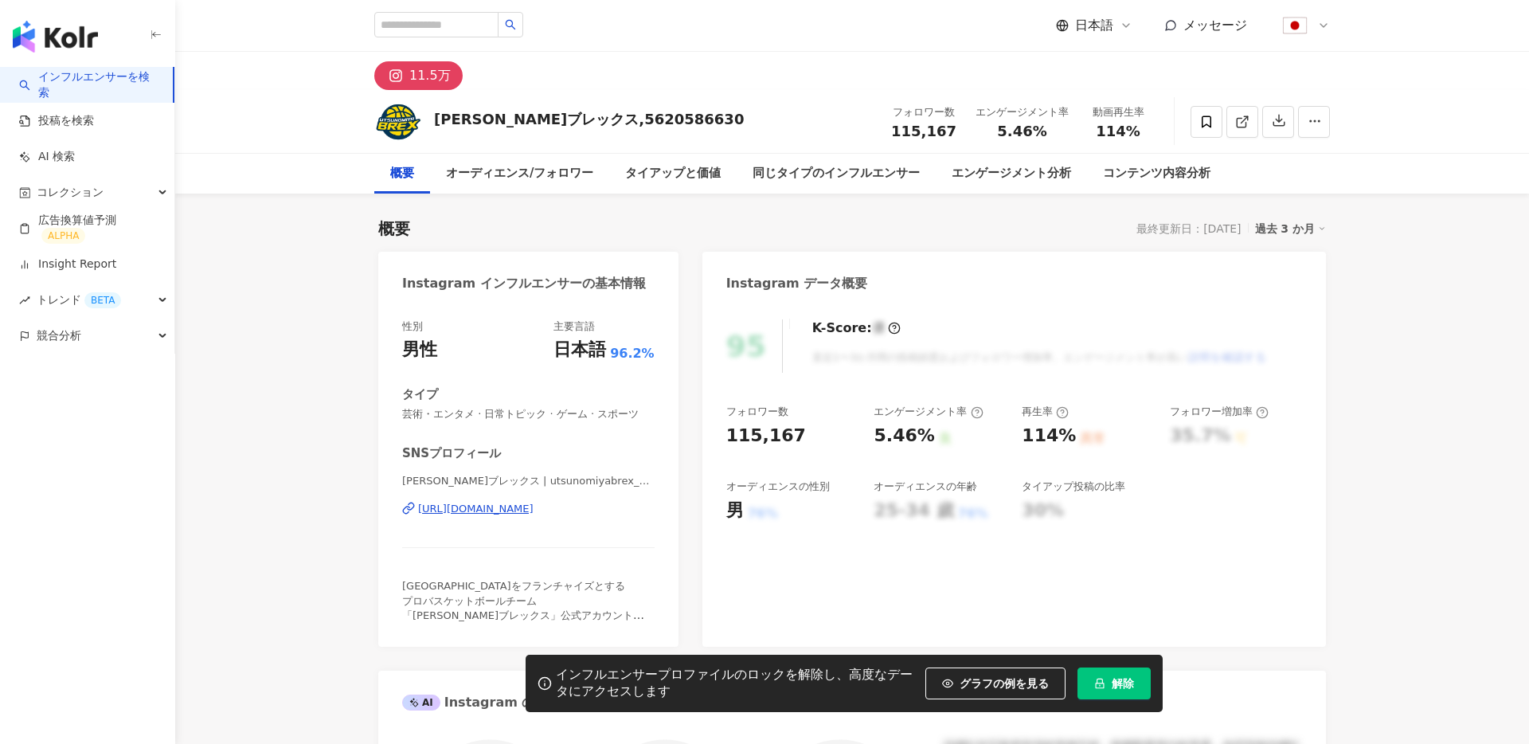
click at [753, 431] on div "115,167" at bounding box center [766, 436] width 80 height 25
click at [743, 415] on div "フォロワー数" at bounding box center [757, 412] width 62 height 14
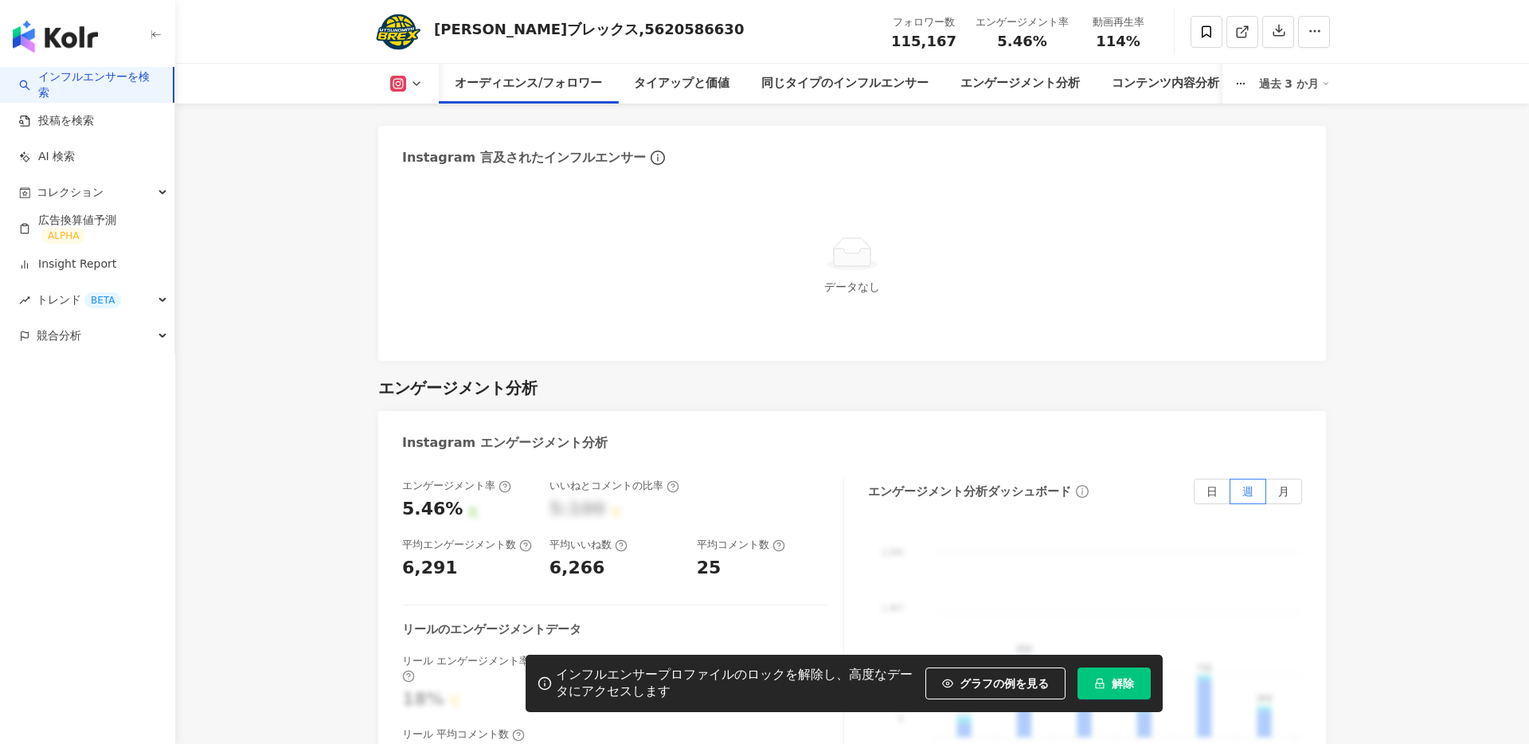
scroll to position [997, 0]
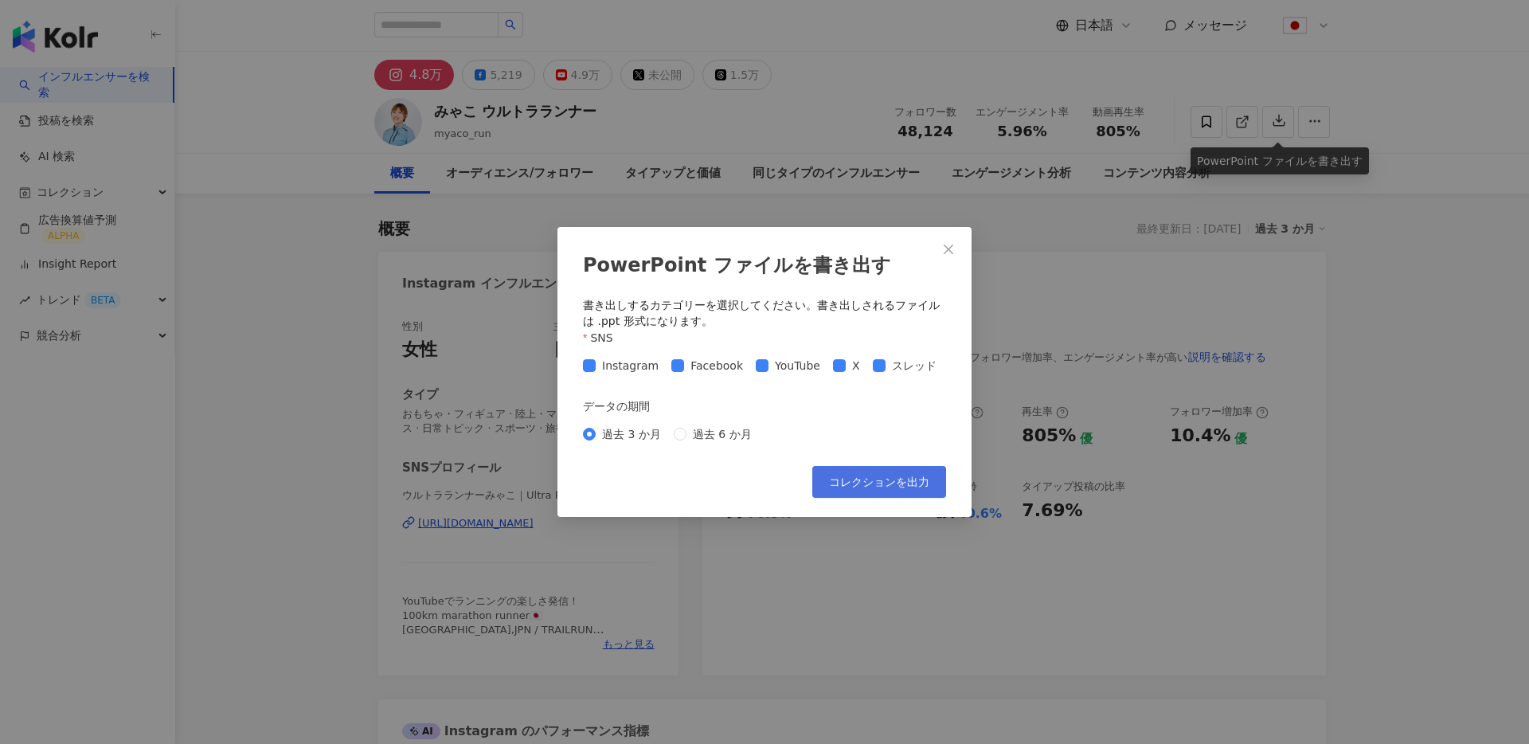
click at [863, 480] on span "コレクションを出力" at bounding box center [879, 481] width 100 height 13
click at [949, 249] on icon "close" at bounding box center [949, 250] width 10 height 10
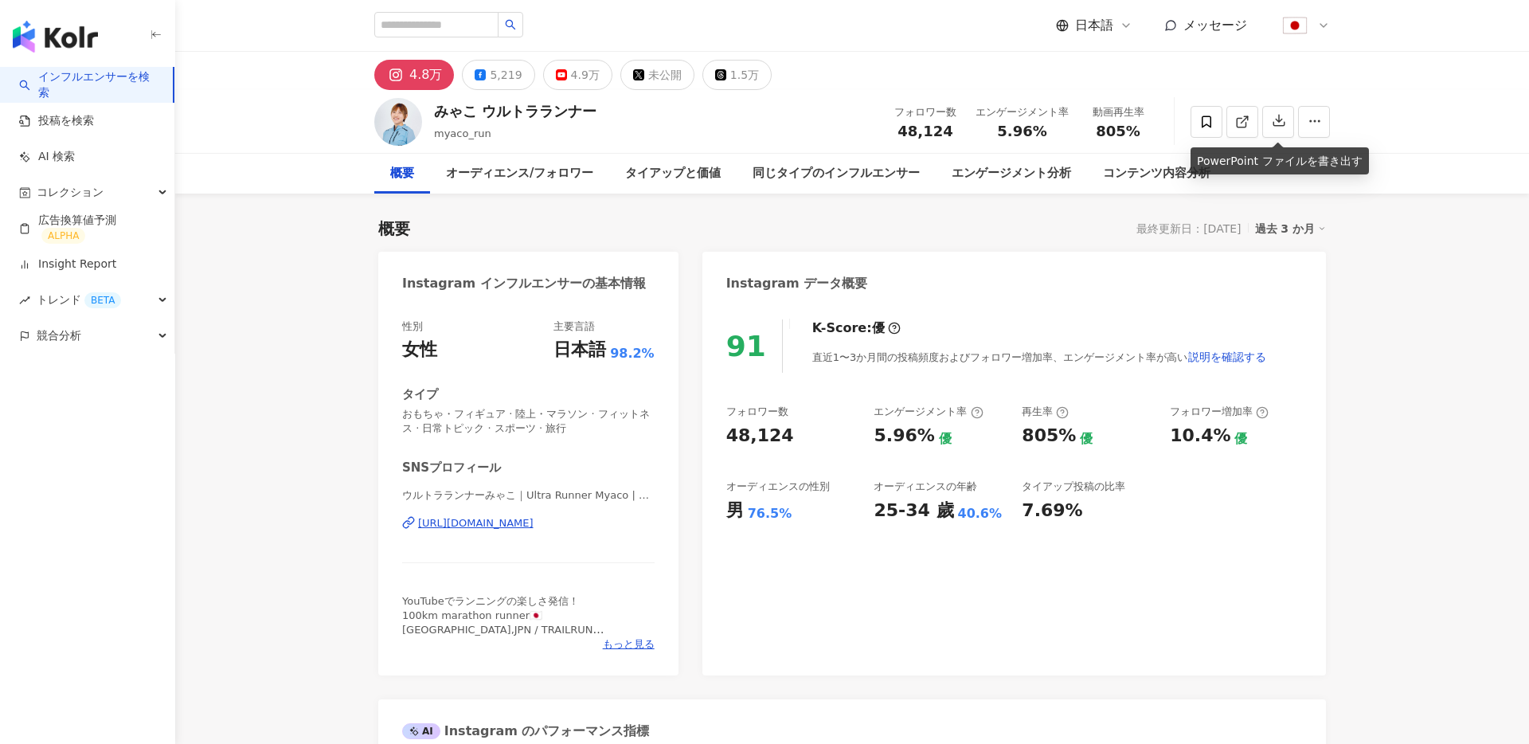
click at [720, 221] on div "概要 最終更新日：[DATE] 過去 3 か月" at bounding box center [852, 228] width 948 height 22
click at [700, 229] on div "概要 最終更新日：[DATE] 過去 3 か月" at bounding box center [852, 228] width 948 height 22
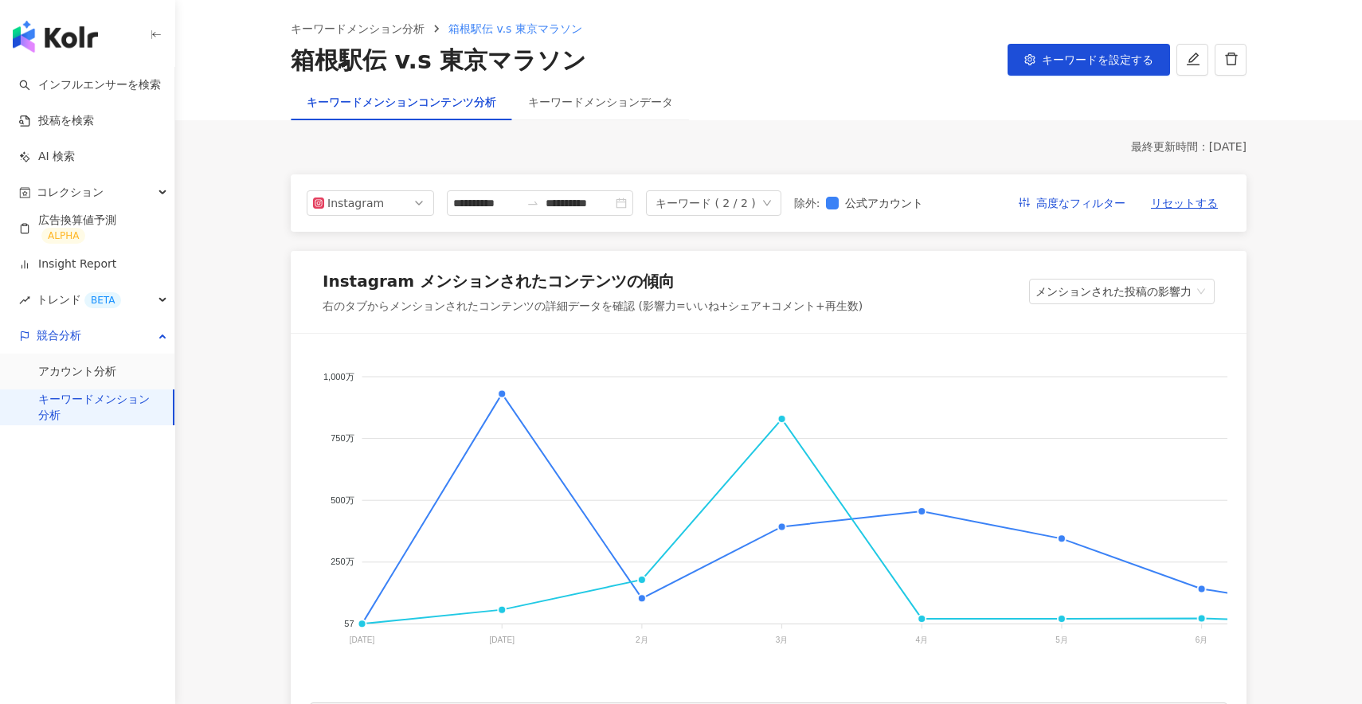
scroll to position [54, 0]
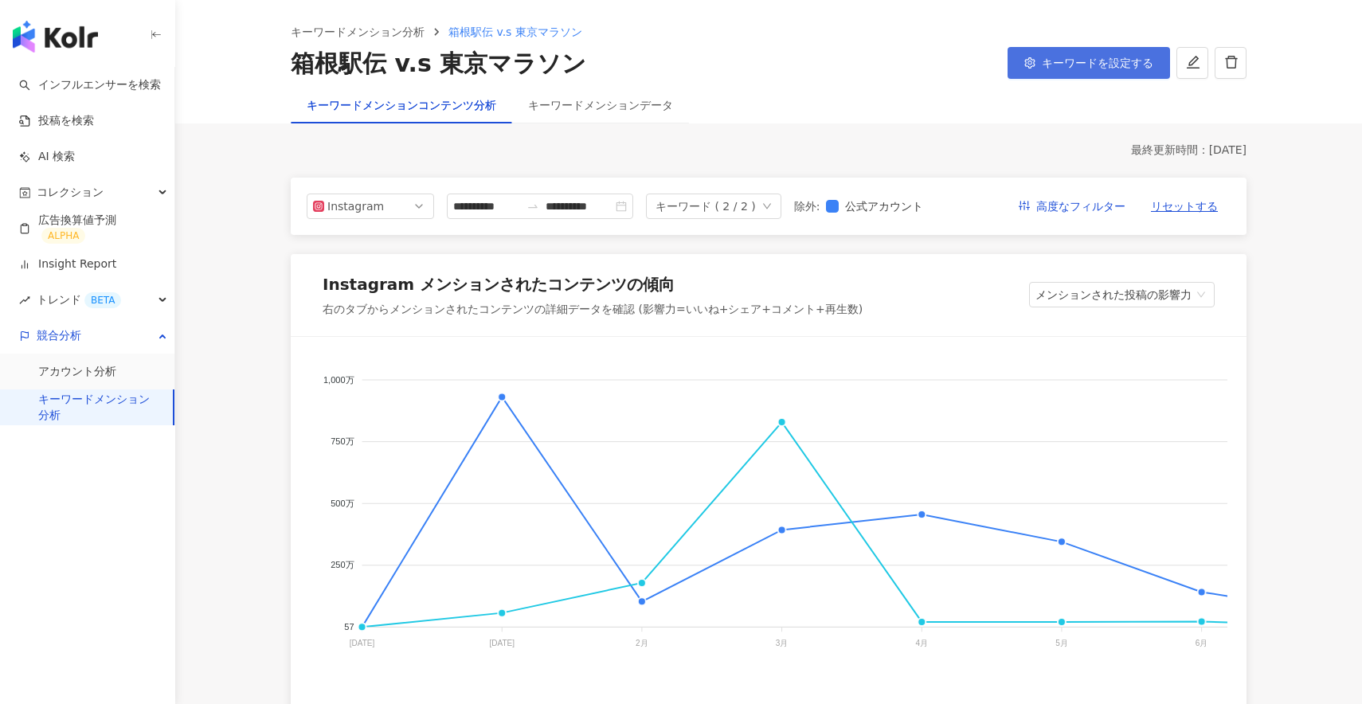
click at [1052, 77] on button "キーワードを設定する" at bounding box center [1088, 63] width 162 height 32
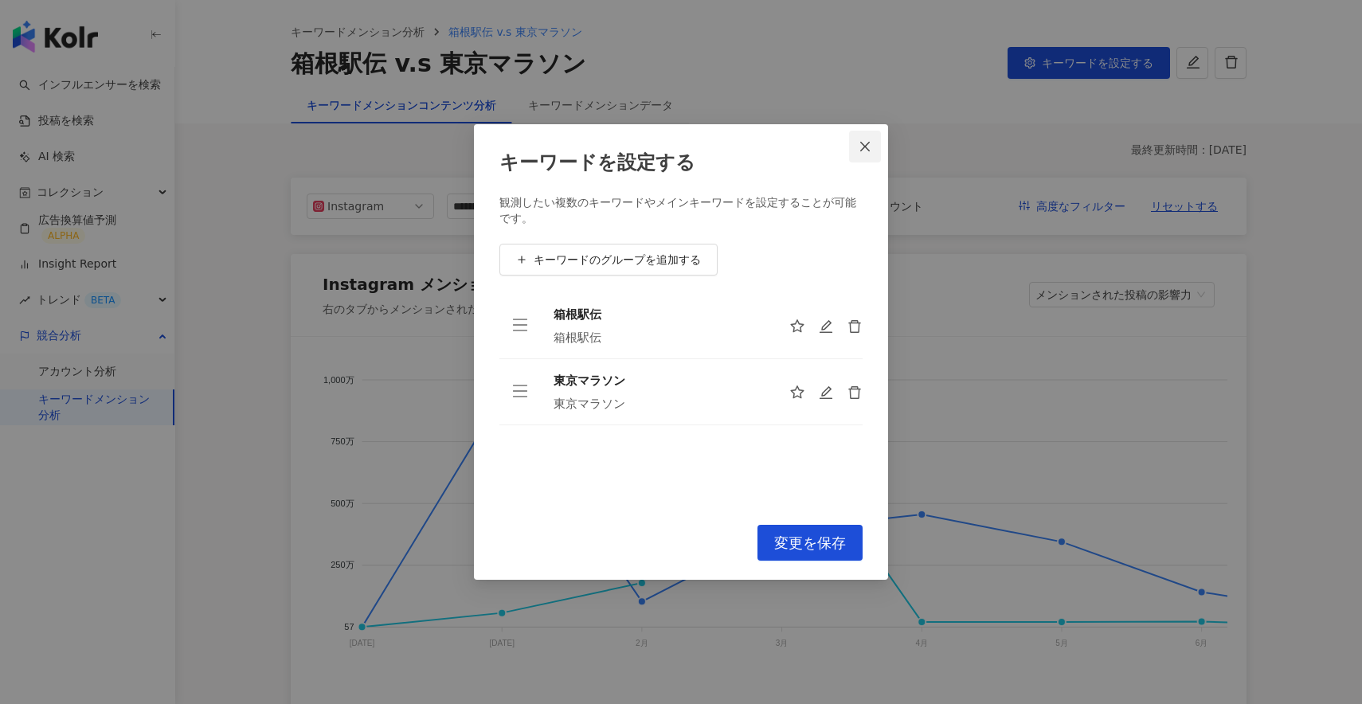
click at [856, 144] on span "Close" at bounding box center [865, 146] width 32 height 13
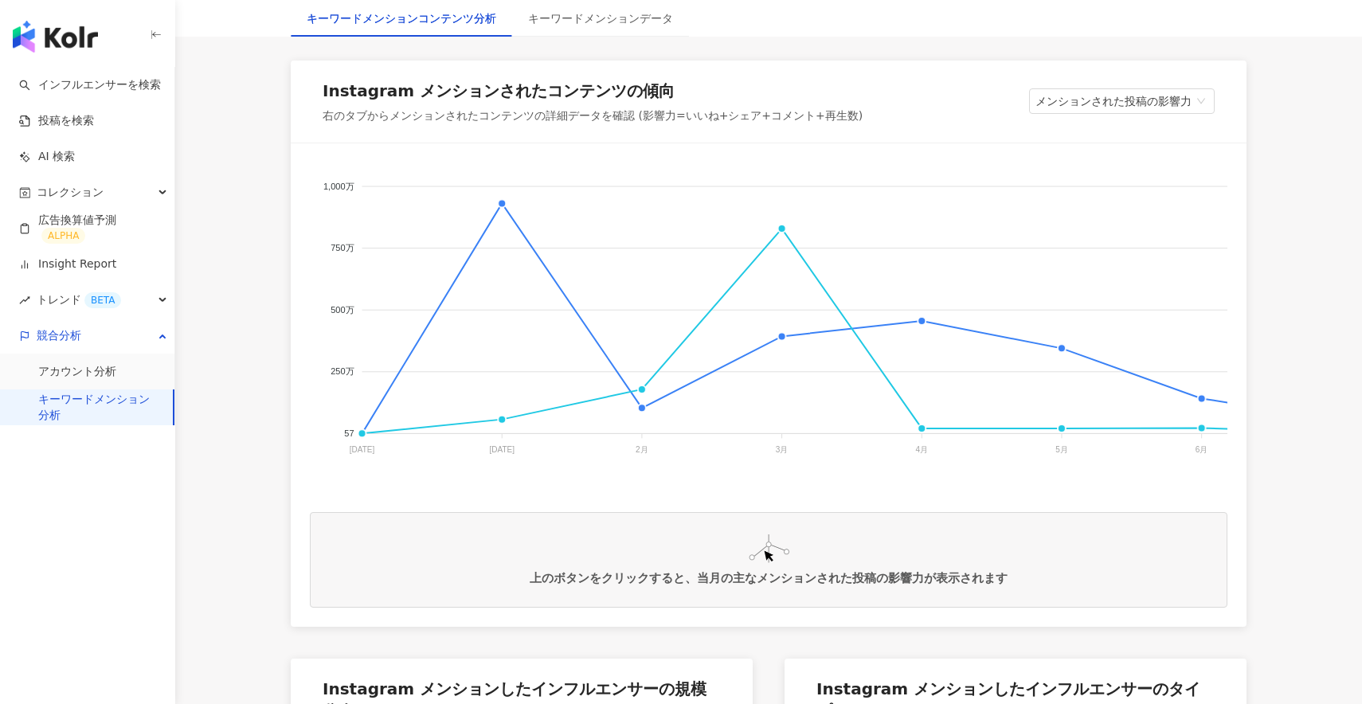
scroll to position [252, 0]
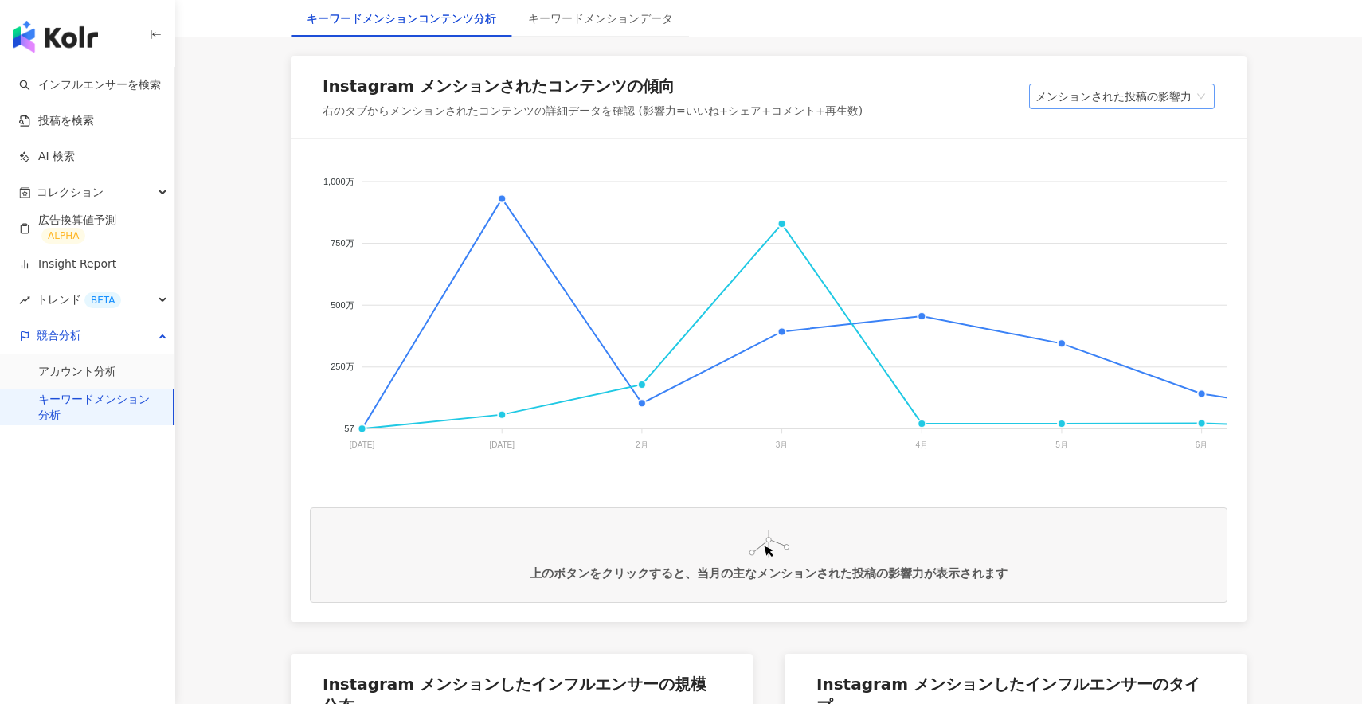
click at [1164, 106] on span "メンションされた投稿の影響力" at bounding box center [1121, 96] width 173 height 24
click at [910, 79] on div "Instagram メンションされたコンテンツの傾向 右のタブからメンションされたコンテンツの詳細データを確認 (影響力=いいね+シェア+コメント+再生数) …" at bounding box center [769, 97] width 956 height 83
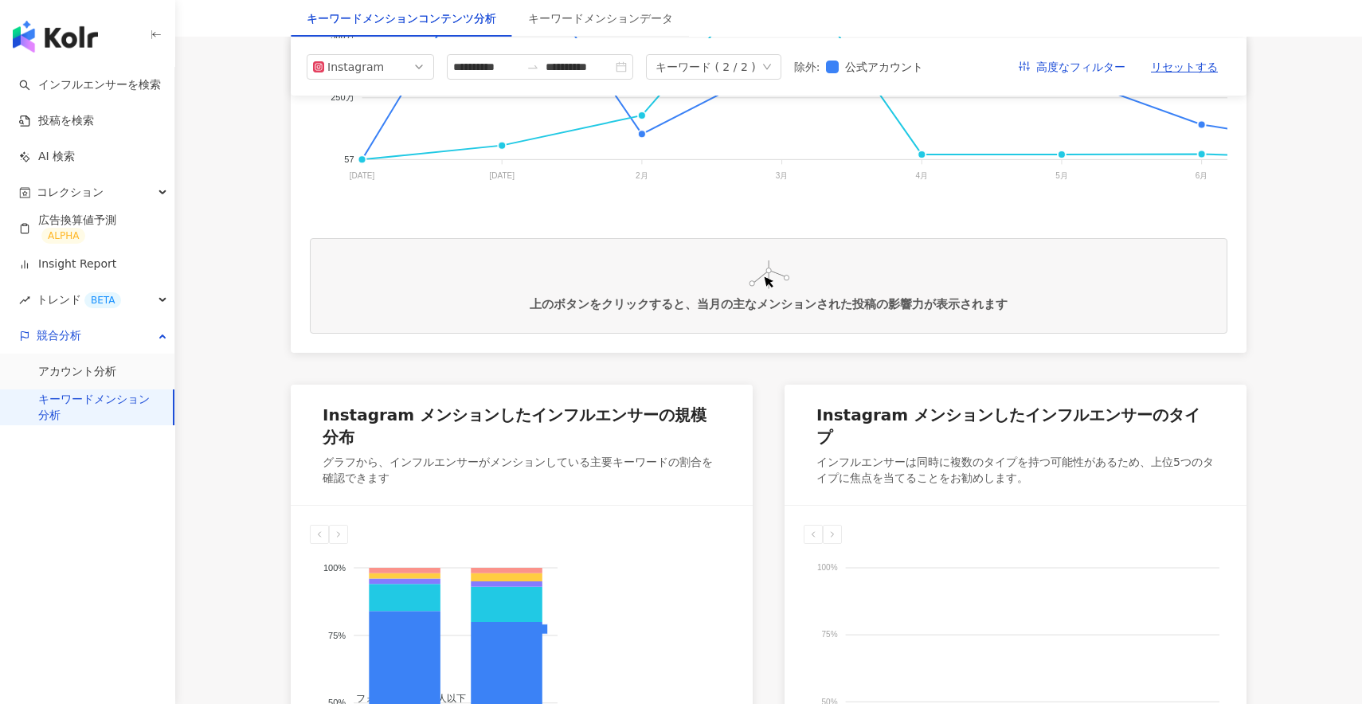
scroll to position [0, 0]
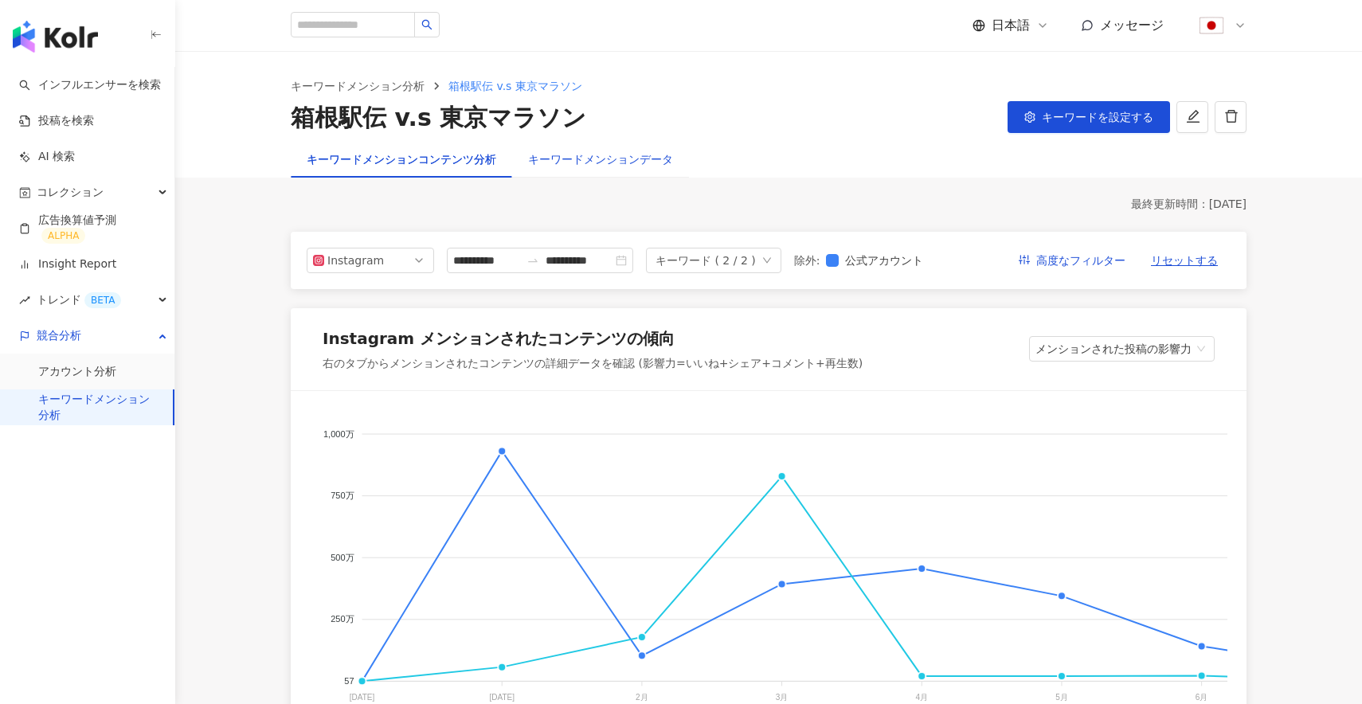
click at [632, 167] on div "キーワードメンションデータ" at bounding box center [600, 160] width 145 height 18
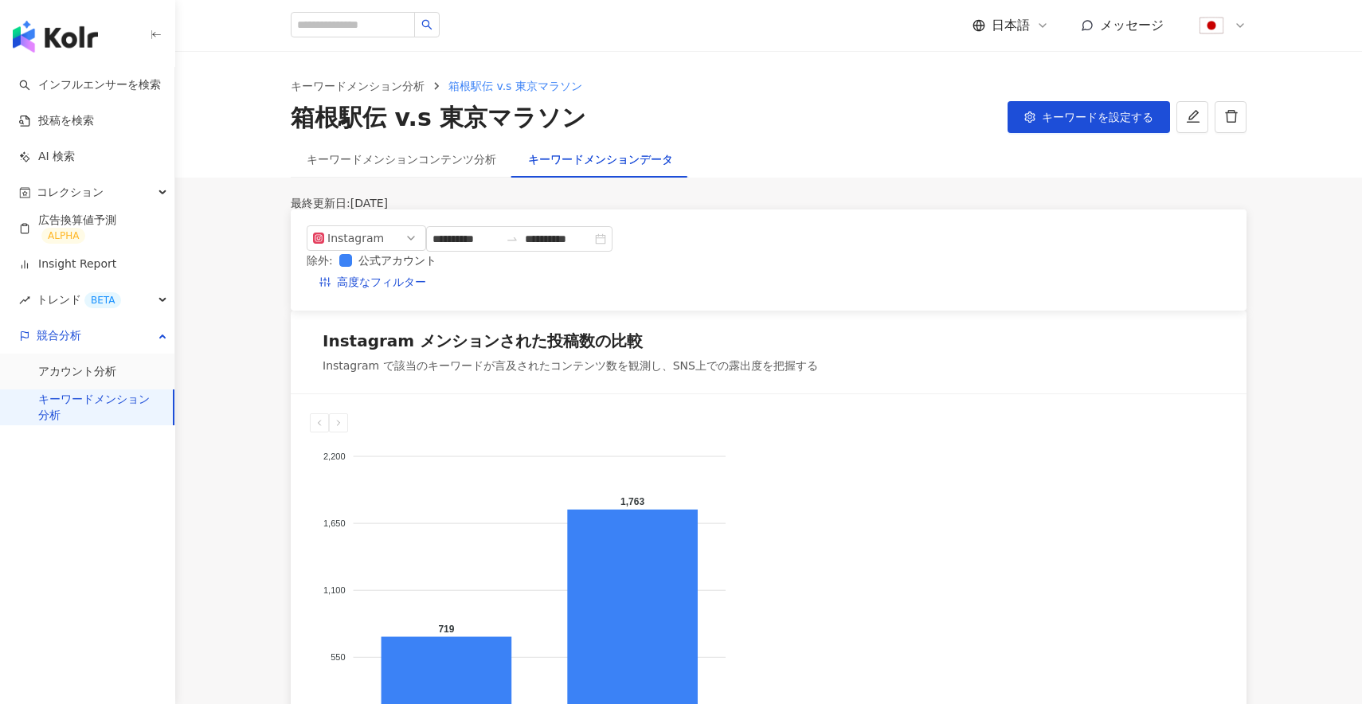
click at [432, 150] on div "キーワードメンションコンテンツ分析" at bounding box center [401, 159] width 221 height 37
